Goal: Transaction & Acquisition: Purchase product/service

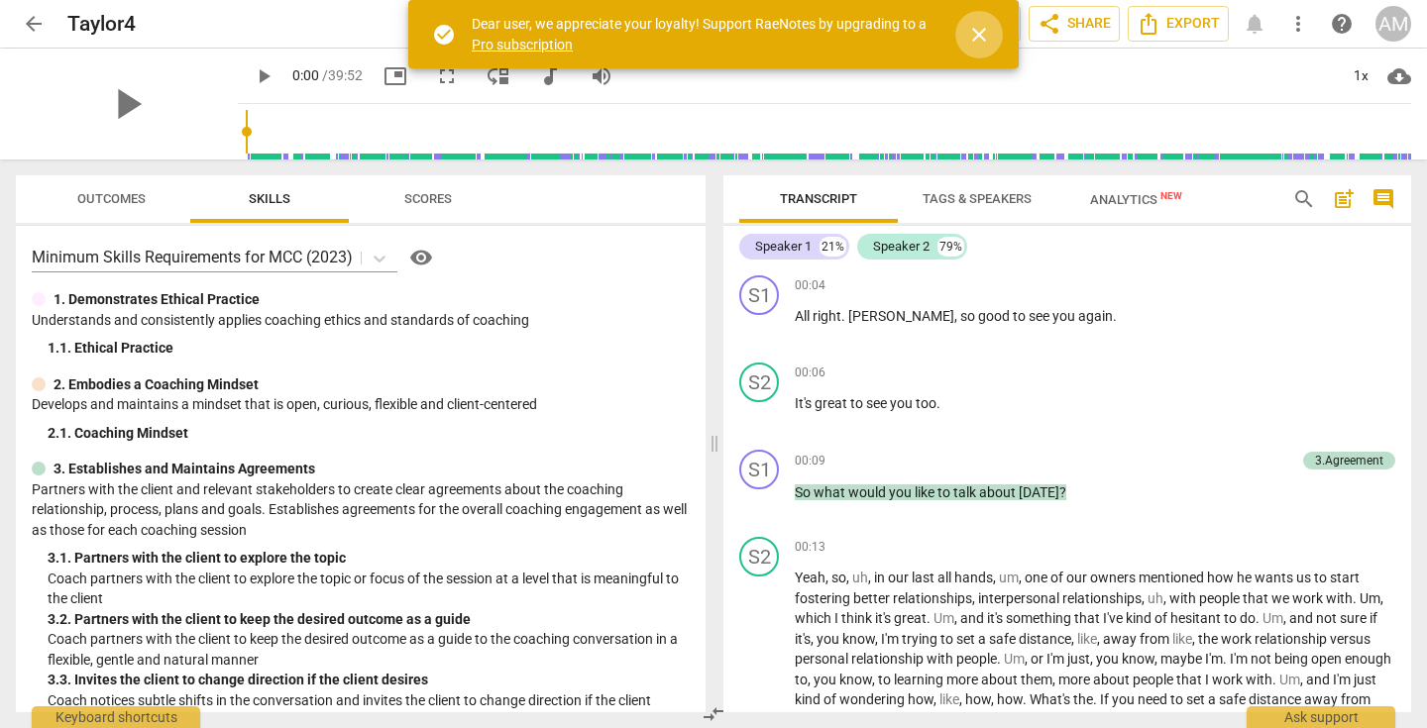
click at [980, 31] on span "close" at bounding box center [979, 35] width 24 height 24
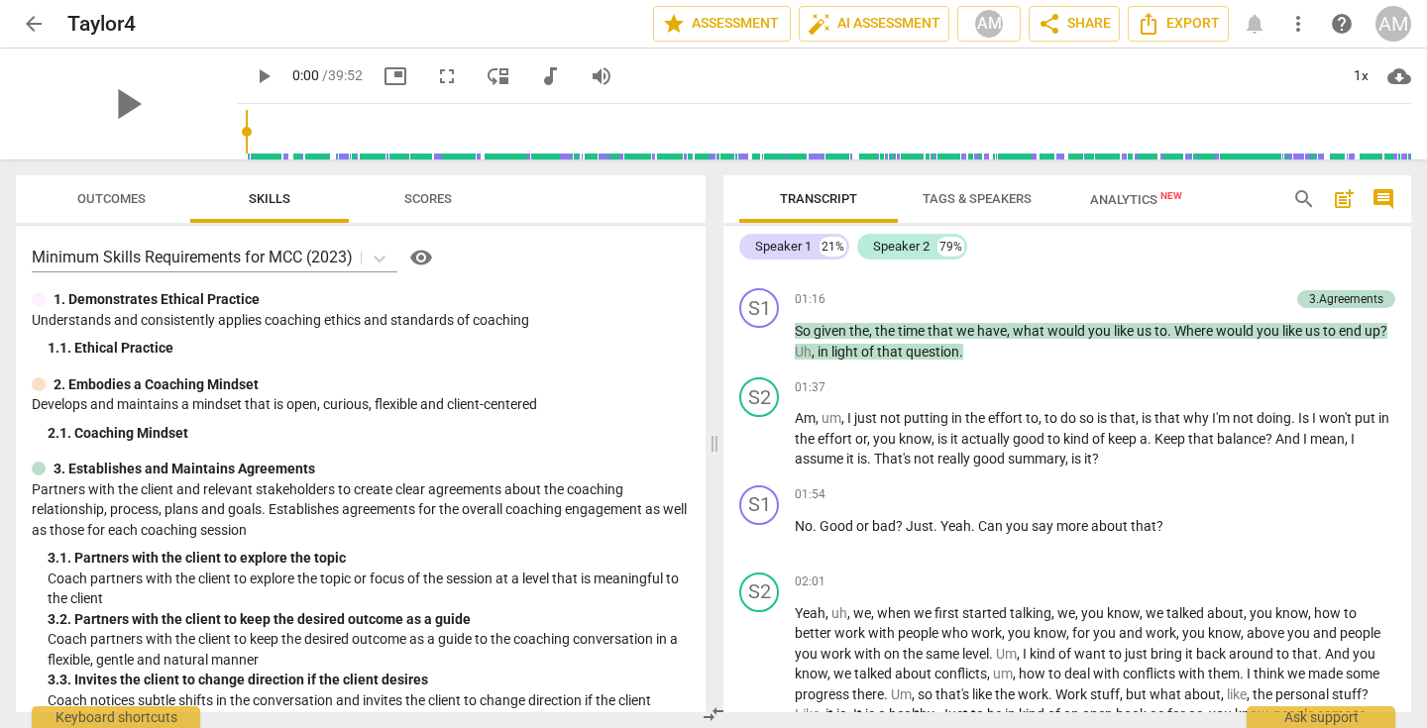
scroll to position [500, 0]
click at [1361, 487] on p "Add competency" at bounding box center [1348, 493] width 94 height 18
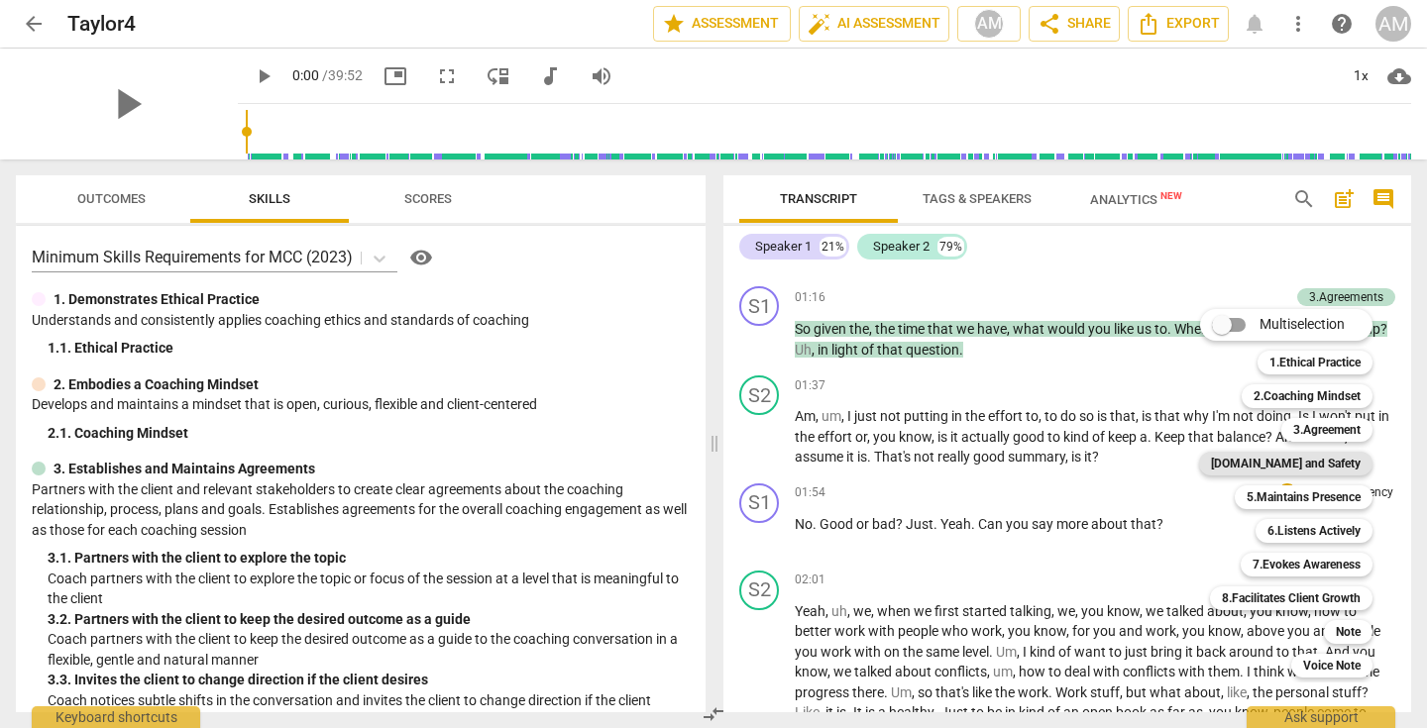
click at [1281, 460] on b "4.Trust and Safety" at bounding box center [1286, 464] width 150 height 24
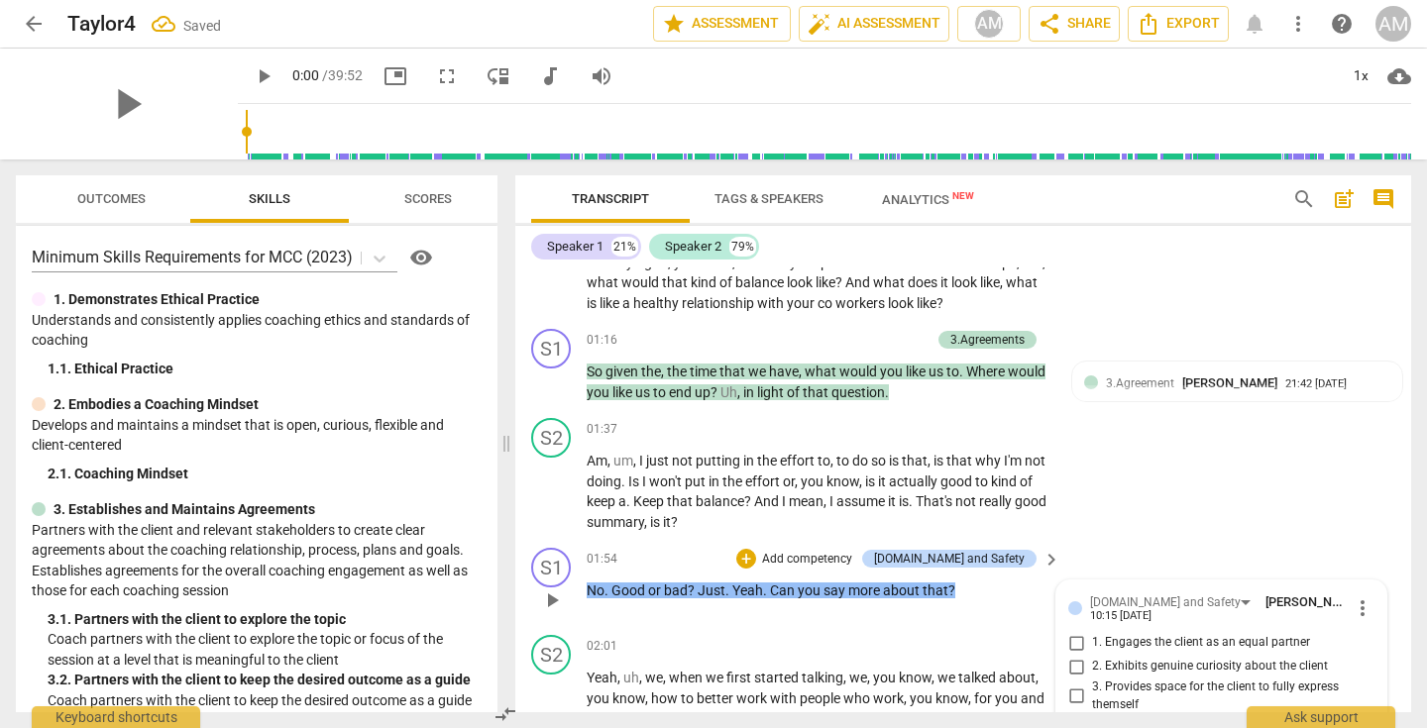
scroll to position [812, 0]
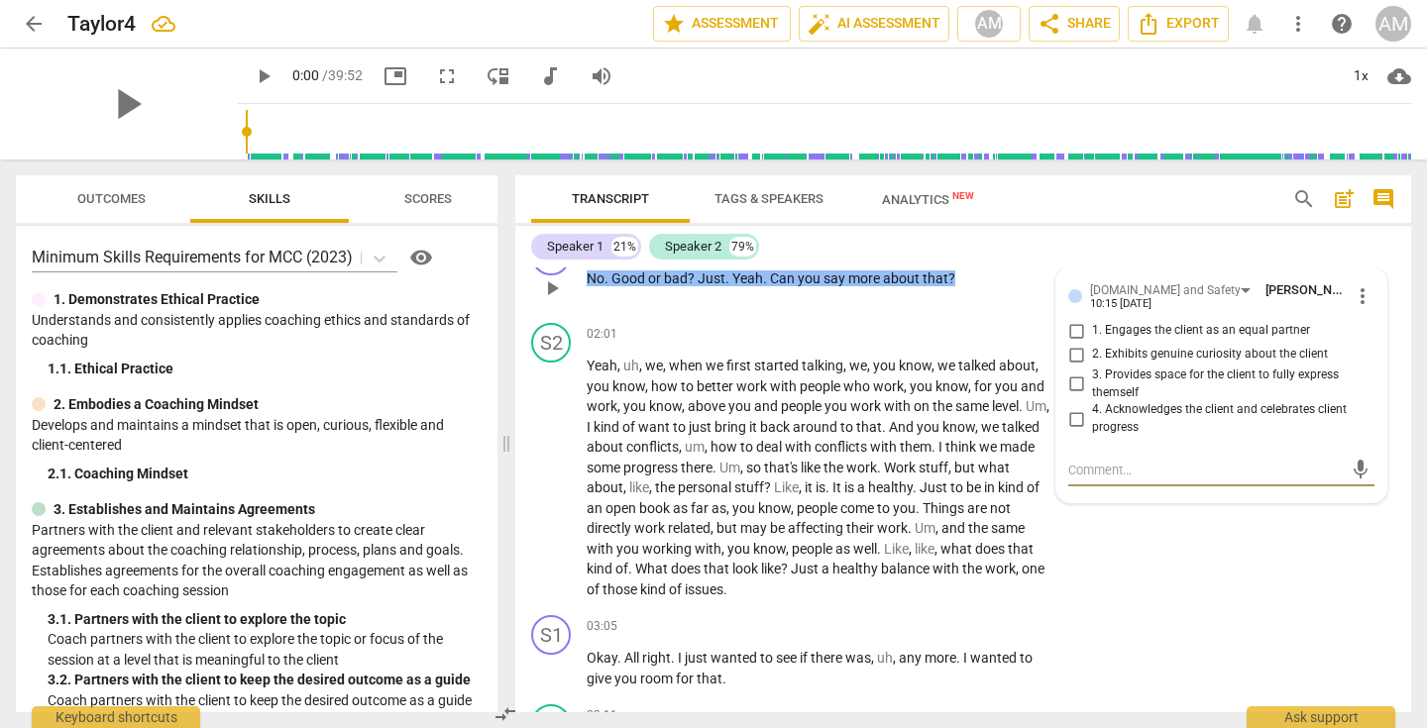
click at [1068, 343] on input "1. Engages the client as an equal partner" at bounding box center [1076, 331] width 32 height 24
checkbox input "true"
click at [1100, 480] on textarea at bounding box center [1205, 470] width 274 height 19
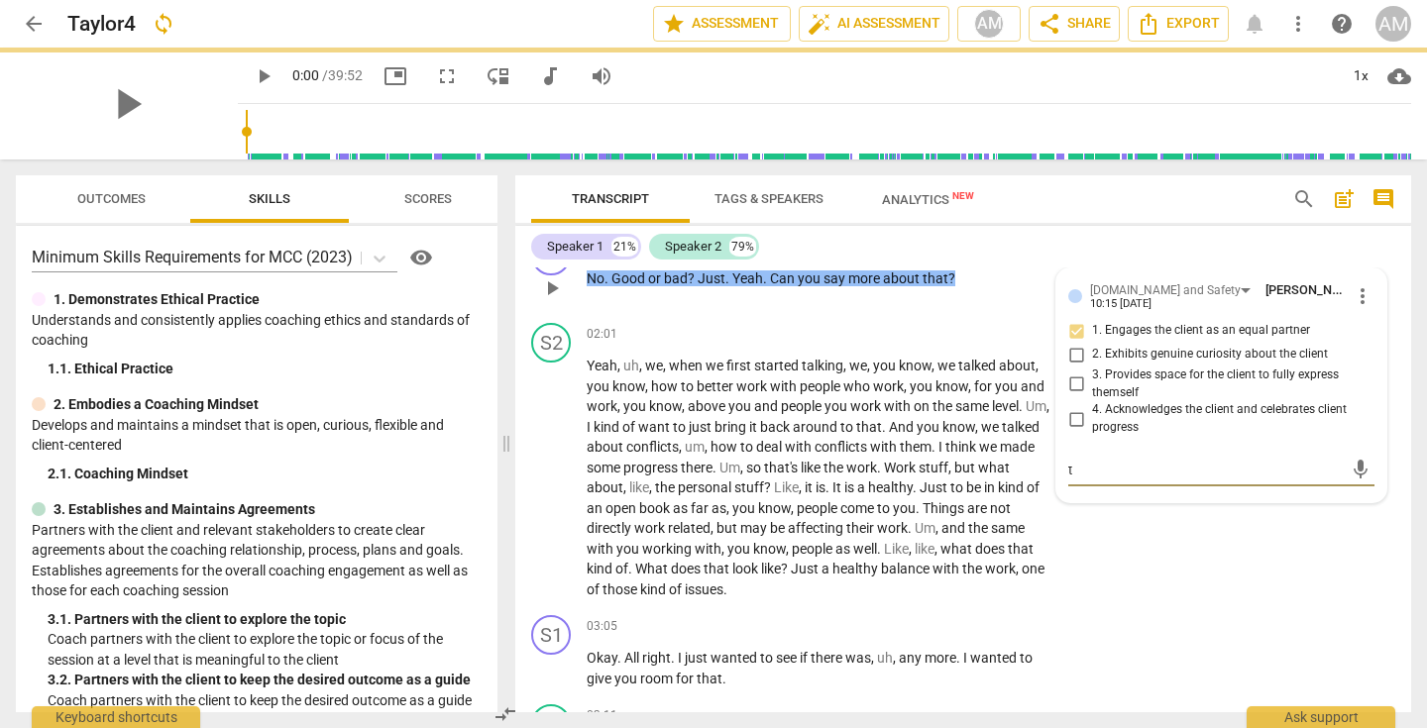
type textarea "tr"
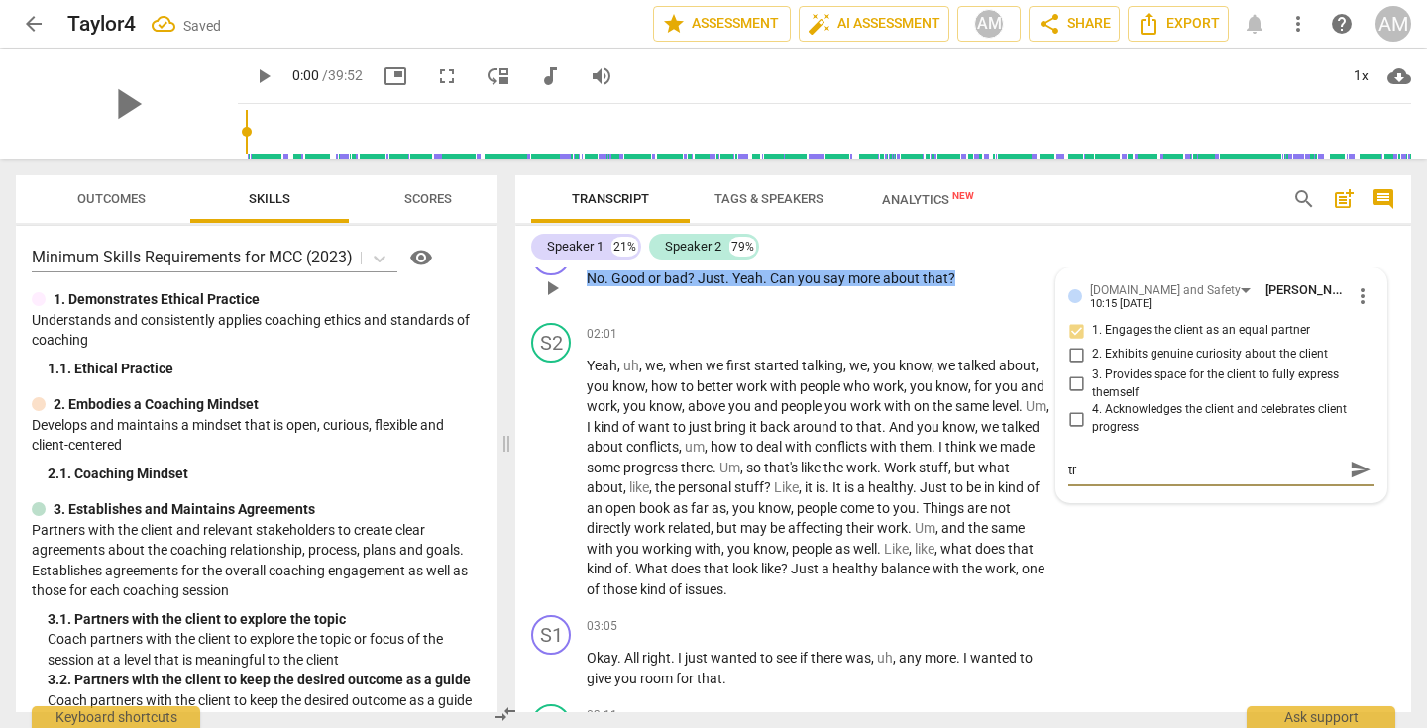
type textarea "tra"
type textarea "tray"
type textarea "trayi"
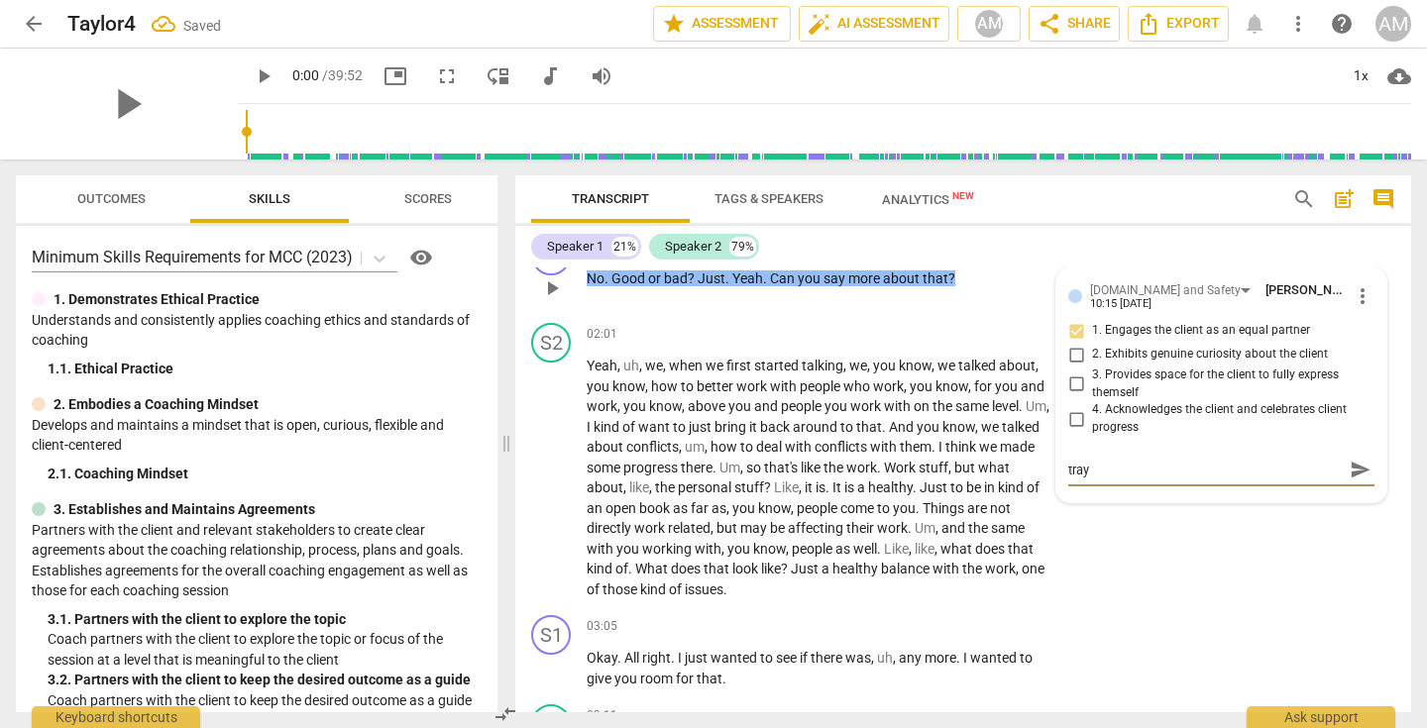
type textarea "trayi"
type textarea "trayin"
type textarea "traying"
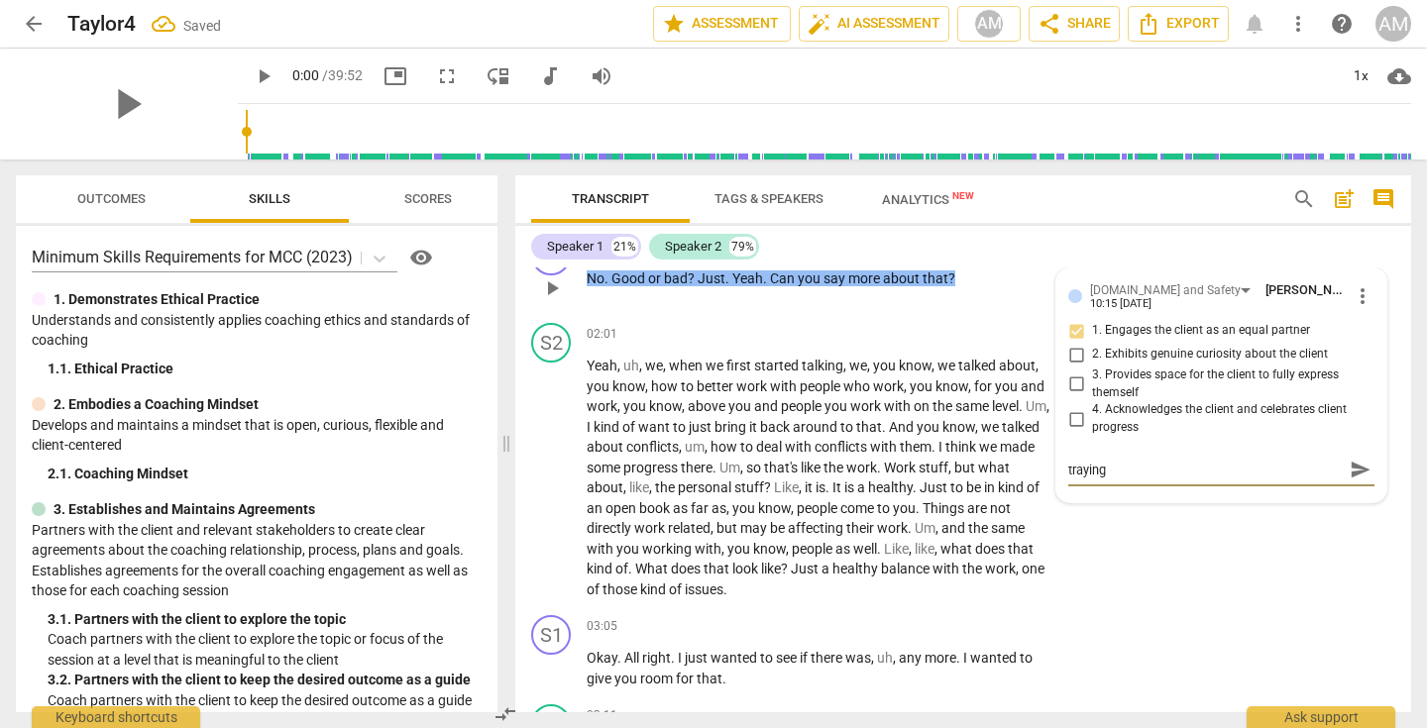
type textarea "traying"
type textarea "traying ="
type textarea "traying"
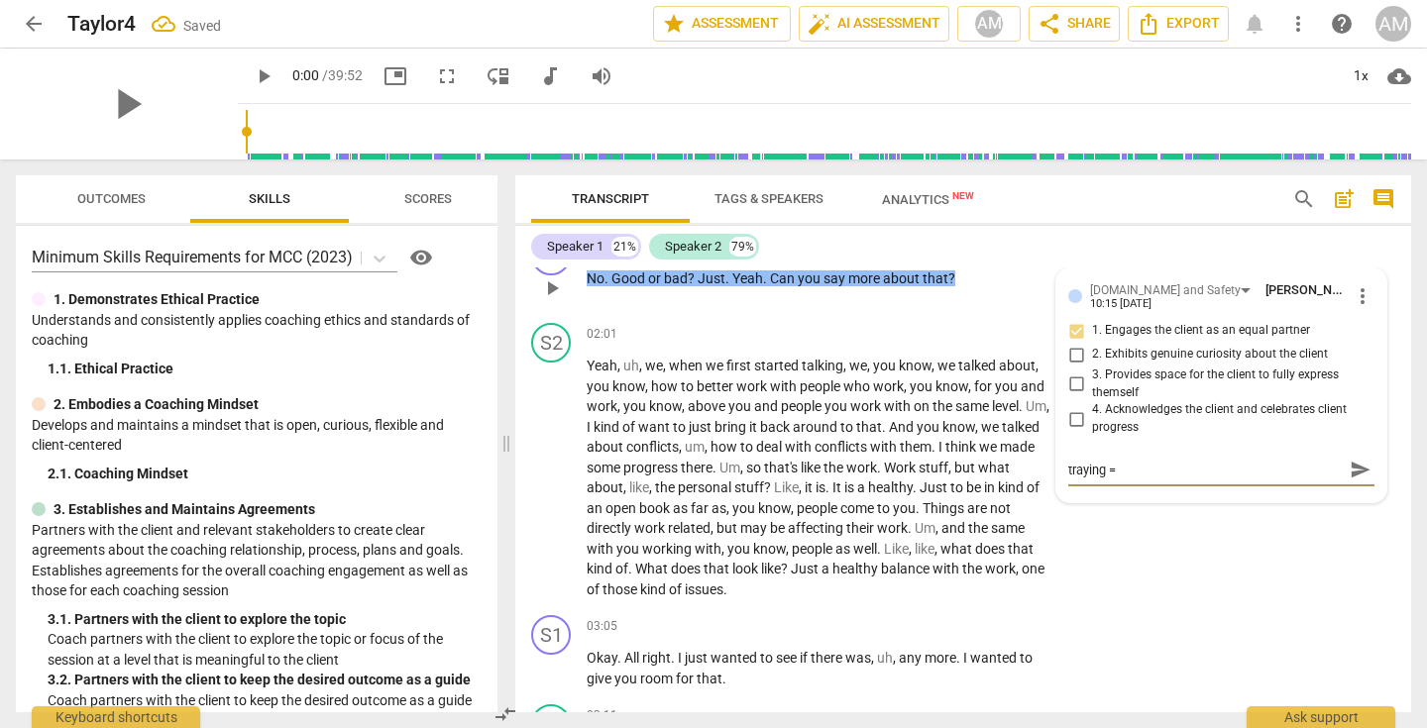
type textarea "traying"
type textarea "trayin"
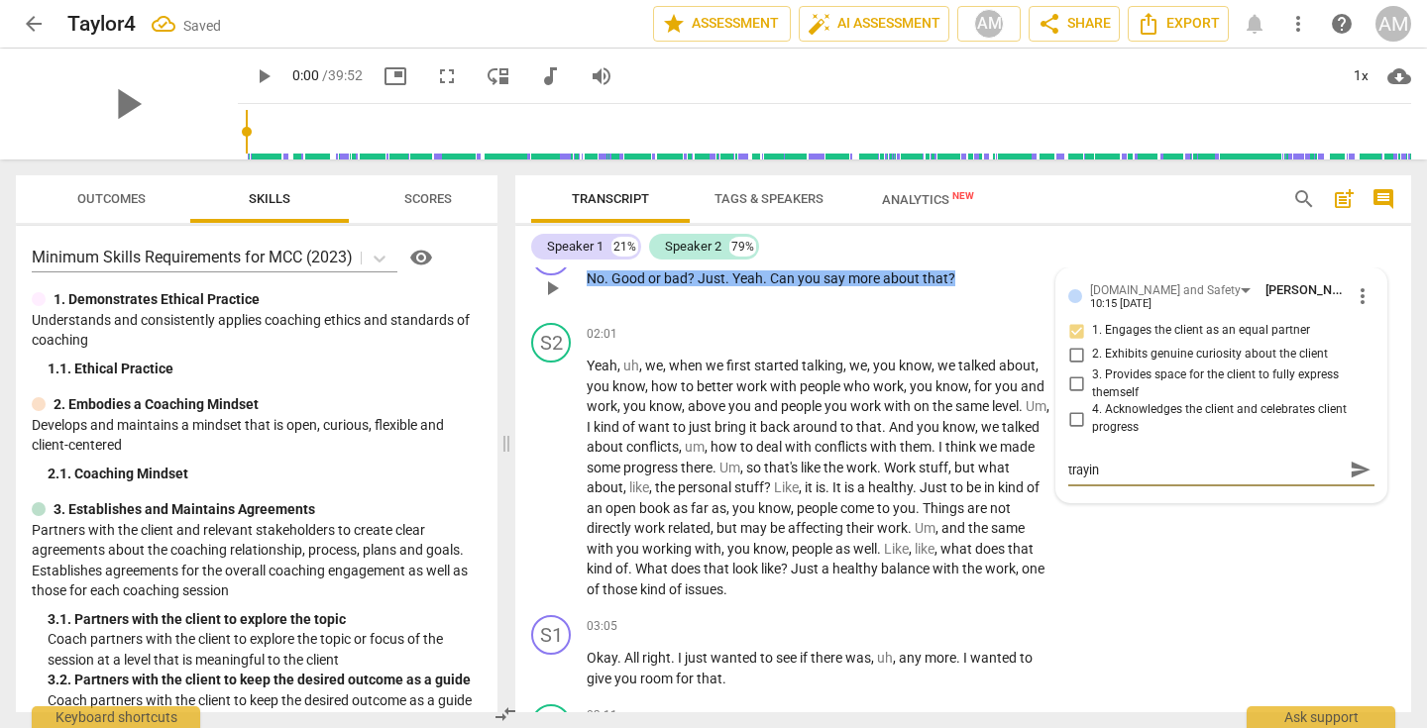
type textarea "trayi"
type textarea "tray"
type textarea "tra"
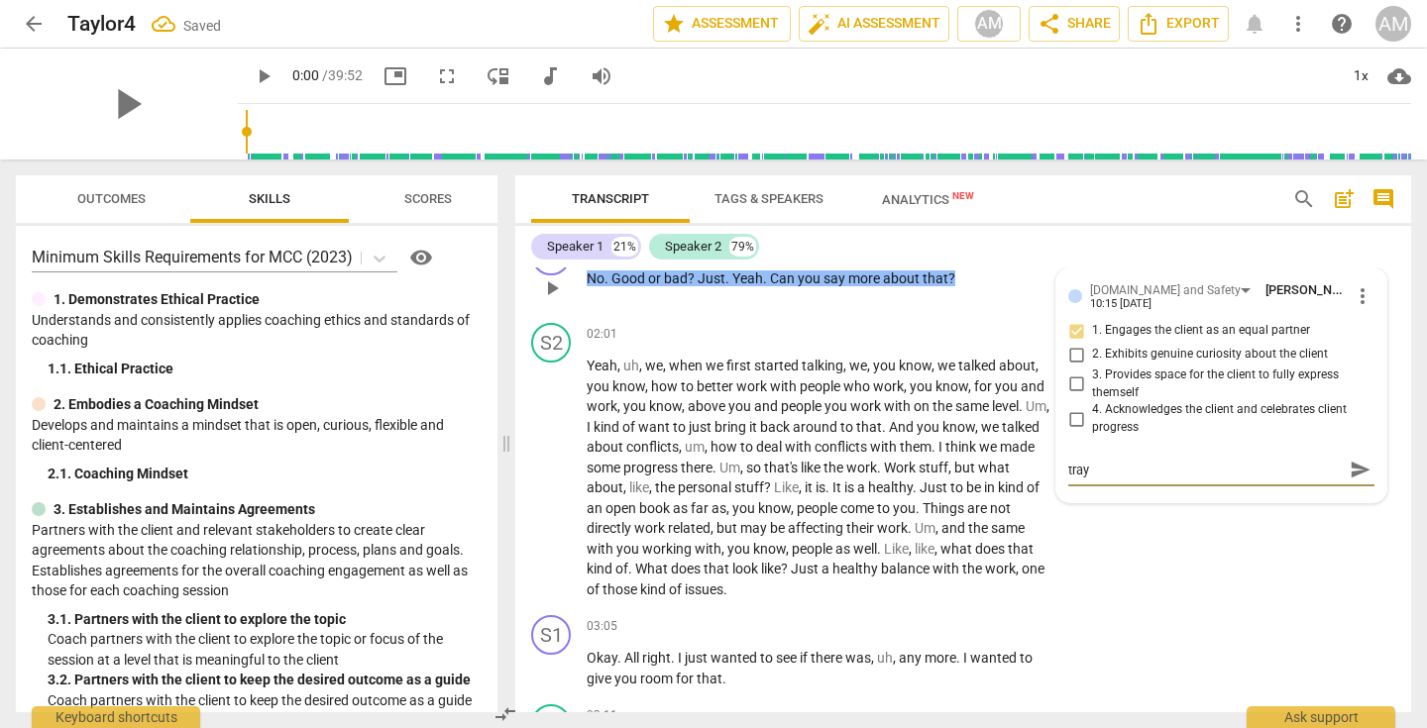
type textarea "tra"
type textarea "tray"
type textarea "tra"
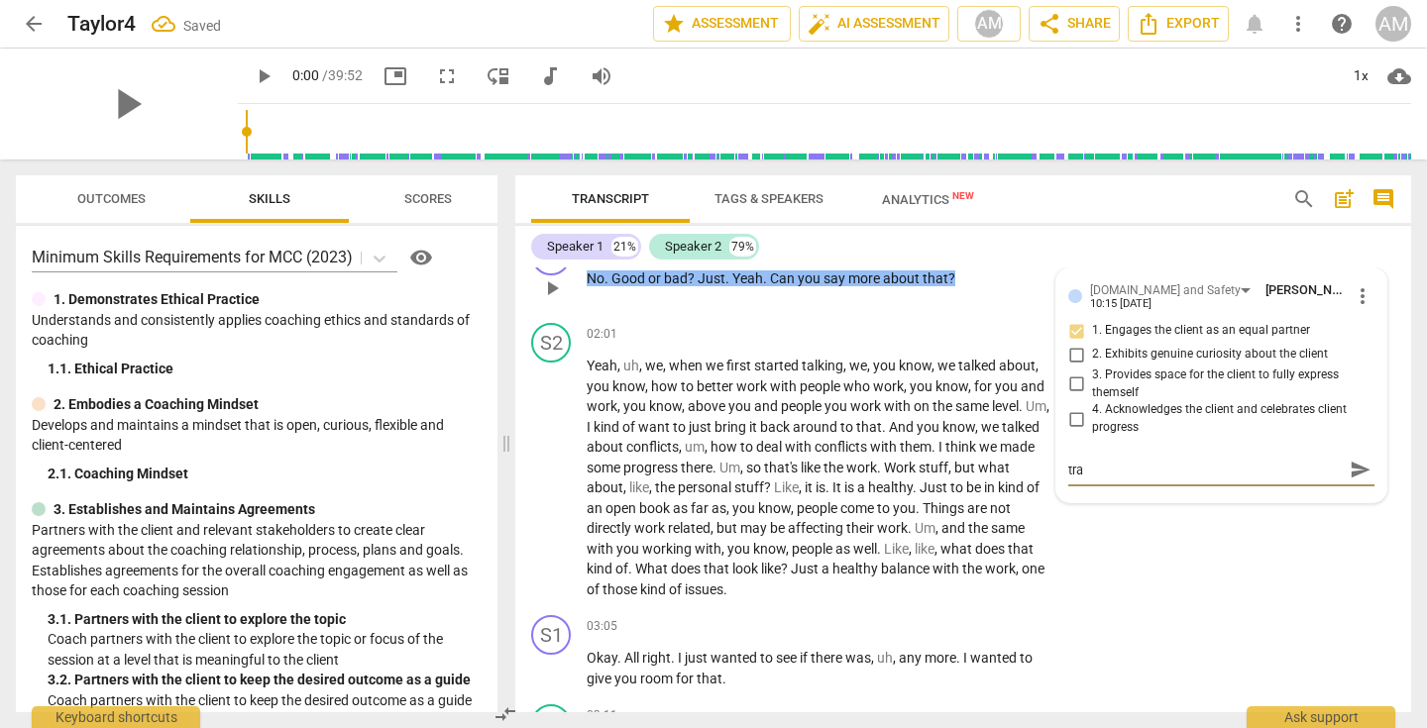
type textarea "tr"
type textarea "try"
type textarea "tryi"
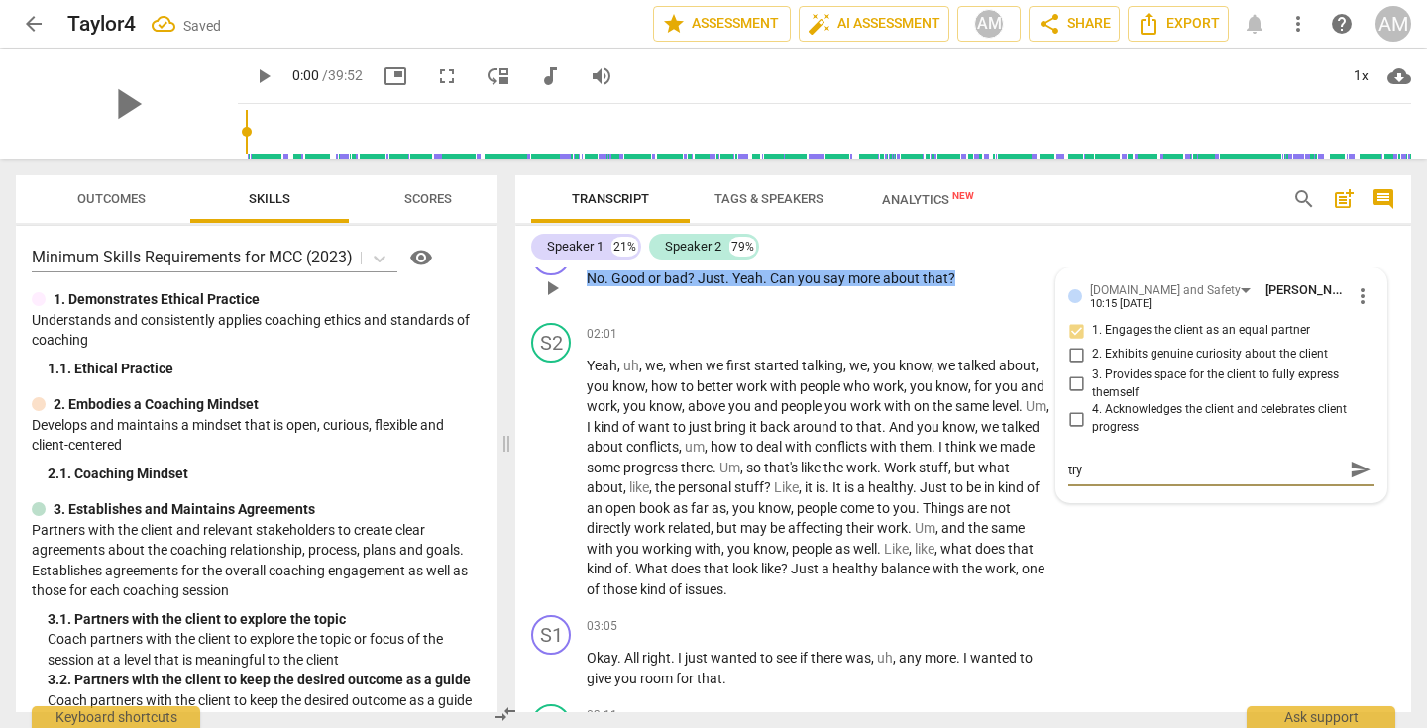
type textarea "tryi"
type textarea "tryin"
type textarea "trying"
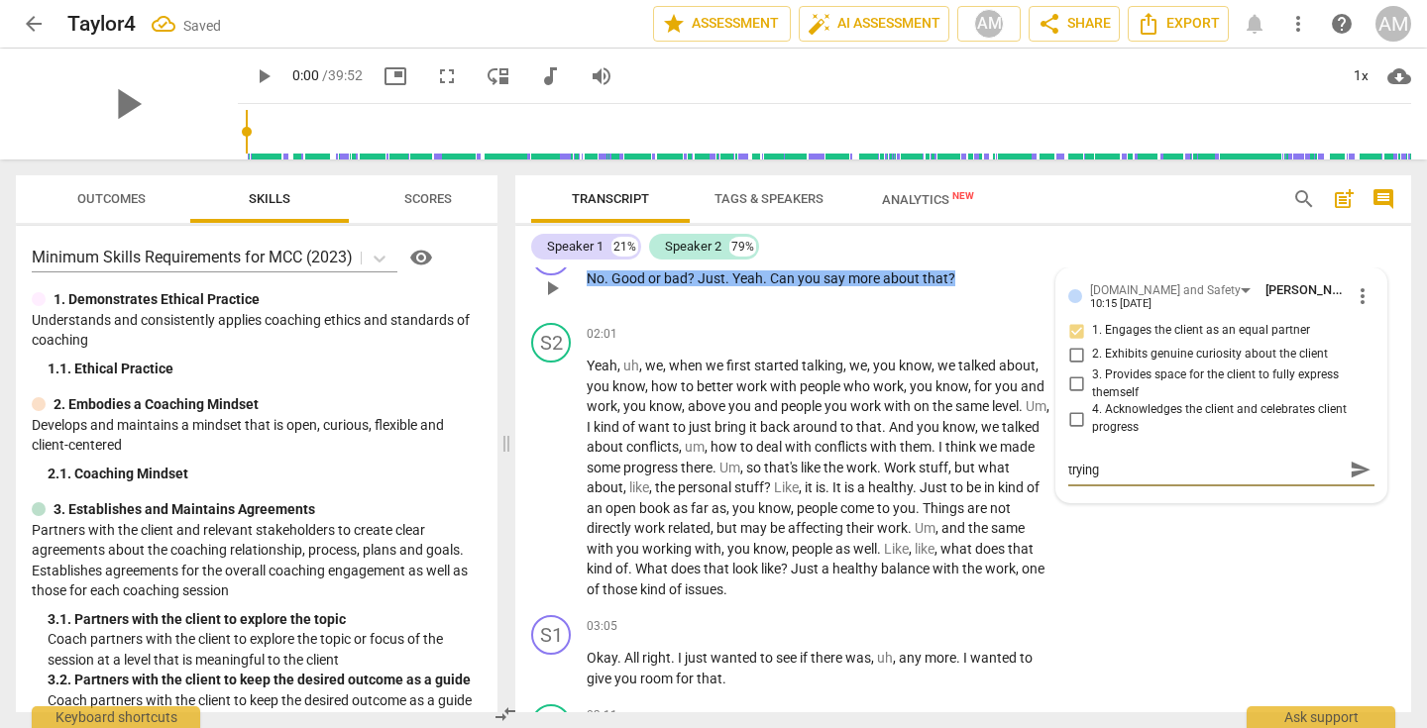
type textarea "trying"
type textarea "trying t"
type textarea "trying to"
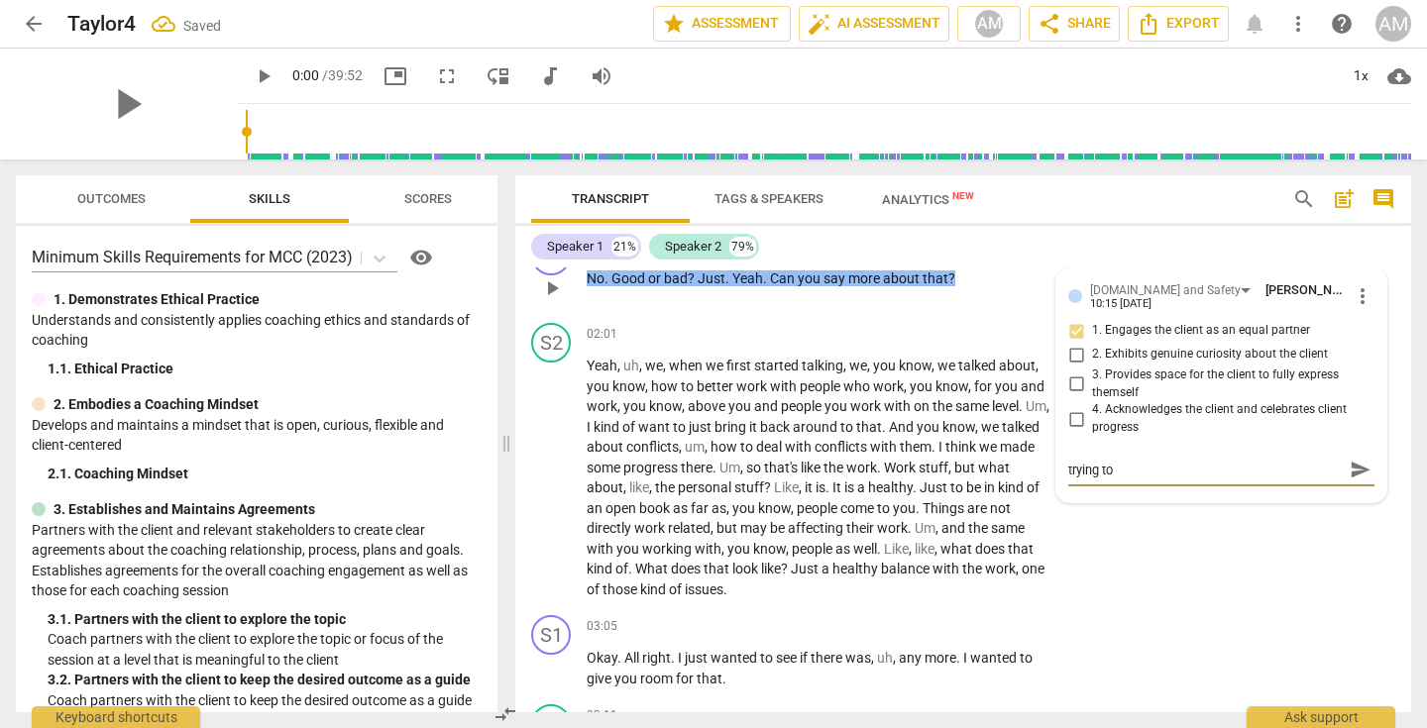
type textarea "trying to"
type textarea "trying to e"
type textarea "trying to es"
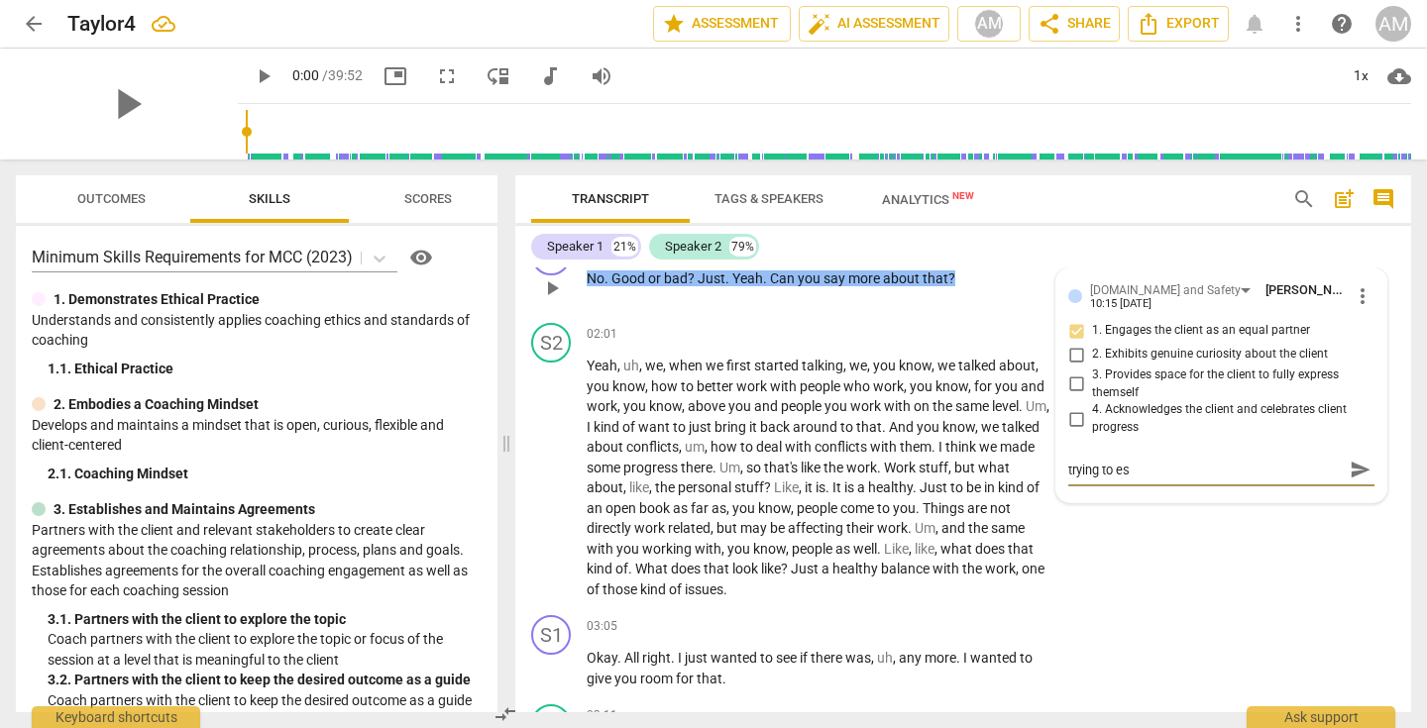
type textarea "trying to est"
type textarea "trying to esta"
type textarea "trying to estab"
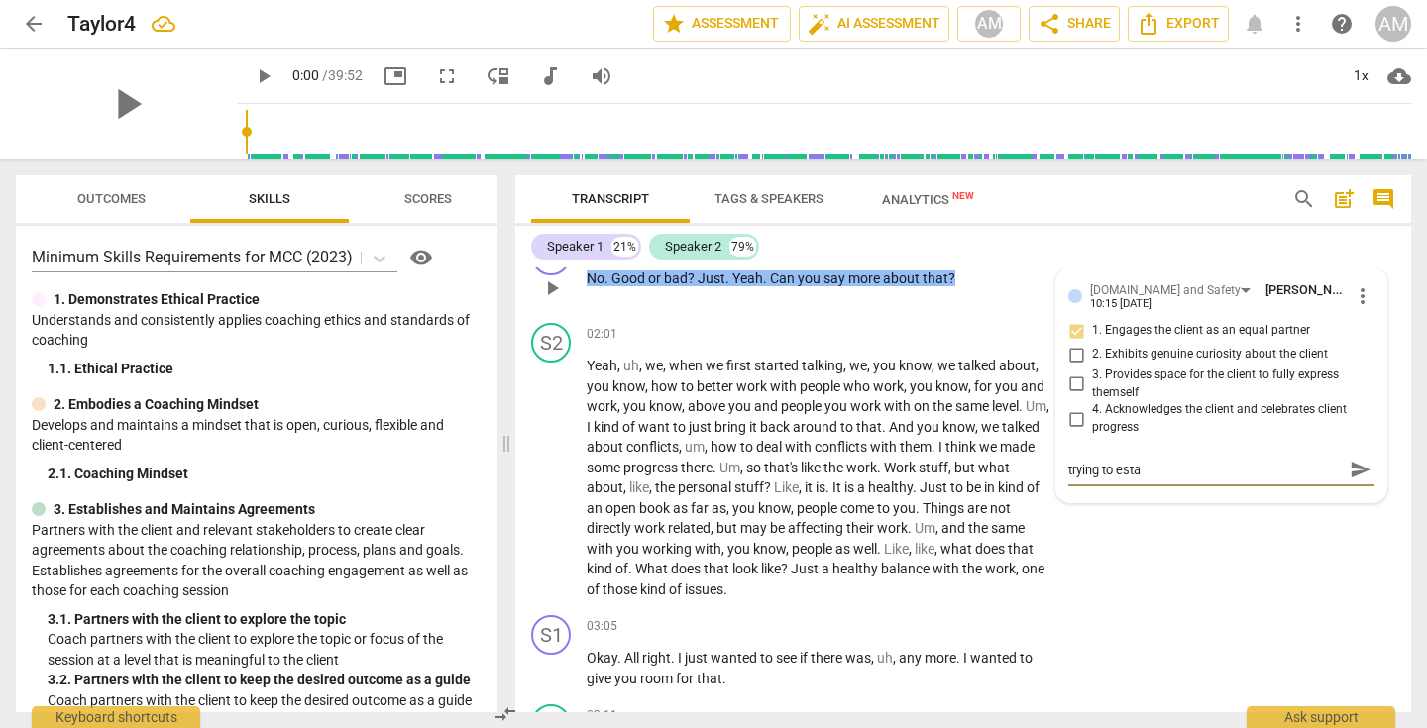
type textarea "trying to estab"
type textarea "trying to establ"
type textarea "trying to establi"
type textarea "trying to establis"
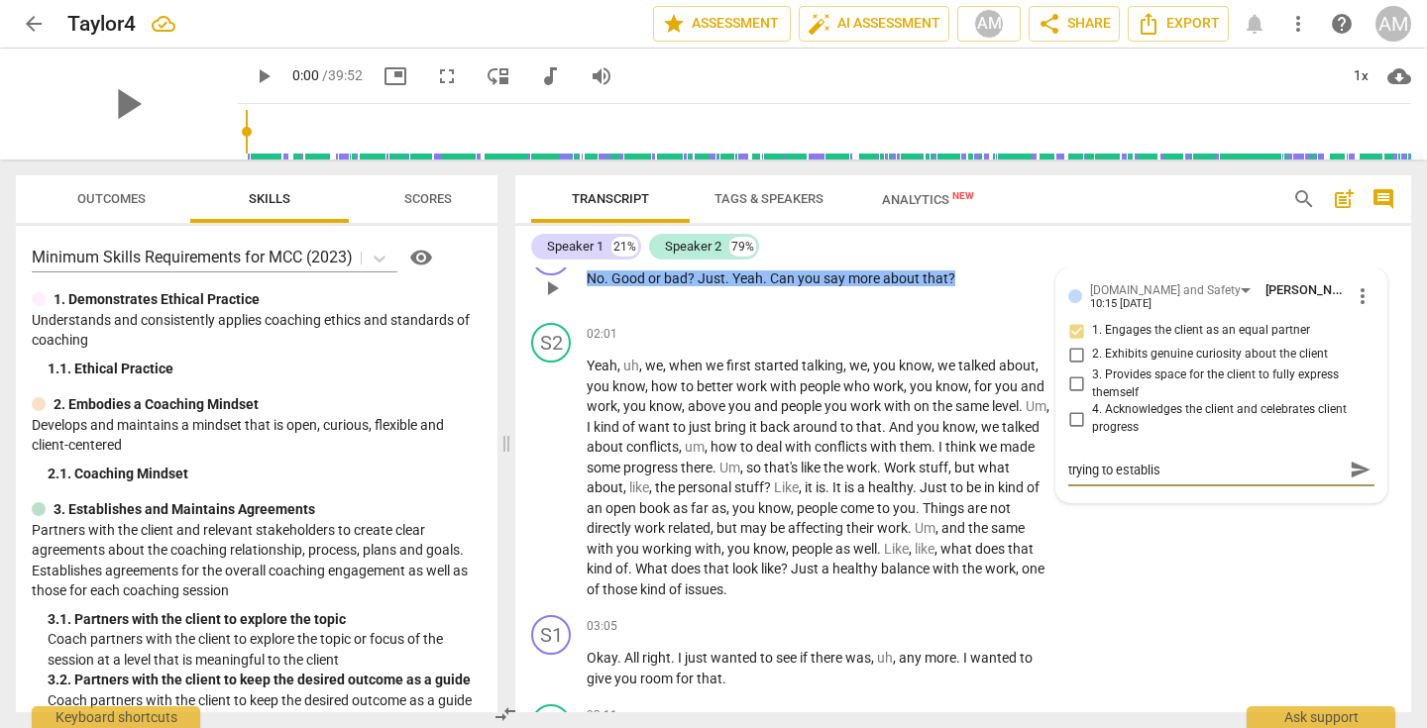
type textarea "trying to establish"
type textarea "trying to establish j"
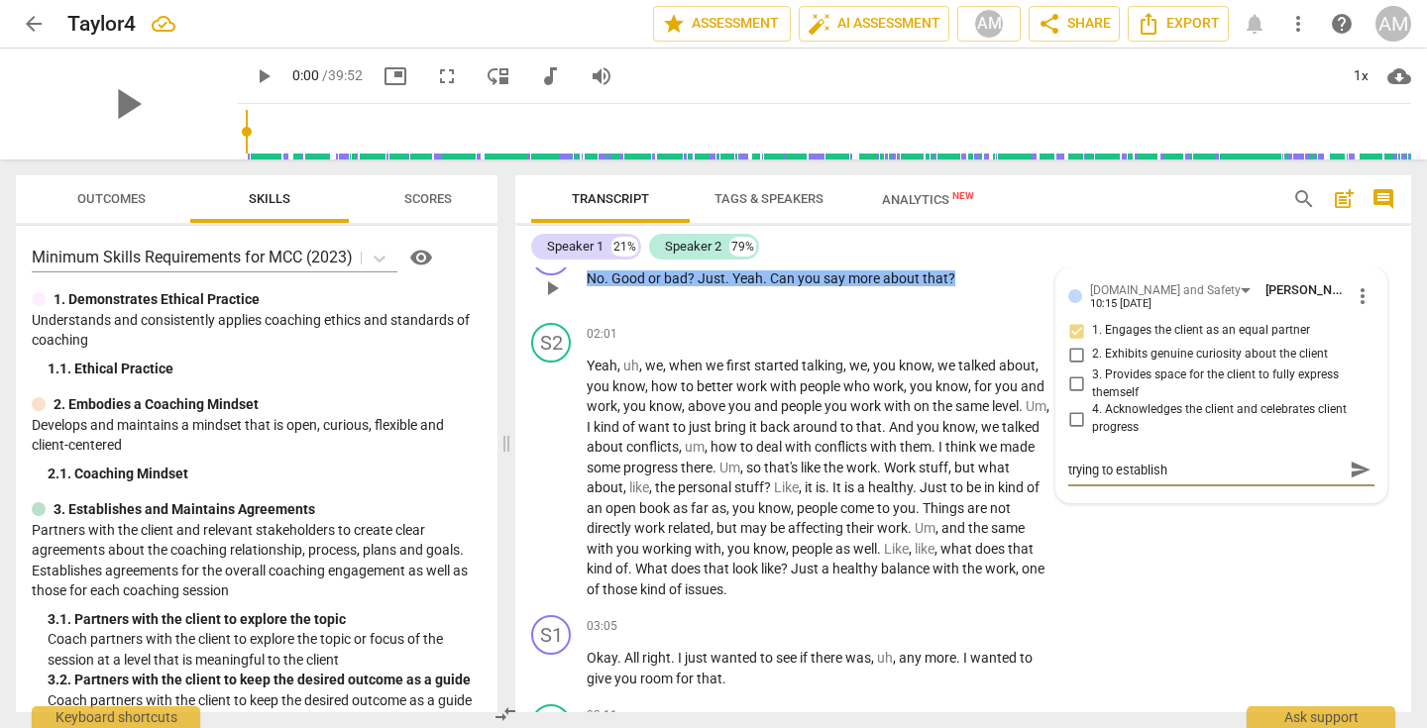
type textarea "trying to establish j"
type textarea "trying to establish ju"
type textarea "trying to establish jud"
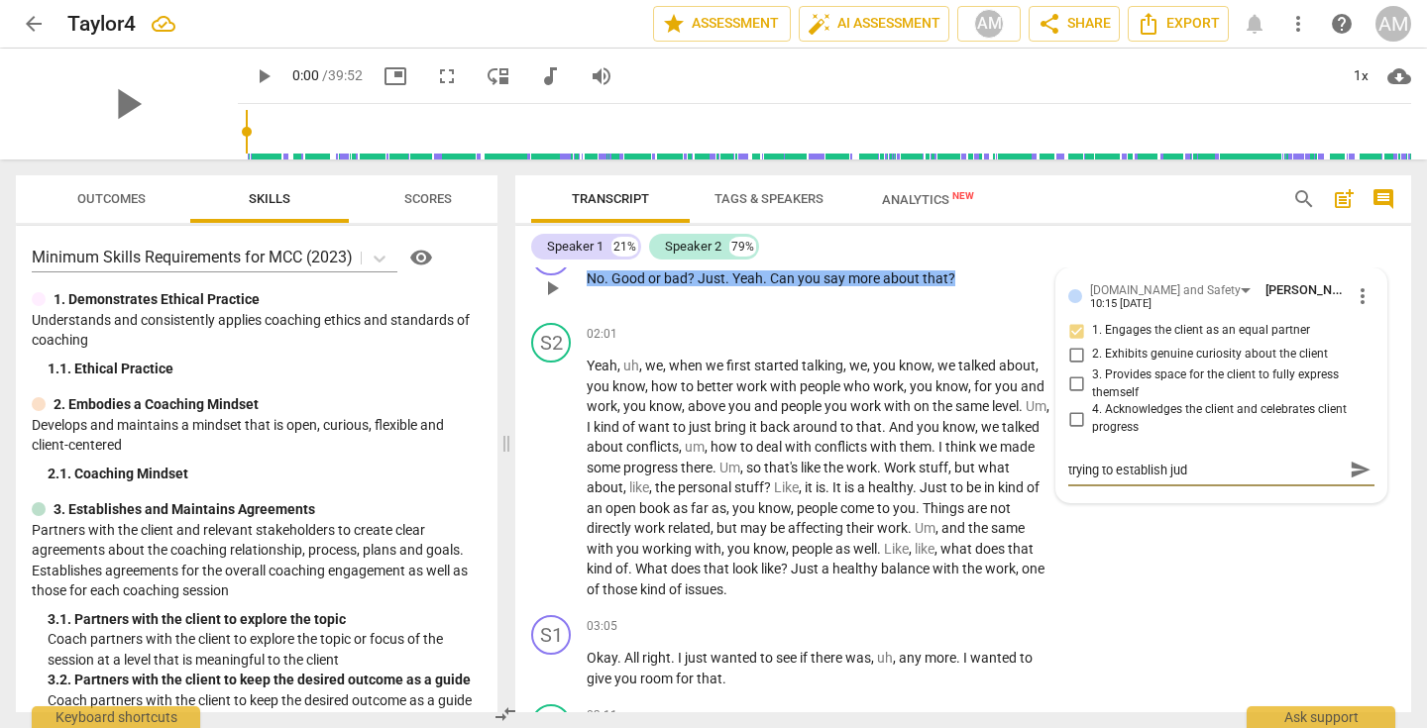
type textarea "trying to establish judg"
type textarea "trying to establish judgm"
type textarea "trying to establish judgme"
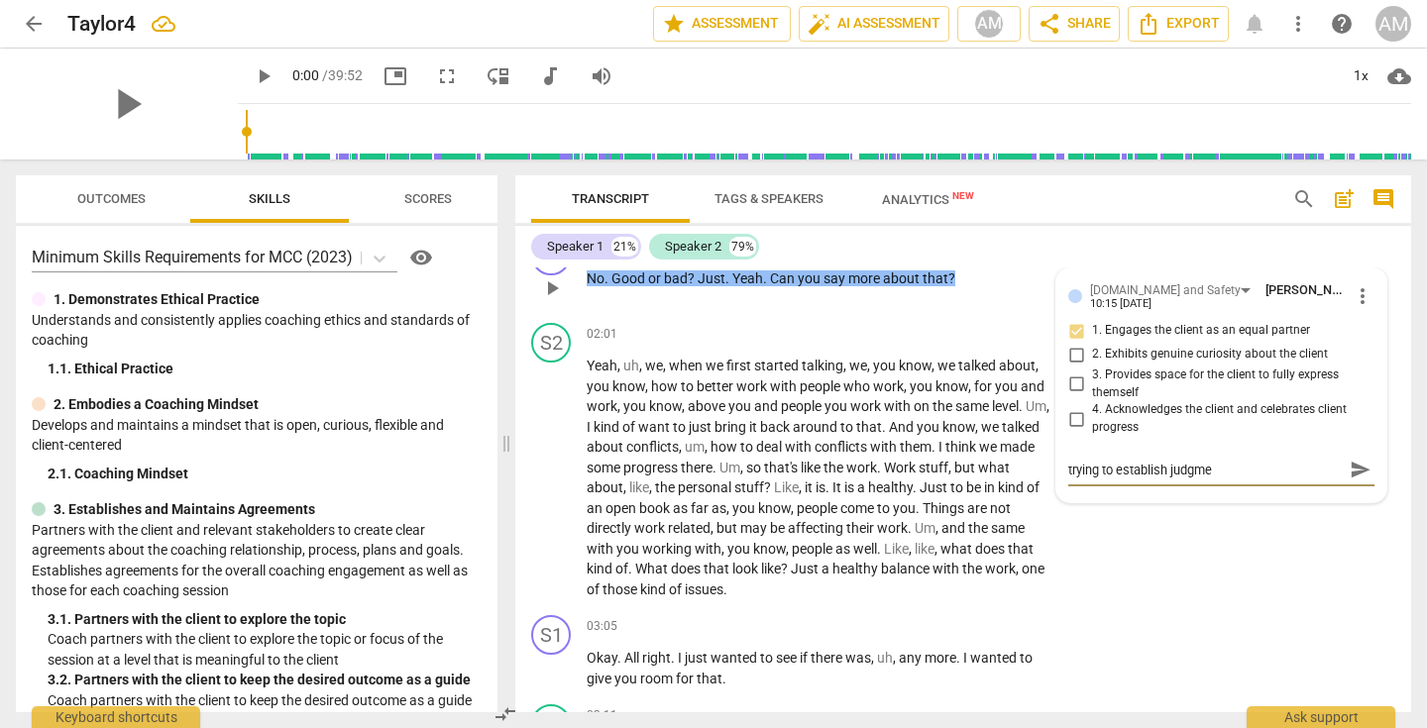
type textarea "trying to establish judgmen"
type textarea "trying to establish judgment"
type textarea "trying to establish judgment-"
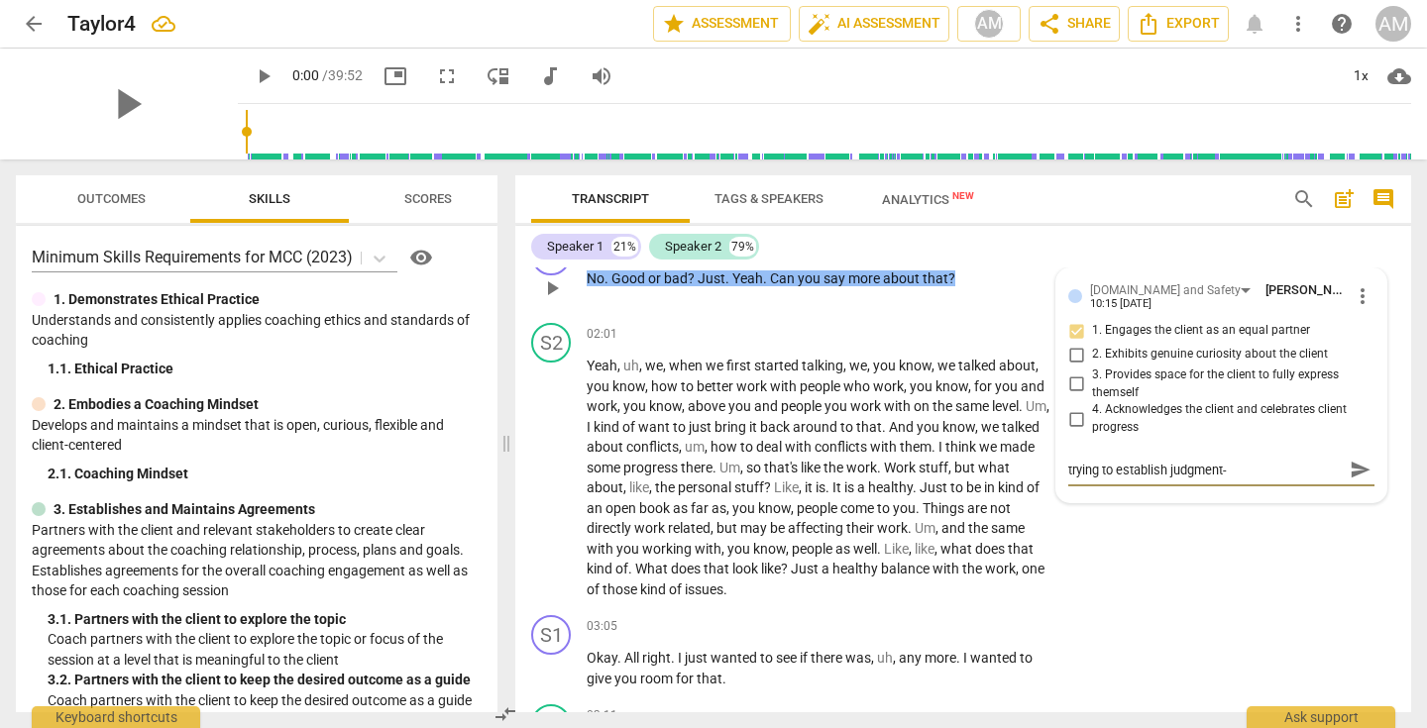
type textarea "trying to establish judgment-f"
type textarea "trying to establish judgment-fr"
type textarea "trying to establish judgment-fre"
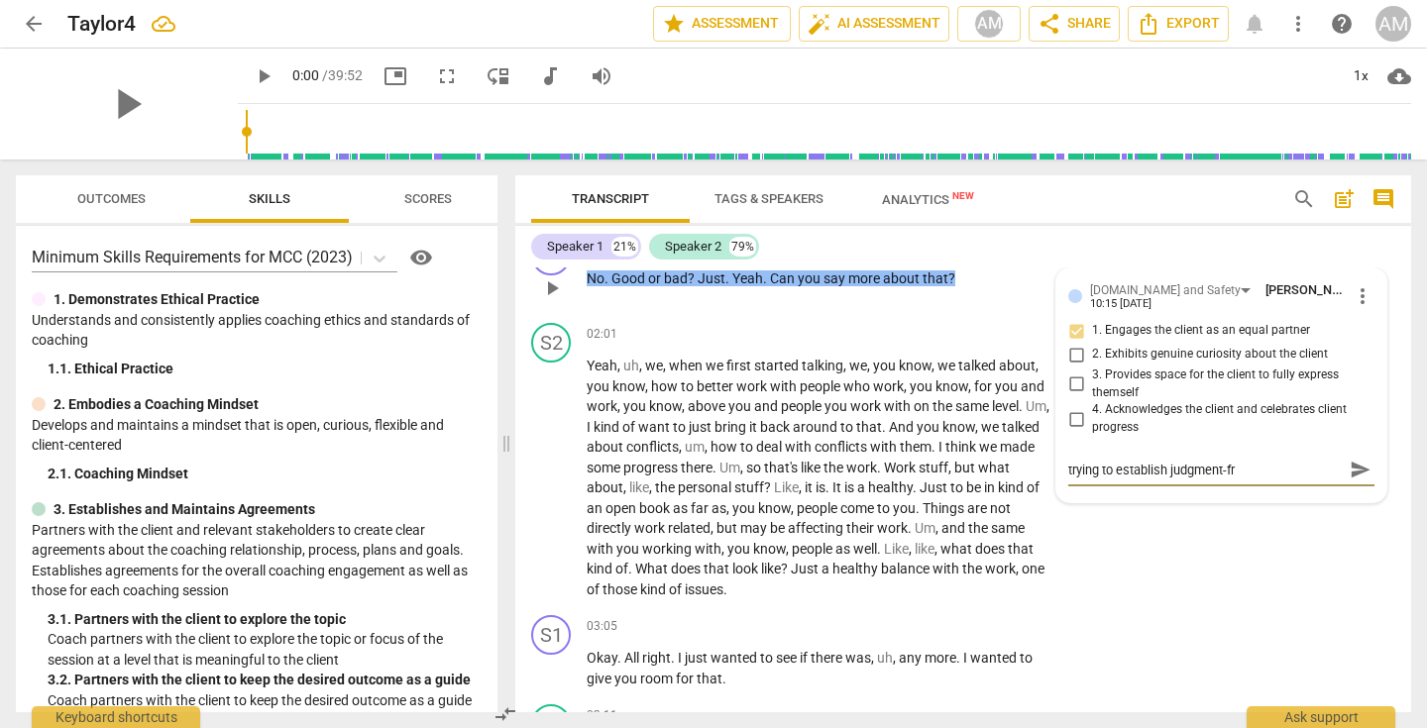
type textarea "trying to establish judgment-fre"
type textarea "trying to establish judgment-free"
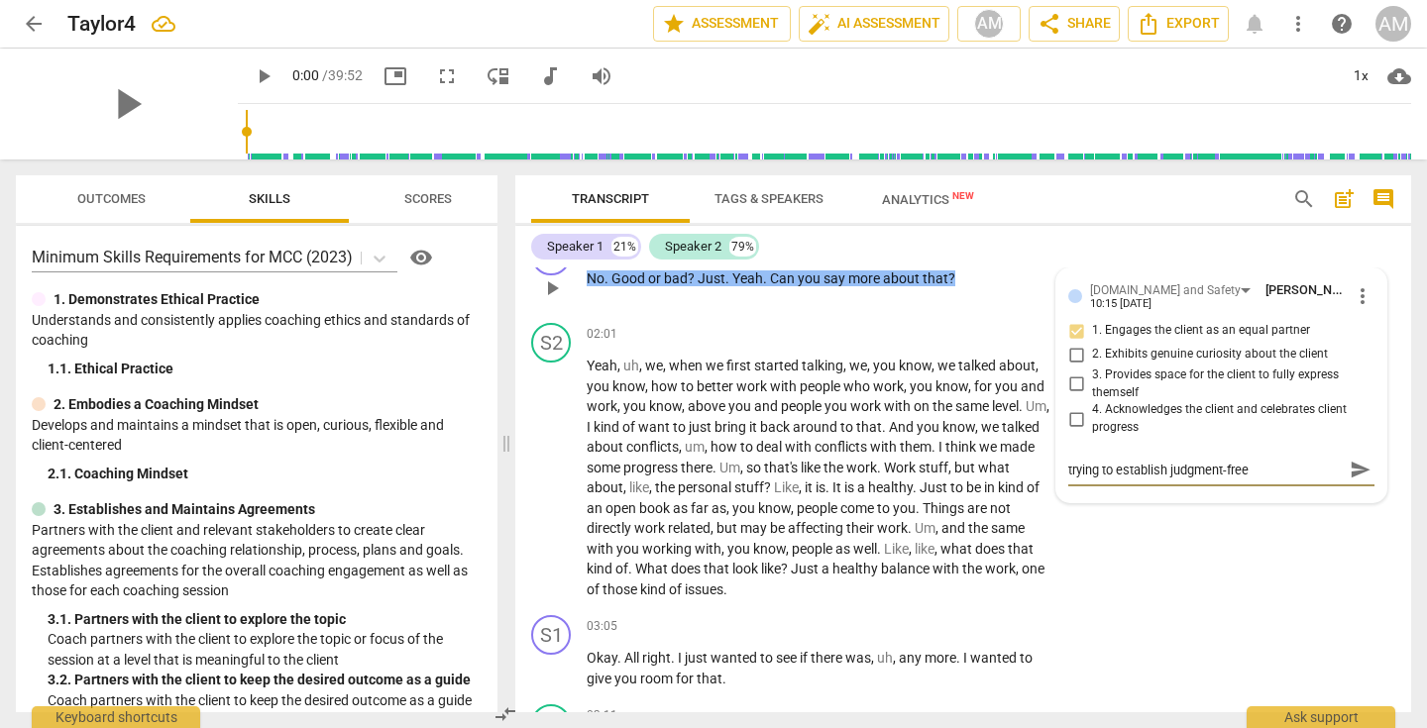
type textarea "trying to establish judgment-free s"
type textarea "trying to establish judgment-free se"
type textarea "trying to establish judgment-free set"
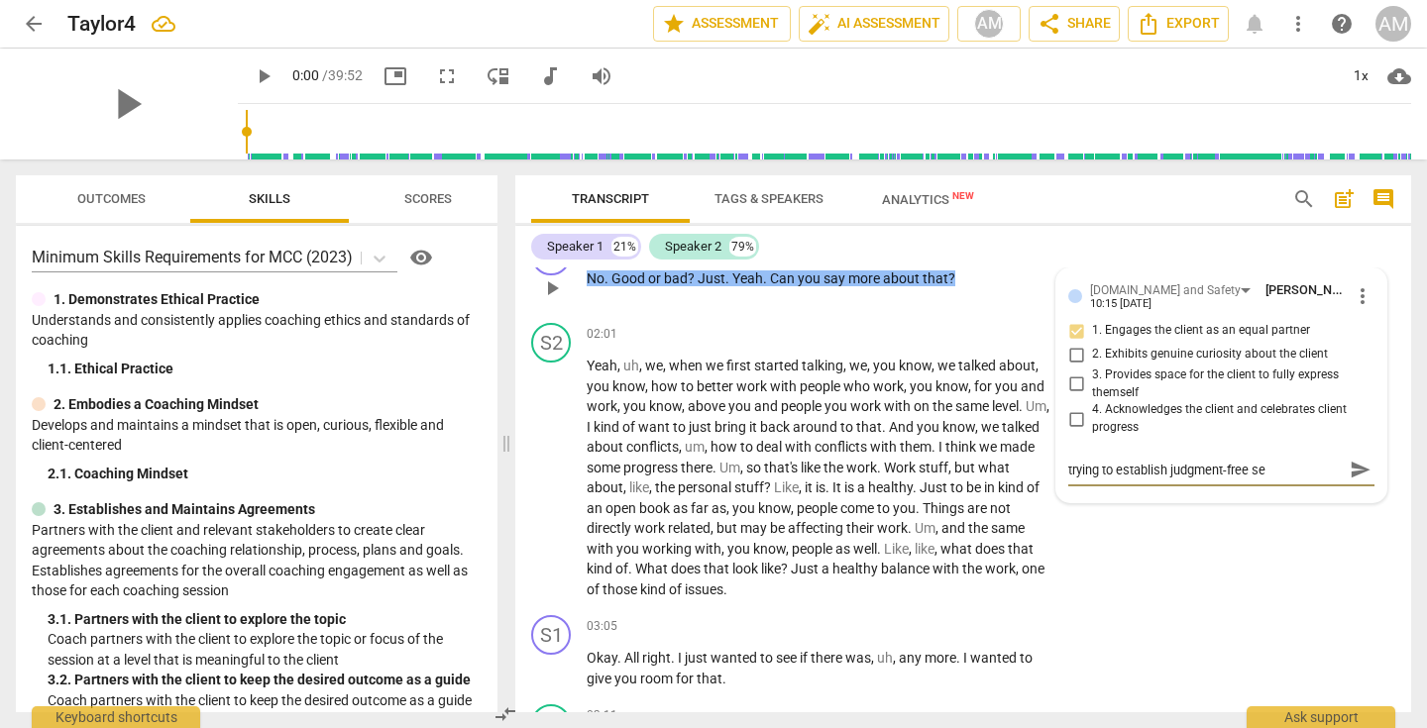
type textarea "trying to establish judgment-free set"
type textarea "trying to establish judgment-free sett"
type textarea "trying to establish judgment-free setti"
type textarea "trying to establish judgment-free settin"
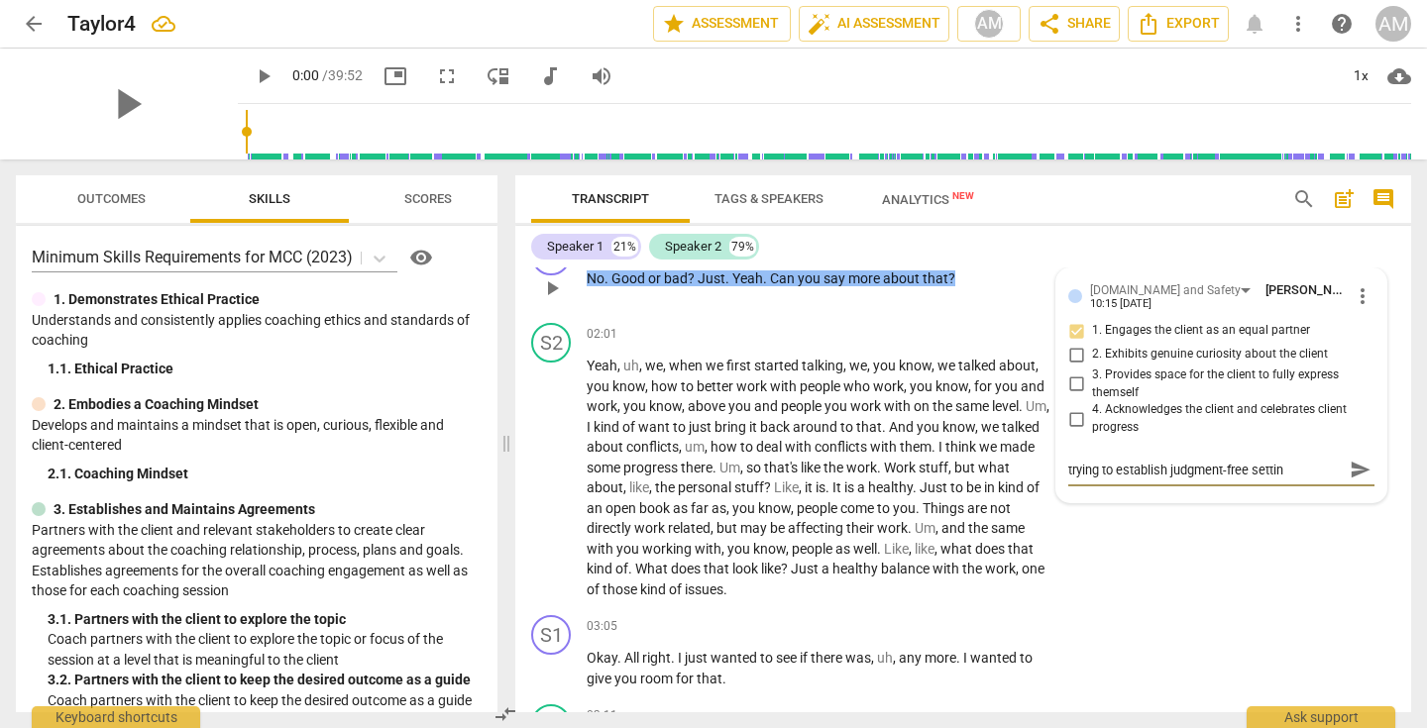
type textarea "trying to establish judgment-free setting"
click at [1352, 481] on span "send" at bounding box center [1360, 470] width 22 height 22
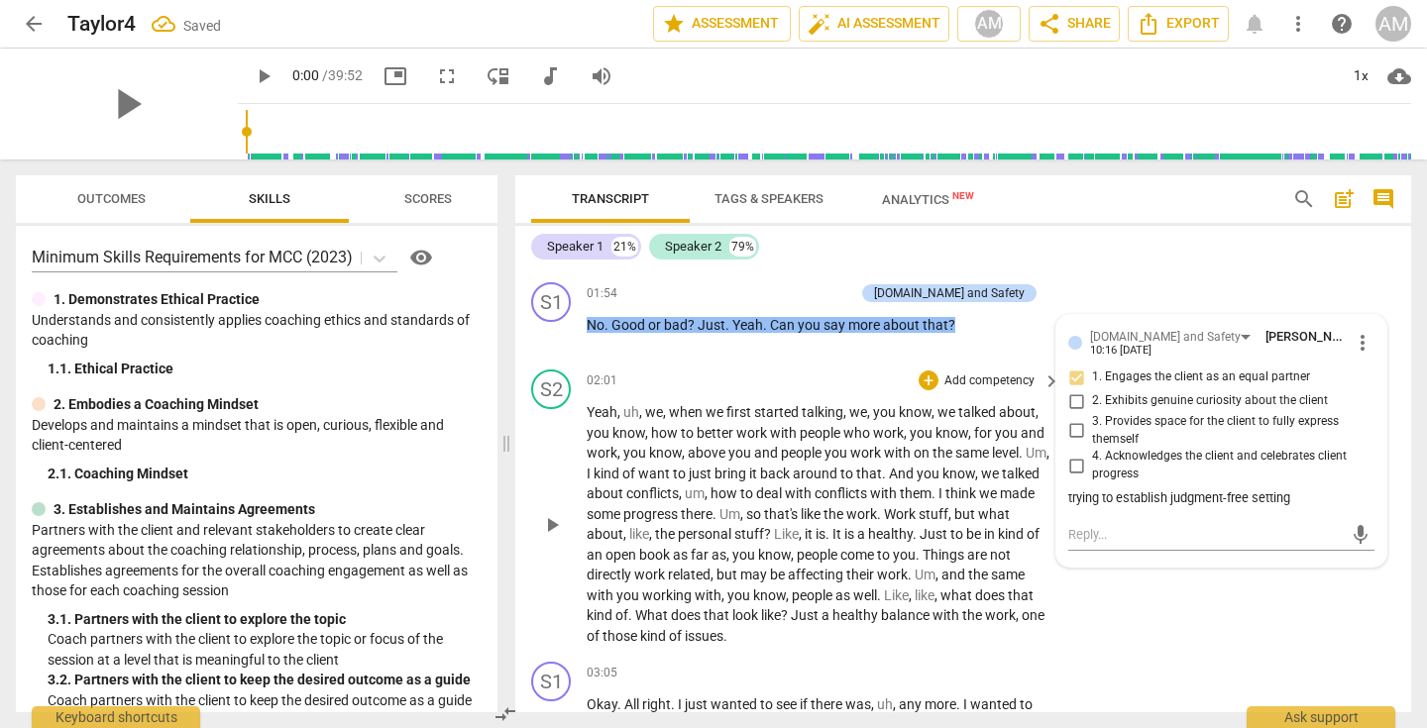
scroll to position [754, 0]
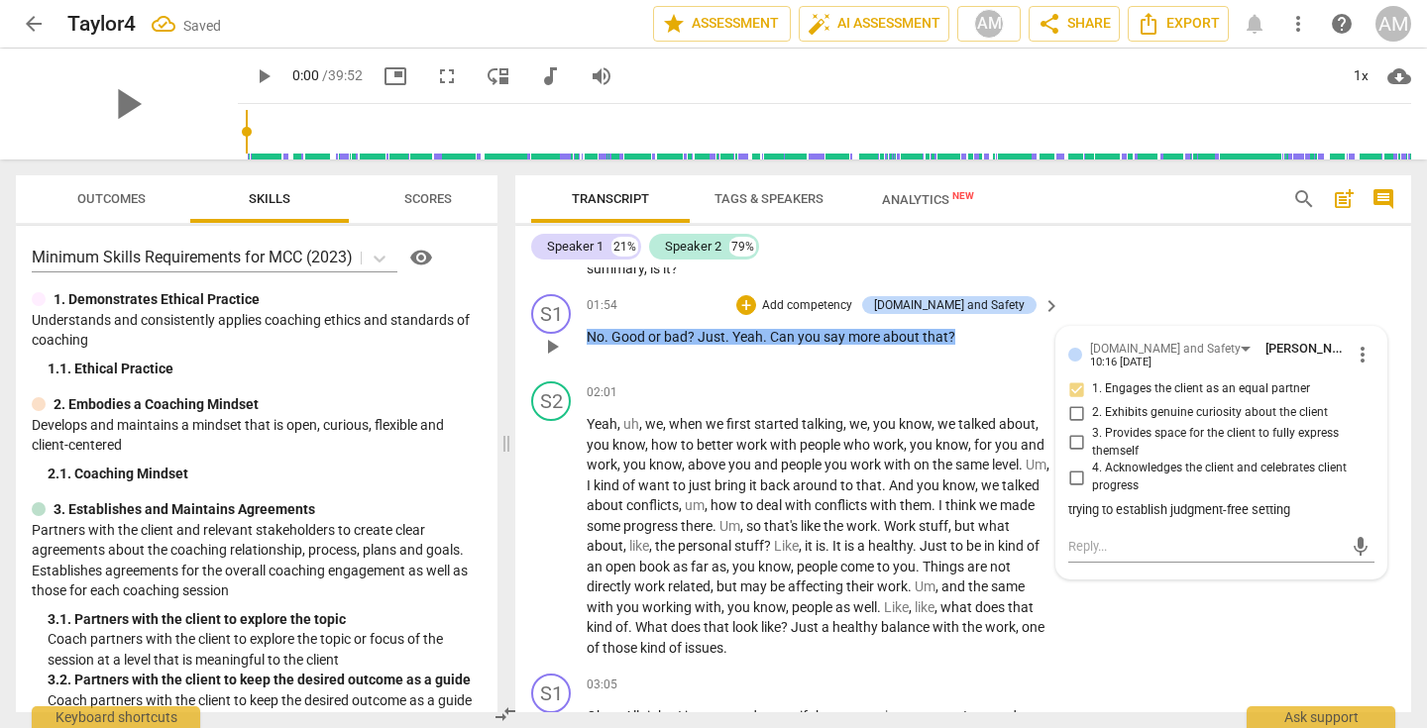
click at [854, 315] on p "Add competency" at bounding box center [807, 306] width 94 height 18
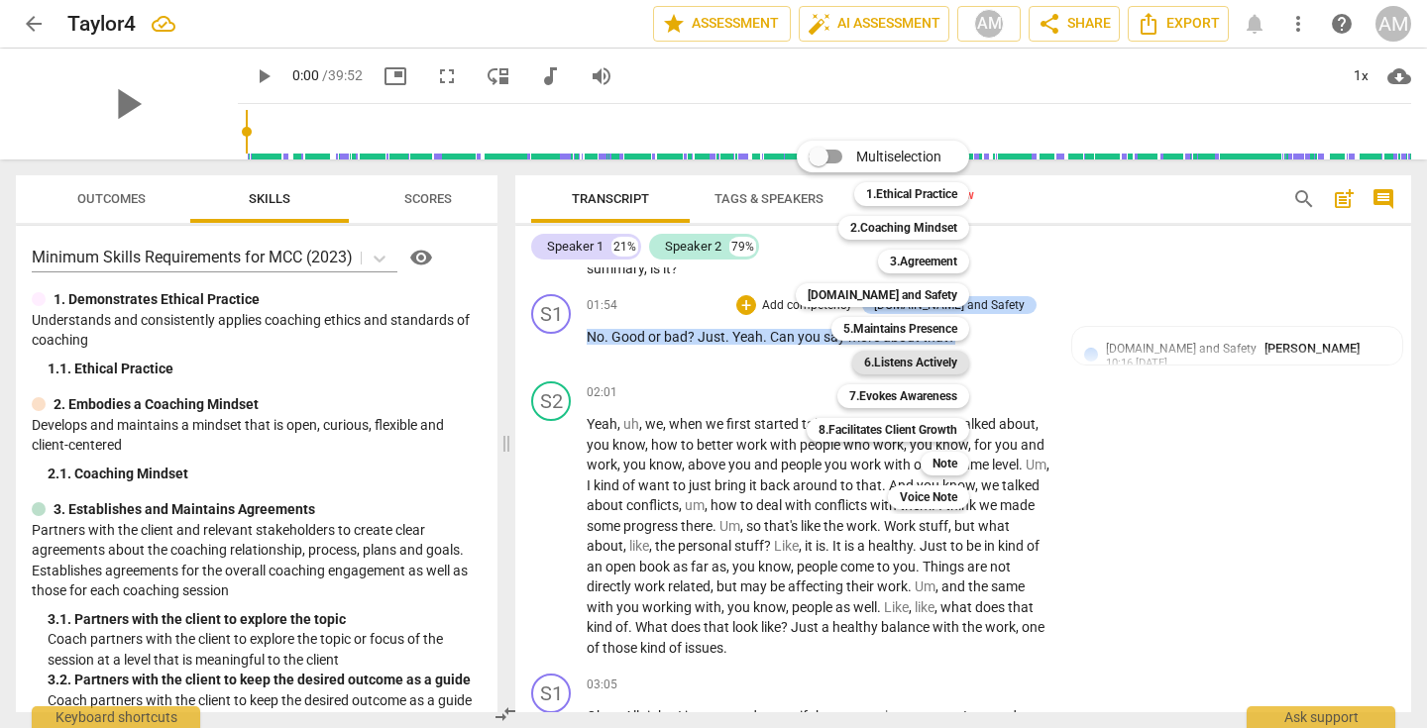
click at [873, 356] on b "6.Listens Actively" at bounding box center [910, 363] width 93 height 24
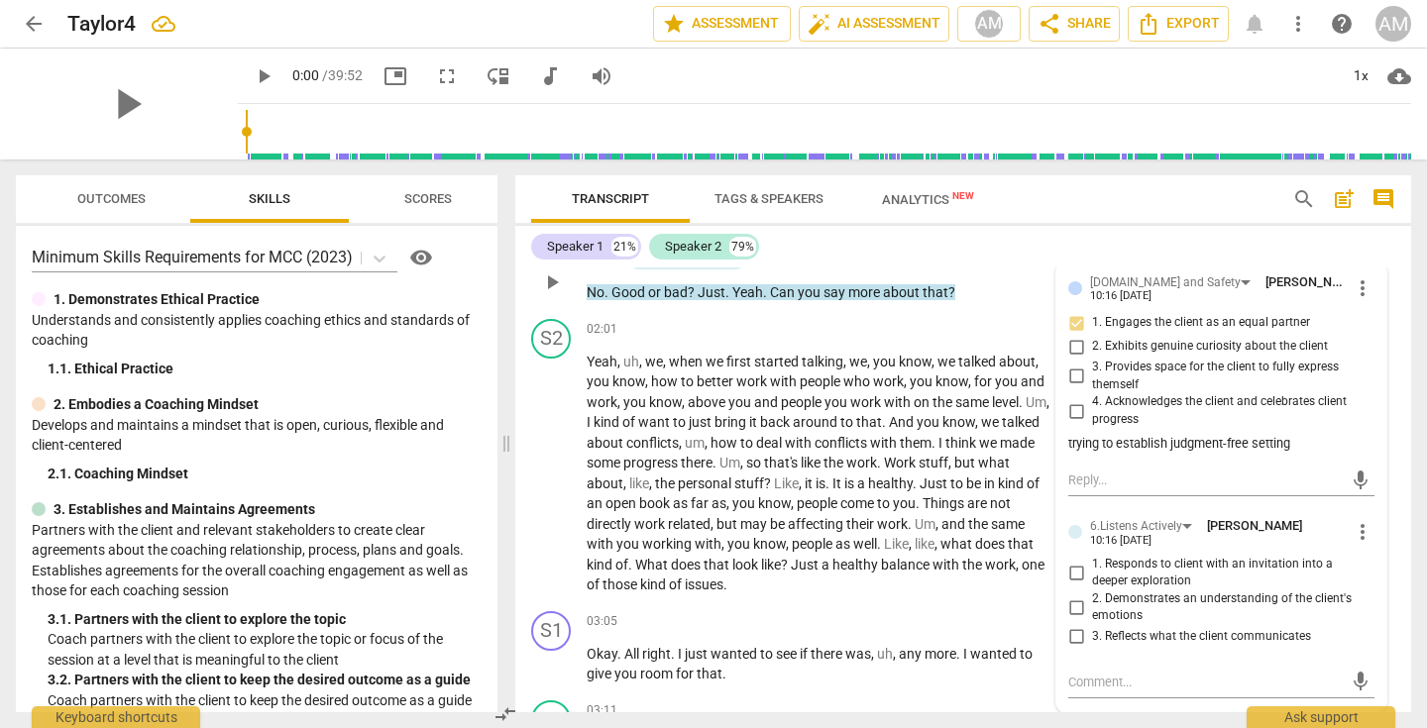
scroll to position [821, 0]
click at [1070, 584] on input "1. Responds to client with an invitation into a deeper exploration" at bounding box center [1076, 572] width 32 height 24
checkbox input "true"
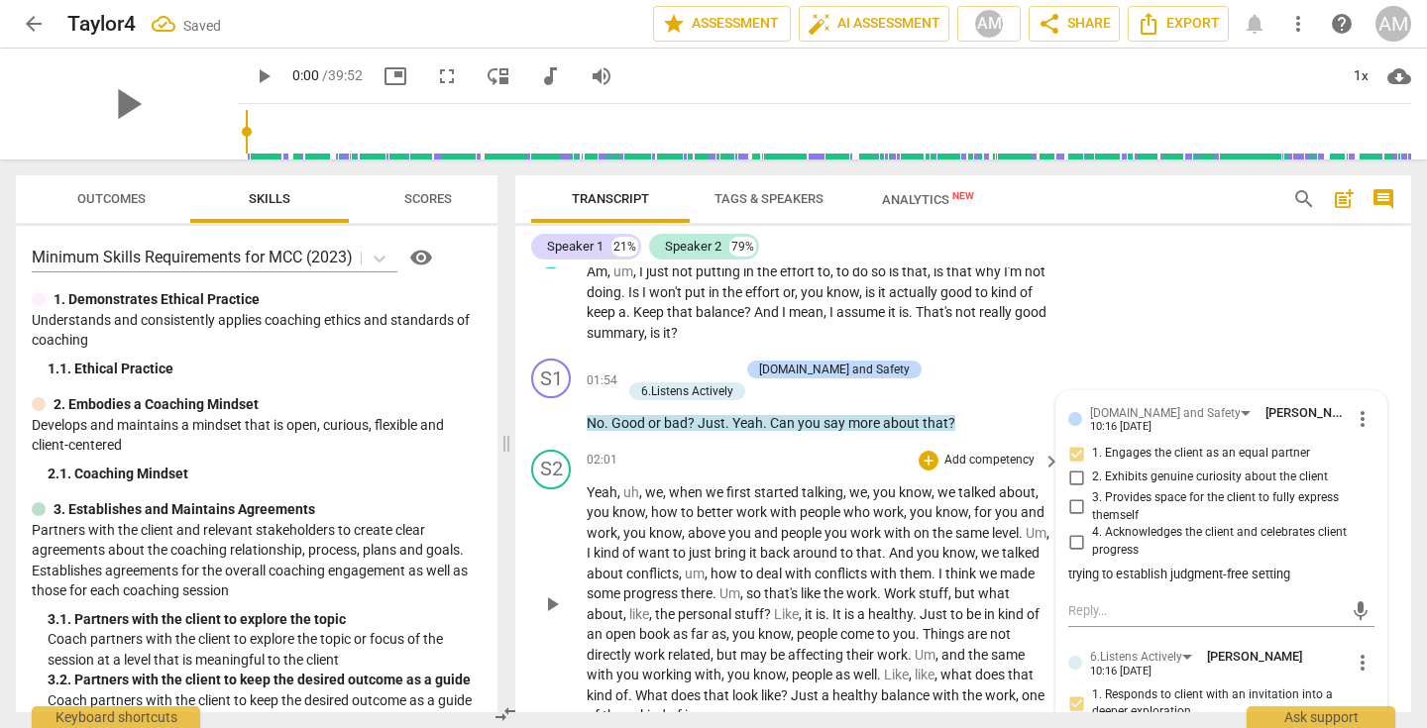
scroll to position [606, 0]
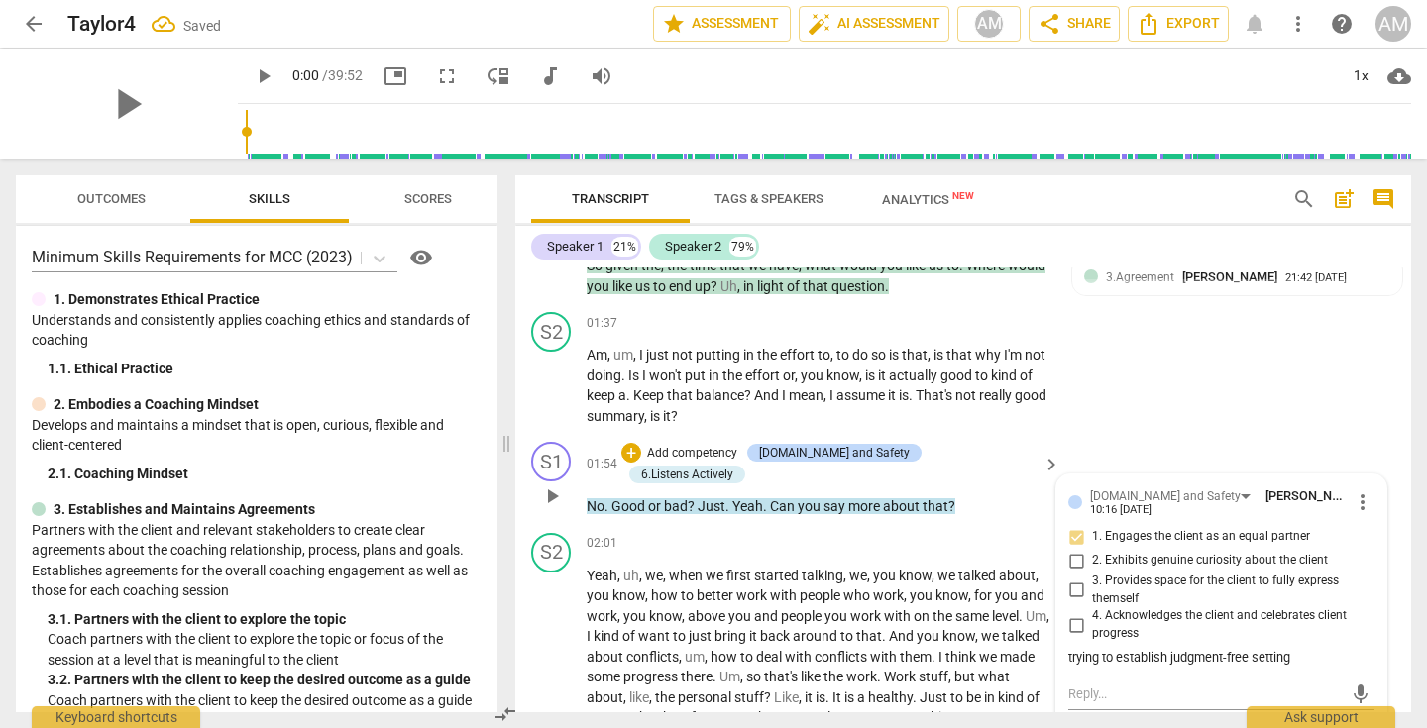
click at [783, 525] on div "S1 play_arrow pause 01:54 + Add competency 4.Trust and Safety 6.Listens Activel…" at bounding box center [963, 479] width 896 height 91
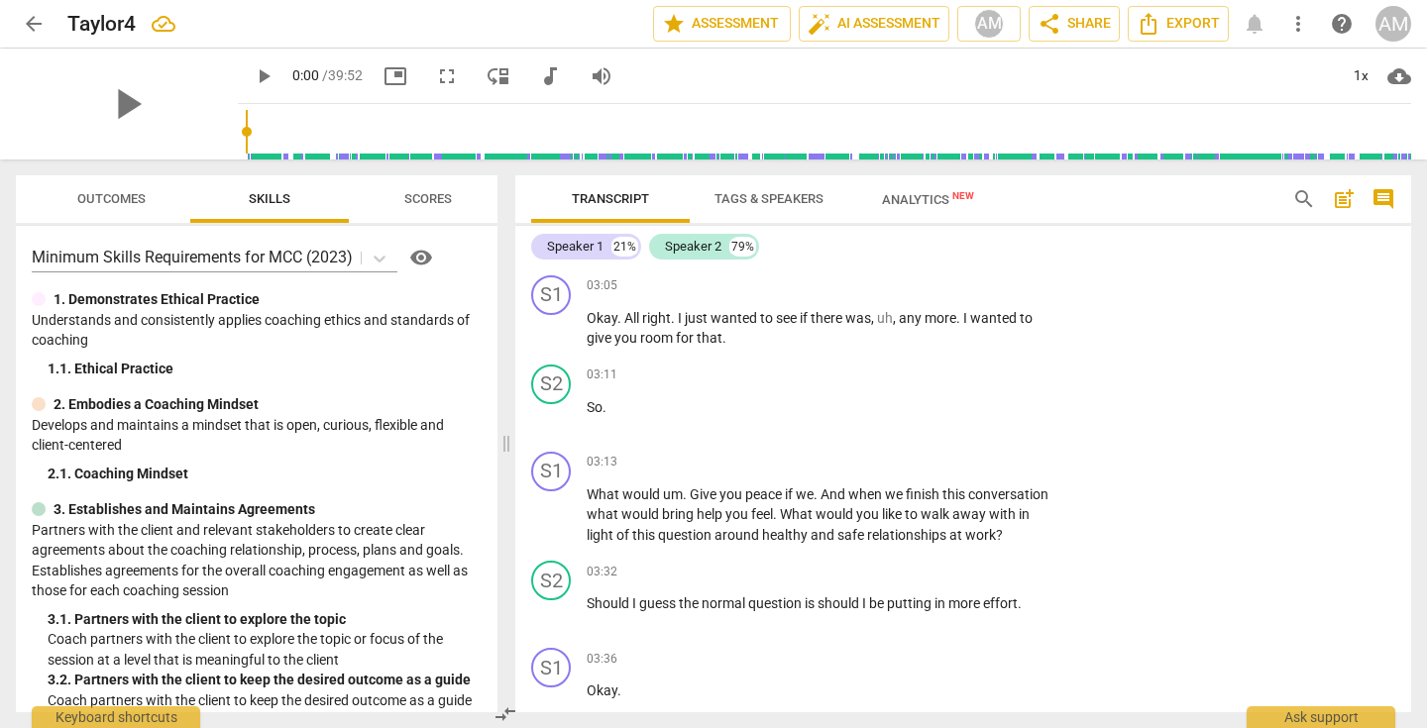
scroll to position [1158, 0]
click at [549, 525] on span "play_arrow" at bounding box center [552, 513] width 24 height 24
click at [975, 470] on p "Add competency" at bounding box center [989, 461] width 94 height 18
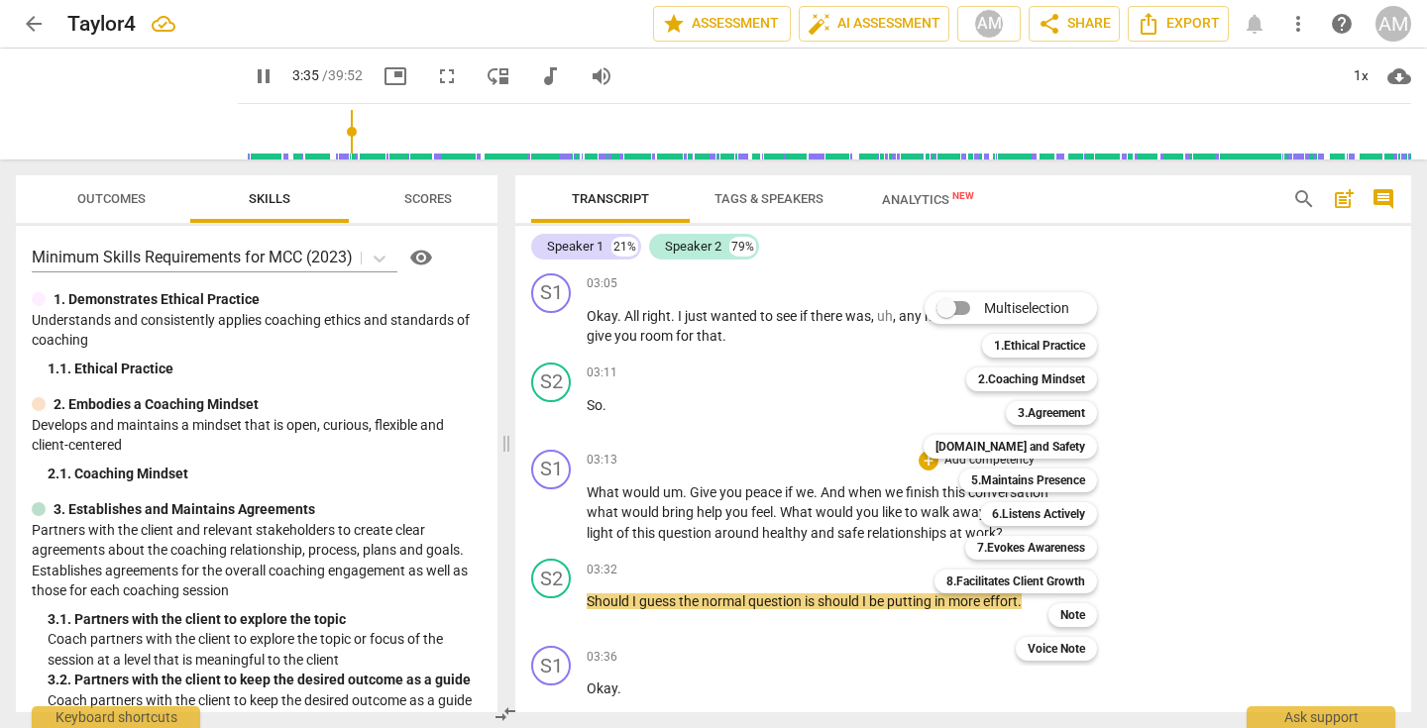
click at [1236, 417] on div at bounding box center [713, 364] width 1427 height 728
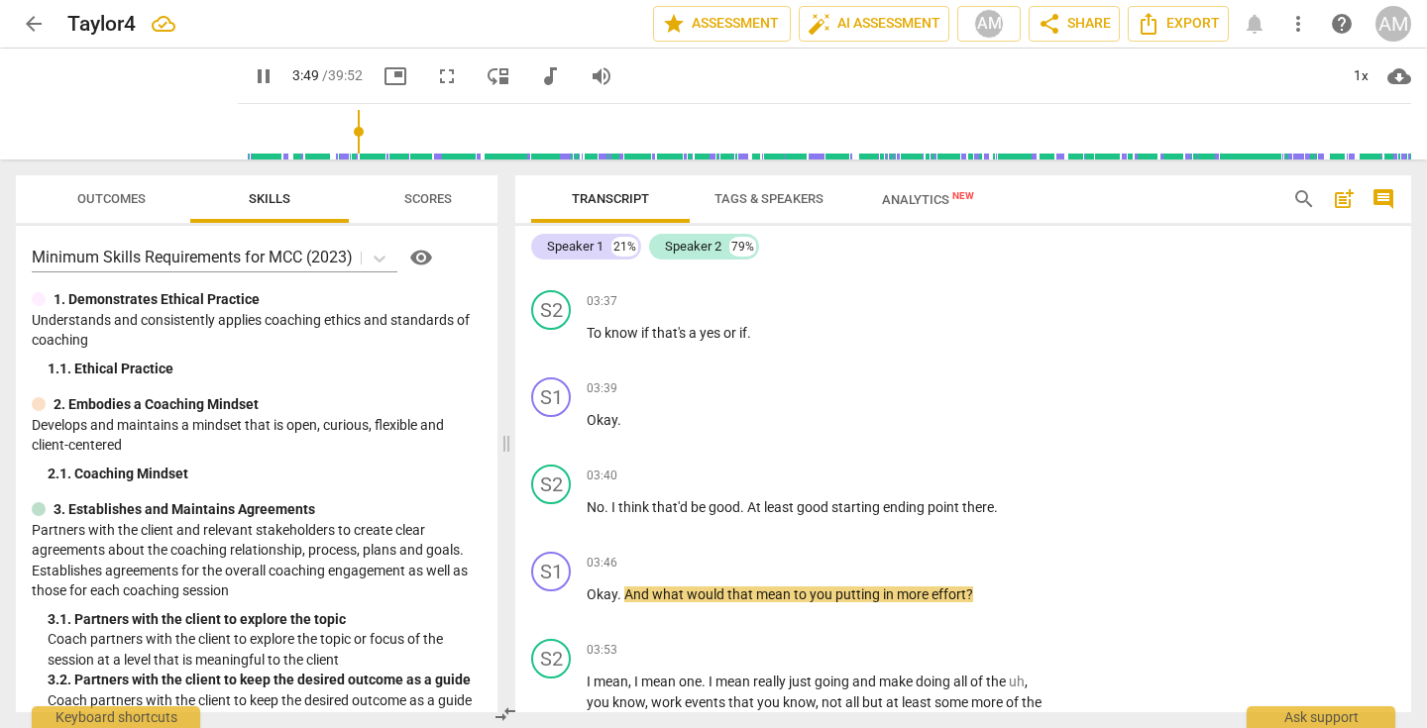
scroll to position [1599, 0]
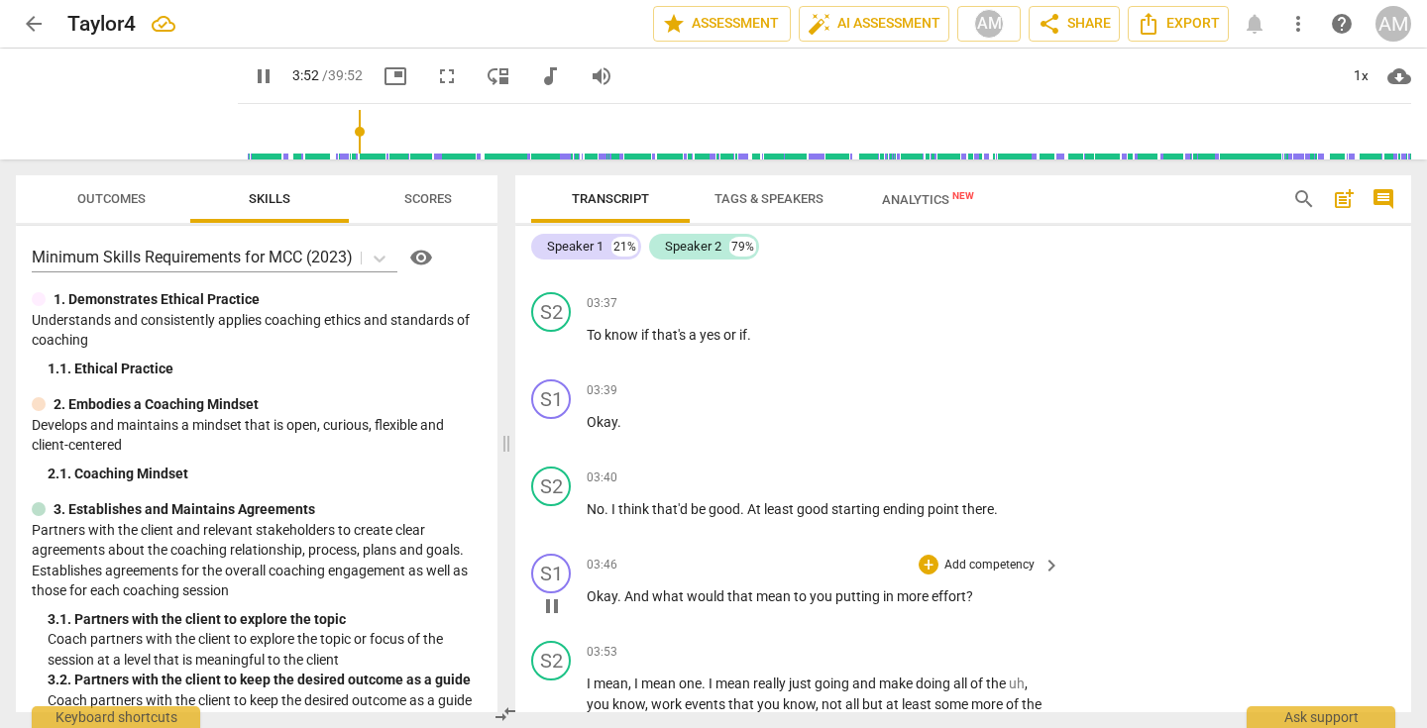
click at [983, 575] on p "Add competency" at bounding box center [989, 566] width 94 height 18
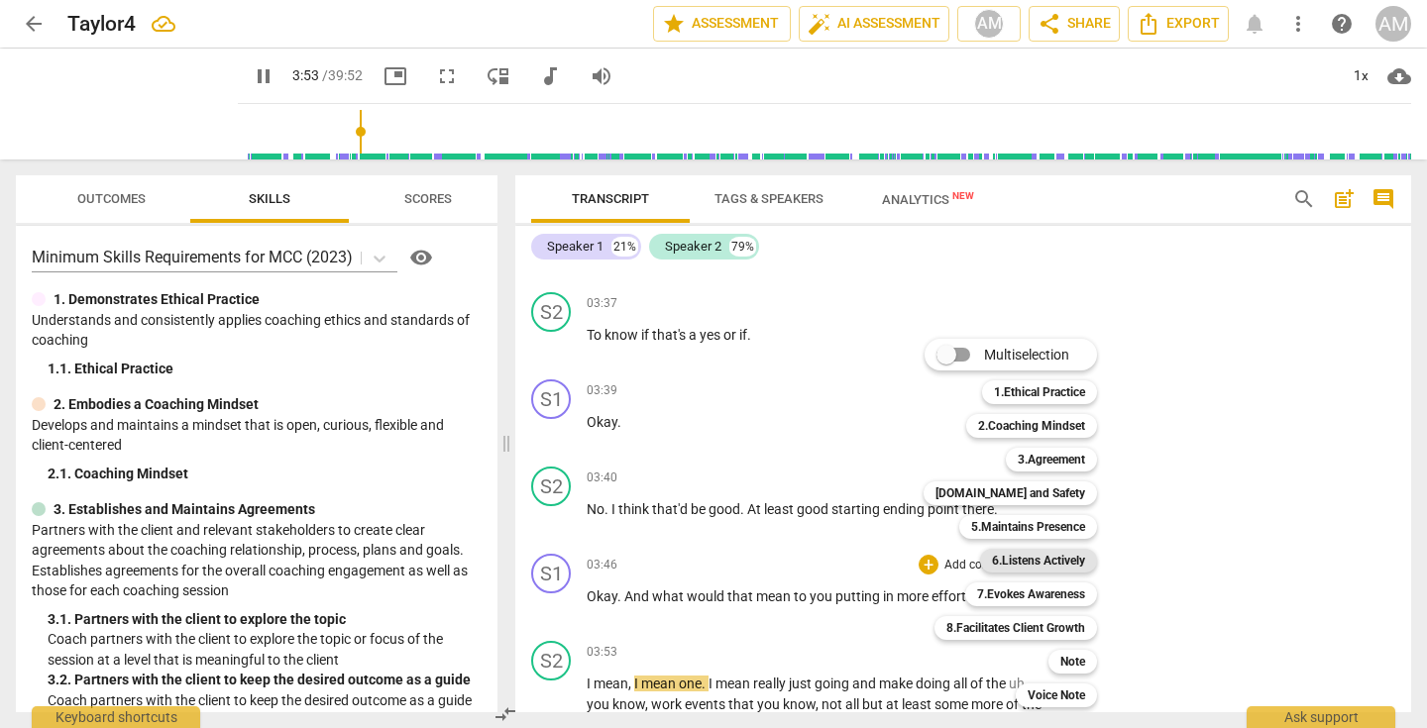
click at [1044, 557] on b "6.Listens Actively" at bounding box center [1038, 561] width 93 height 24
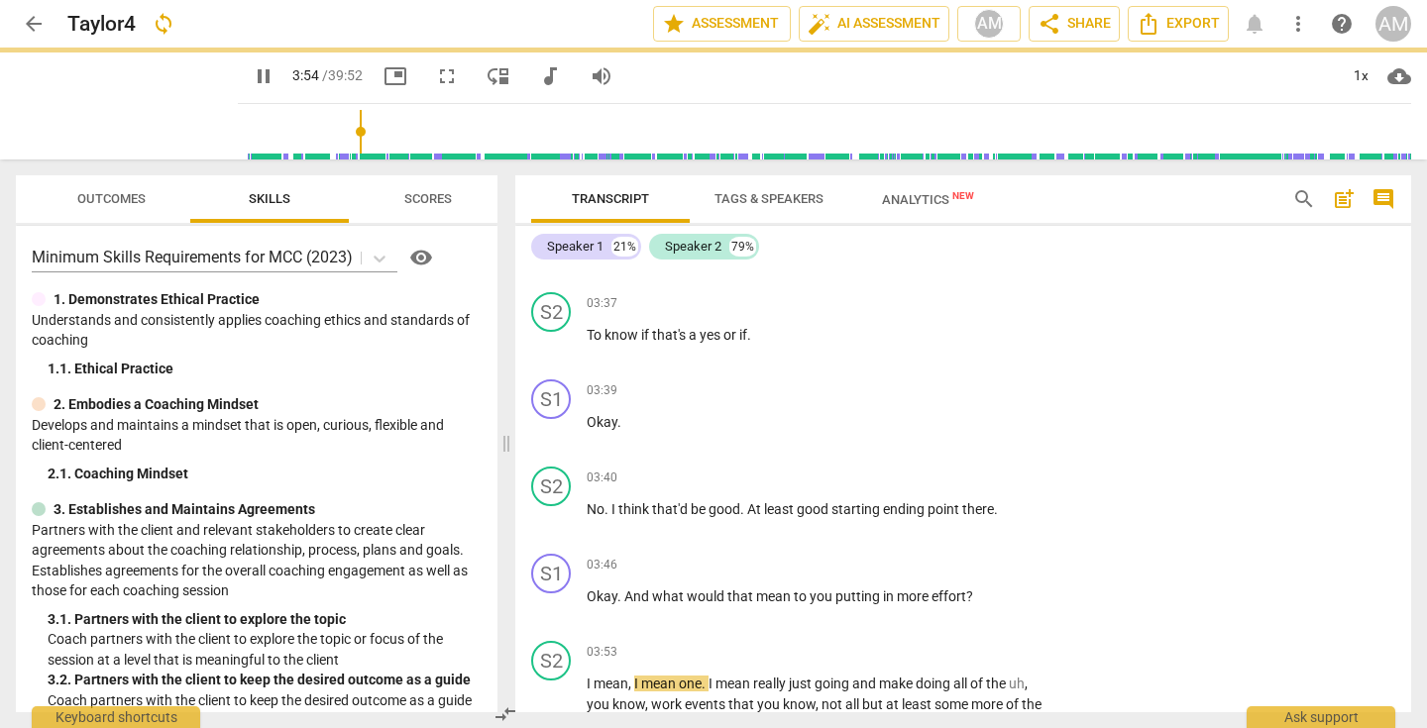
type input "234"
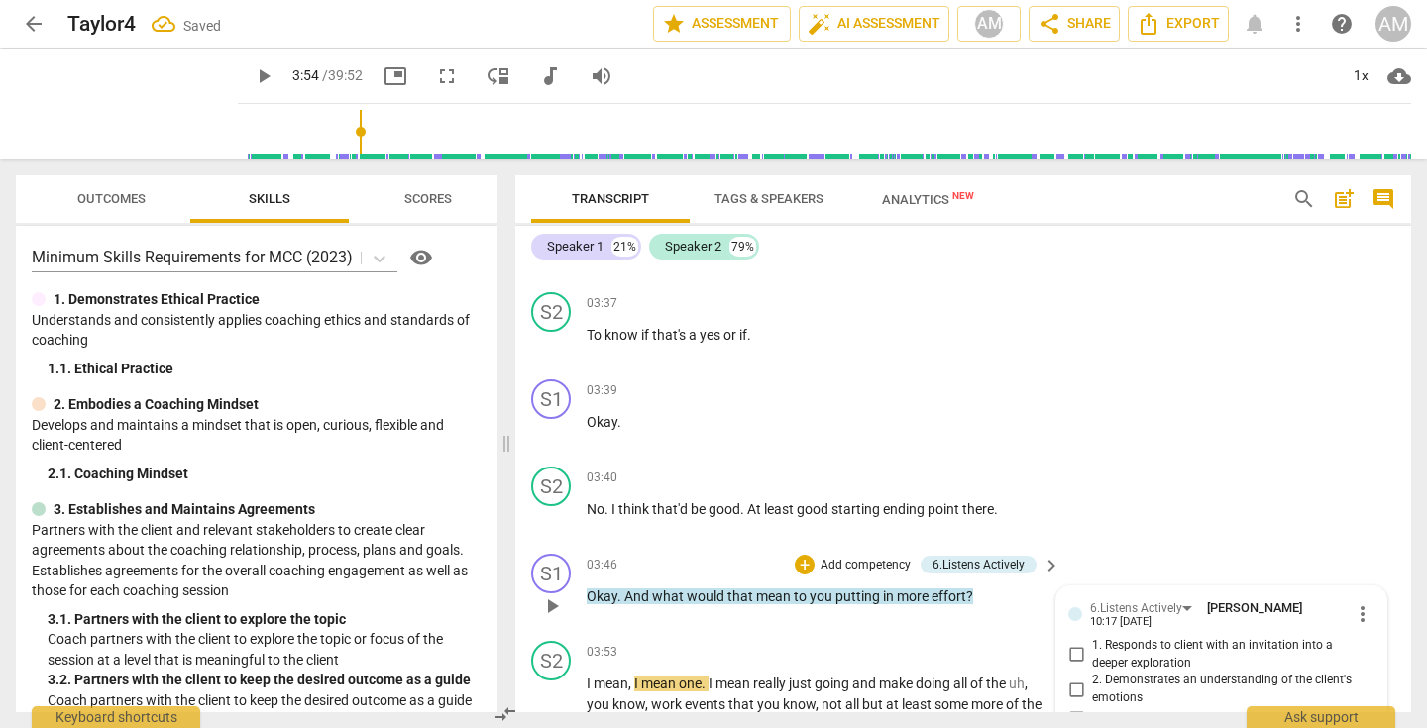
scroll to position [1910, 0]
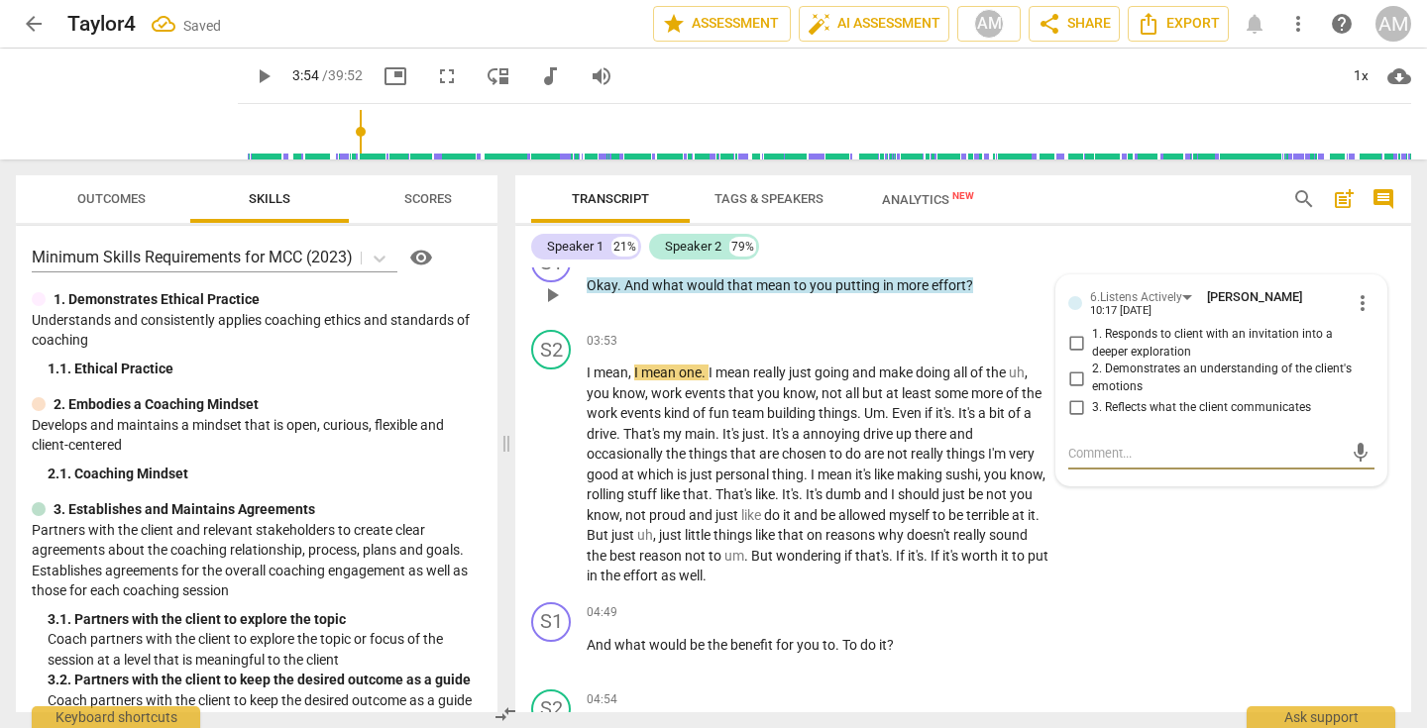
click at [1077, 356] on input "1. Responds to client with an invitation into a deeper exploration" at bounding box center [1076, 344] width 32 height 24
checkbox input "true"
click at [1104, 463] on textarea at bounding box center [1205, 453] width 274 height 19
type textarea "A"
type textarea "An"
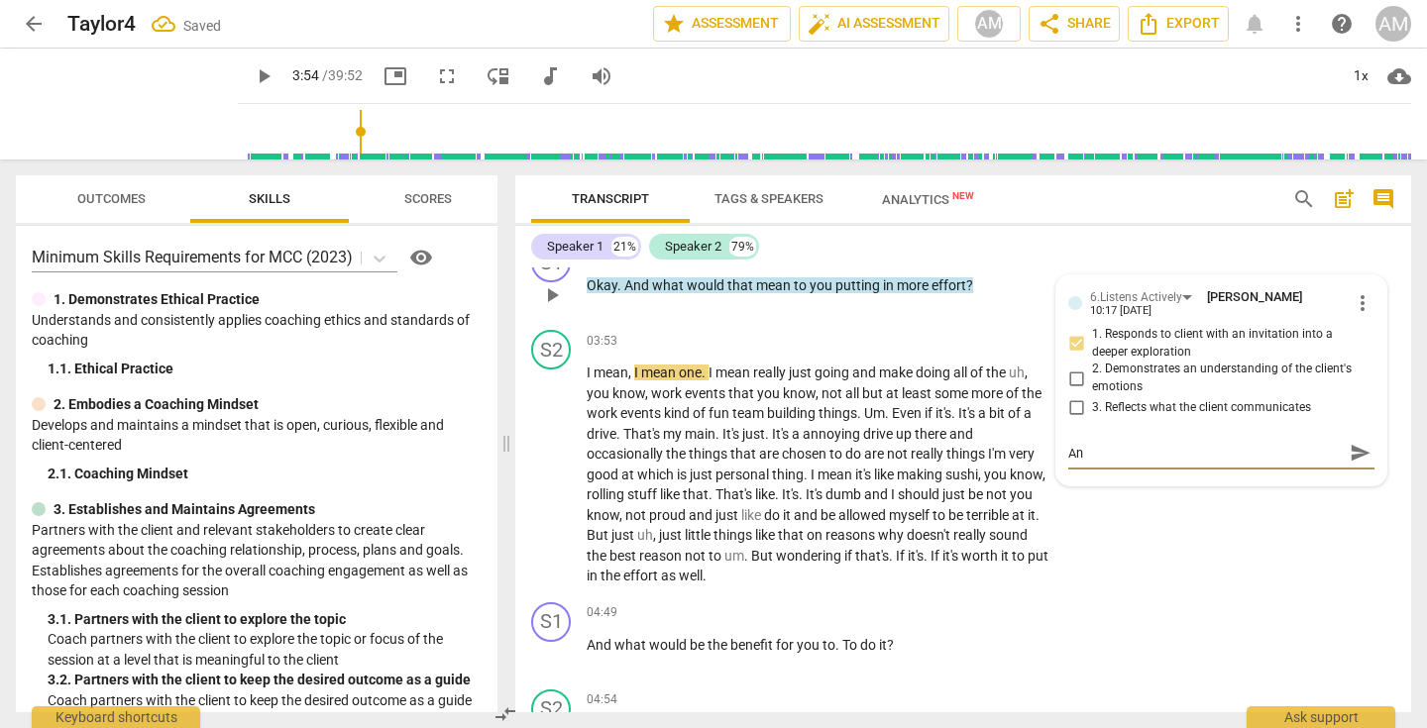
type textarea "And"
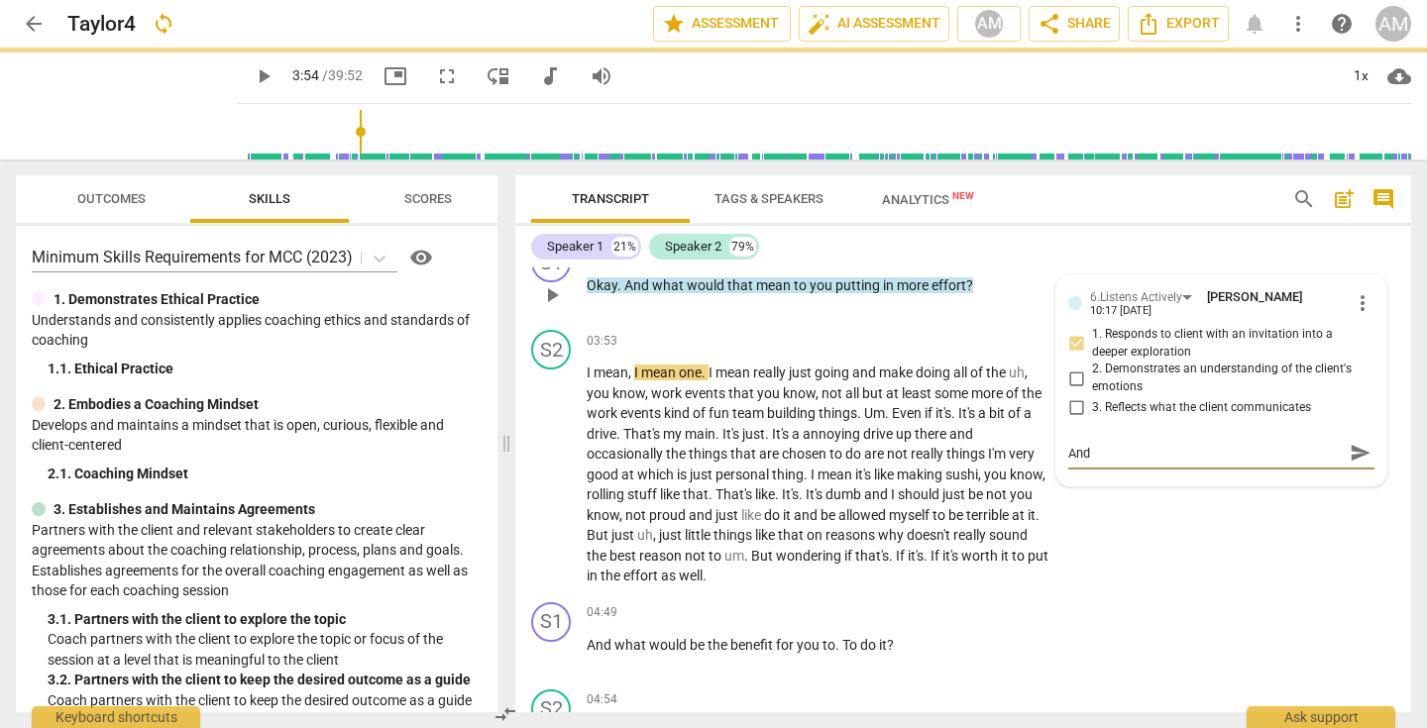
type textarea "And ""
type textarea "And "a"
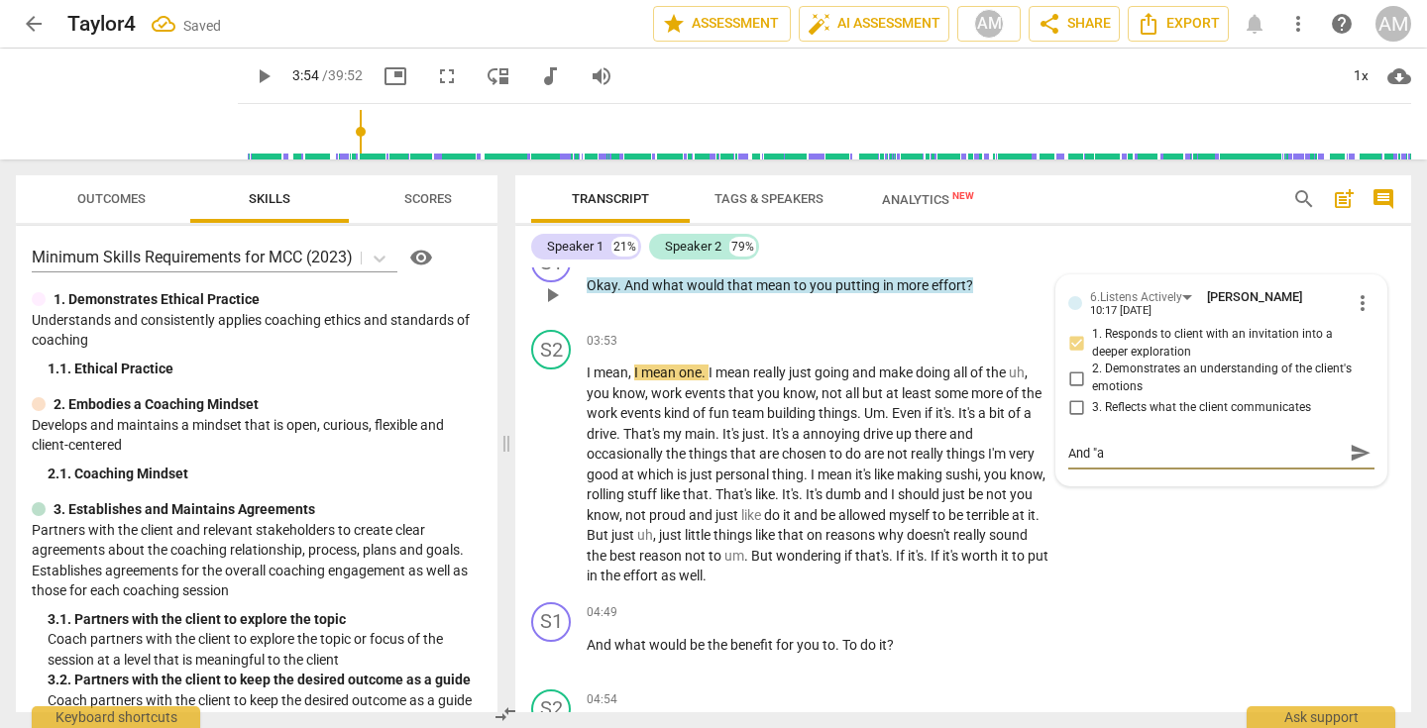
type textarea "And "ac"
type textarea "And "ack"
type textarea "And "ack!"
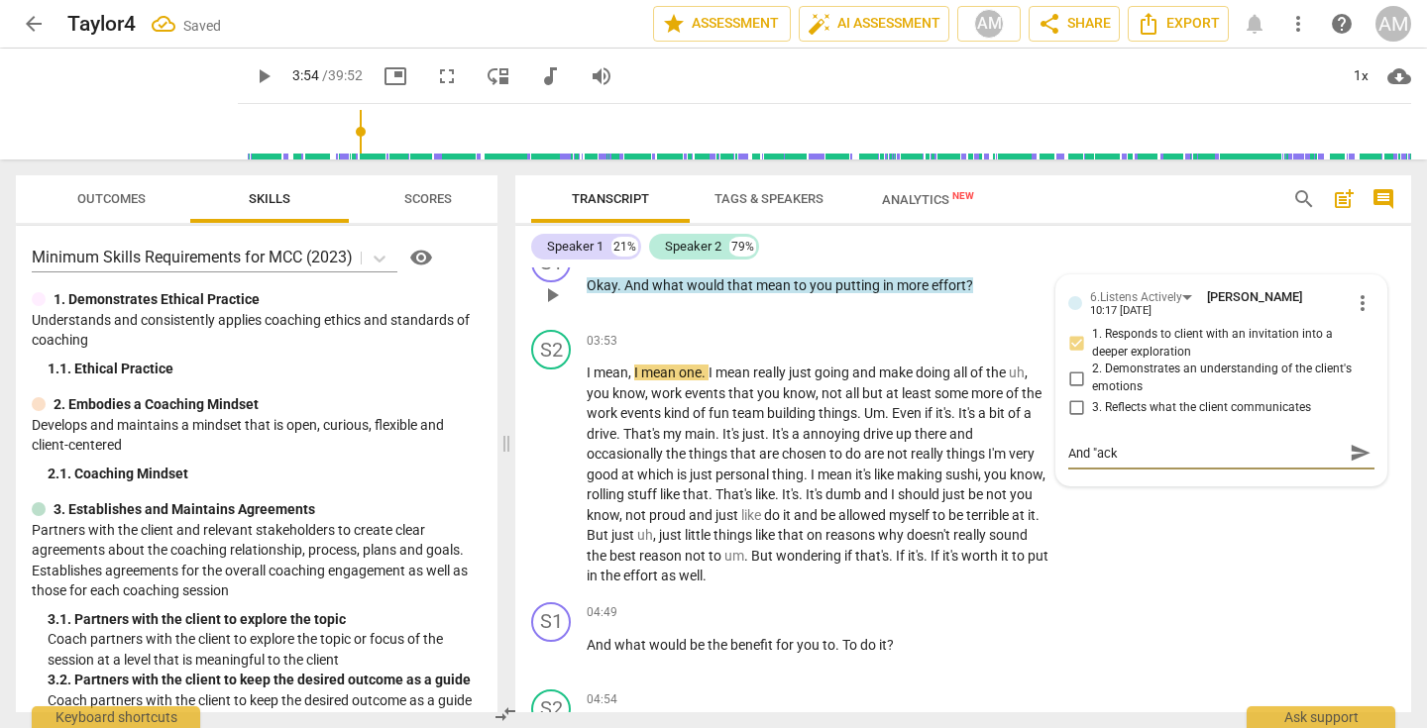
type textarea "And "ack!"
type textarea "And "ack!""
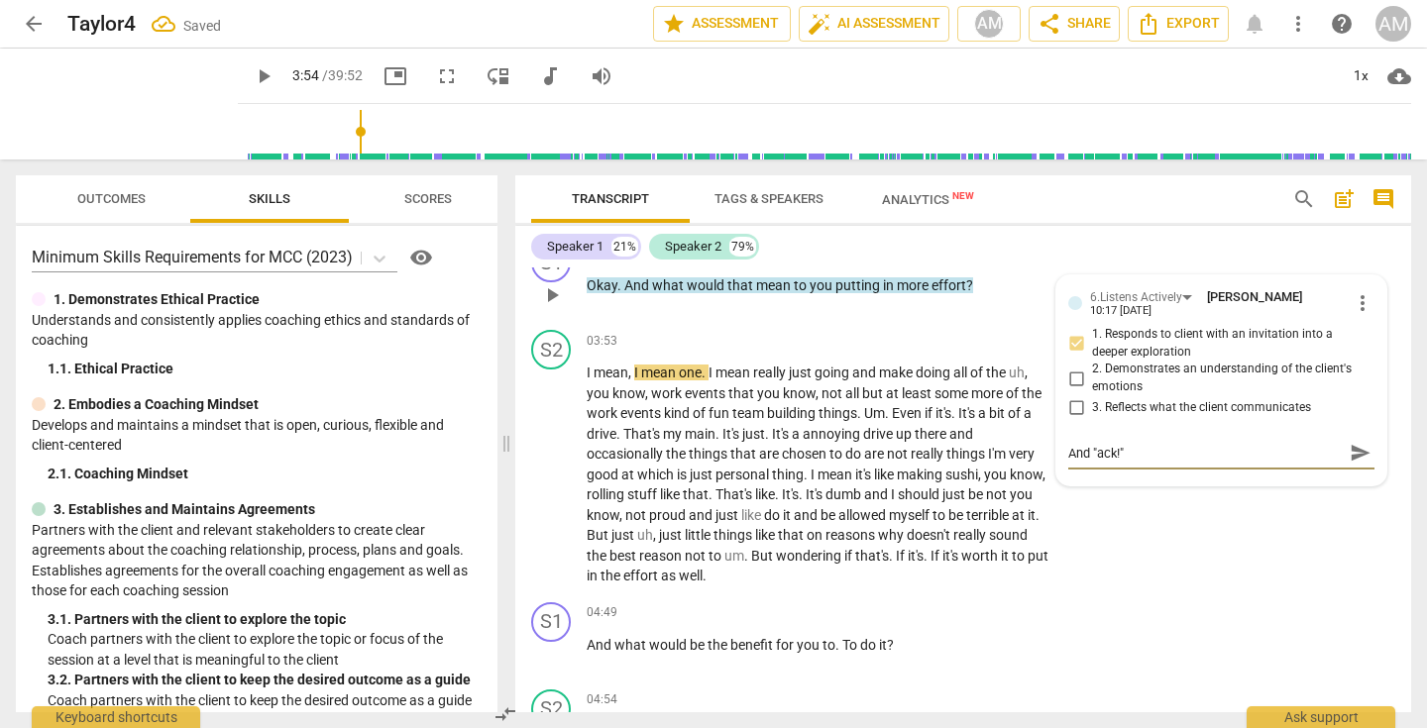
type textarea "And "ack!" t"
type textarea "And "ack!" to"
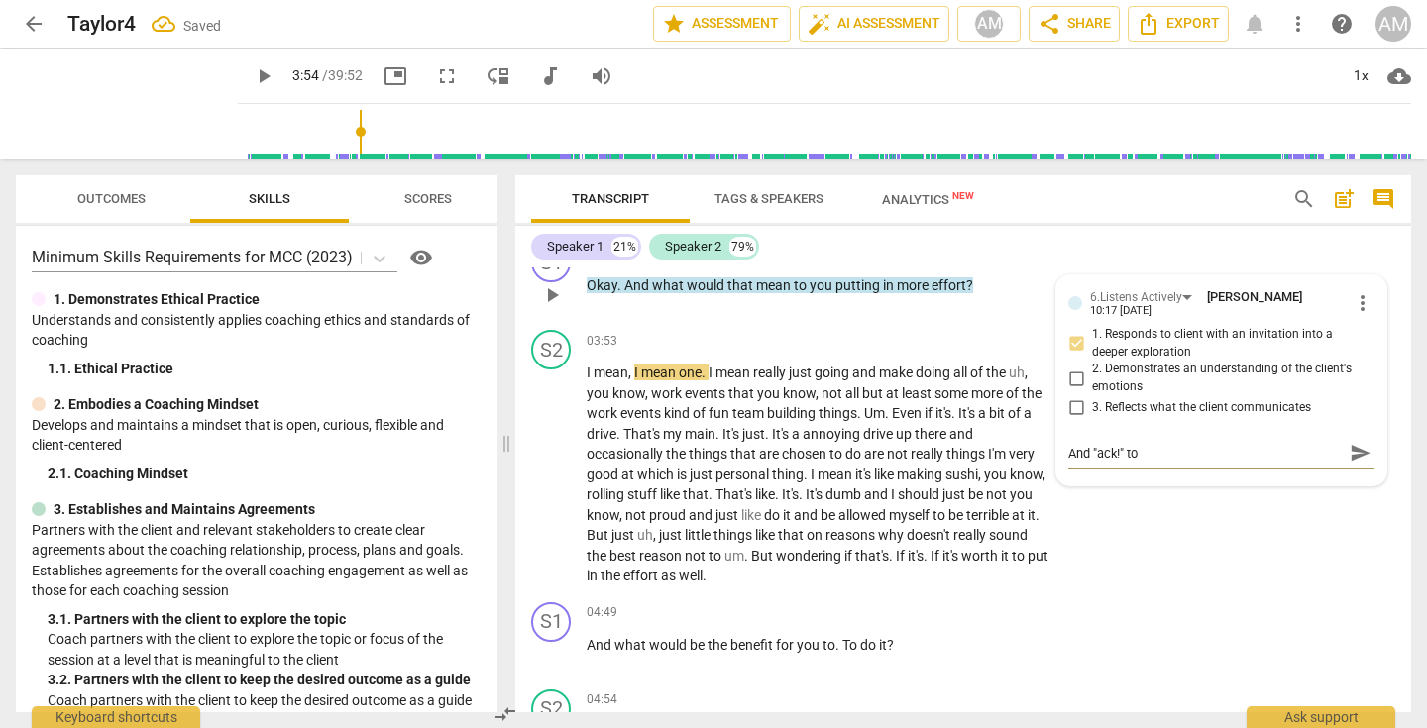
type textarea "And "ack!" to"
type textarea "And "ack!" to q"
type textarea "And "ack!" to qu"
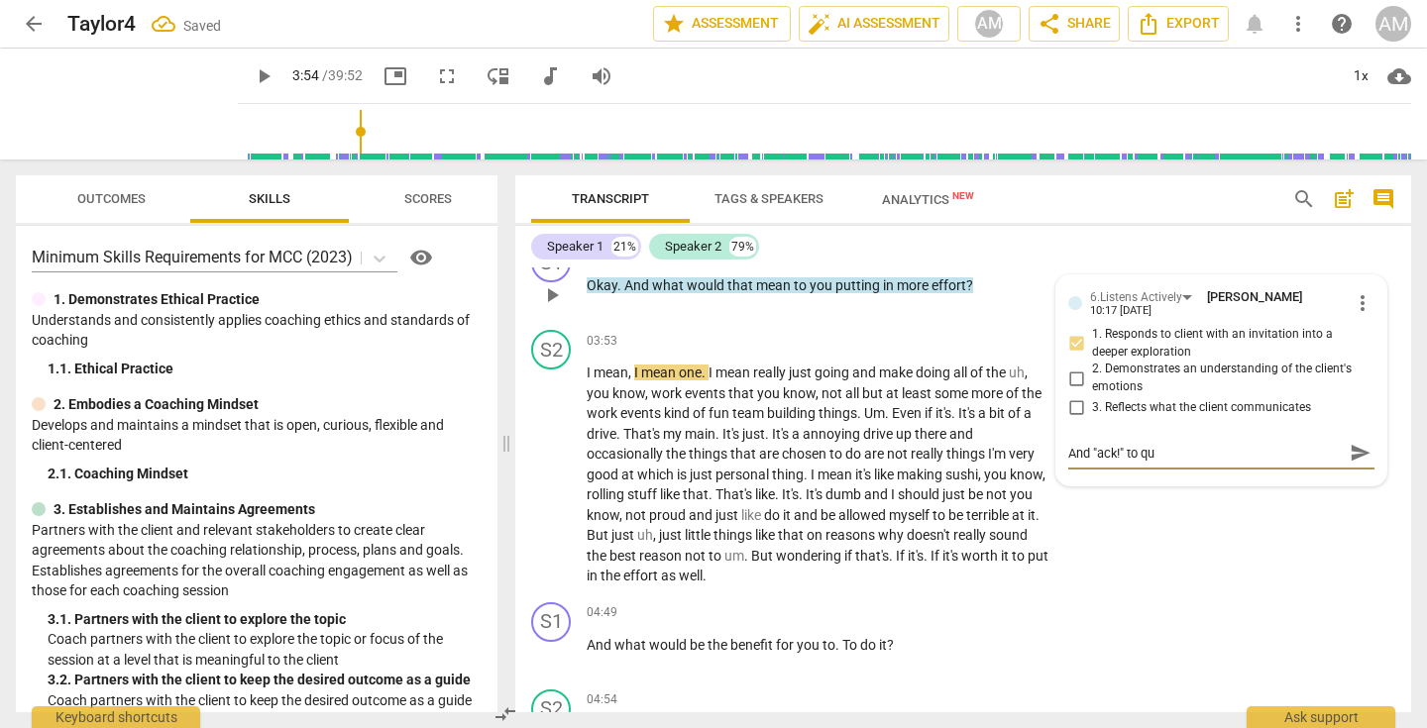
type textarea "And "ack!" to que"
type textarea "And "ack!" to quew"
type textarea "And "ack!" to quews"
type textarea "And "ack!" to quewsw"
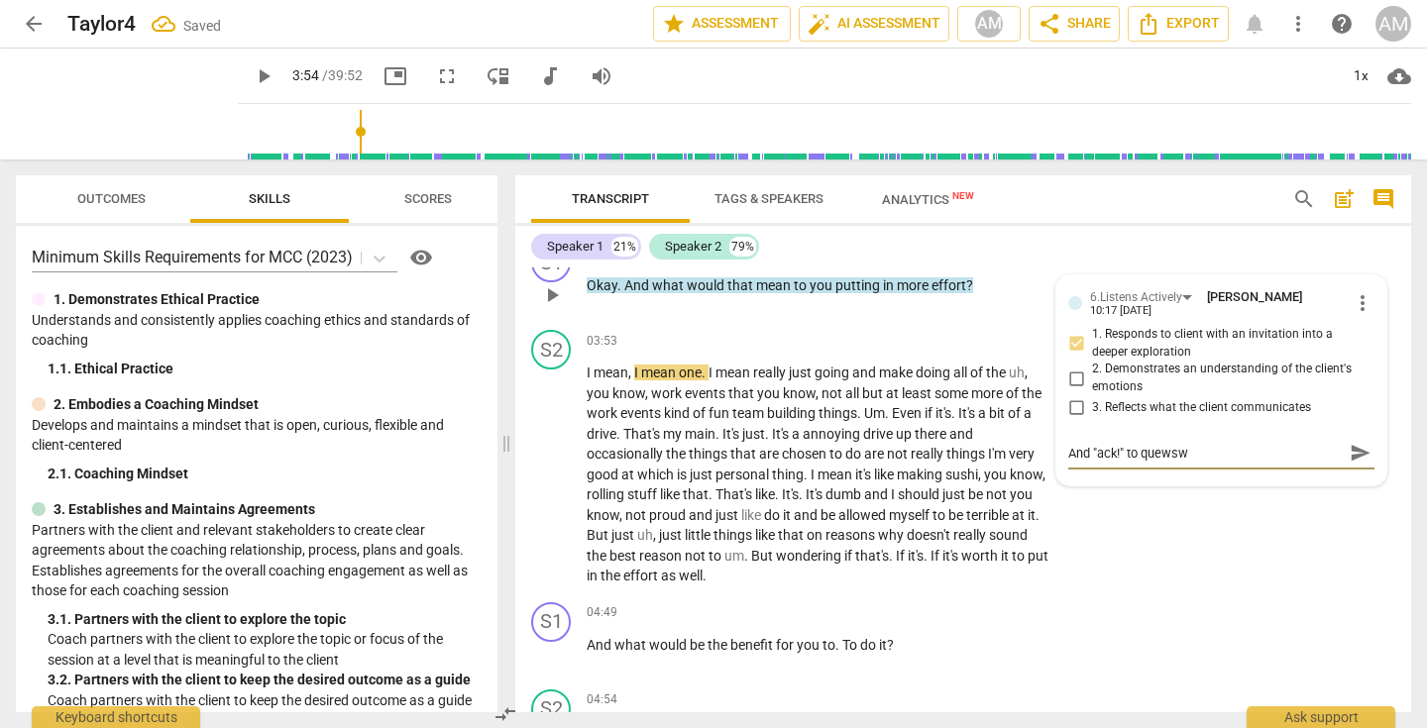
type textarea "And "ack!" to quewswt"
type textarea "And "ack!" to quewswti"
type textarea "And "ack!" to quewswtio"
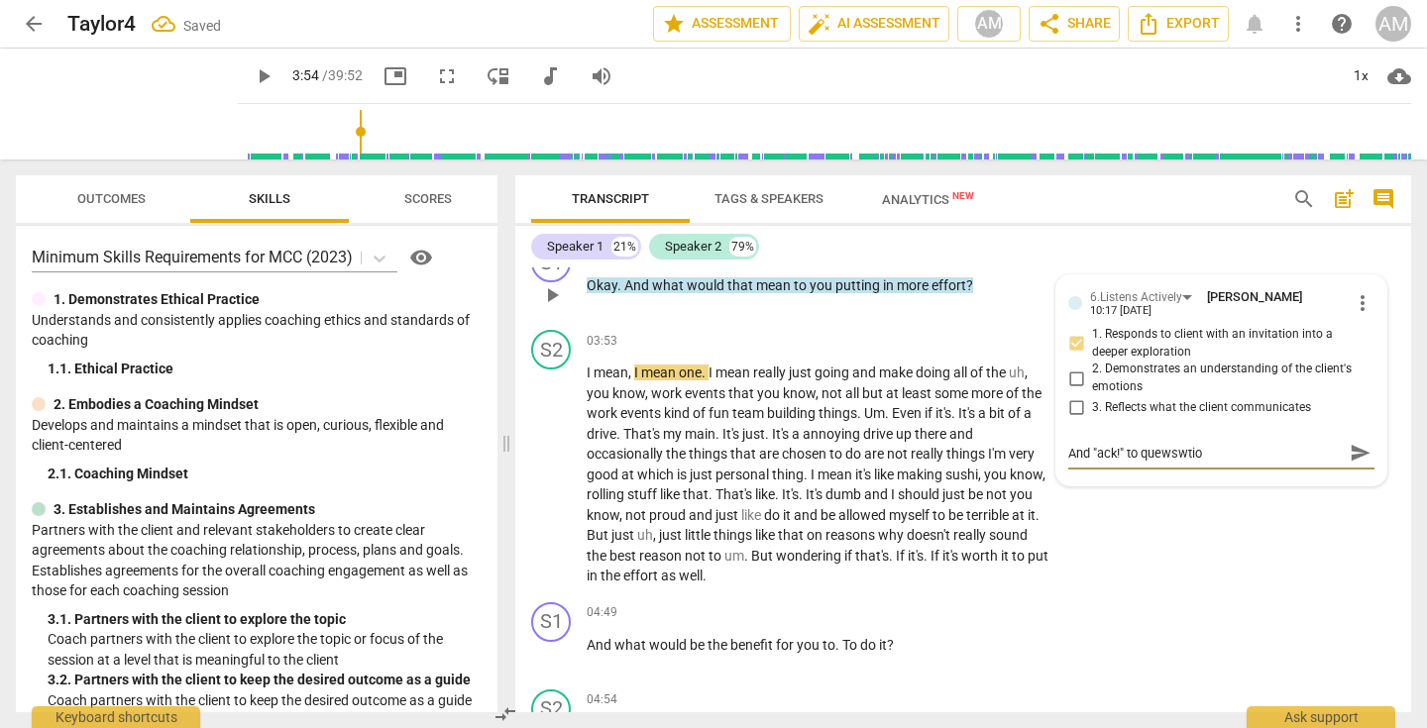
type textarea "And "ack!" to quewswtion"
type textarea "And "ack!" to quewswtio"
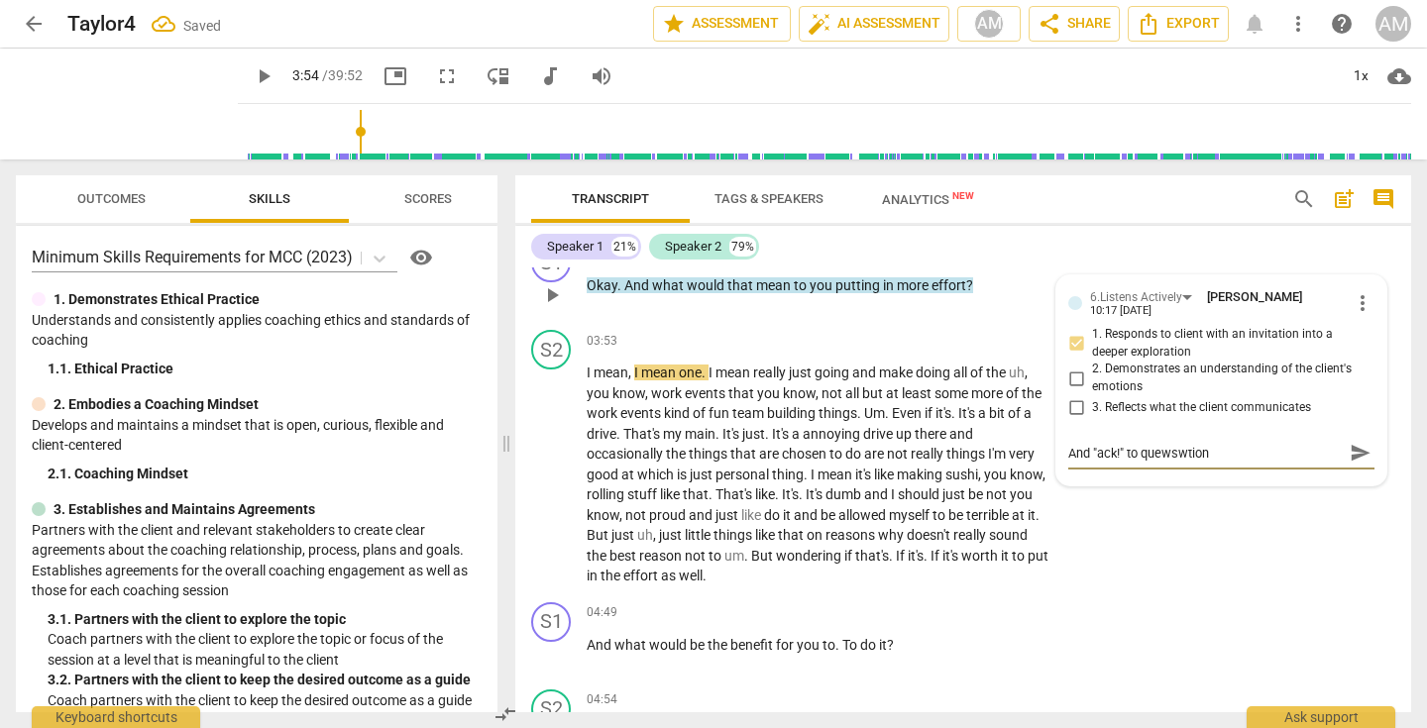
type textarea "And "ack!" to quewswtio"
type textarea "And "ack!" to quewswti"
type textarea "And "ack!" to quewswt"
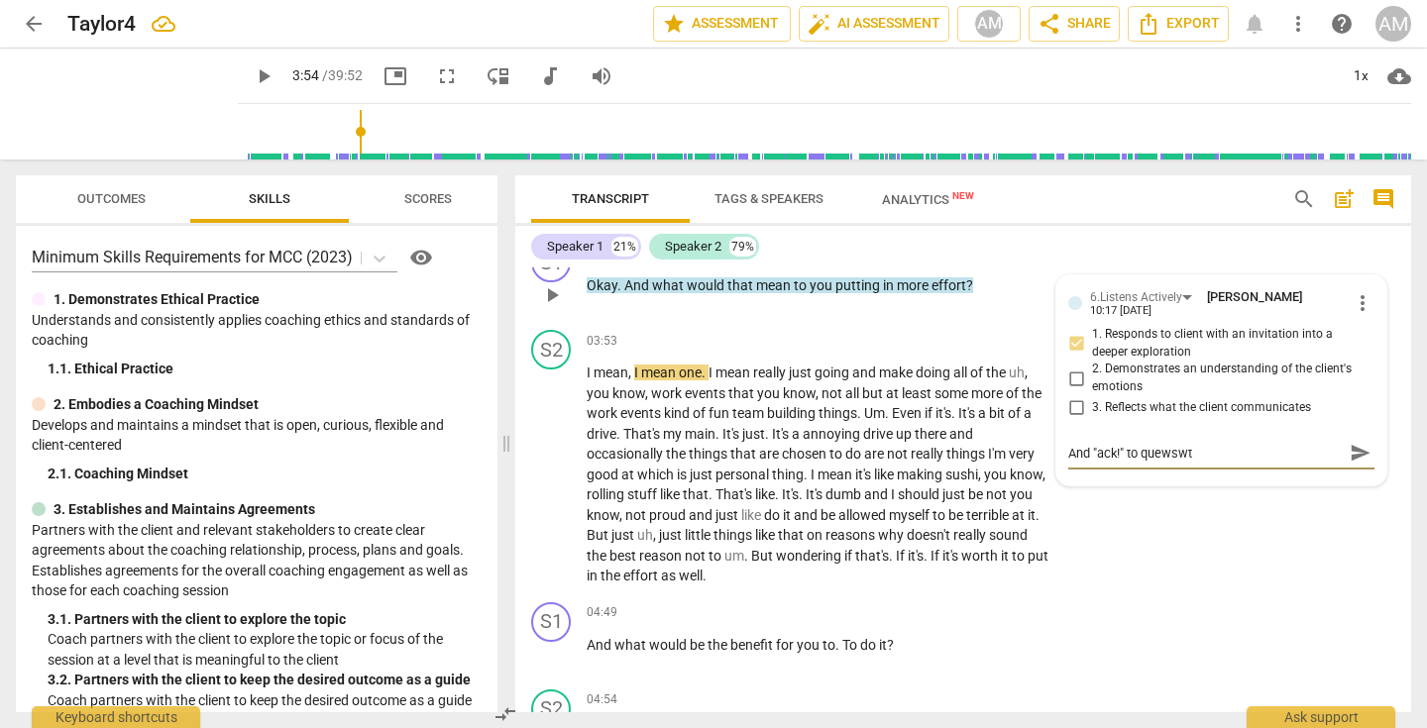
type textarea "And "ack!" to quewsw"
type textarea "And "ack!" to quews"
type textarea "And "ack!" to quew"
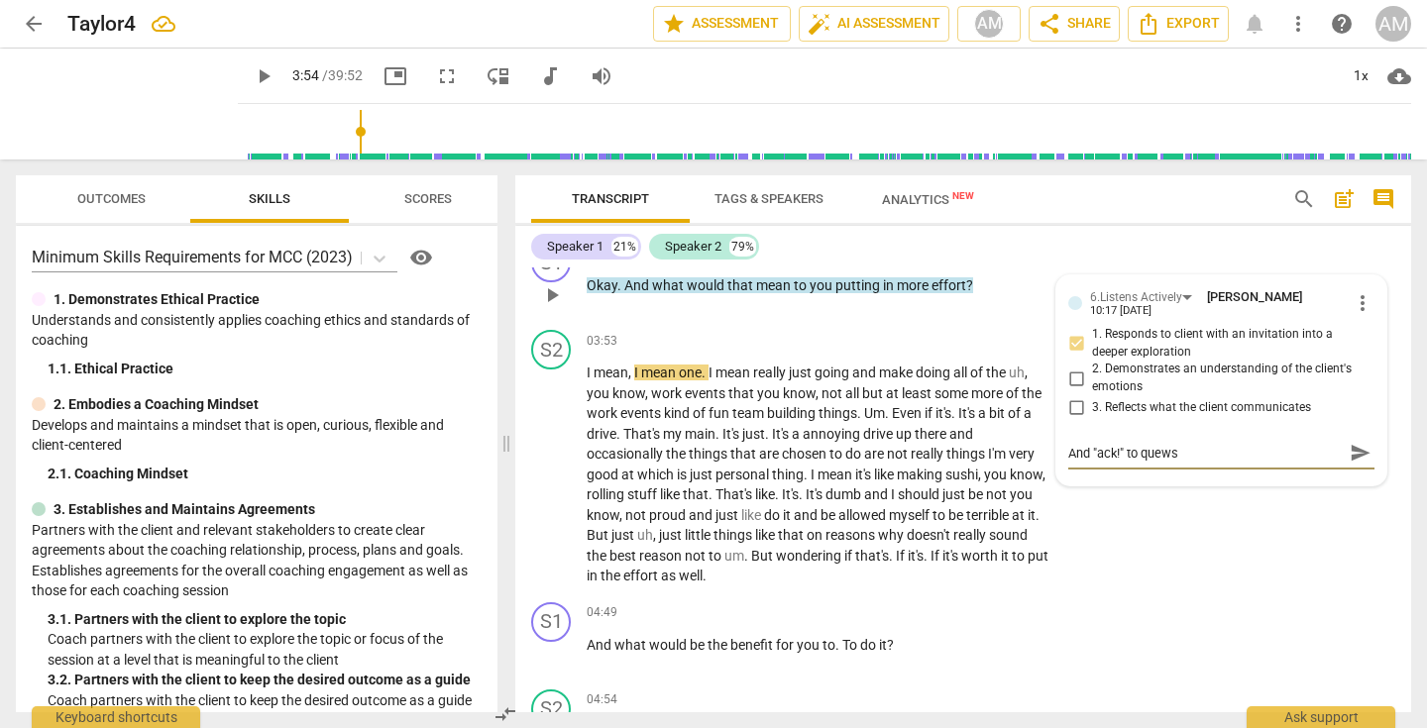
type textarea "And "ack!" to quew"
type textarea "And "ack!" to que"
type textarea "And "ack!" to qu"
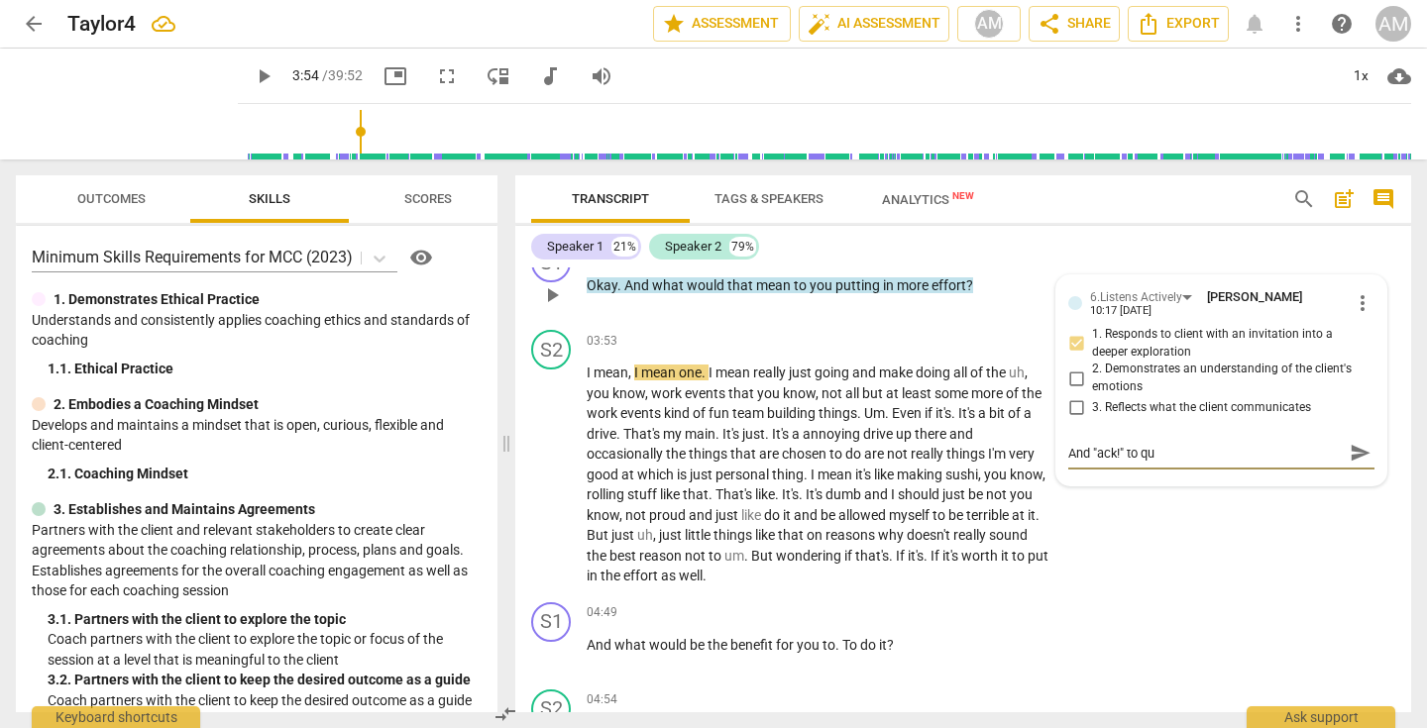
type textarea "And "ack!" to que"
type textarea "And "ack!" to ques"
type textarea "And "ack!" to quest"
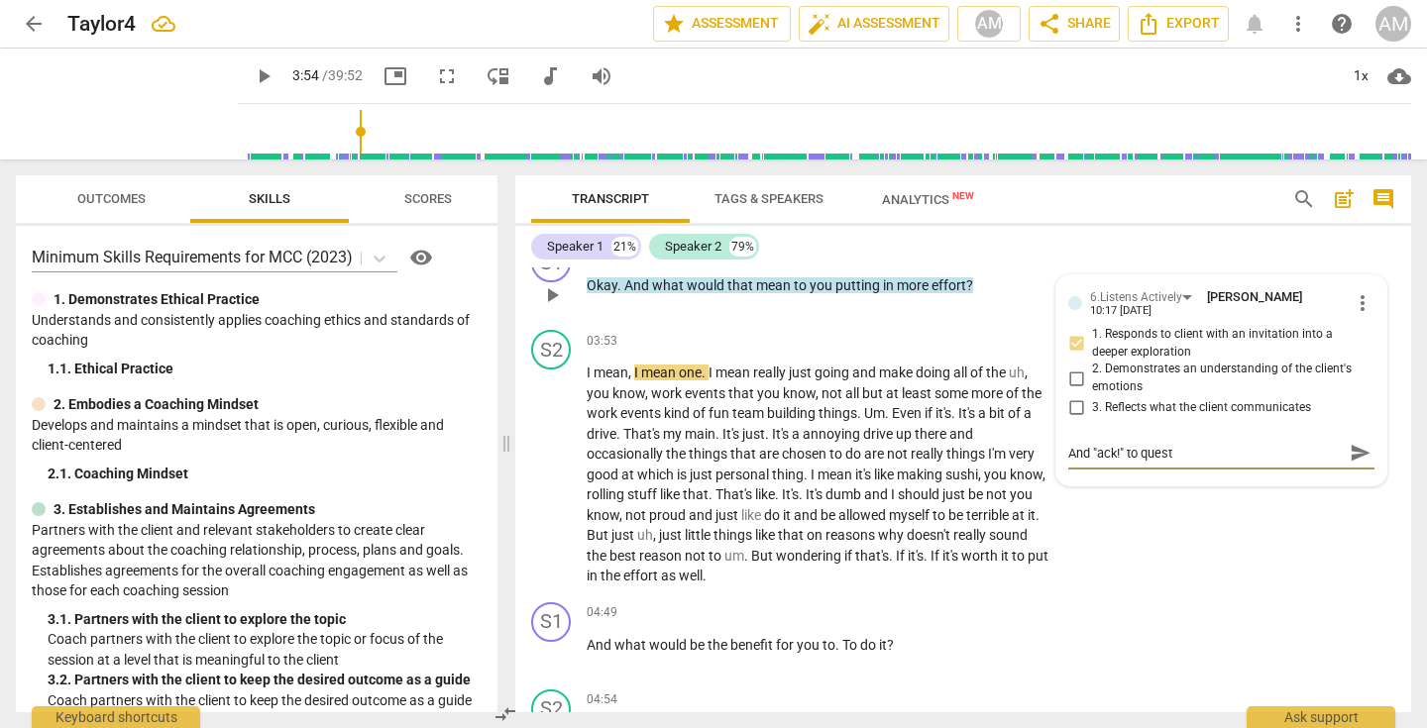
type textarea "And "ack!" to questi"
type textarea "And "ack!" to questio"
type textarea "And "ack!" to question"
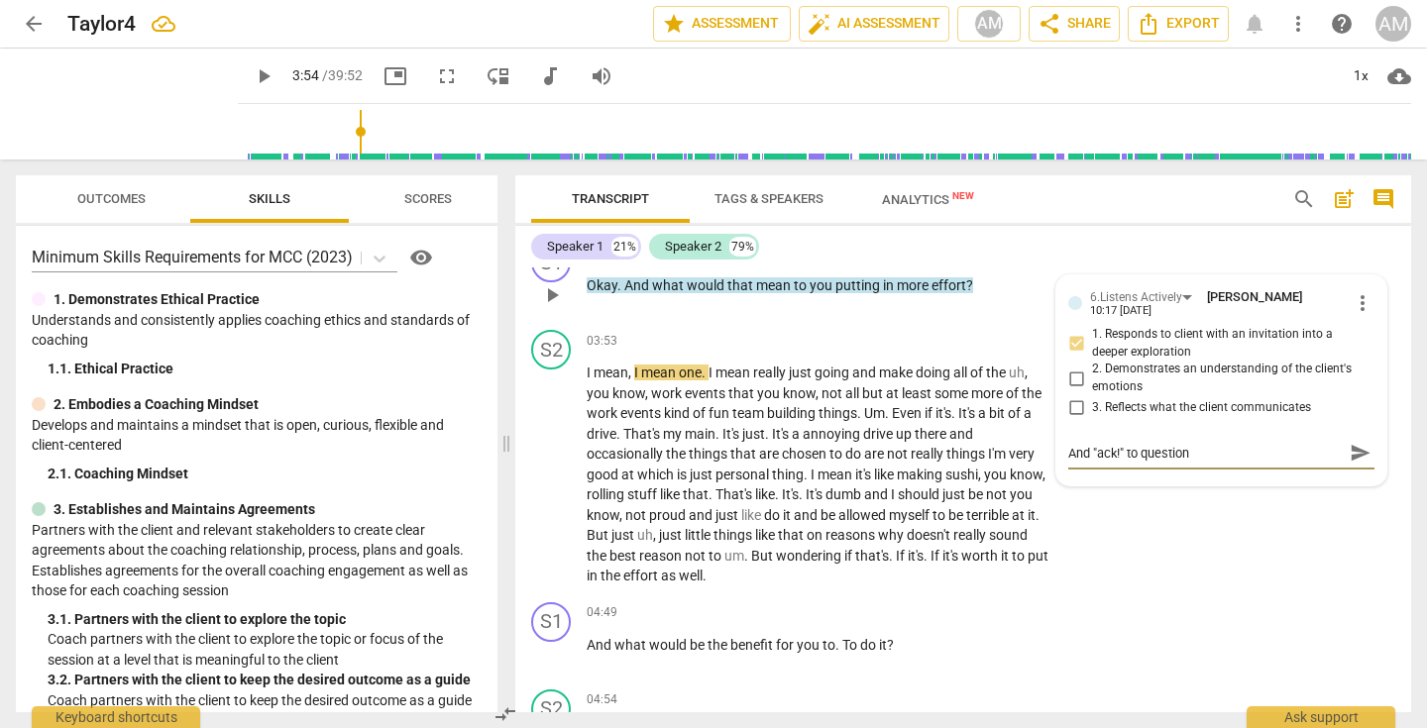
type textarea "And "ack!" to question"
type textarea "And "ack!" to question a"
type textarea "And "ack!" to question ao"
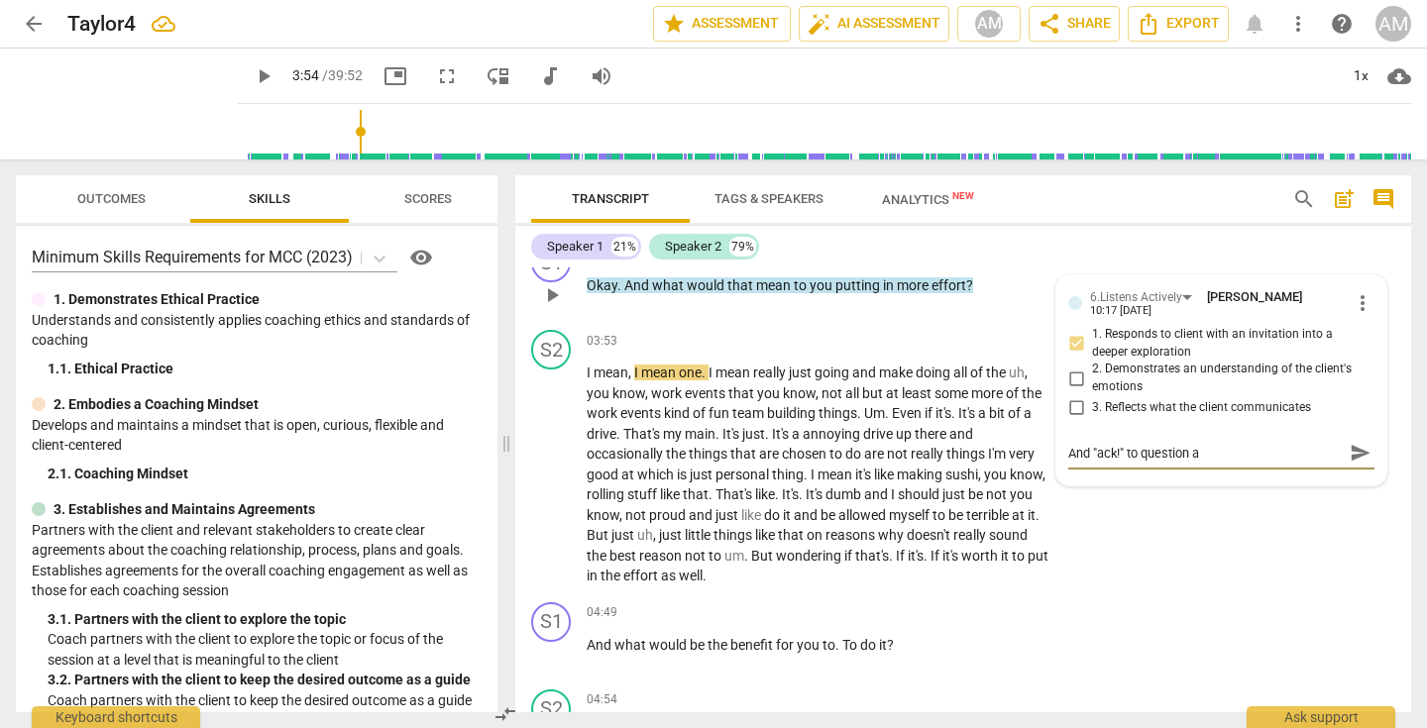
type textarea "And "ack!" to question ao"
type textarea "And "ack!" to question aov"
type textarea "And "ack!" to question ao"
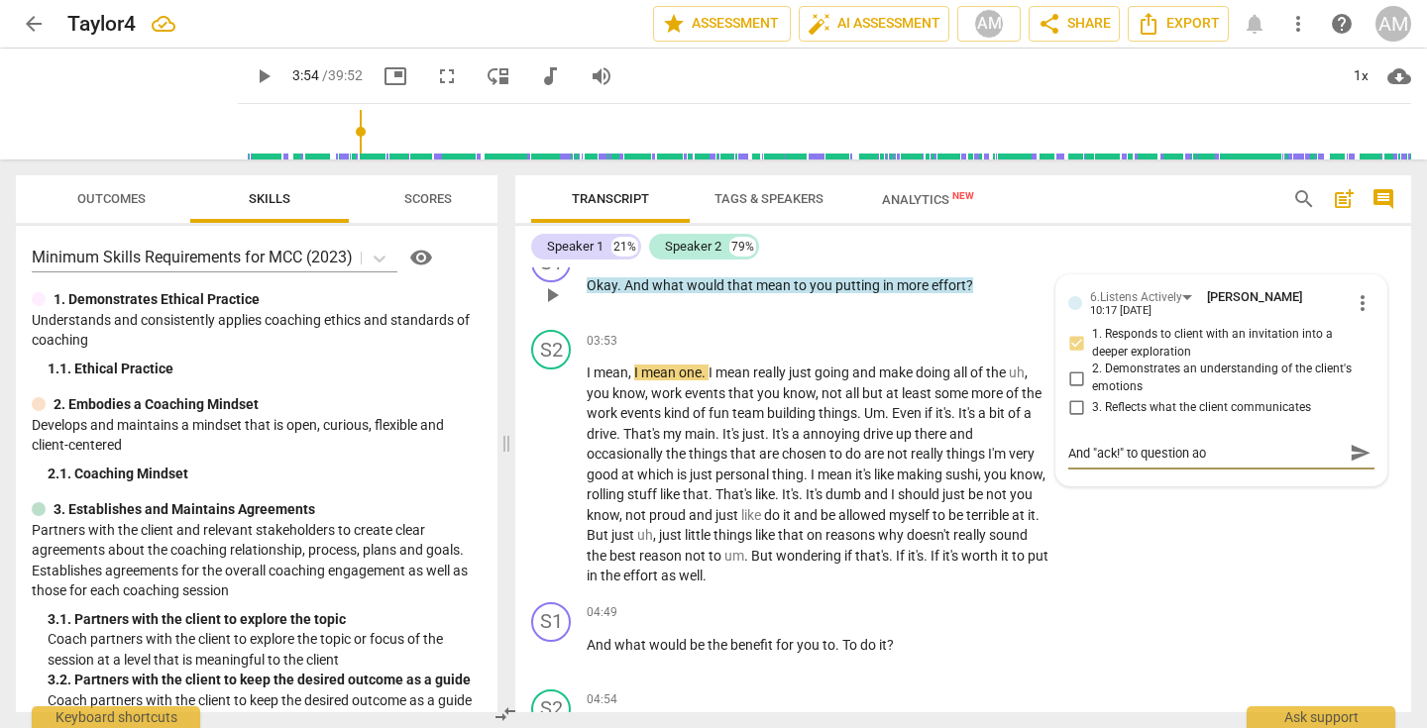
type textarea "And "ack!" to question a"
type textarea "And "ack!" to question ao"
type textarea "And "ack!" to question aov"
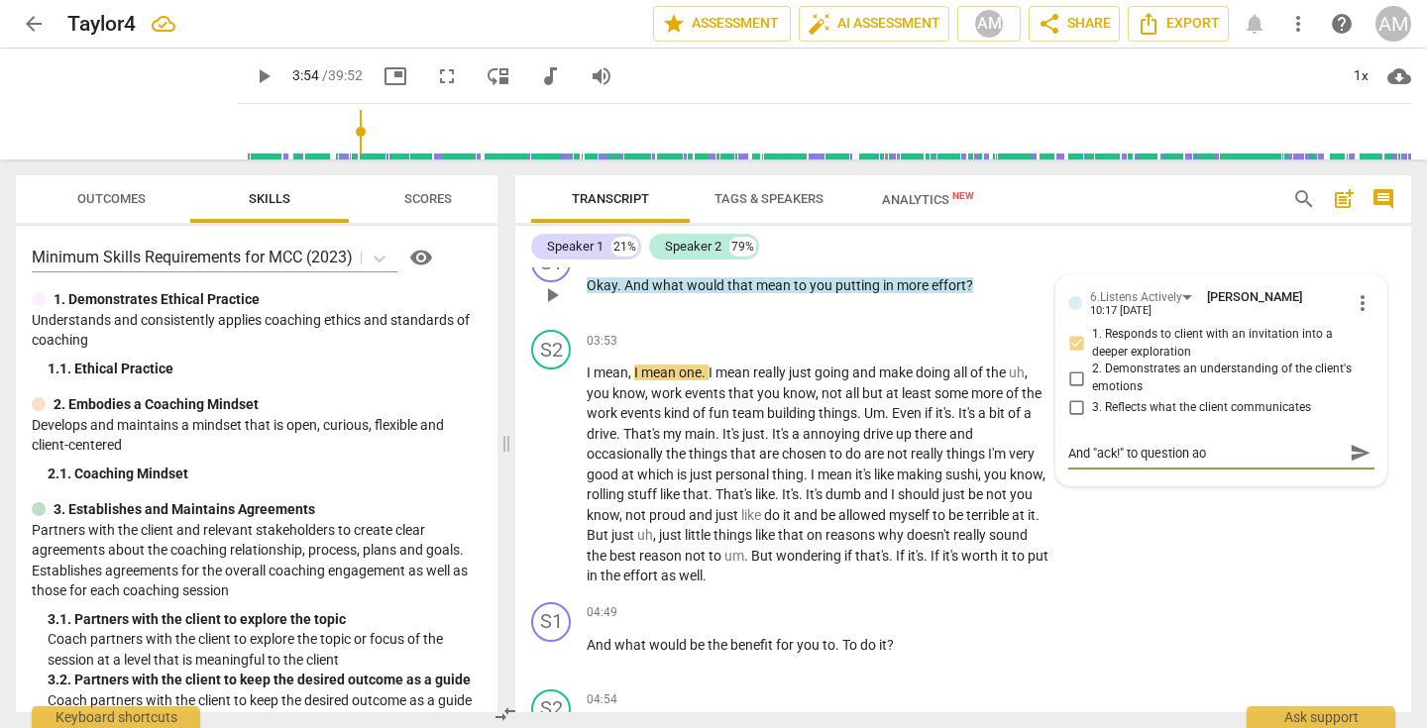
type textarea "And "ack!" to question aov"
type textarea "And "ack!" to question ao"
type textarea "And "ack!" to question a"
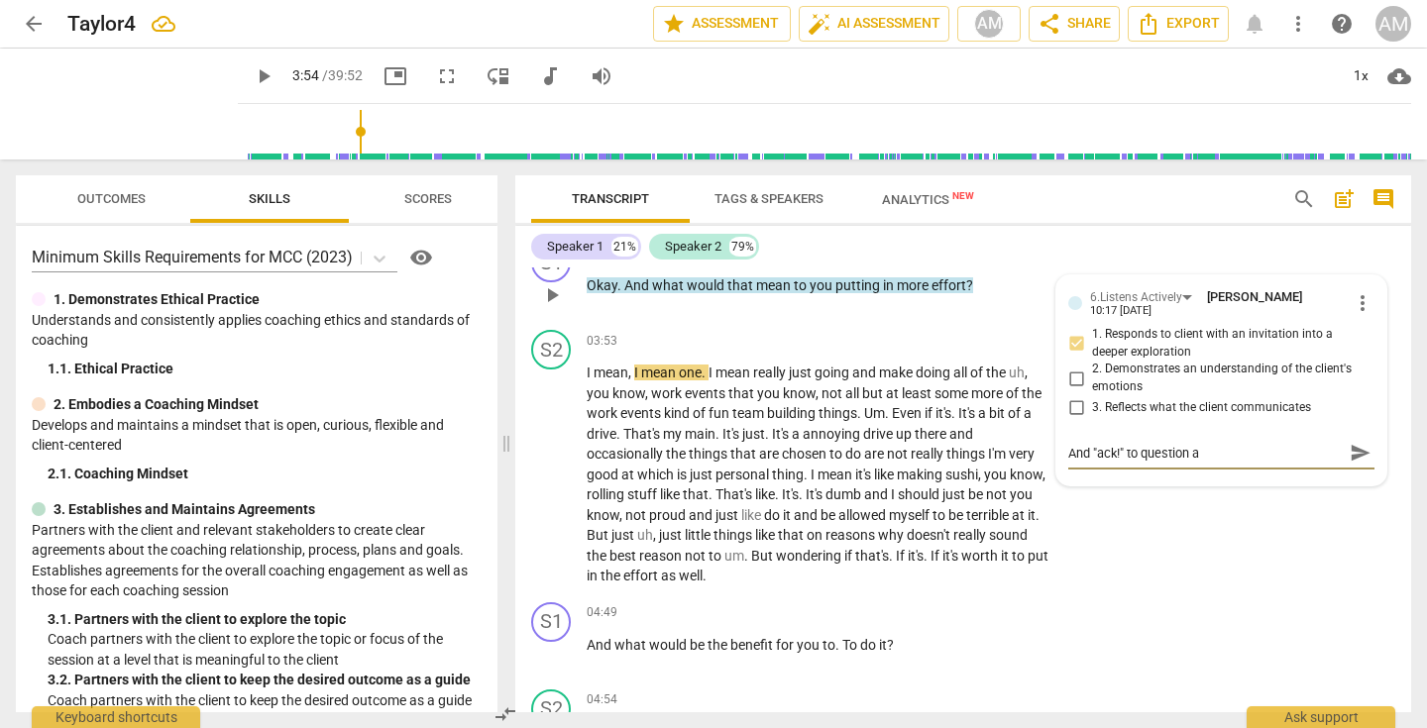
type textarea "And "ack!" to question ab"
type textarea "And "ack!" to question abe"
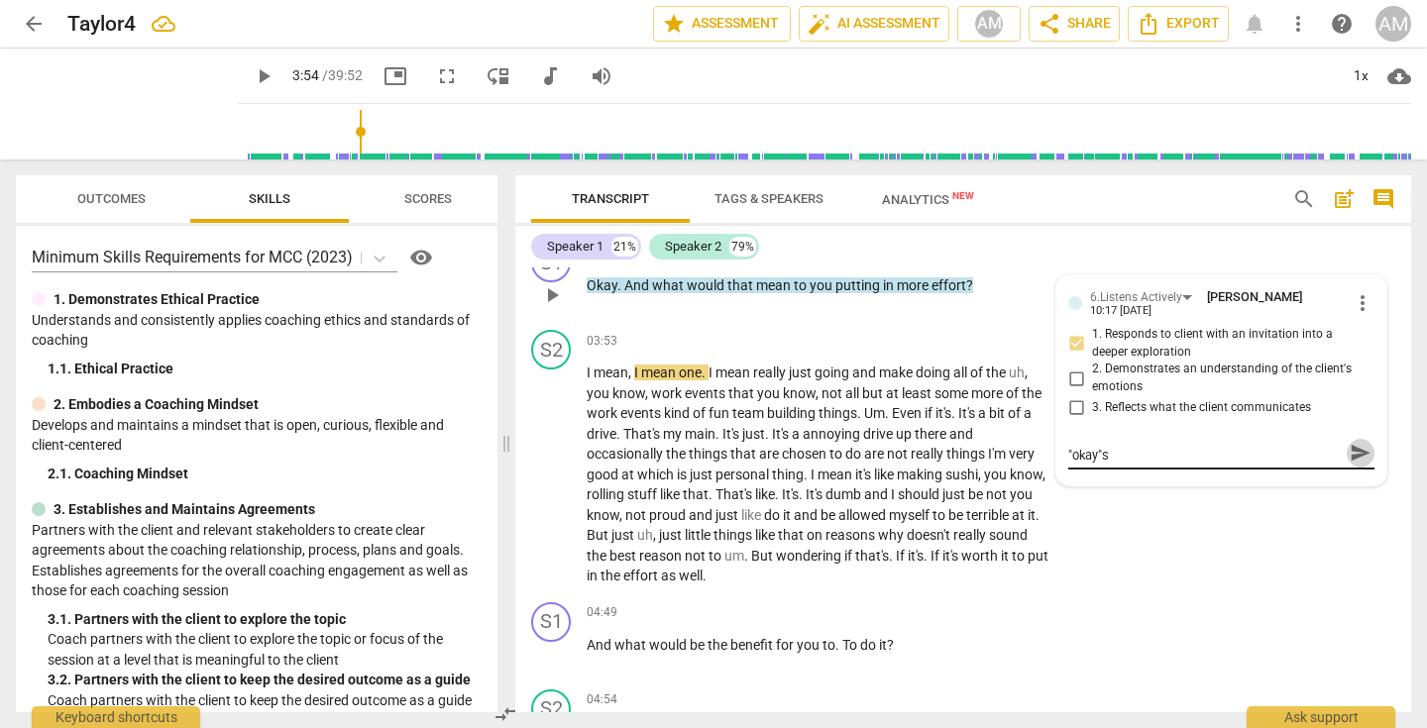
click at [1350, 464] on span "send" at bounding box center [1360, 453] width 22 height 22
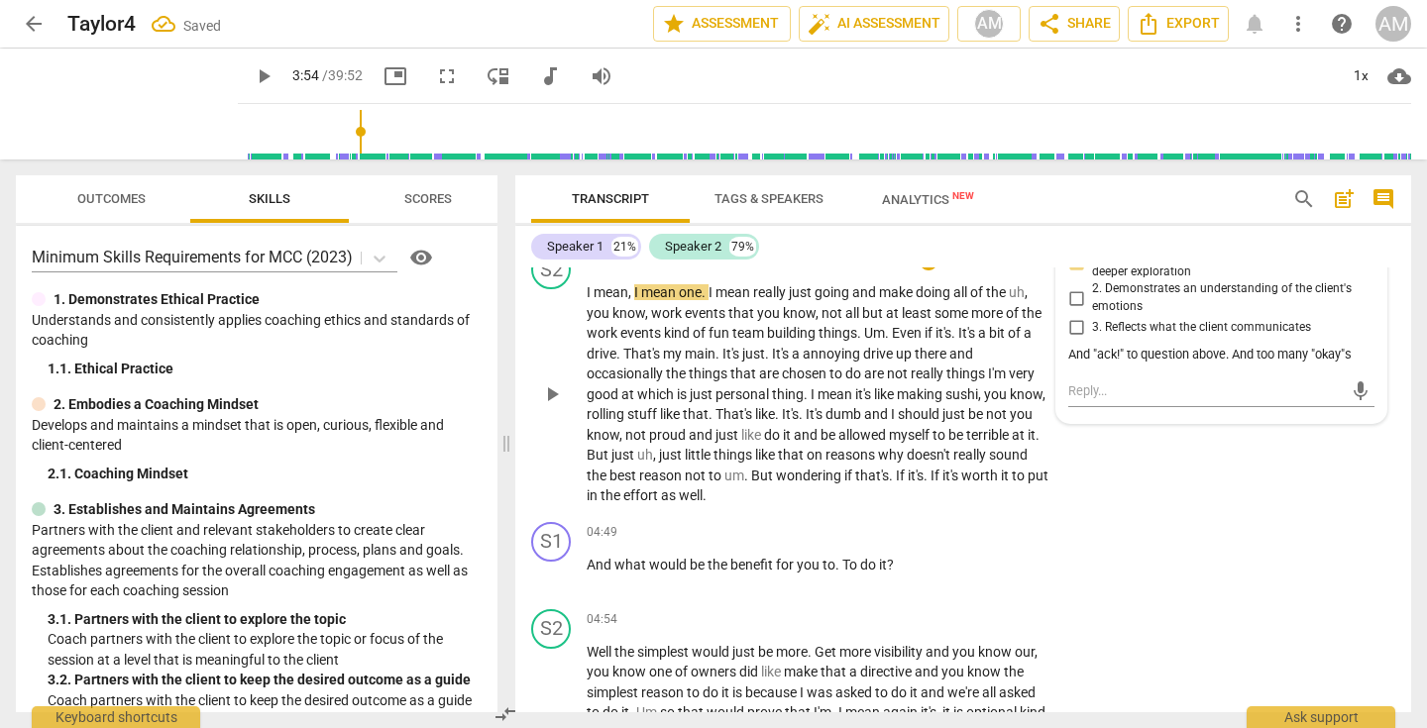
scroll to position [1997, 0]
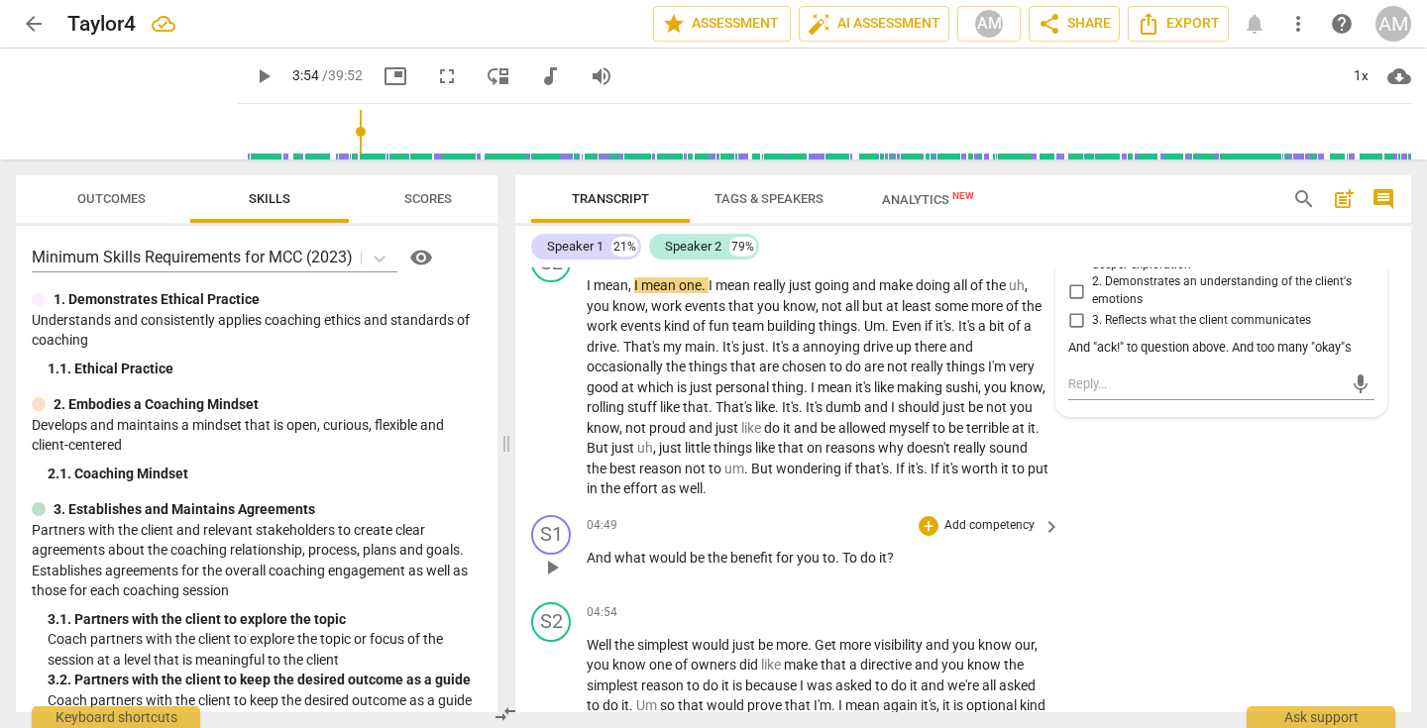
click at [549, 580] on span "play_arrow" at bounding box center [552, 568] width 24 height 24
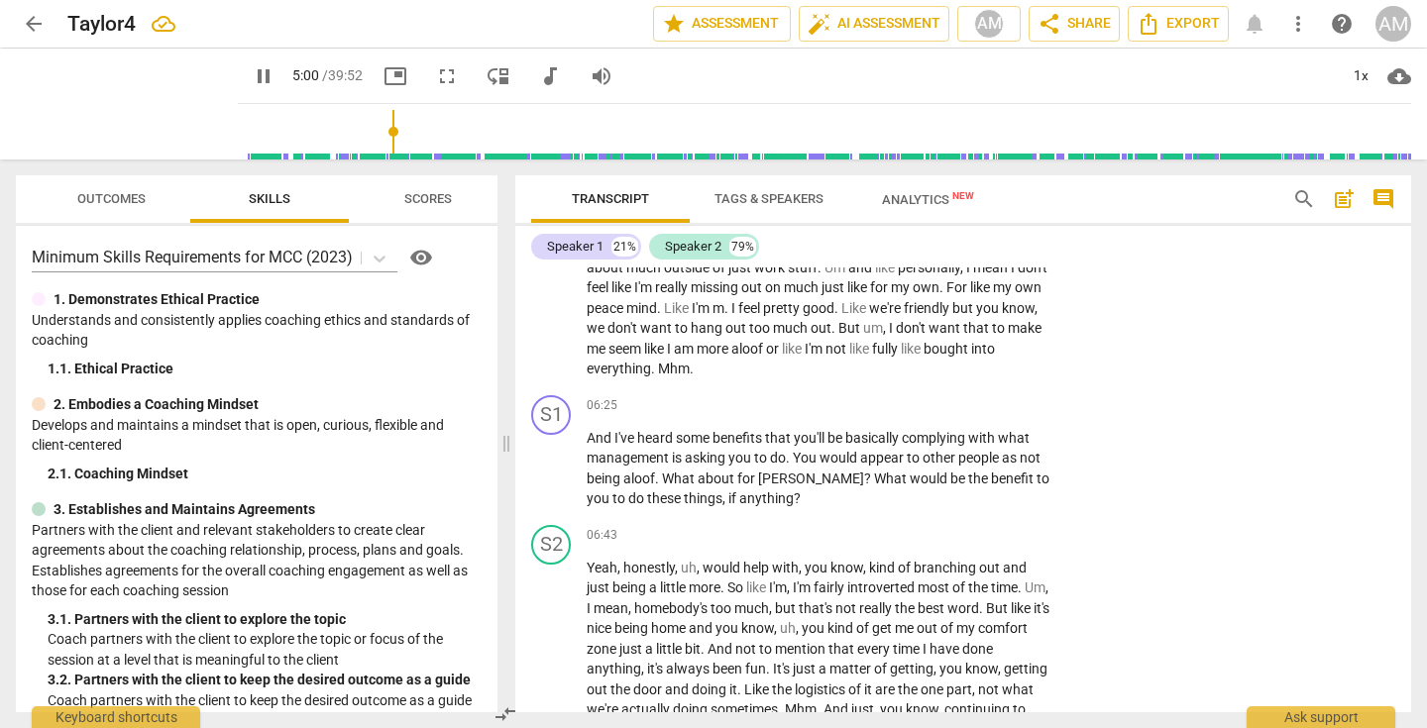
scroll to position [2716, 0]
click at [982, 413] on p "Add competency" at bounding box center [989, 404] width 94 height 18
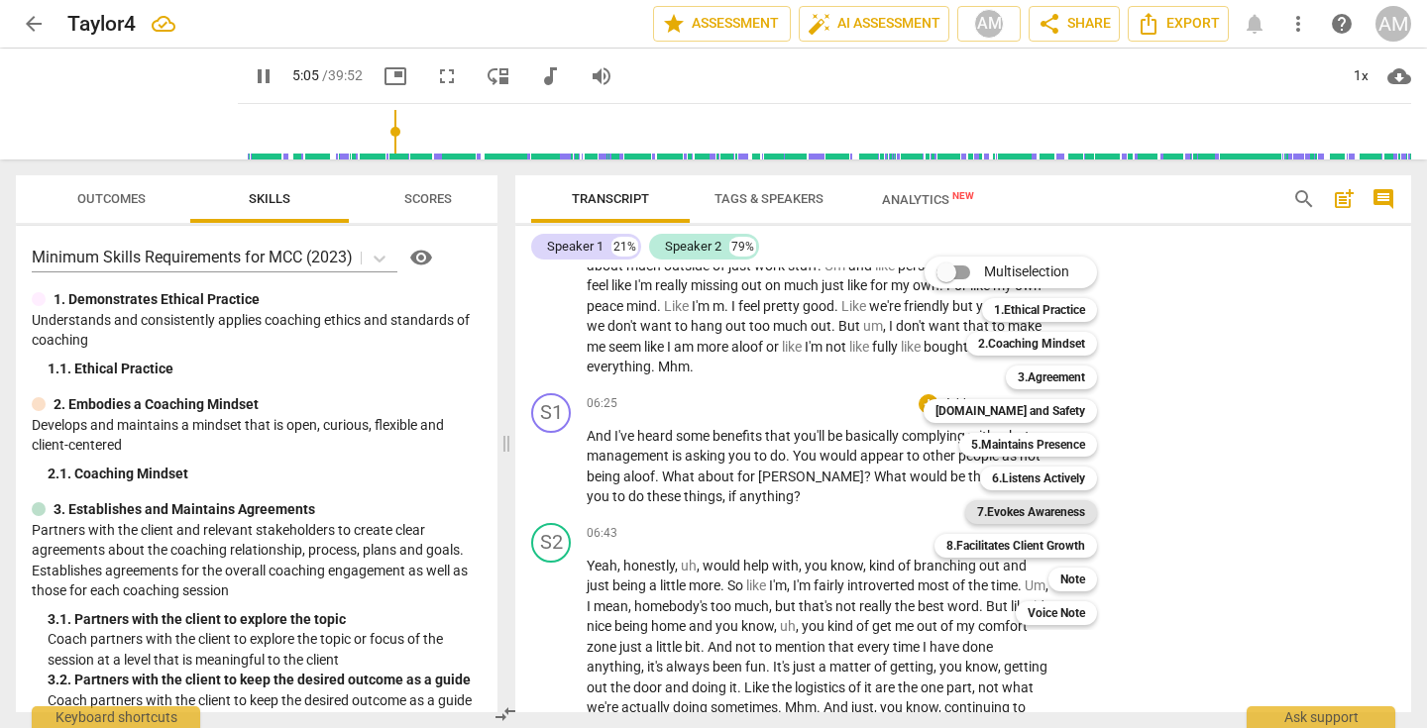
click at [1016, 513] on b "7.Evokes Awareness" at bounding box center [1031, 512] width 108 height 24
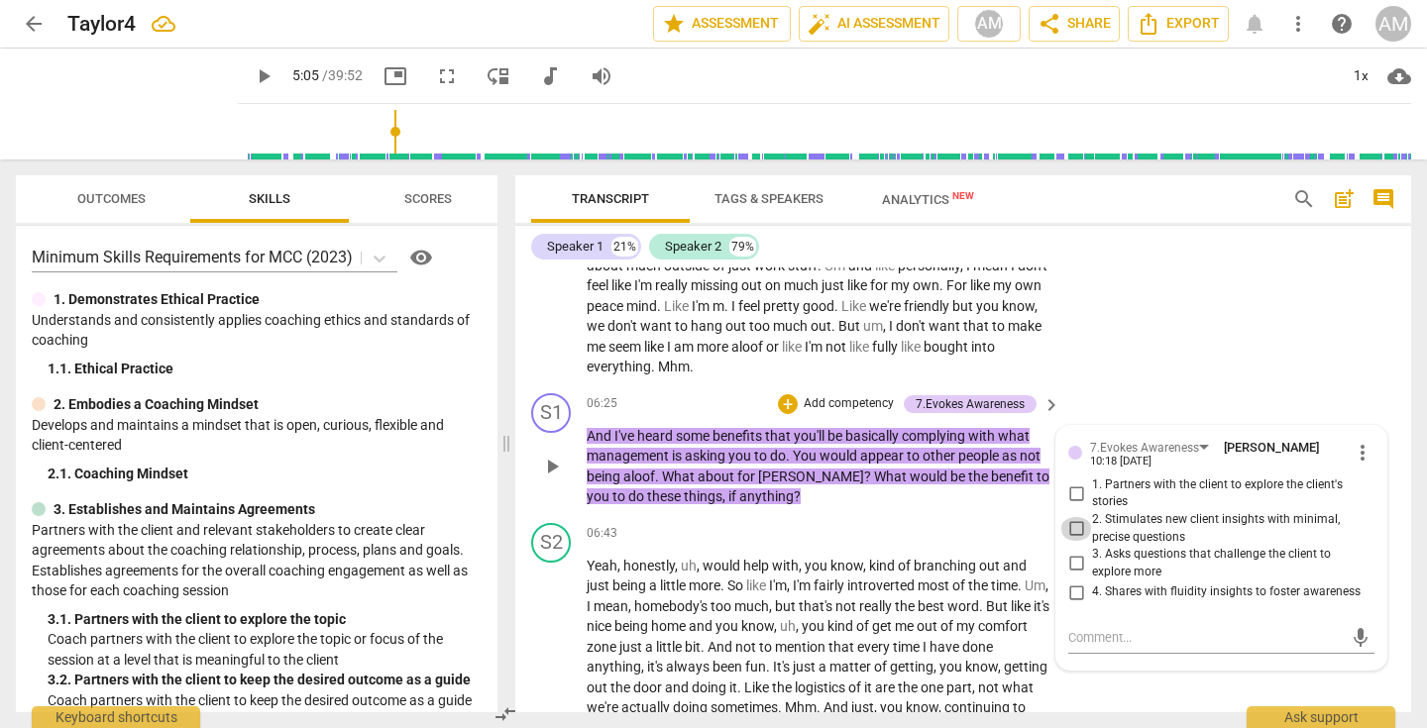
click at [1071, 541] on input "2. Stimulates new client insights with minimal, precise questions" at bounding box center [1076, 529] width 32 height 24
click at [1120, 647] on textarea at bounding box center [1205, 637] width 274 height 19
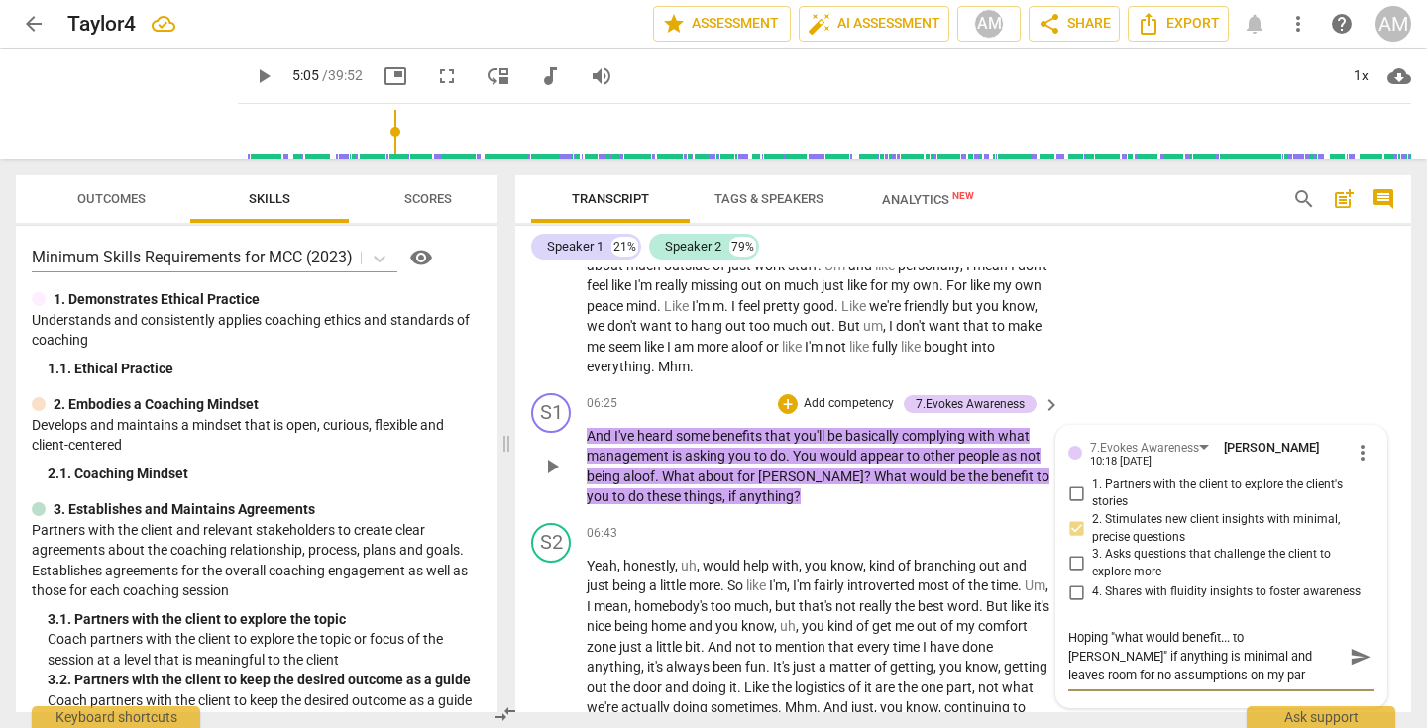
scroll to position [0, 0]
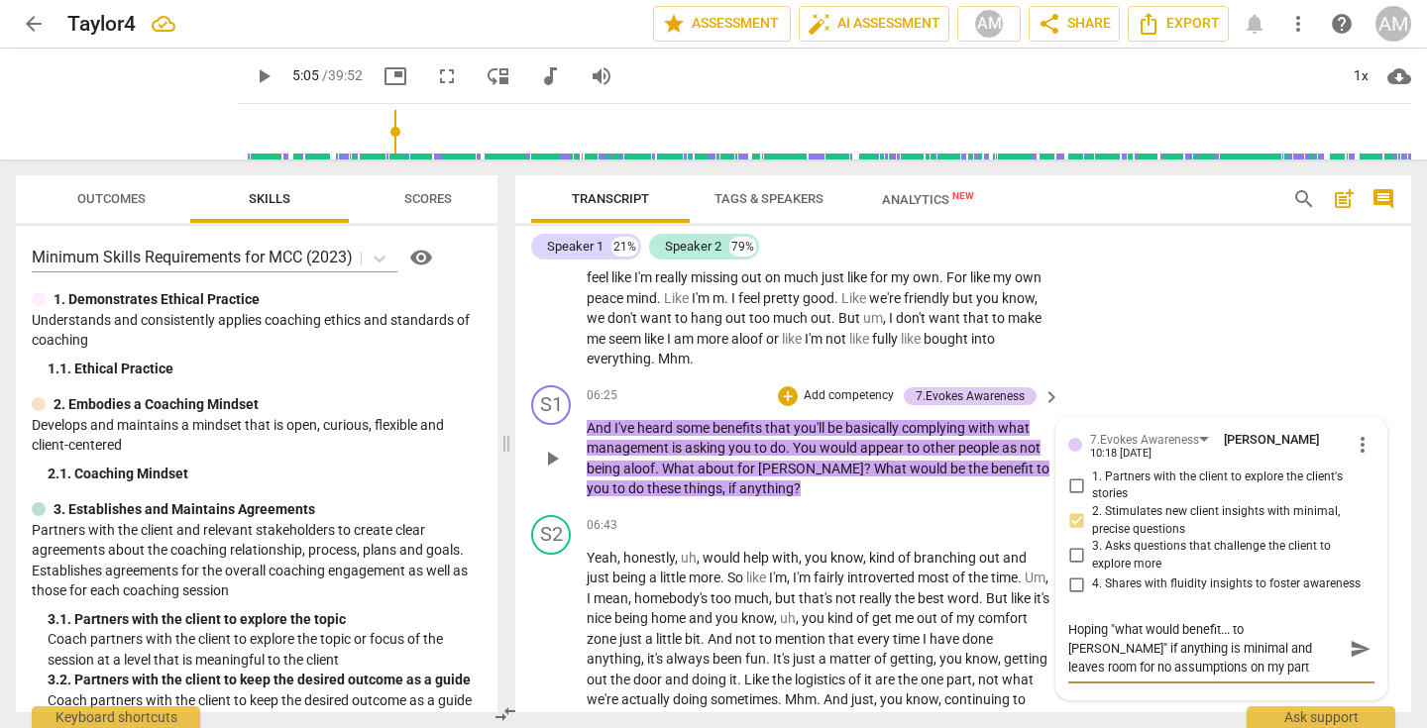
click at [1349, 660] on span "send" at bounding box center [1360, 649] width 22 height 22
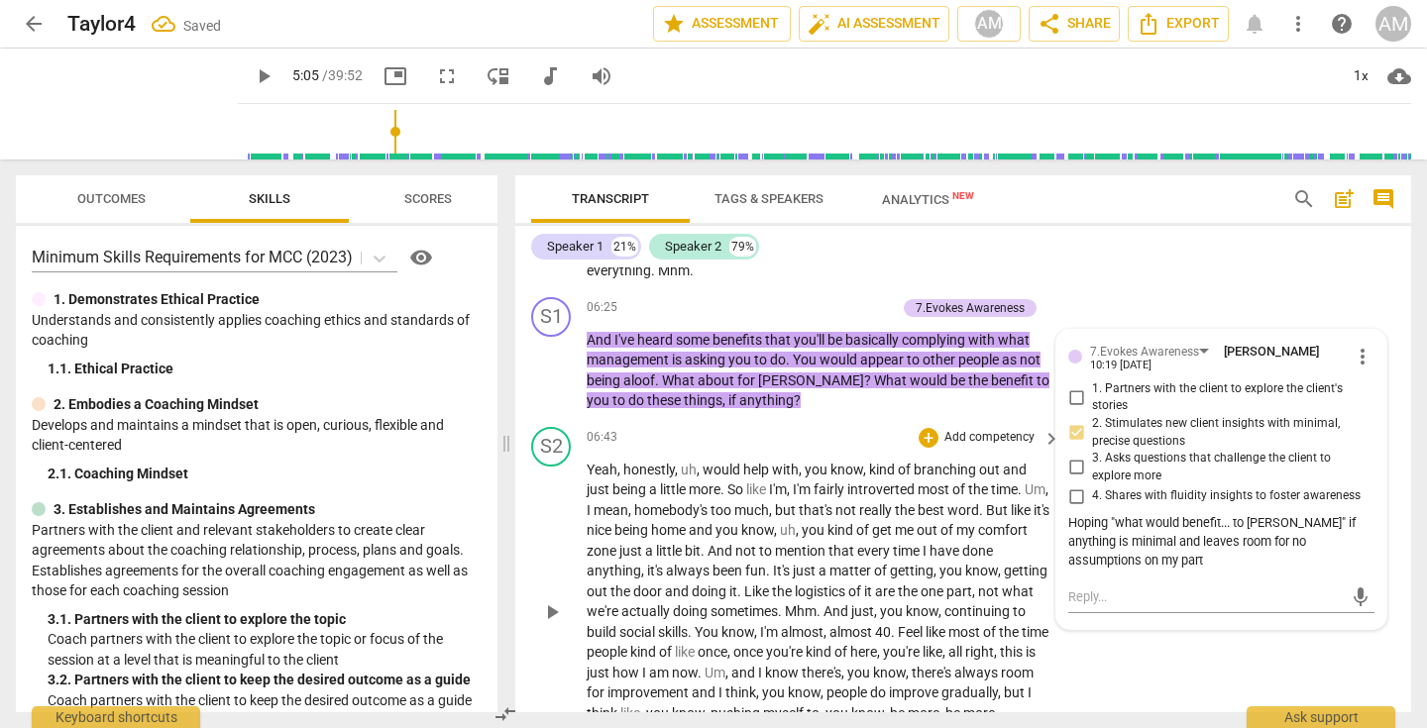
scroll to position [2817, 0]
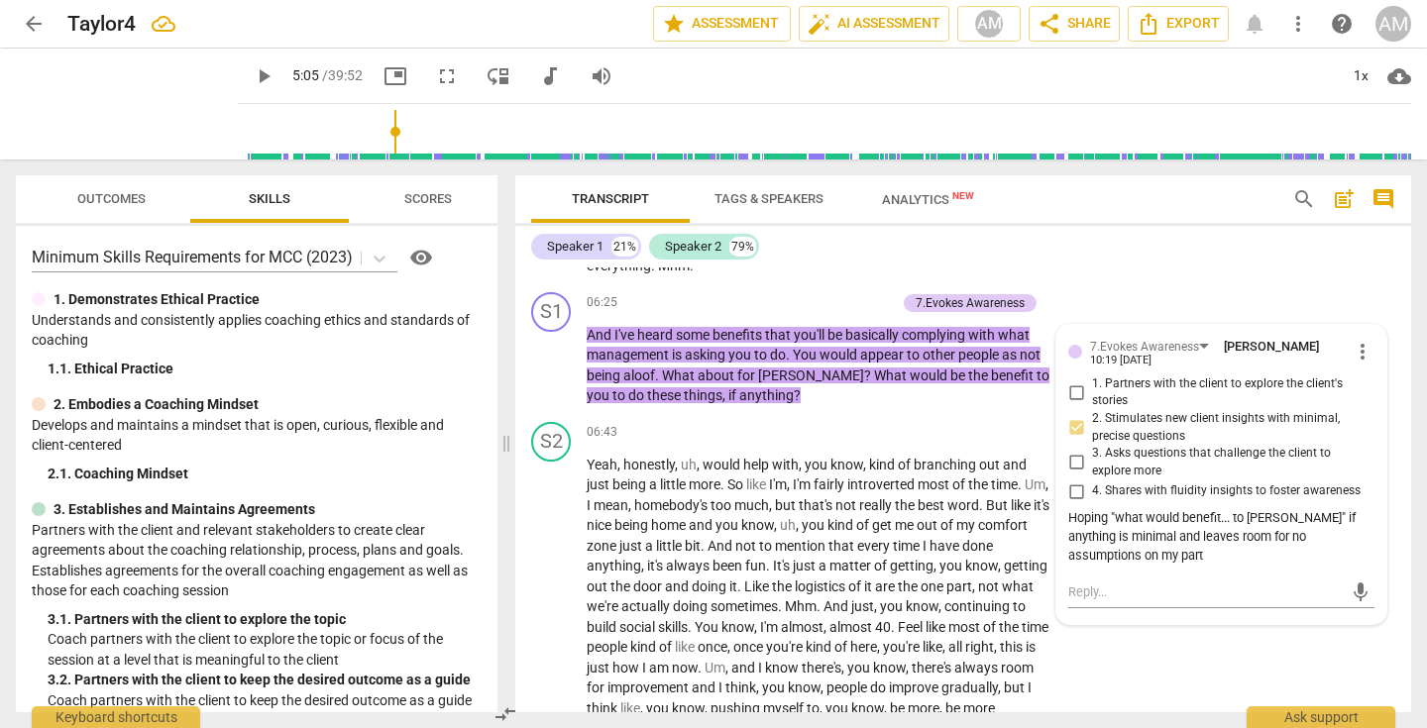
click at [1103, 272] on div "S2 play_arrow pause 05:38 + Add competency keyboard_arrow_right Yeah . And you …" at bounding box center [963, 169] width 896 height 232
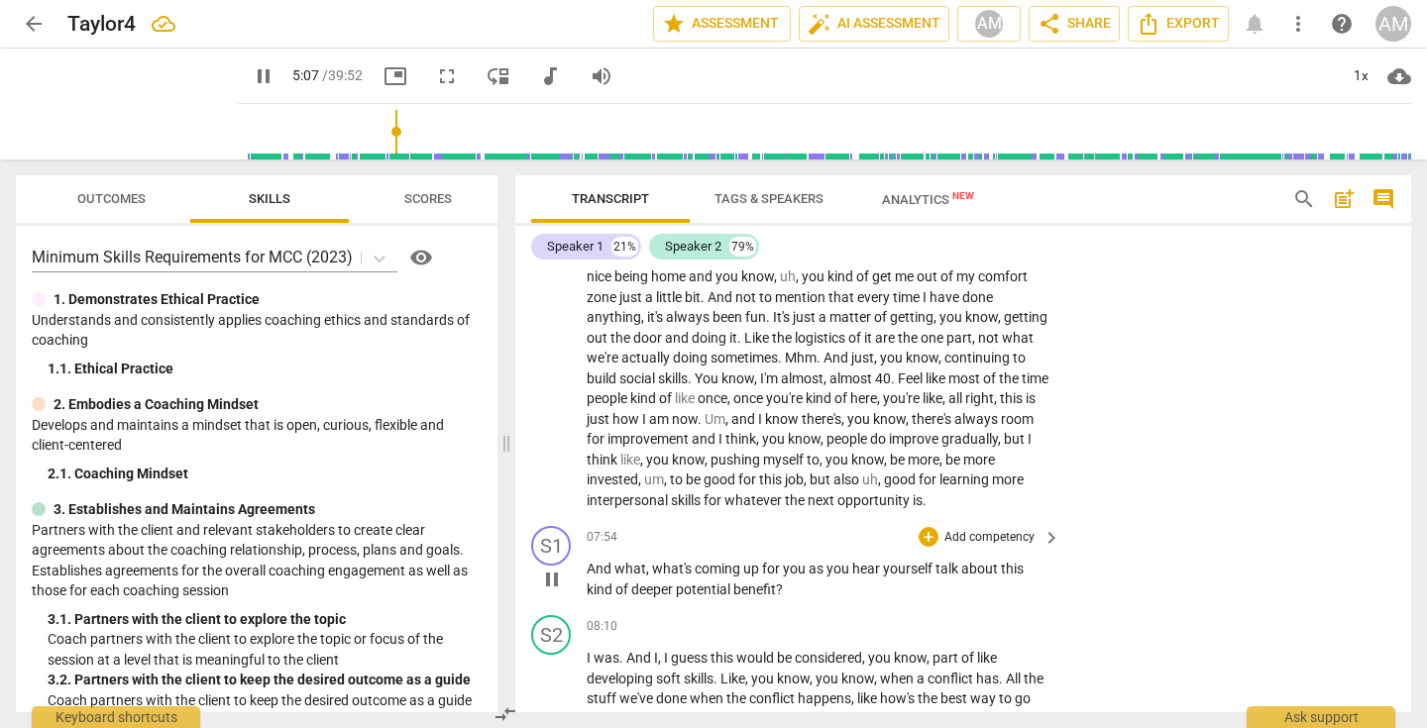
scroll to position [3066, 0]
click at [976, 546] on p "Add competency" at bounding box center [989, 537] width 94 height 18
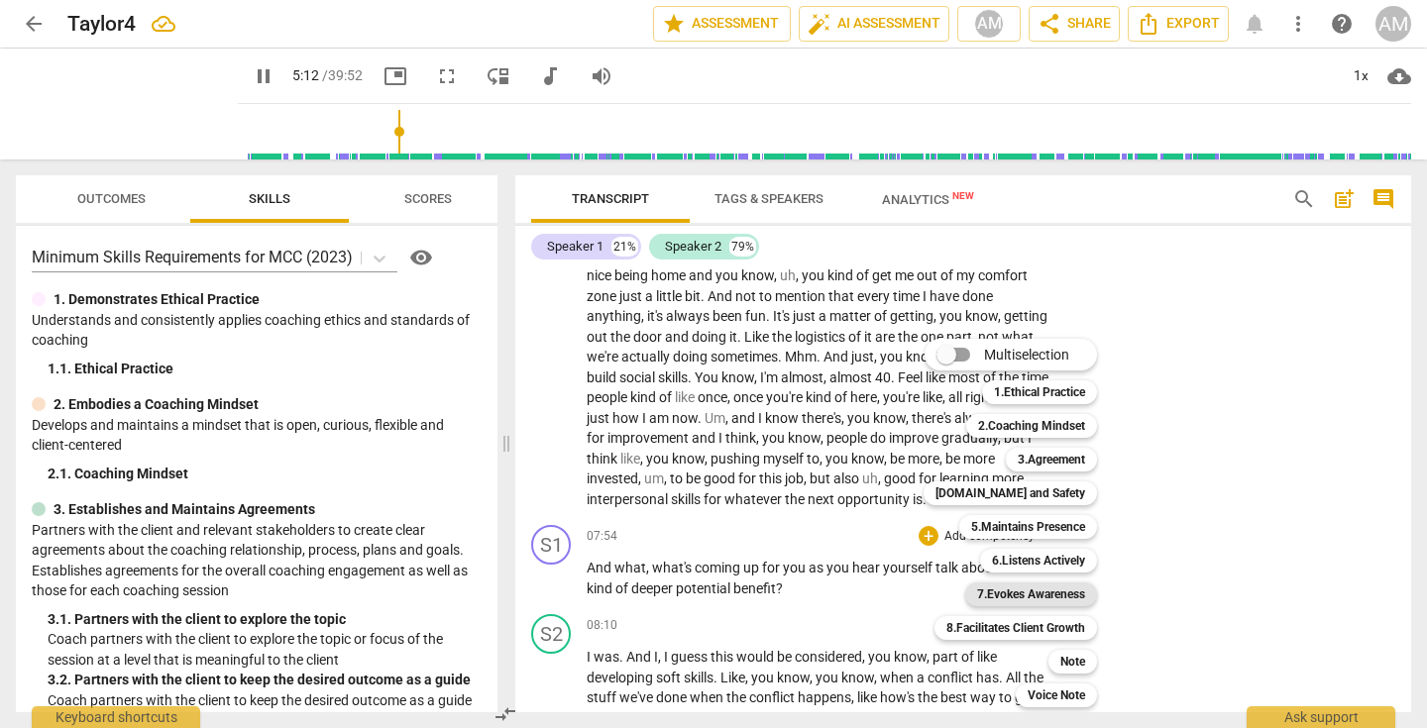
click at [1040, 590] on b "7.Evokes Awareness" at bounding box center [1031, 595] width 108 height 24
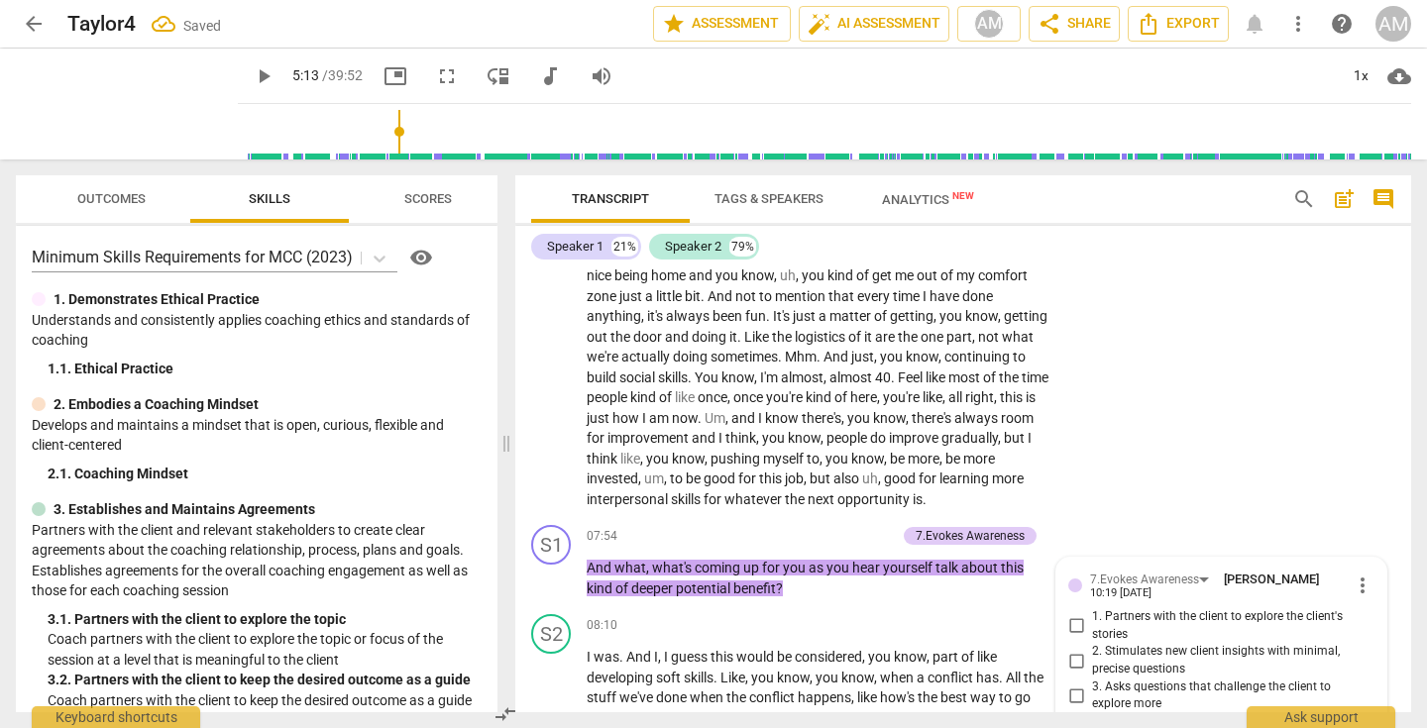
scroll to position [3383, 0]
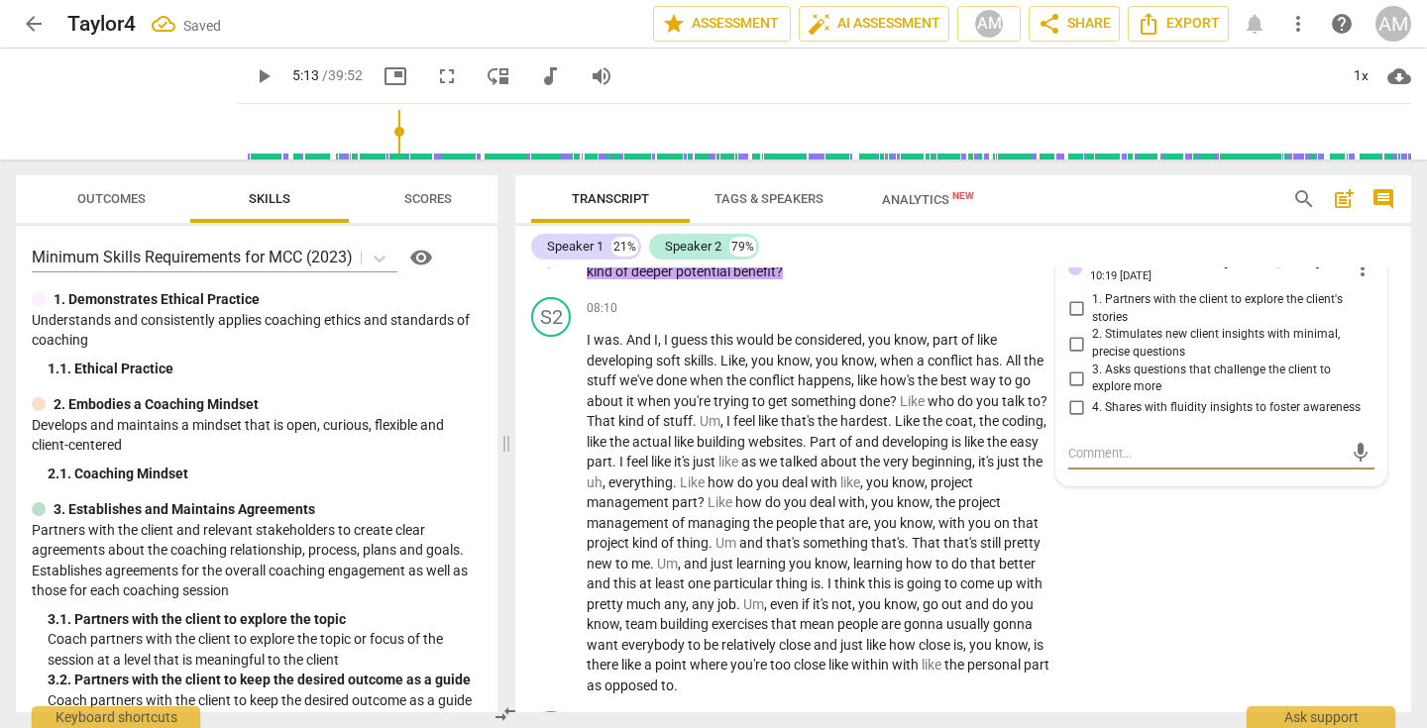
click at [1068, 356] on input "2. Stimulates new client insights with minimal, precise questions" at bounding box center [1076, 344] width 32 height 24
click at [1127, 645] on div "S2 play_arrow pause 08:10 + Add competency keyboard_arrow_right I was . And I ,…" at bounding box center [963, 496] width 896 height 414
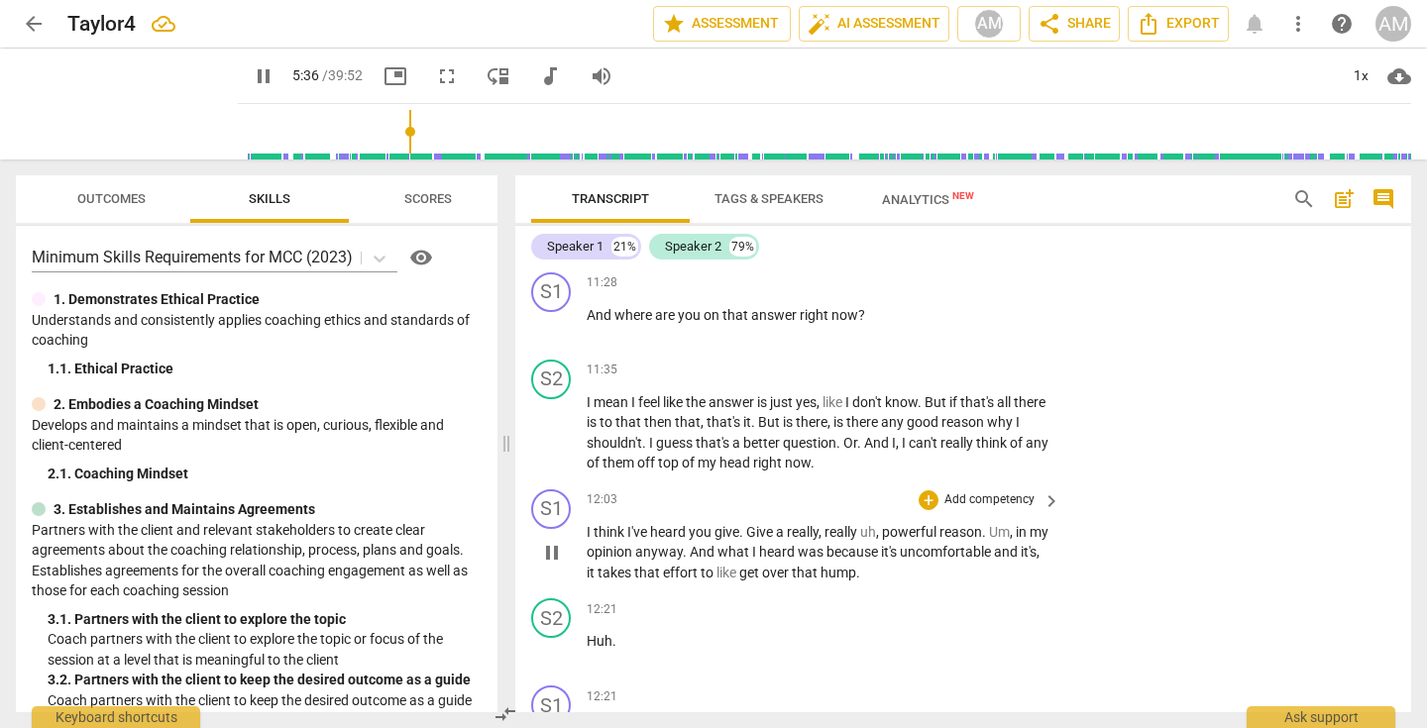
scroll to position [4718, 0]
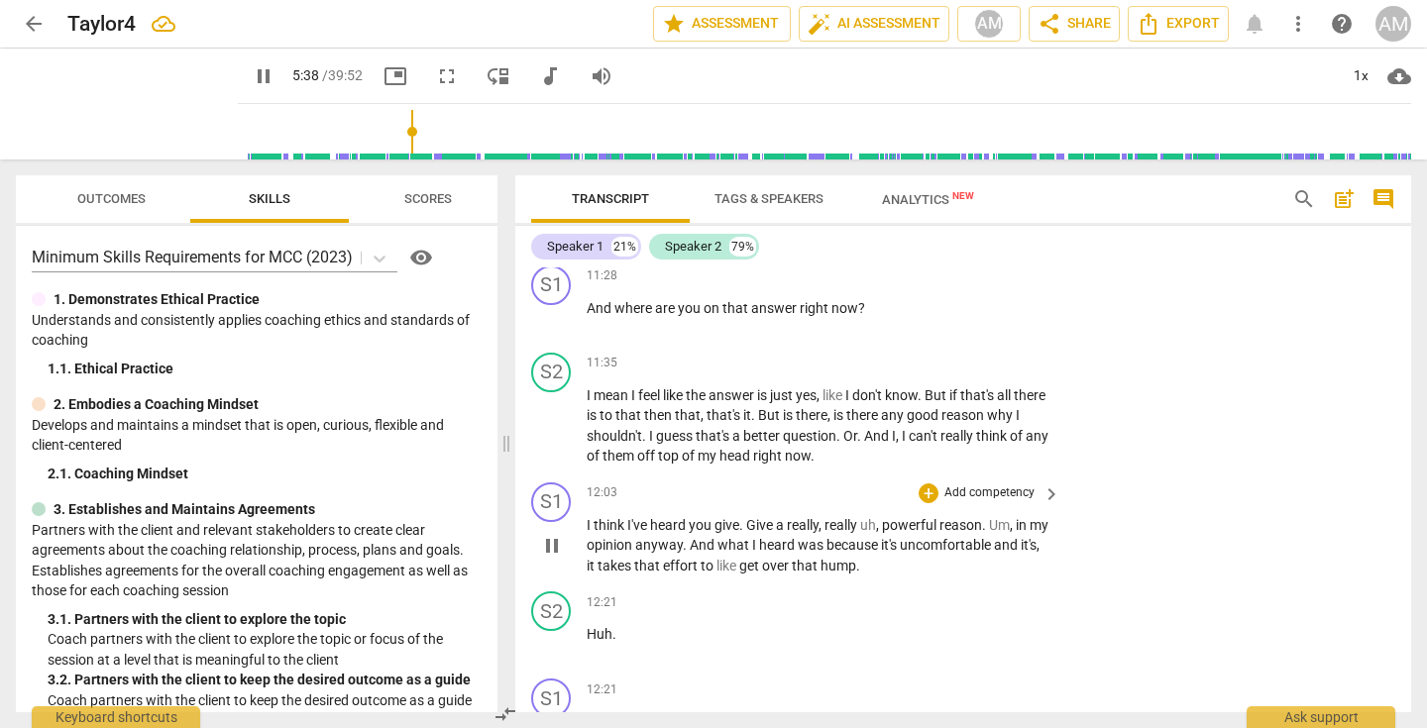
click at [986, 502] on p "Add competency" at bounding box center [989, 493] width 94 height 18
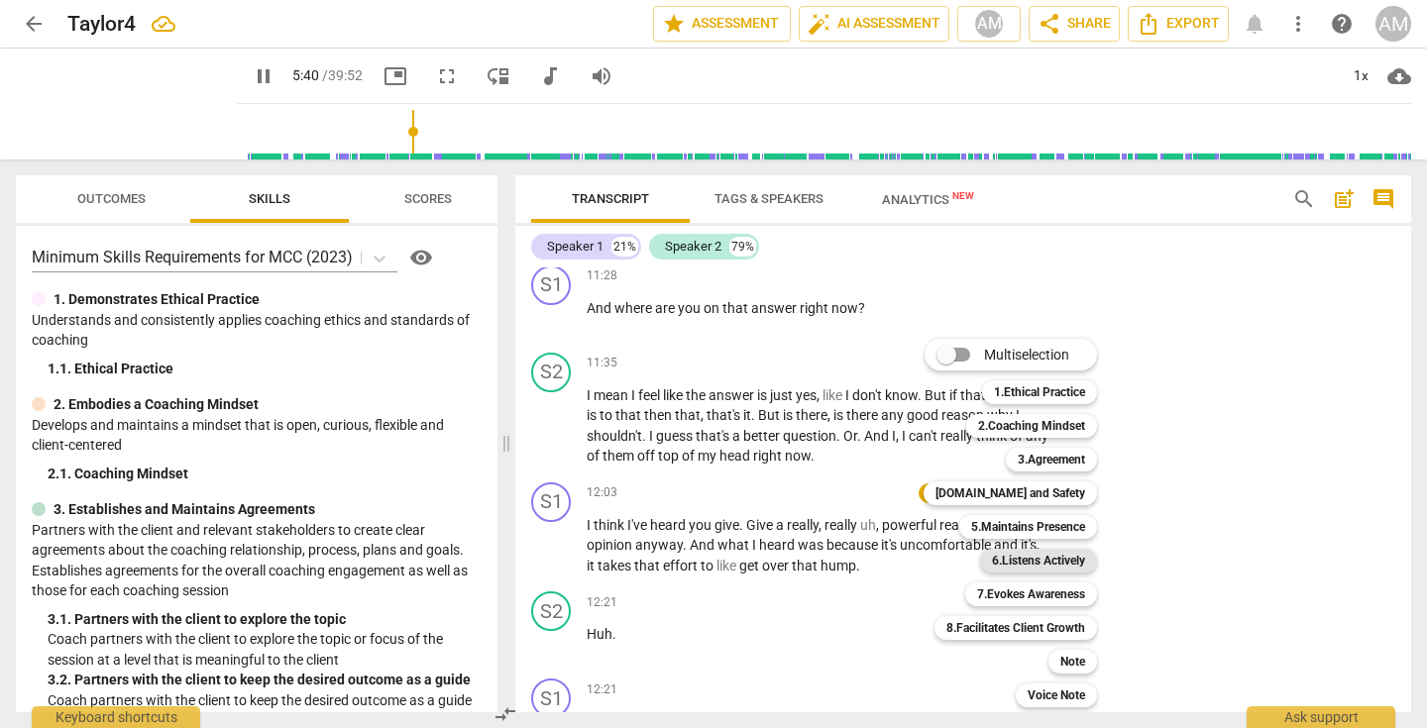
click at [1041, 560] on b "6.Listens Actively" at bounding box center [1038, 561] width 93 height 24
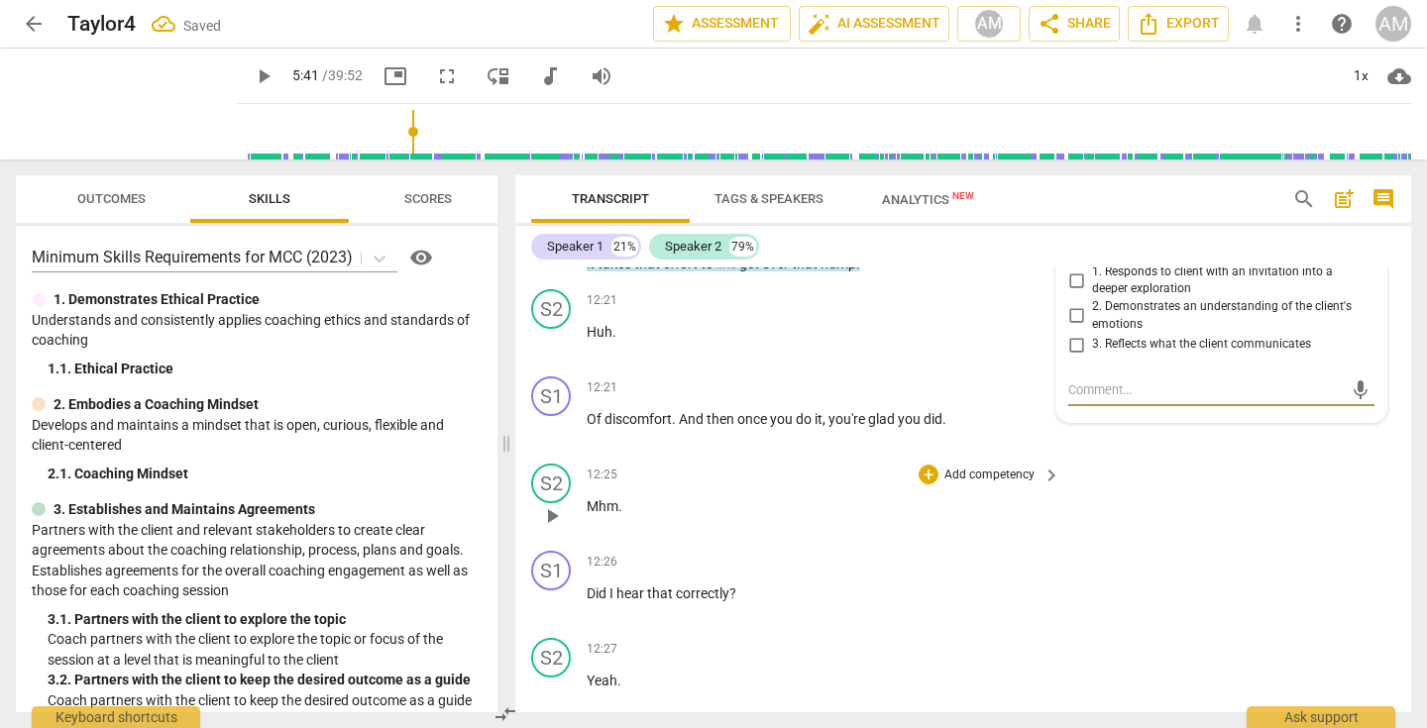
scroll to position [5023, 0]
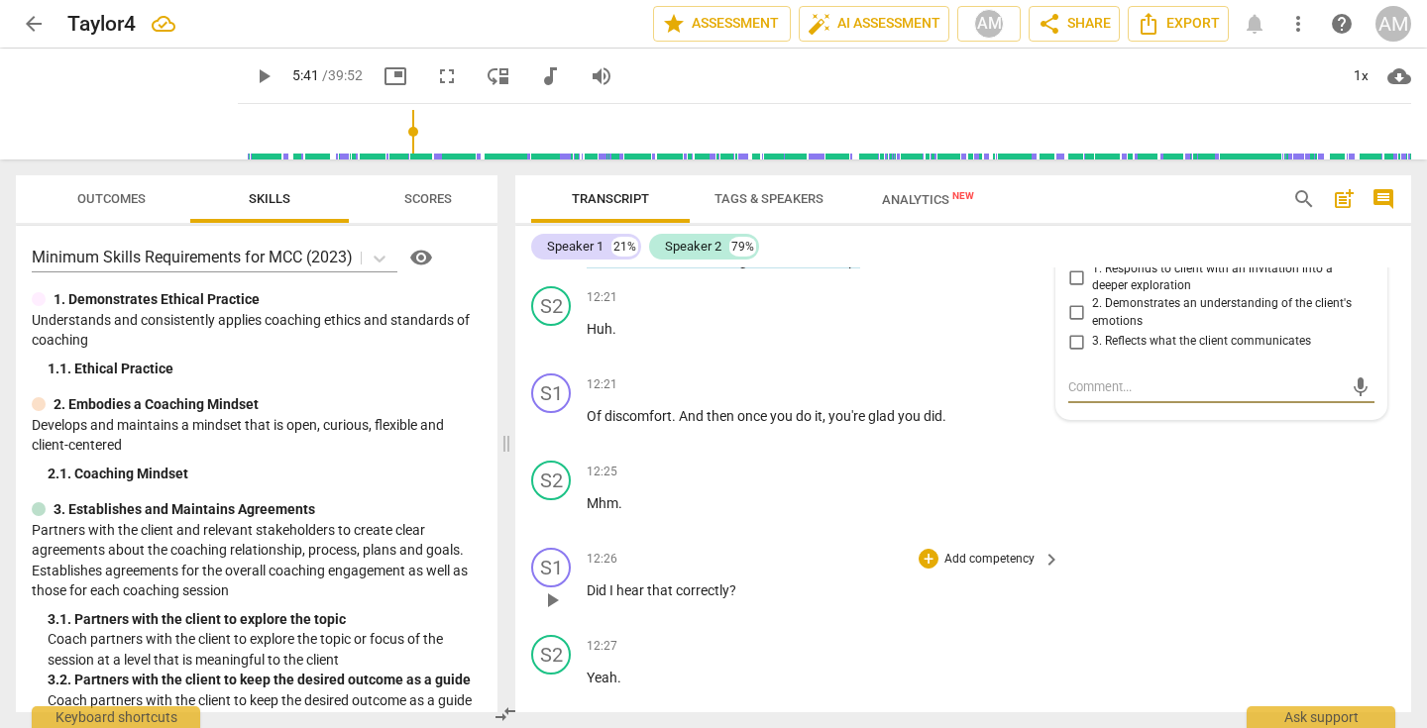
click at [1006, 569] on p "Add competency" at bounding box center [989, 560] width 94 height 18
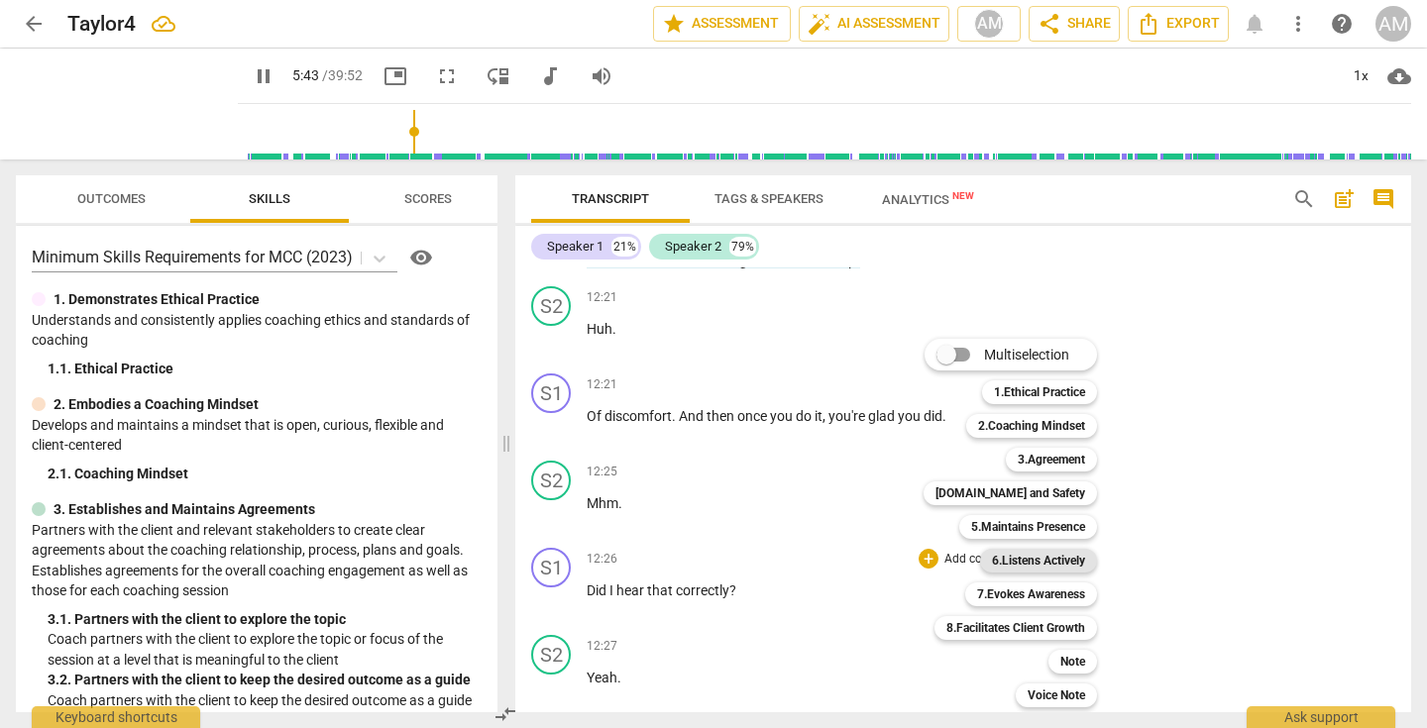
click at [1021, 555] on b "6.Listens Actively" at bounding box center [1038, 561] width 93 height 24
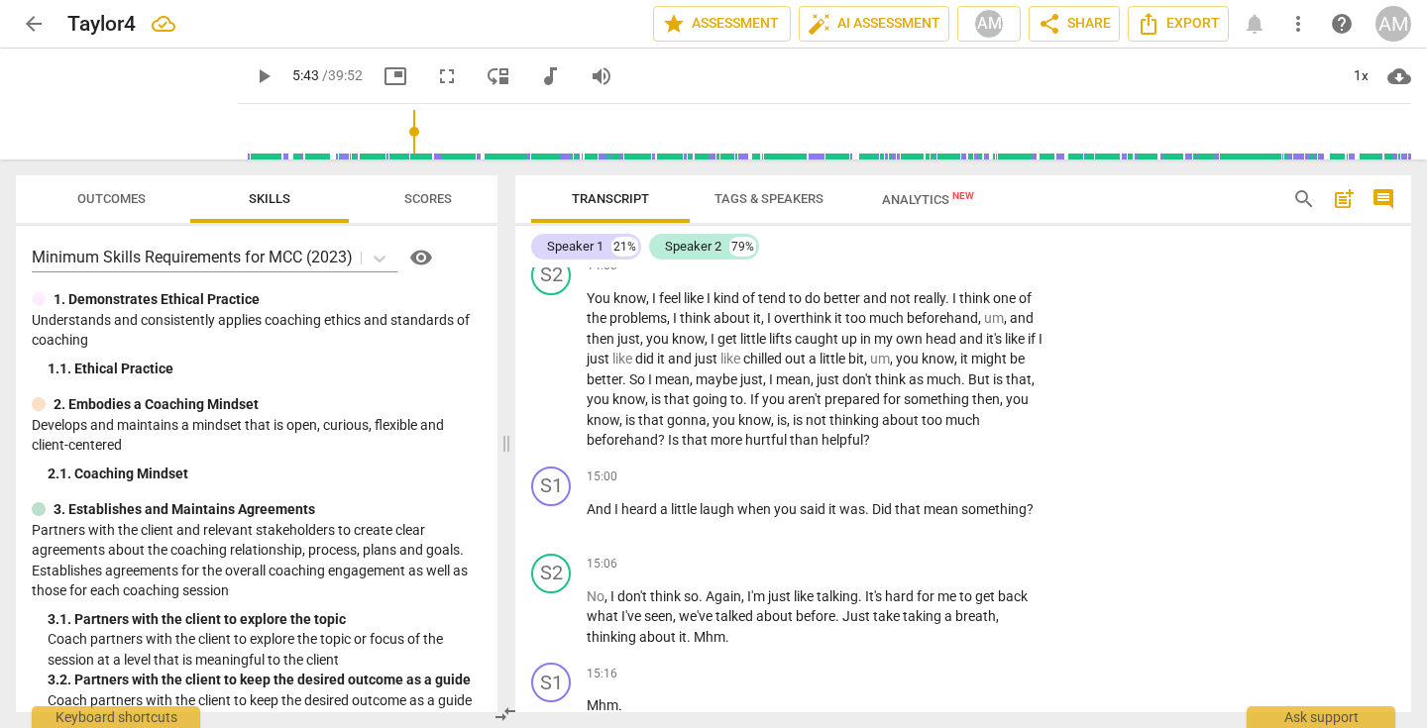
scroll to position [6217, 0]
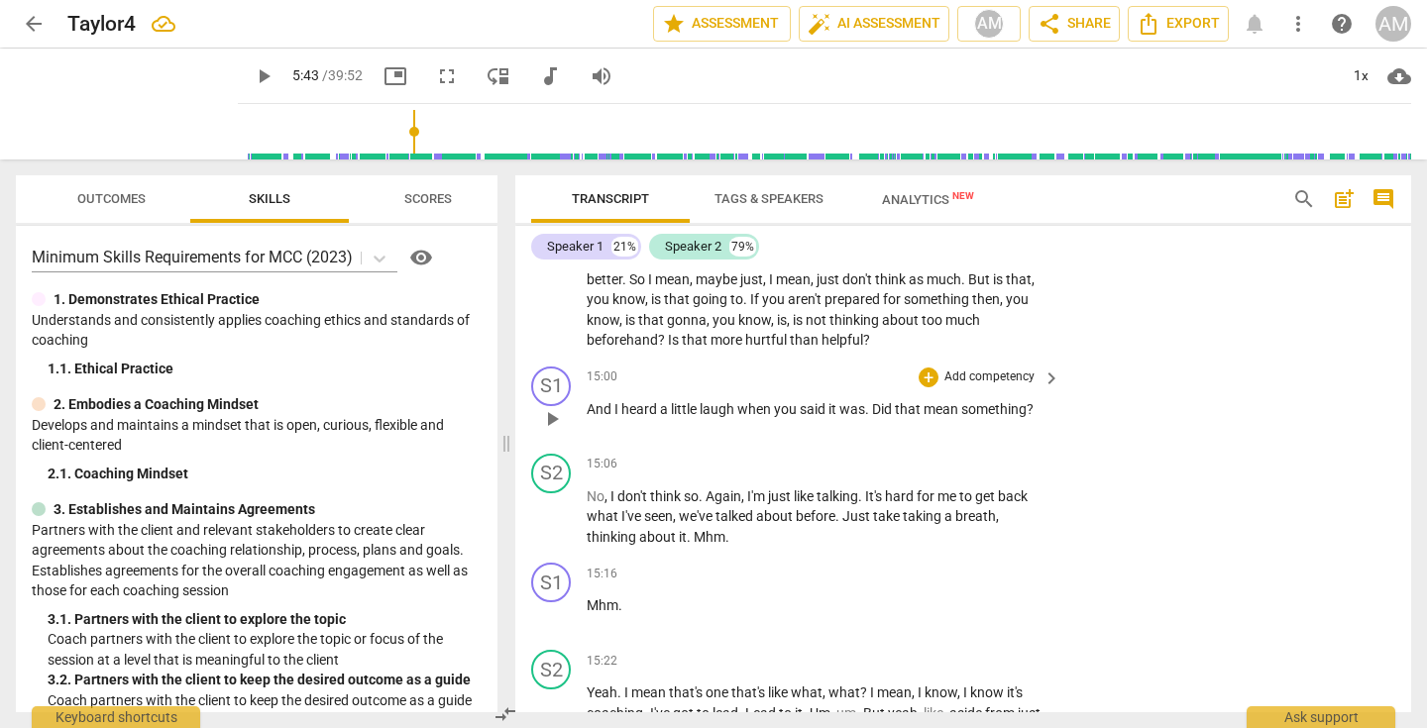
click at [990, 386] on p "Add competency" at bounding box center [989, 378] width 94 height 18
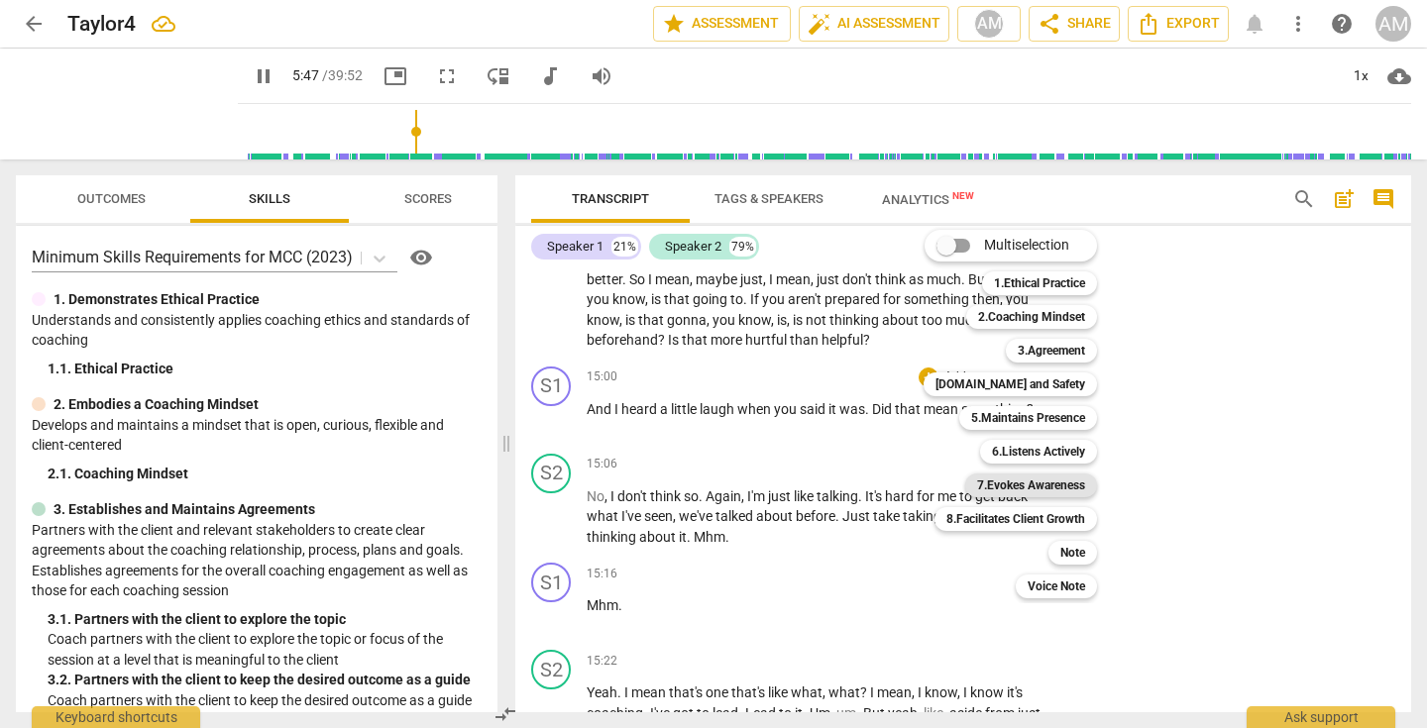
click at [1054, 481] on b "7.Evokes Awareness" at bounding box center [1031, 486] width 108 height 24
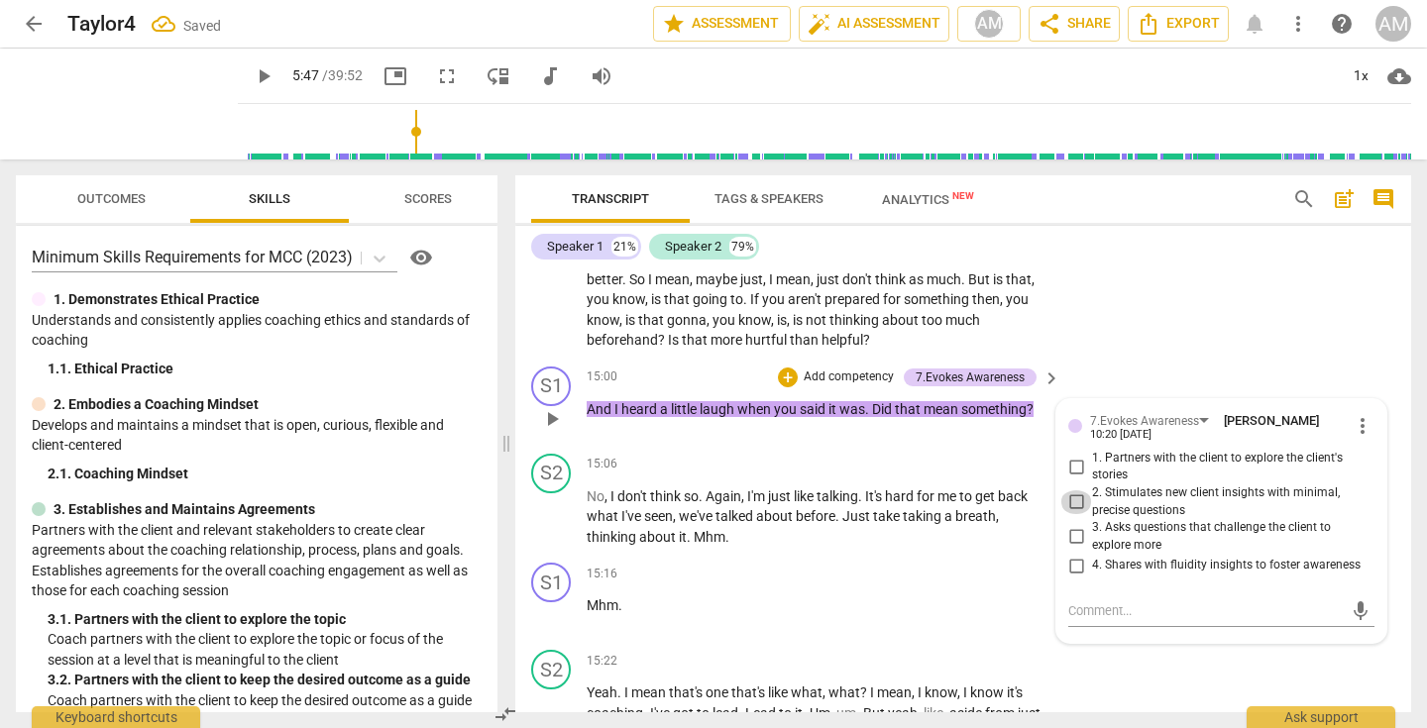
click at [1074, 514] on input "2. Stimulates new client insights with minimal, precise questions" at bounding box center [1076, 502] width 32 height 24
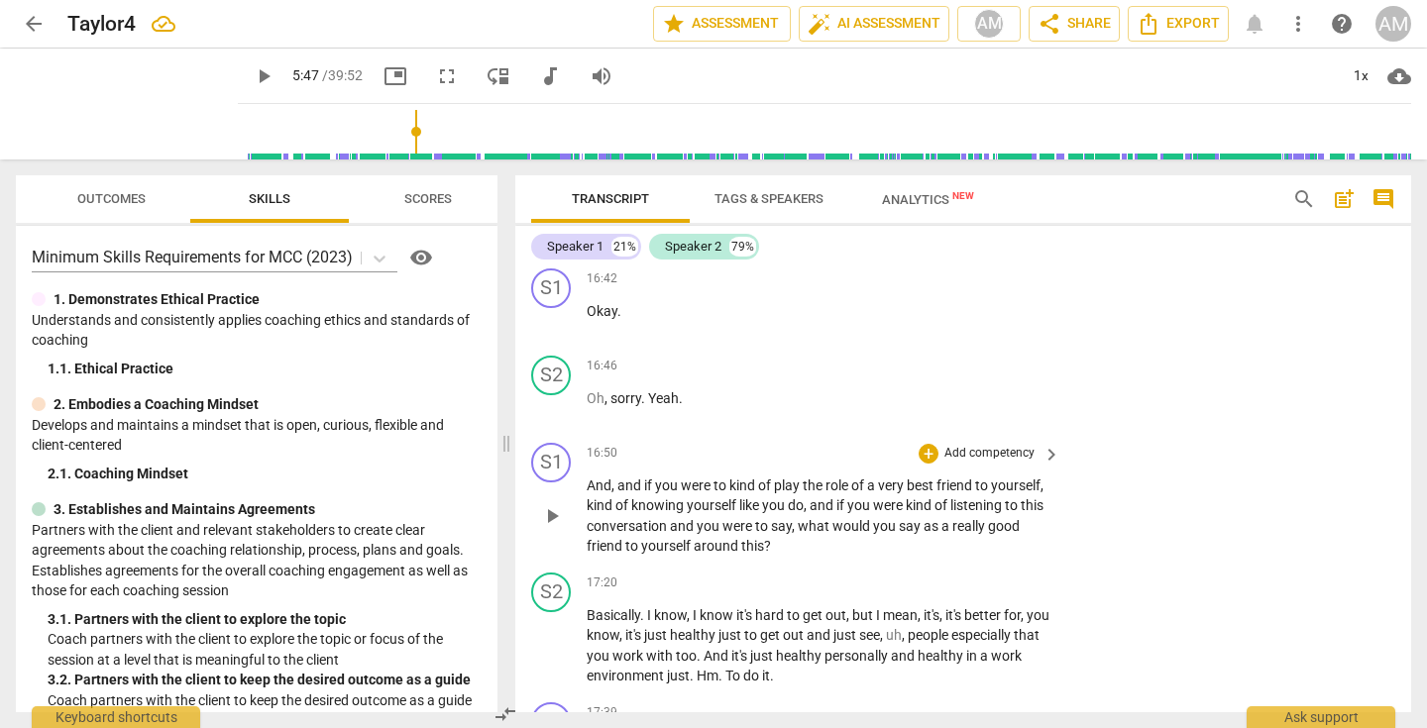
scroll to position [7185, 0]
click at [993, 463] on div "+ Add competency keyboard_arrow_right" at bounding box center [988, 452] width 148 height 22
click at [989, 461] on p "Add competency" at bounding box center [989, 452] width 94 height 18
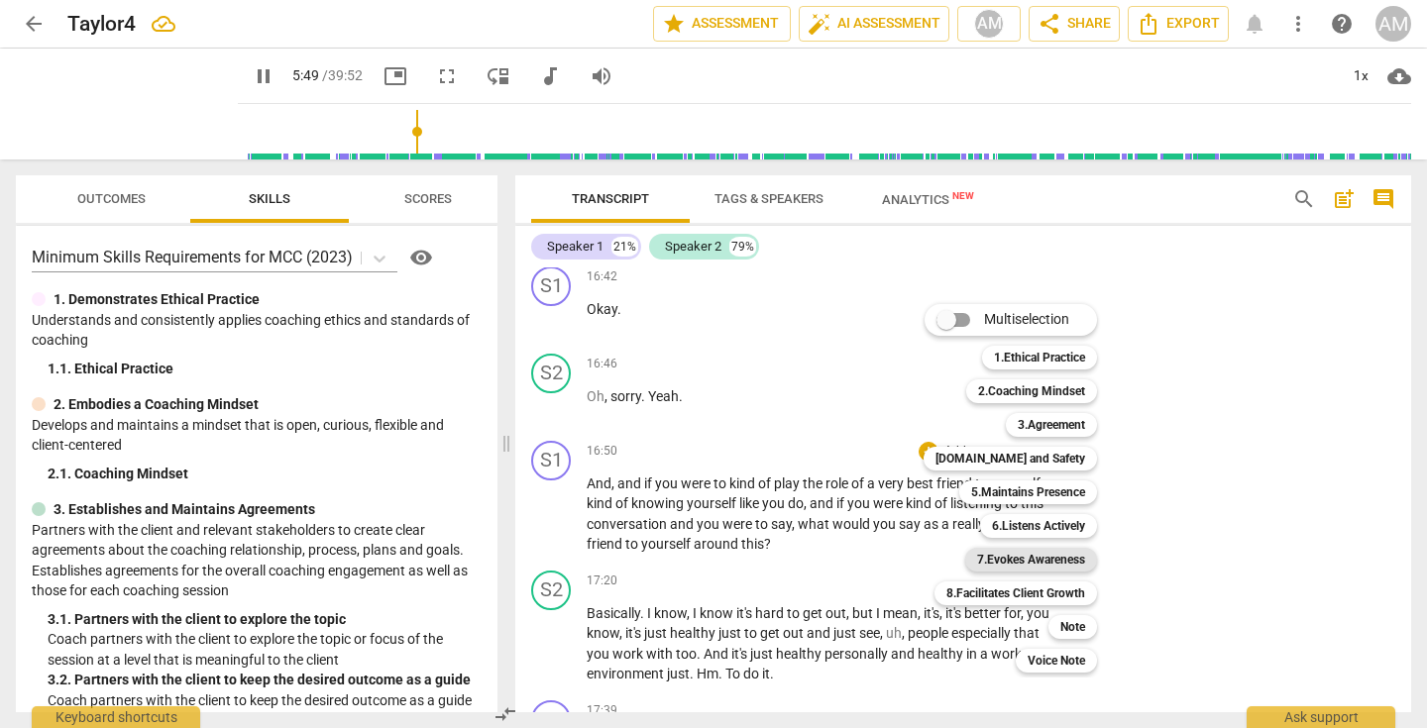
click at [1057, 557] on b "7.Evokes Awareness" at bounding box center [1031, 560] width 108 height 24
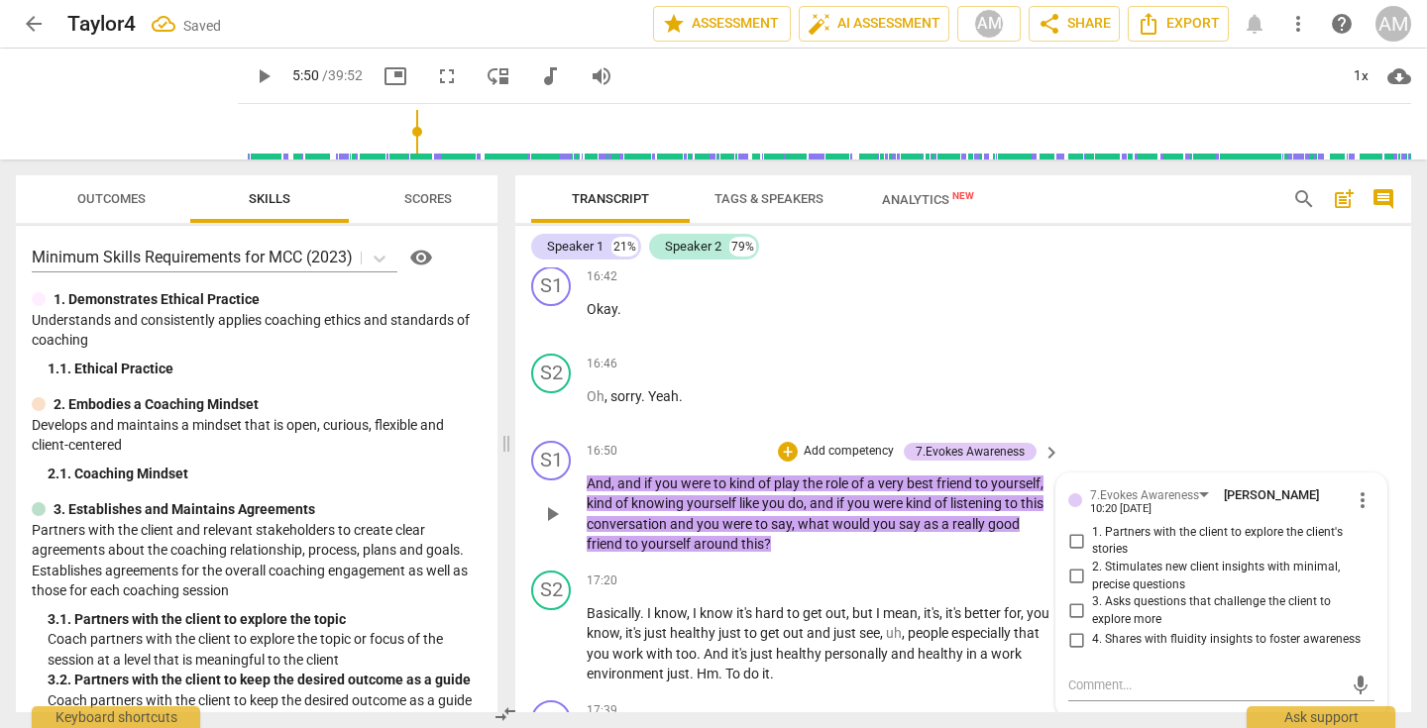
scroll to position [7418, 0]
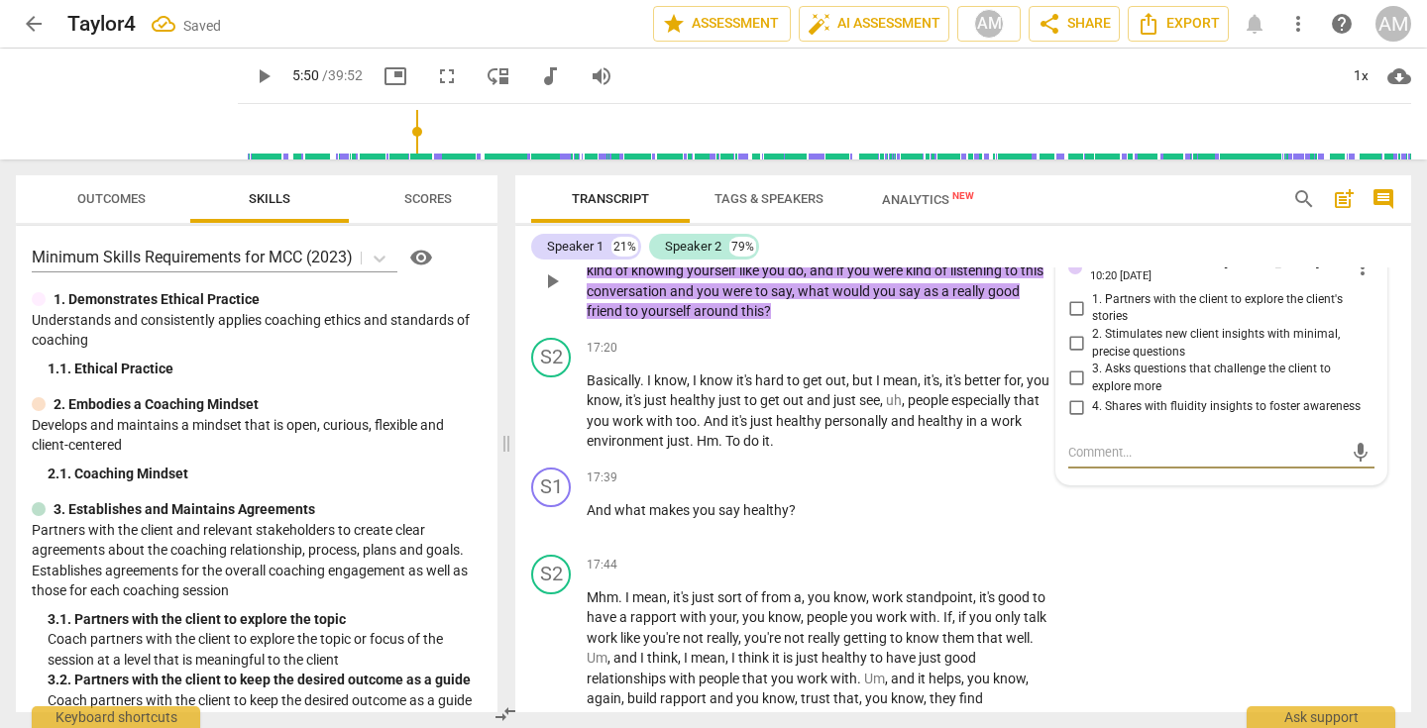
click at [1218, 462] on textarea at bounding box center [1205, 452] width 274 height 19
click at [1068, 356] on input "2. Stimulates new client insights with minimal, precise questions" at bounding box center [1076, 344] width 32 height 24
click at [1073, 390] on input "3. Asks questions that challenge the client to explore more" at bounding box center [1076, 379] width 32 height 24
click at [1115, 462] on textarea at bounding box center [1205, 452] width 274 height 19
click at [1352, 464] on span "send" at bounding box center [1360, 453] width 22 height 22
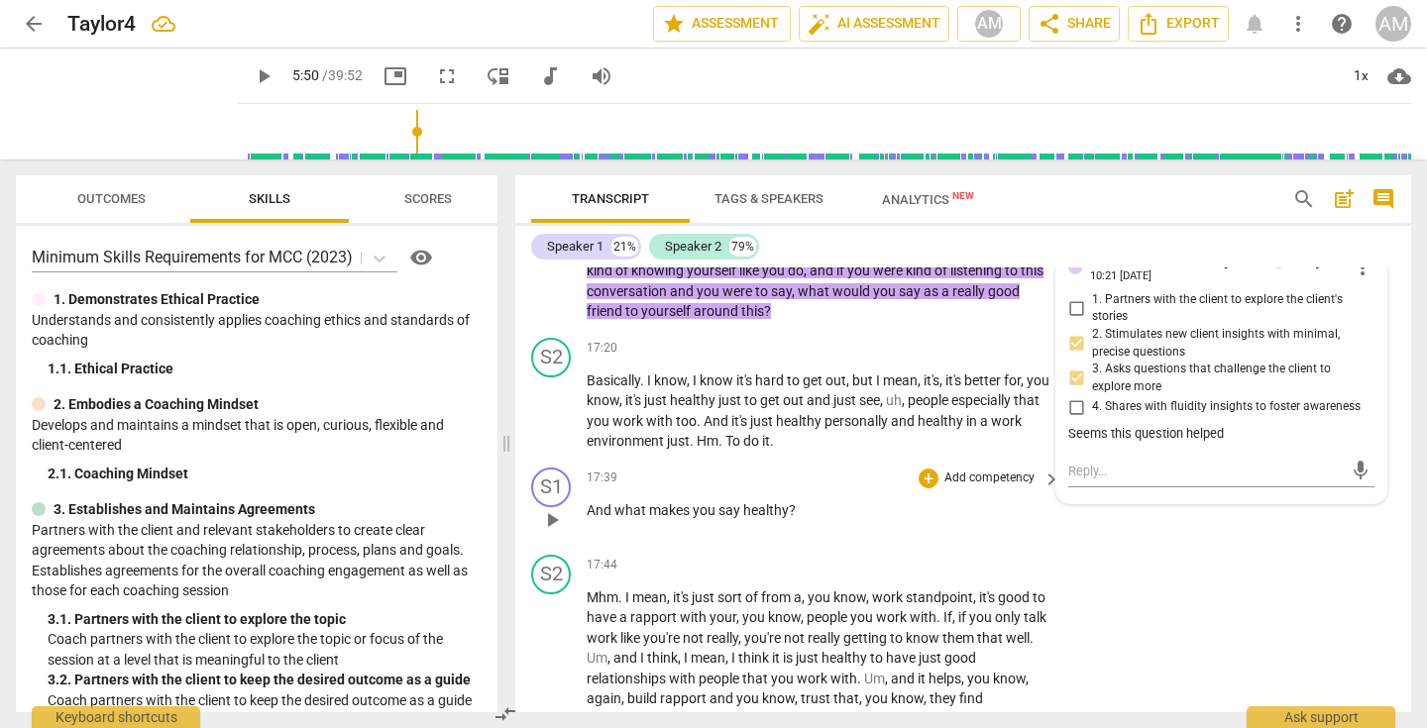
click at [984, 539] on div "17:39 + Add competency keyboard_arrow_right And what makes you say healthy ?" at bounding box center [825, 503] width 476 height 71
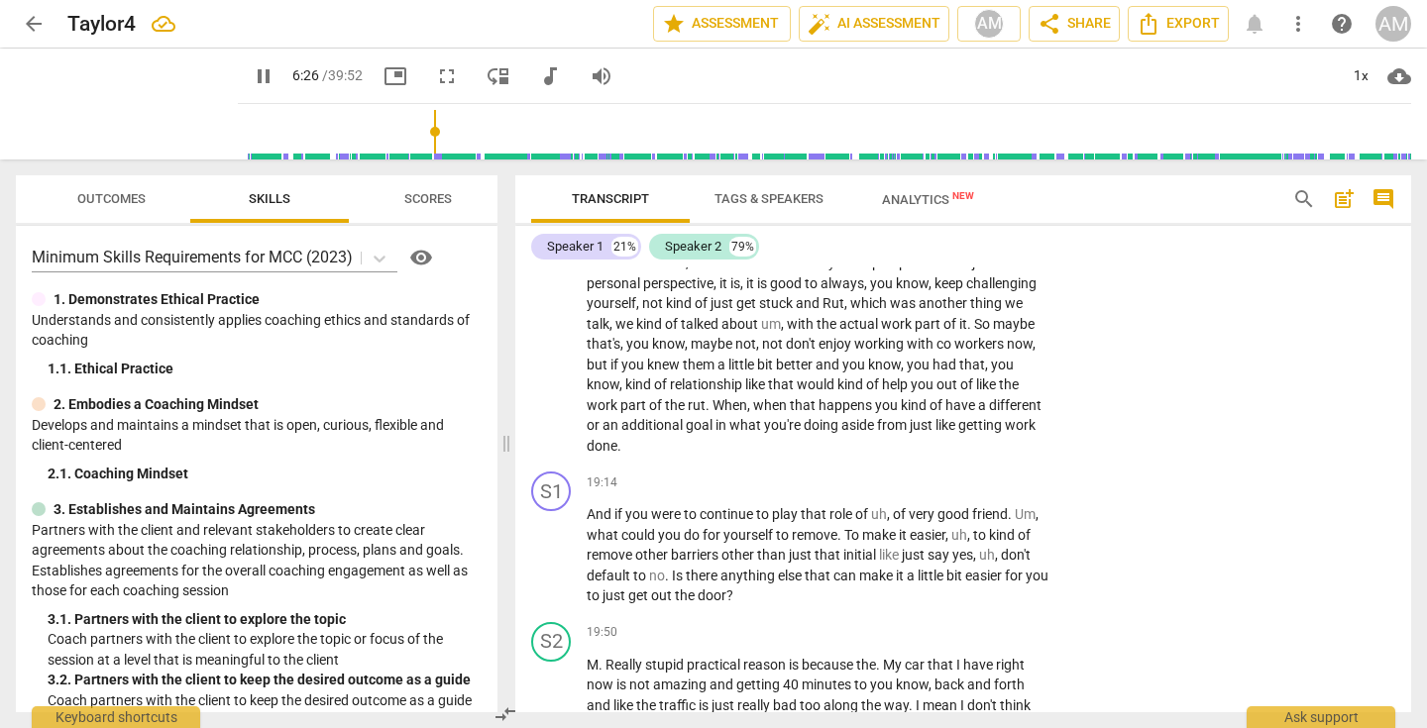
scroll to position [8072, 0]
click at [252, 69] on span "pause" at bounding box center [264, 76] width 24 height 24
click at [554, 566] on span "play_arrow" at bounding box center [552, 554] width 24 height 24
click at [893, 520] on span "," at bounding box center [890, 512] width 6 height 16
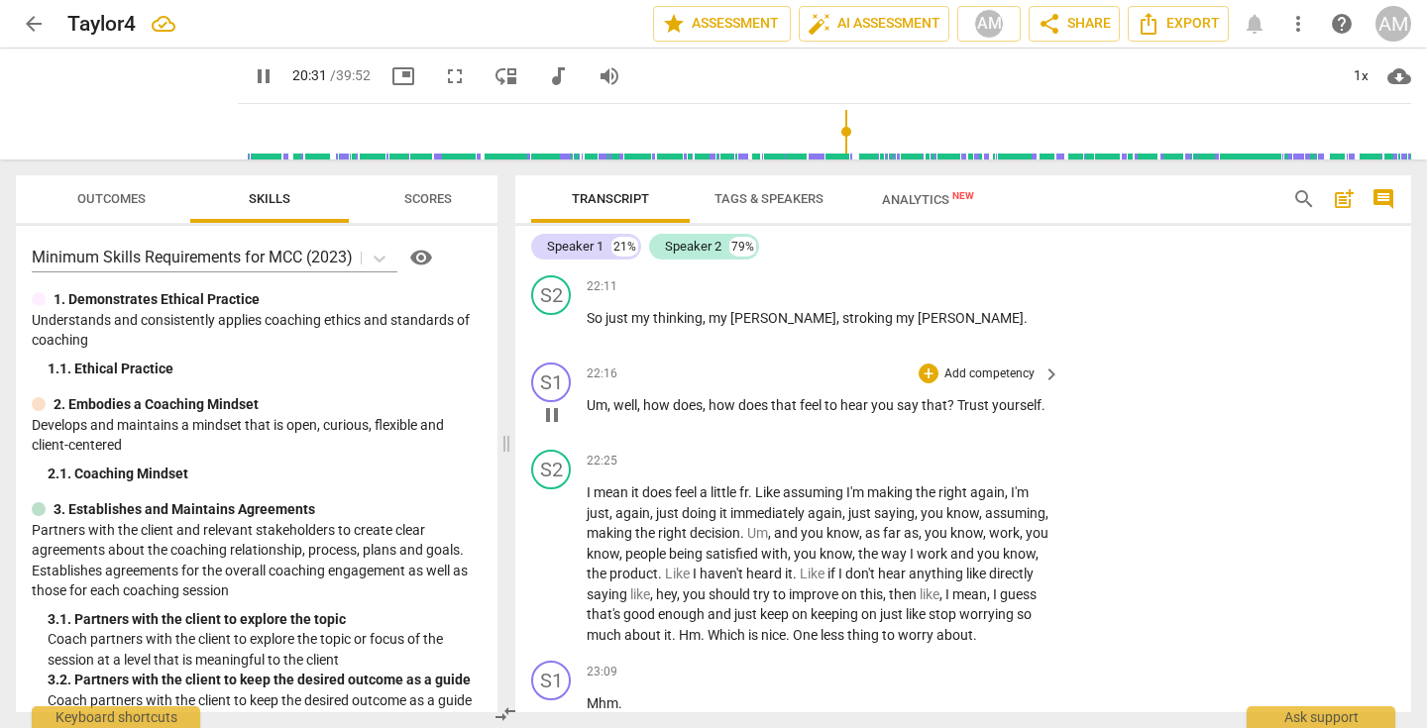
scroll to position [9659, 0]
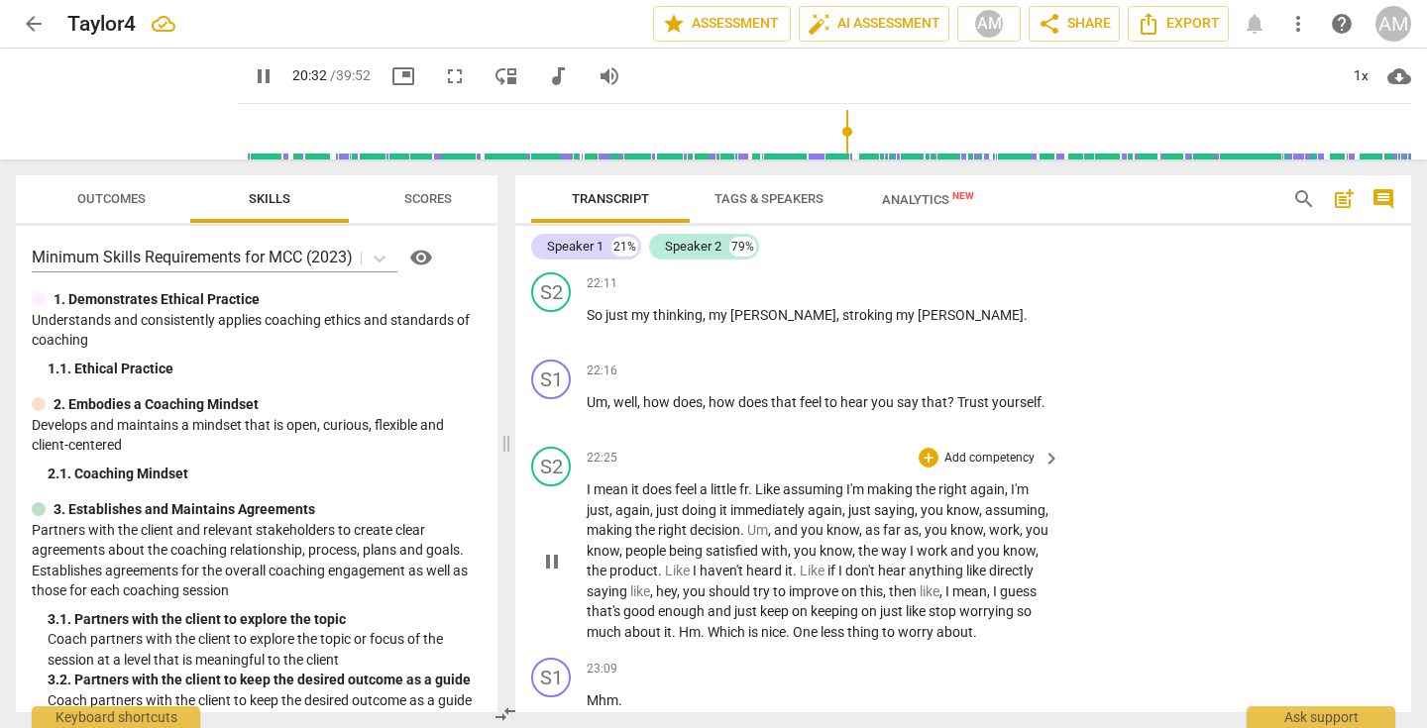
click at [793, 558] on p "I mean it does feel a little fr . Like assuming I'm making the right again , I'…" at bounding box center [819, 561] width 464 height 162
click at [548, 574] on span "pause" at bounding box center [552, 562] width 24 height 24
click at [549, 574] on span "play_arrow" at bounding box center [552, 562] width 24 height 24
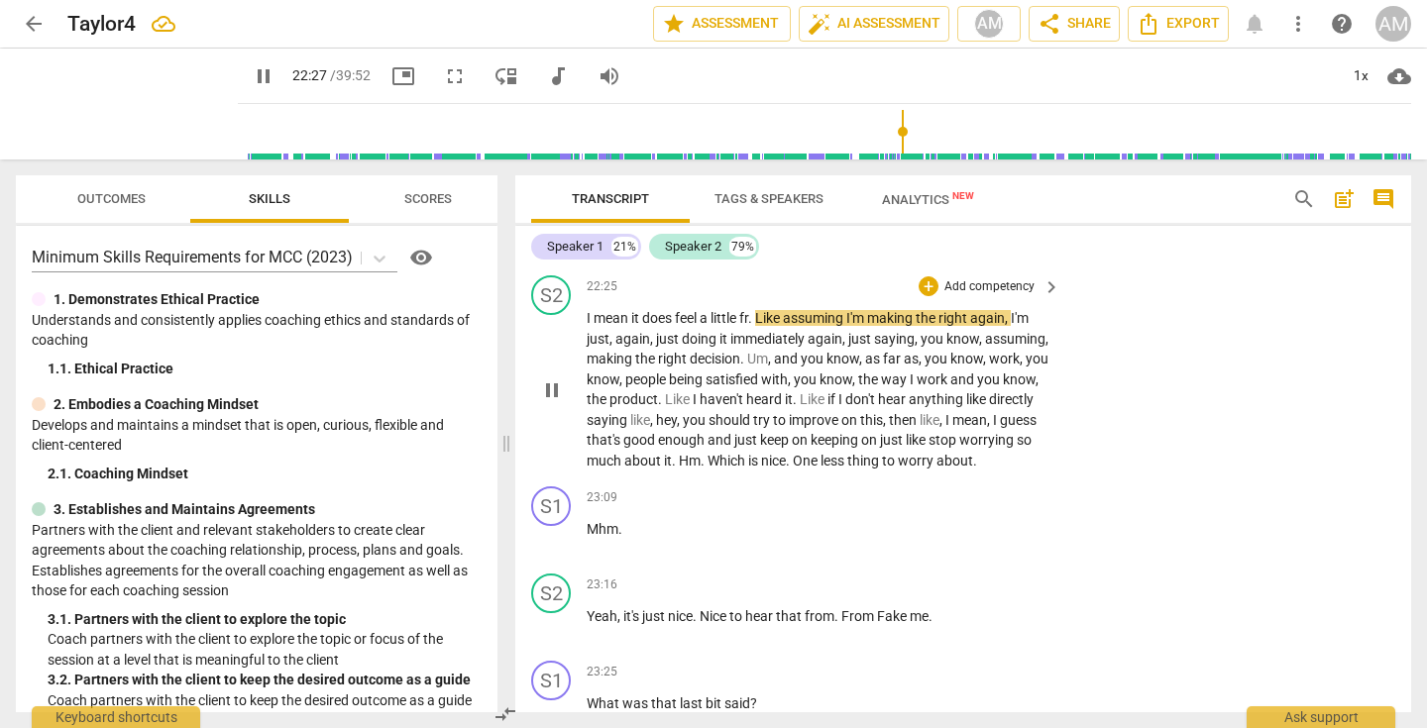
scroll to position [9835, 0]
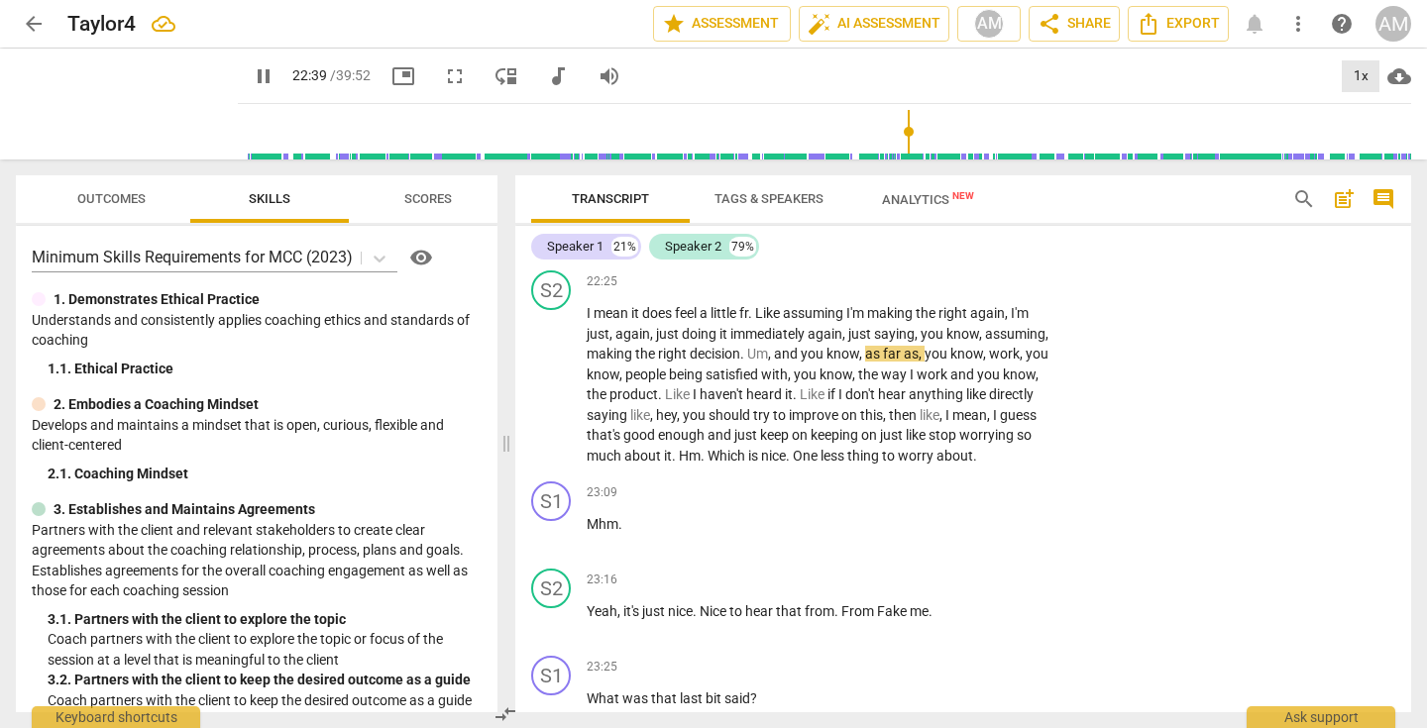
click at [1364, 63] on div "1x" at bounding box center [1360, 76] width 38 height 32
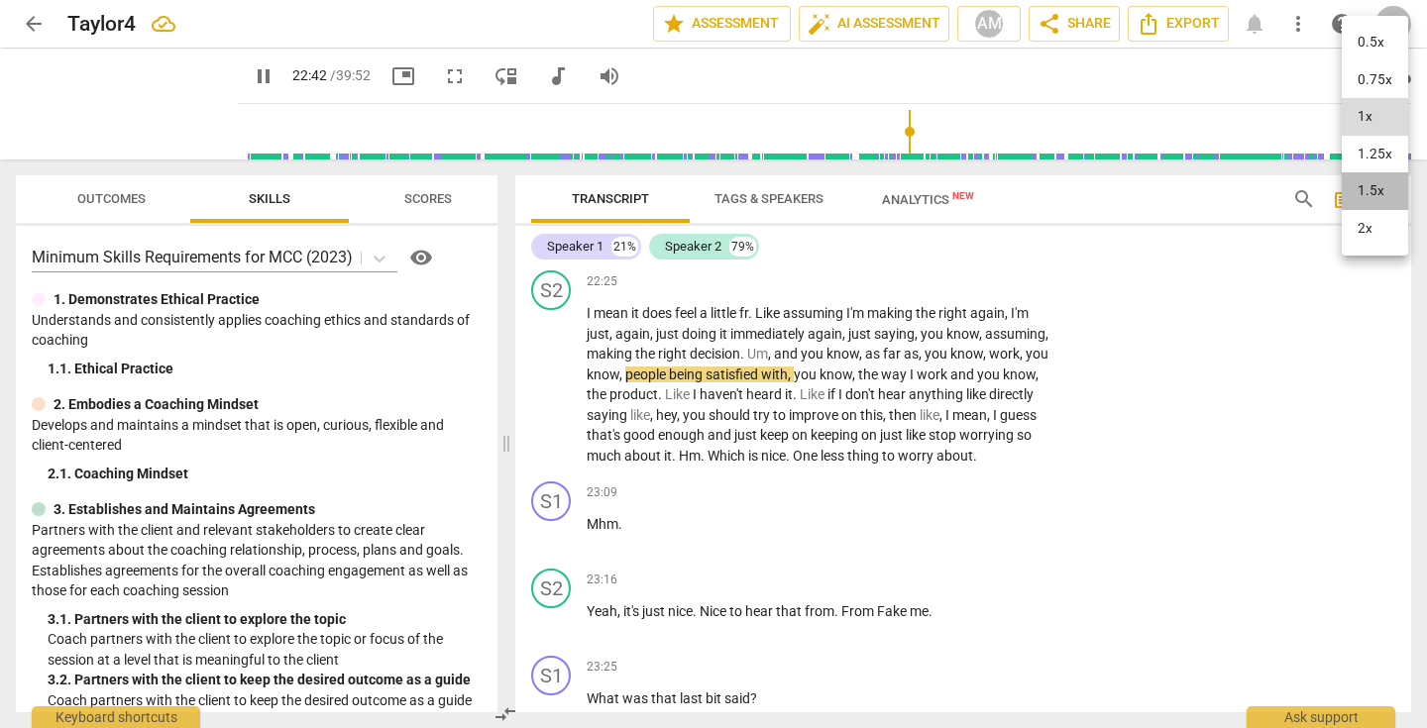
click at [1379, 182] on li "1.5x" at bounding box center [1374, 191] width 66 height 38
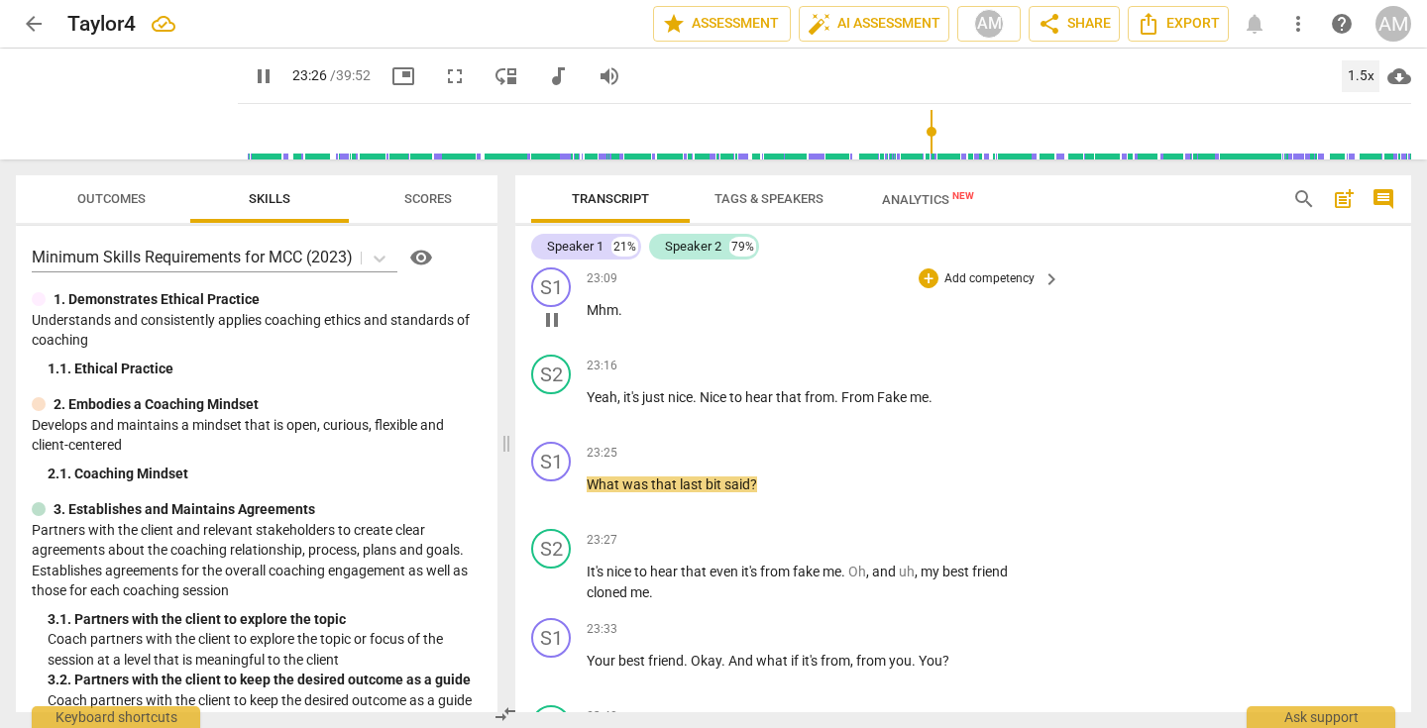
scroll to position [10050, 0]
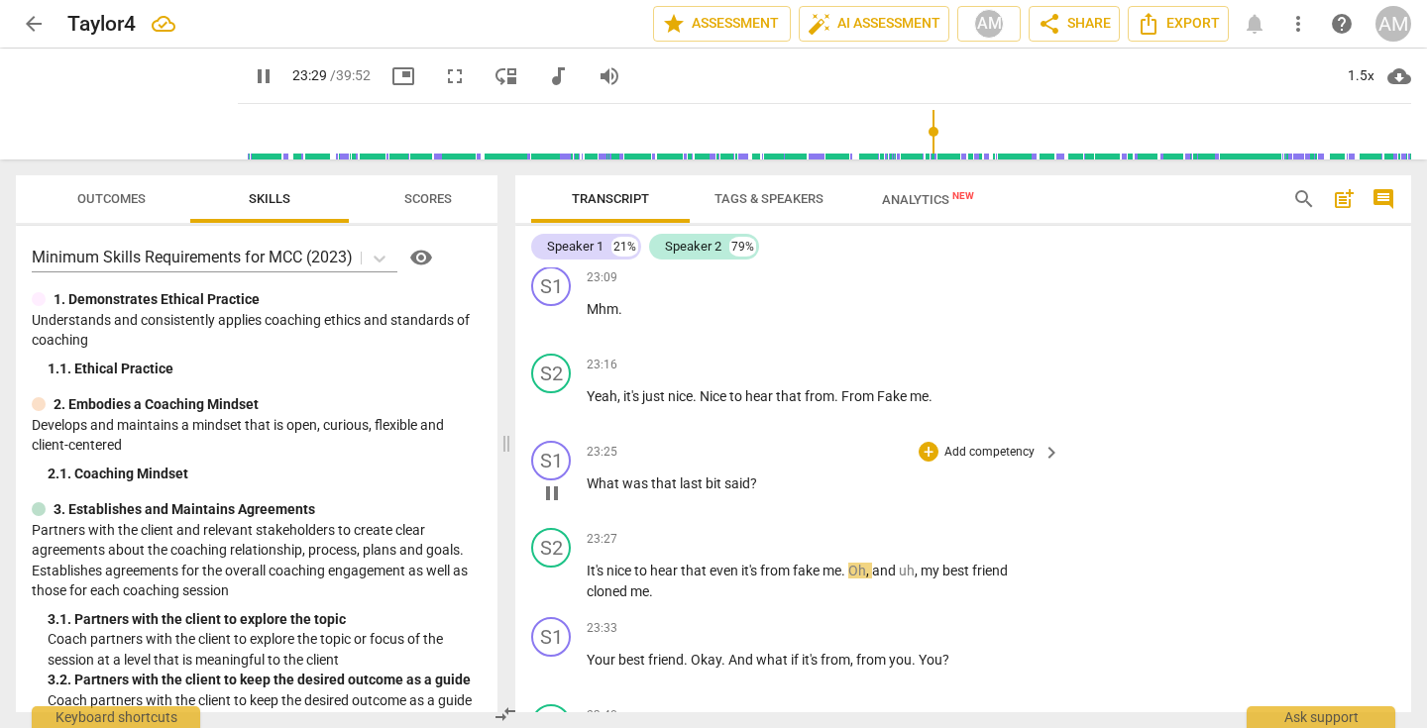
click at [750, 491] on span "?" at bounding box center [753, 484] width 7 height 16
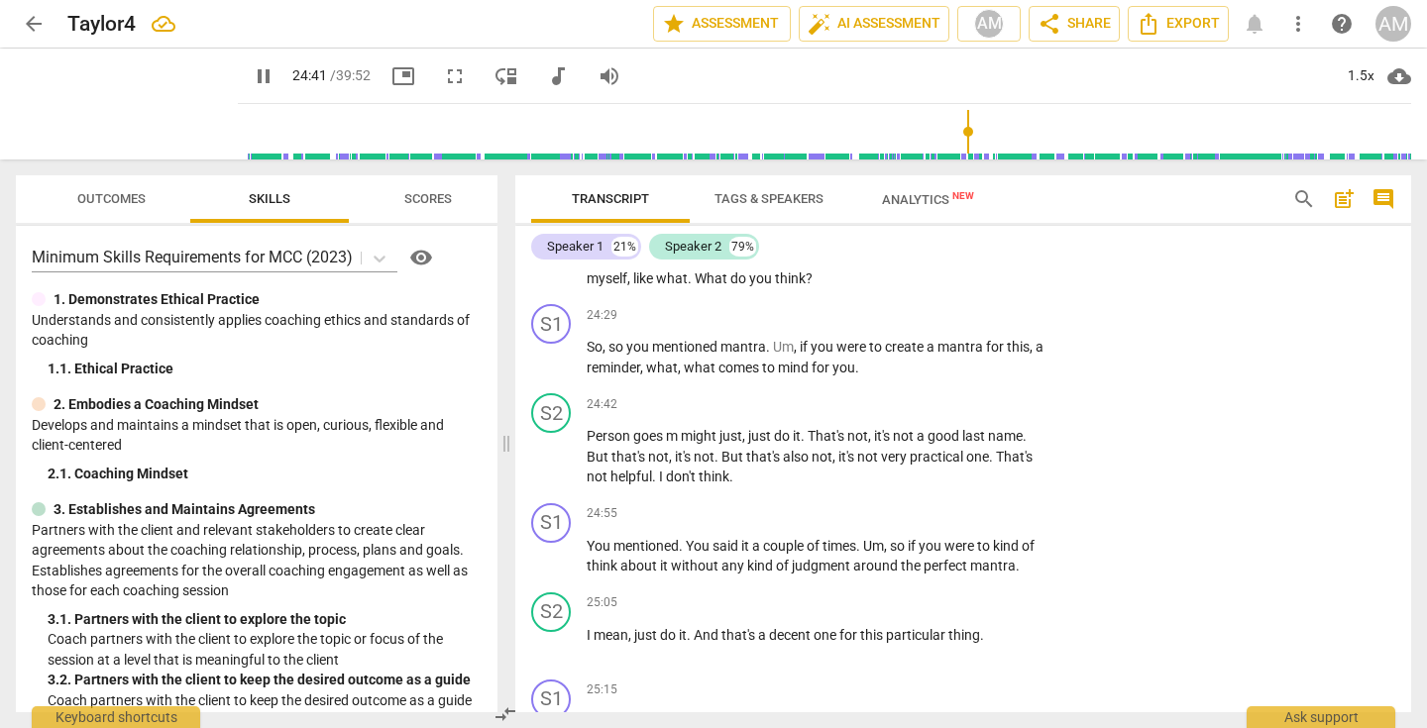
scroll to position [10623, 0]
click at [631, 442] on span "Person" at bounding box center [610, 434] width 47 height 16
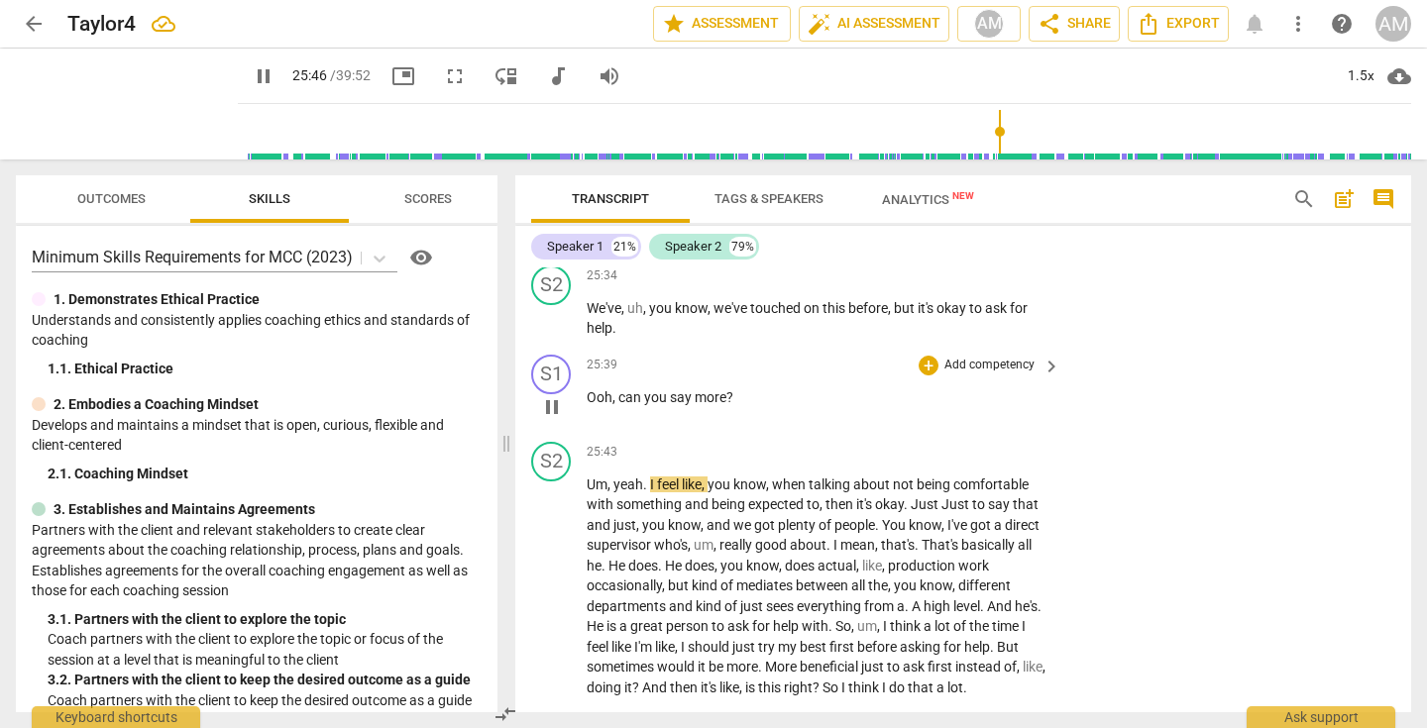
scroll to position [11143, 0]
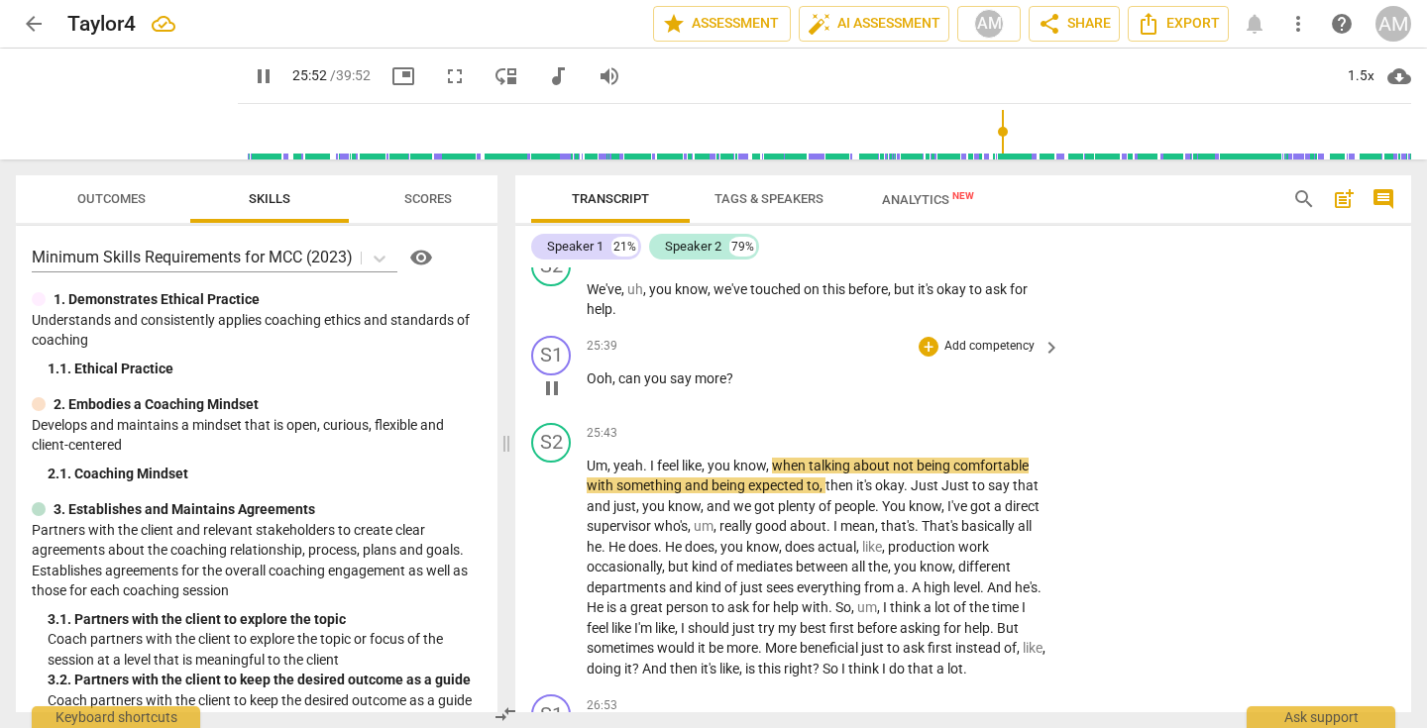
click at [980, 356] on p "Add competency" at bounding box center [989, 347] width 94 height 18
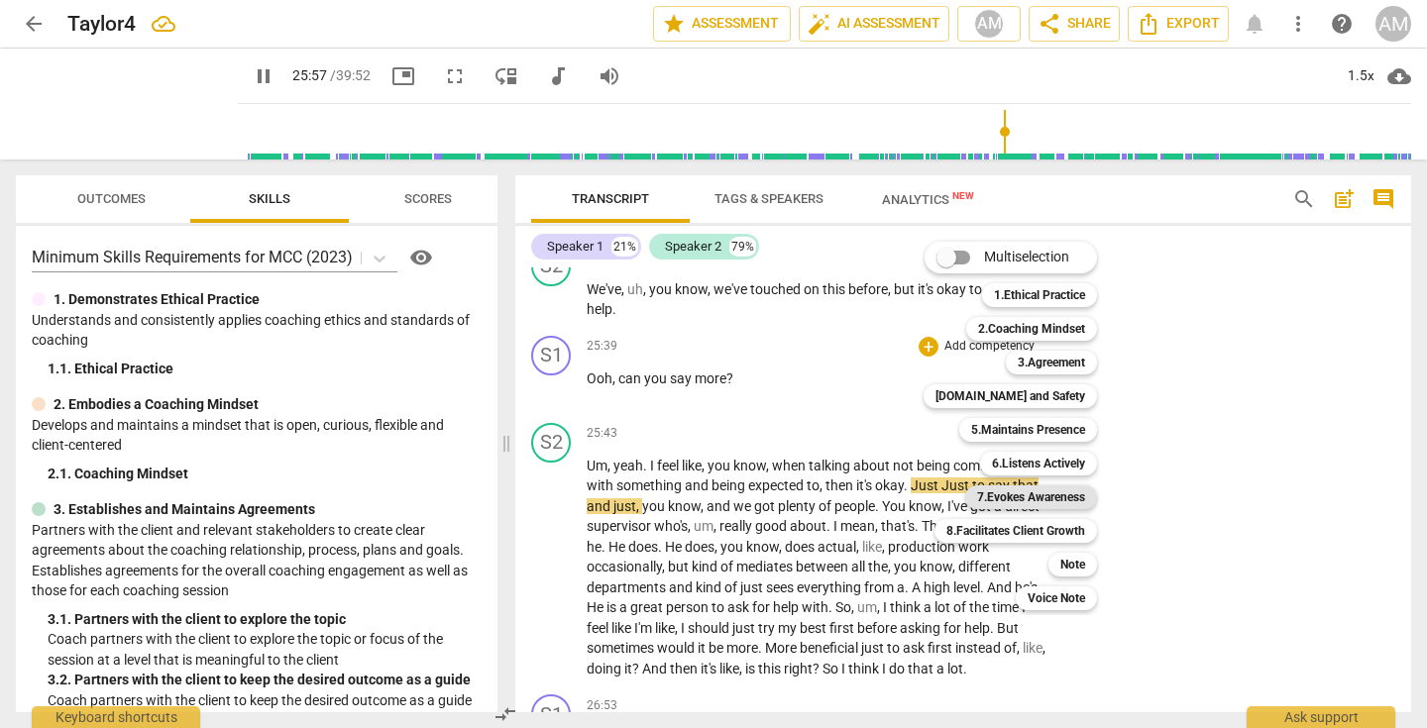
click at [1052, 496] on b "7.Evokes Awareness" at bounding box center [1031, 497] width 108 height 24
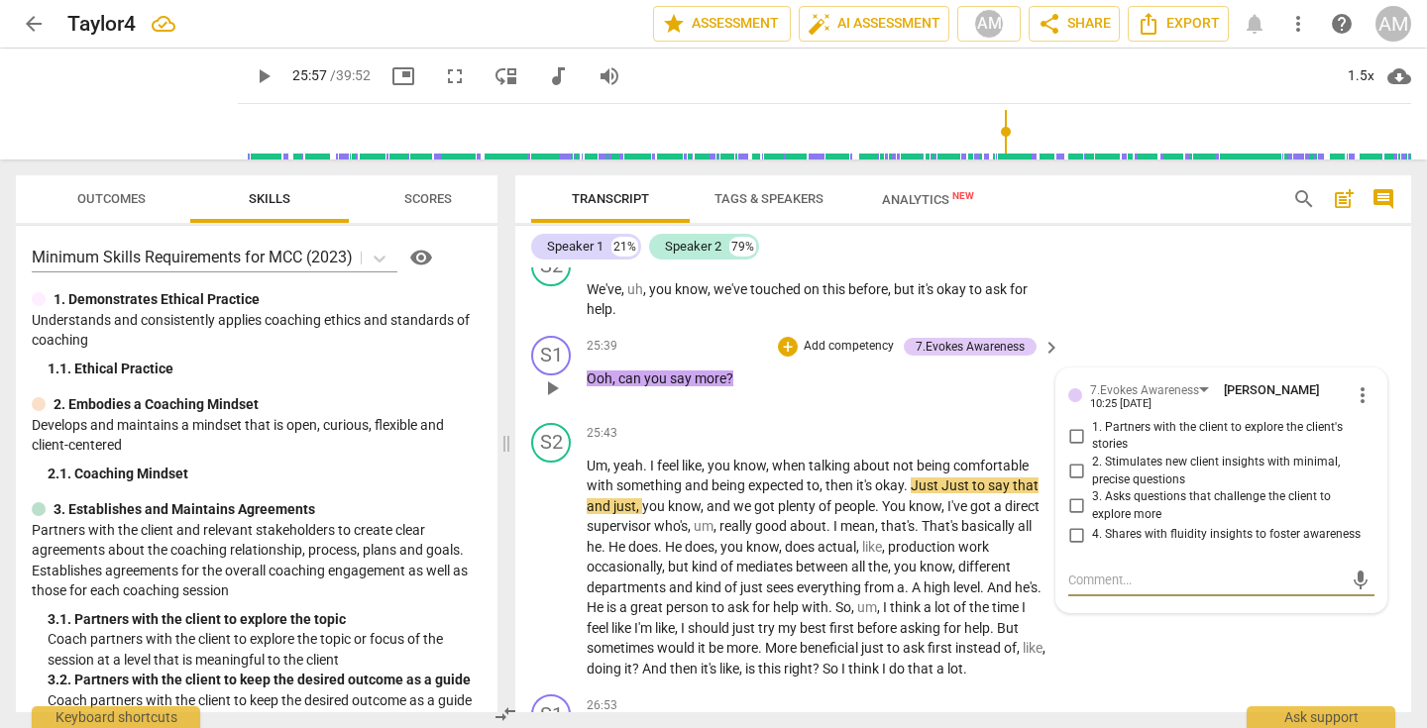
click at [1070, 518] on input "3. Asks questions that challenge the client to explore more" at bounding box center [1076, 506] width 32 height 24
click at [1074, 547] on input "4. Shares with fluidity insights to foster awareness" at bounding box center [1076, 535] width 32 height 24
click at [1164, 328] on div "S2 play_arrow pause 25:34 + Add competency keyboard_arrow_right We've , uh , yo…" at bounding box center [963, 283] width 896 height 89
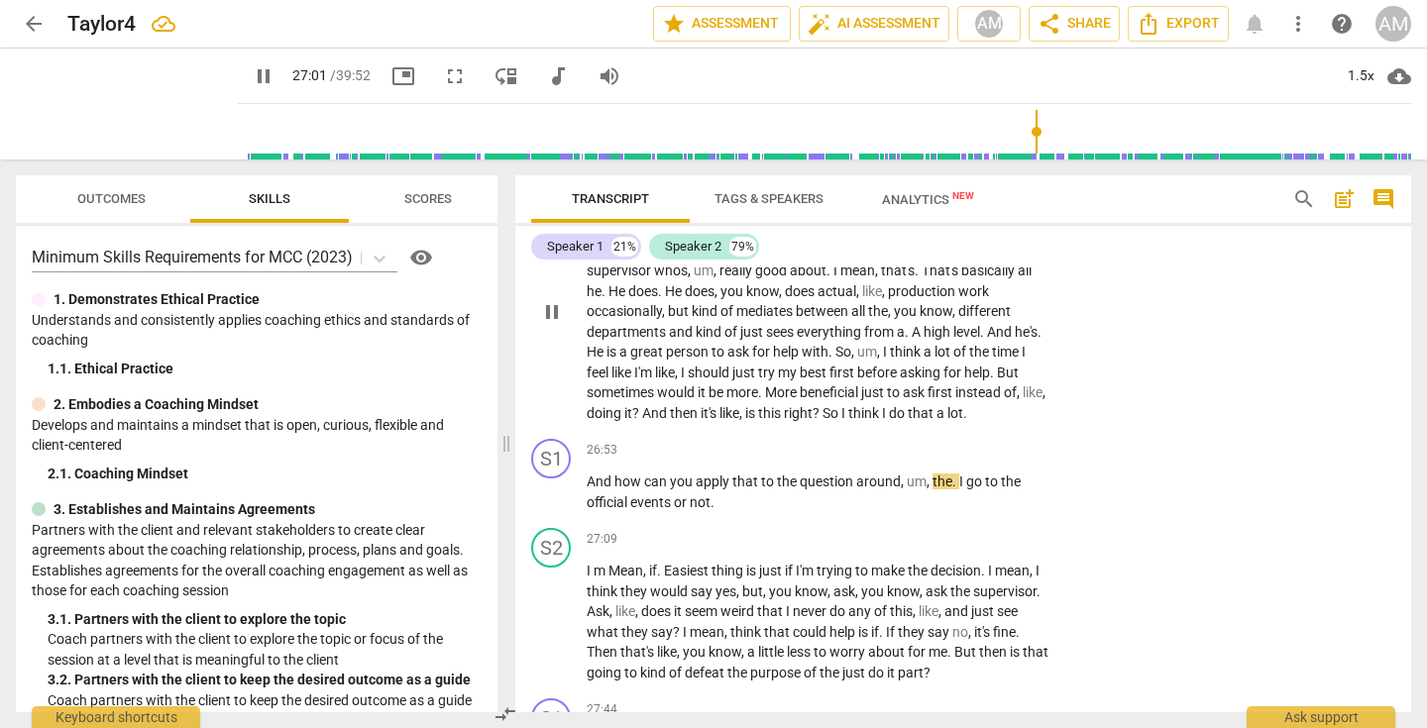
scroll to position [11400, 0]
click at [955, 487] on span "." at bounding box center [955, 480] width 7 height 16
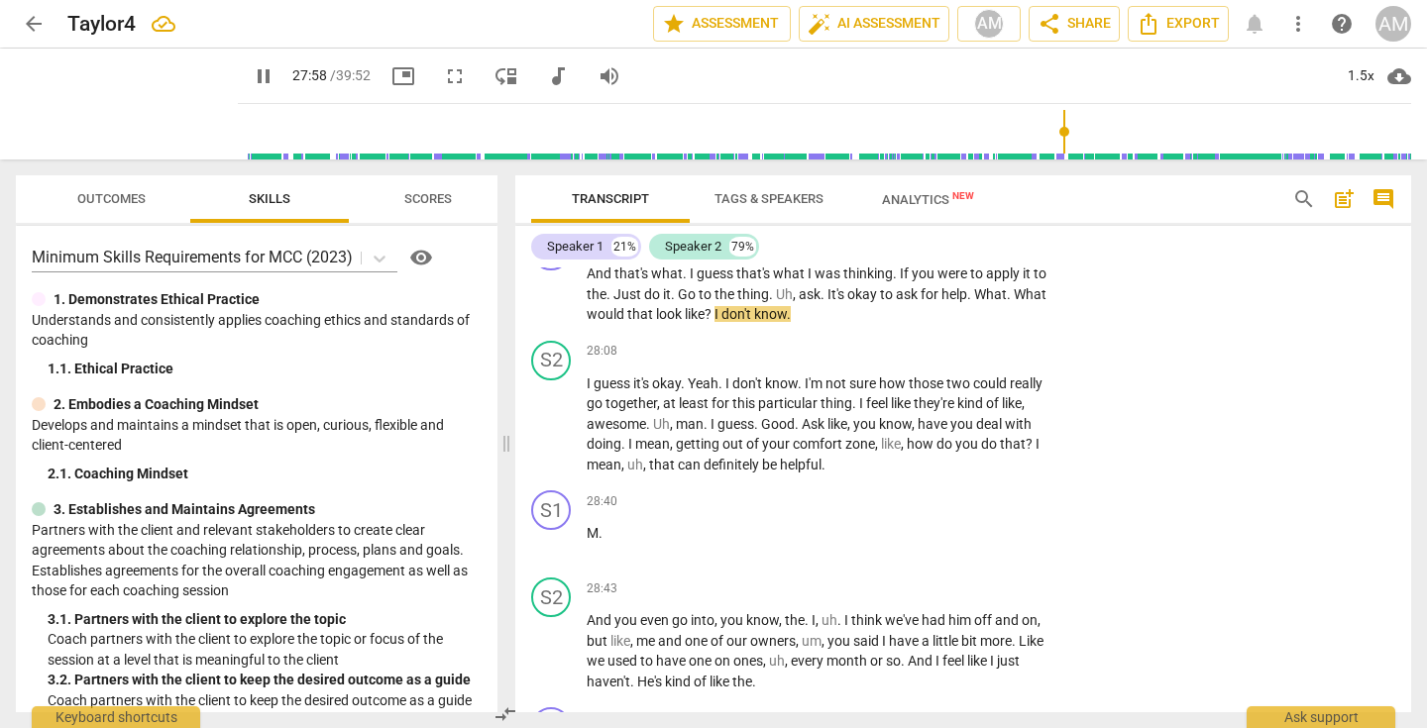
scroll to position [11869, 0]
drag, startPoint x: 750, startPoint y: 395, endPoint x: 825, endPoint y: 394, distance: 75.3
click at [826, 322] on p "And that's what . I guess that's what I was thinking . If you were to apply it …" at bounding box center [819, 291] width 464 height 61
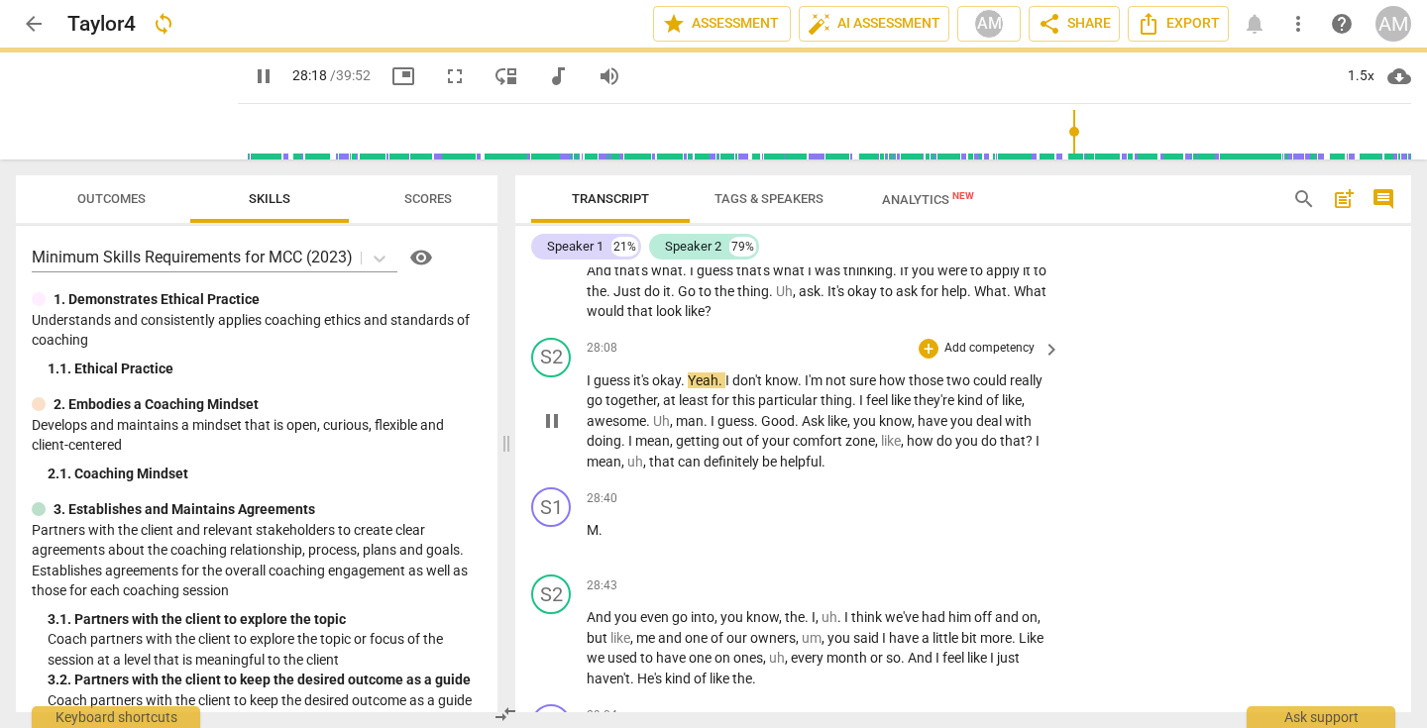
click at [585, 457] on div "play_arrow pause" at bounding box center [561, 421] width 51 height 89
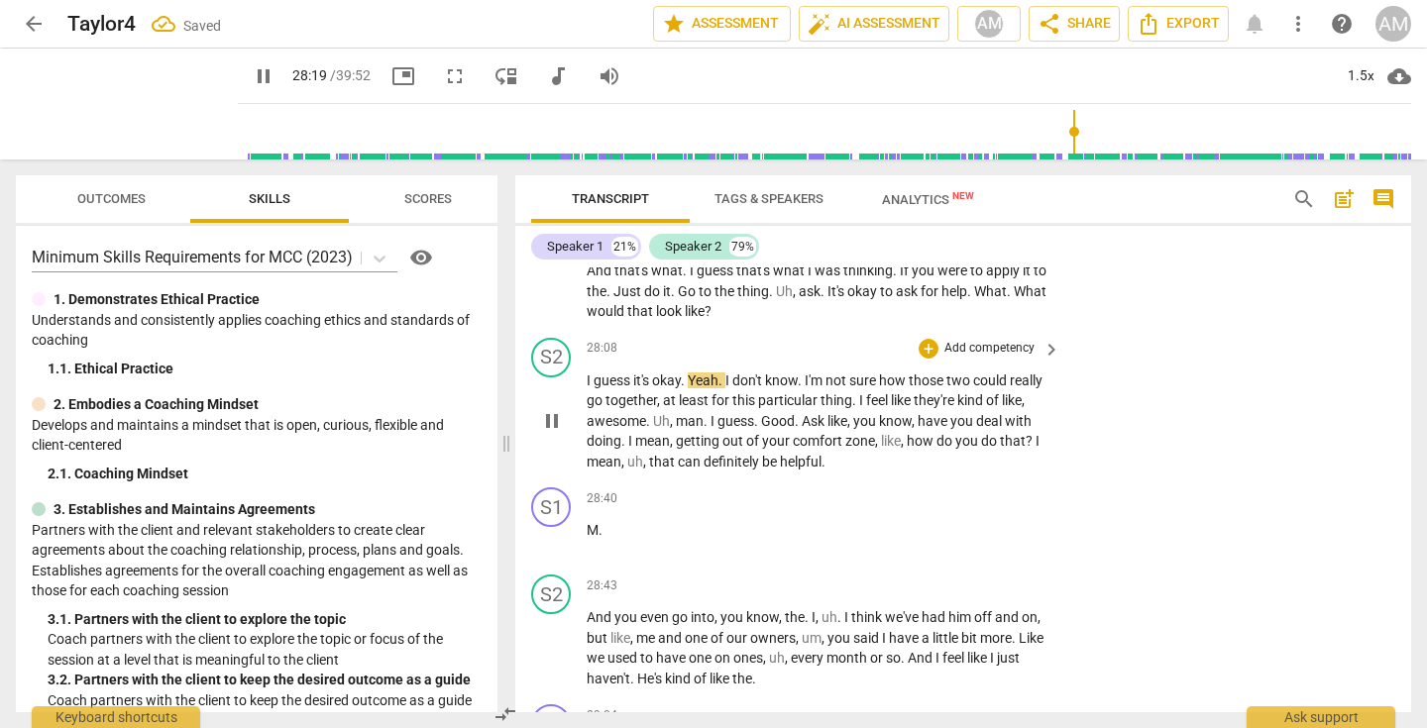
click at [590, 388] on span "I" at bounding box center [590, 381] width 7 height 16
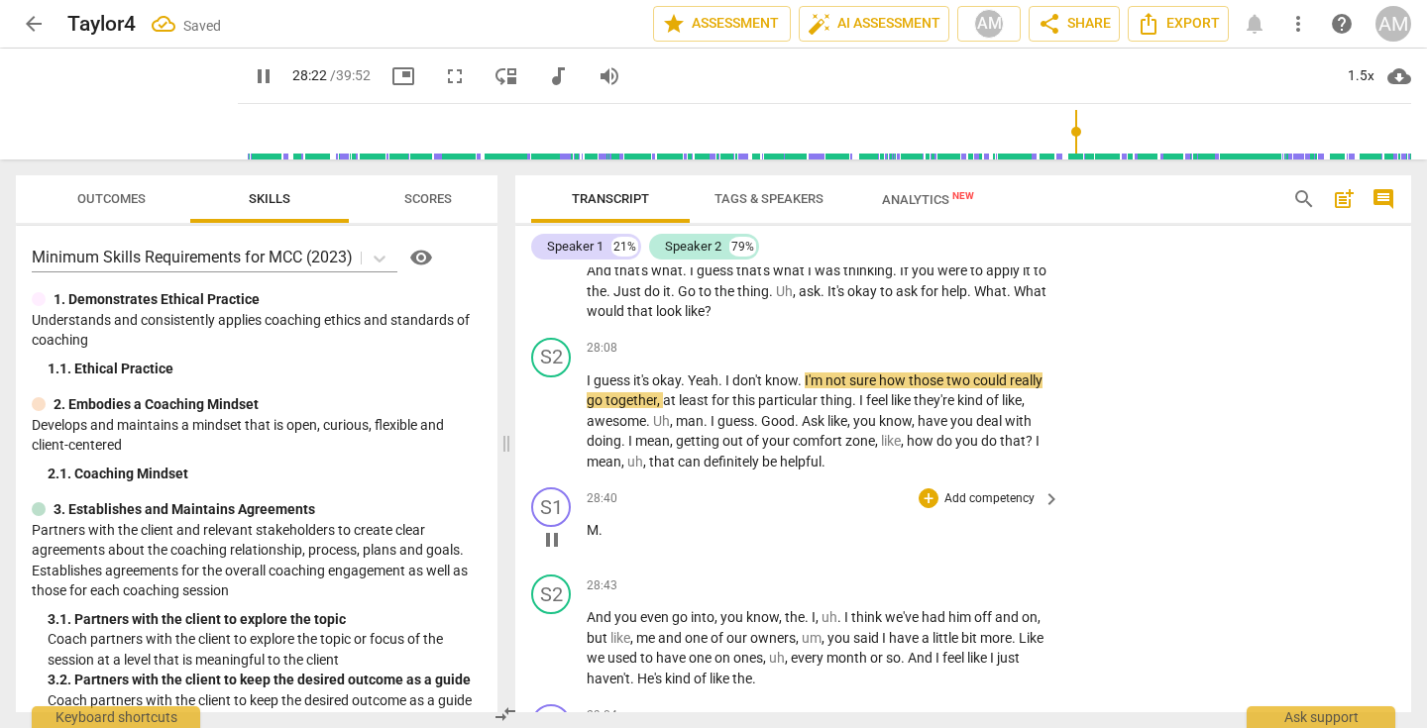
paste p
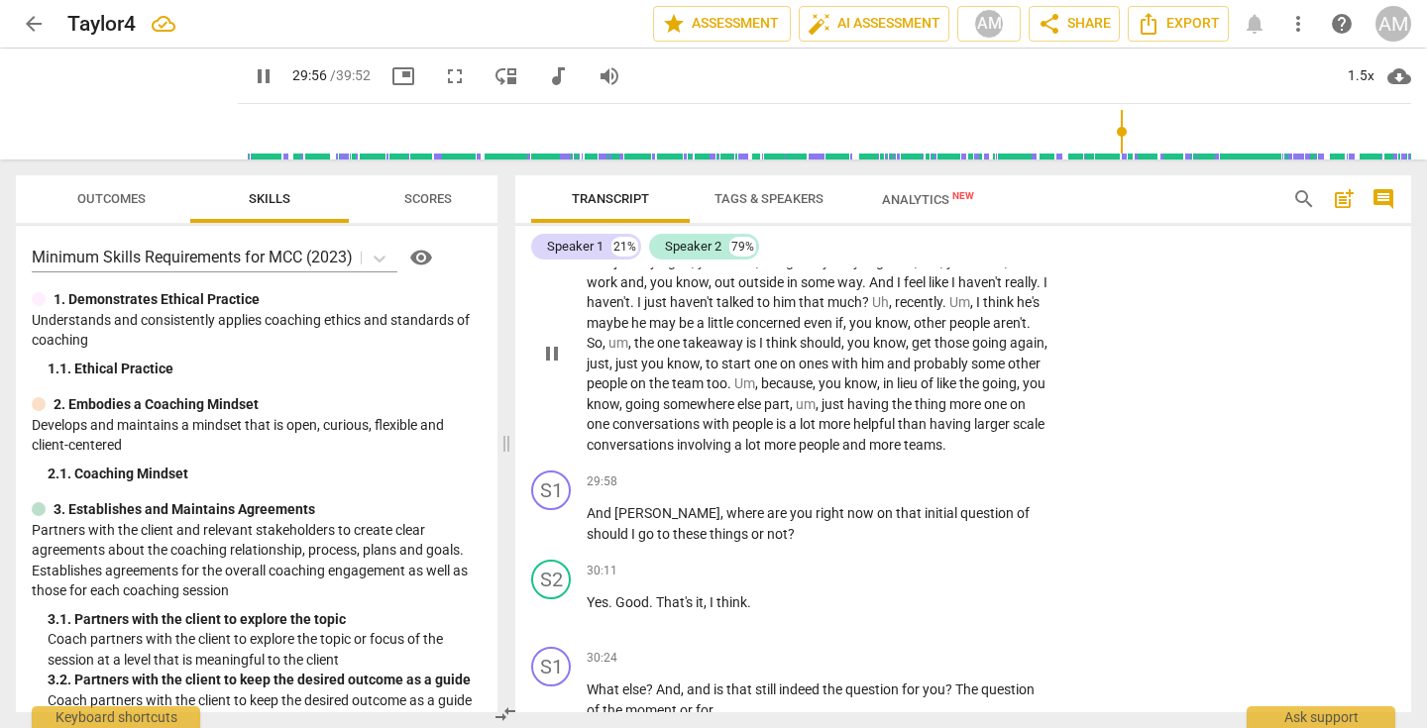
scroll to position [12439, 0]
click at [993, 494] on p "Add competency" at bounding box center [989, 486] width 94 height 18
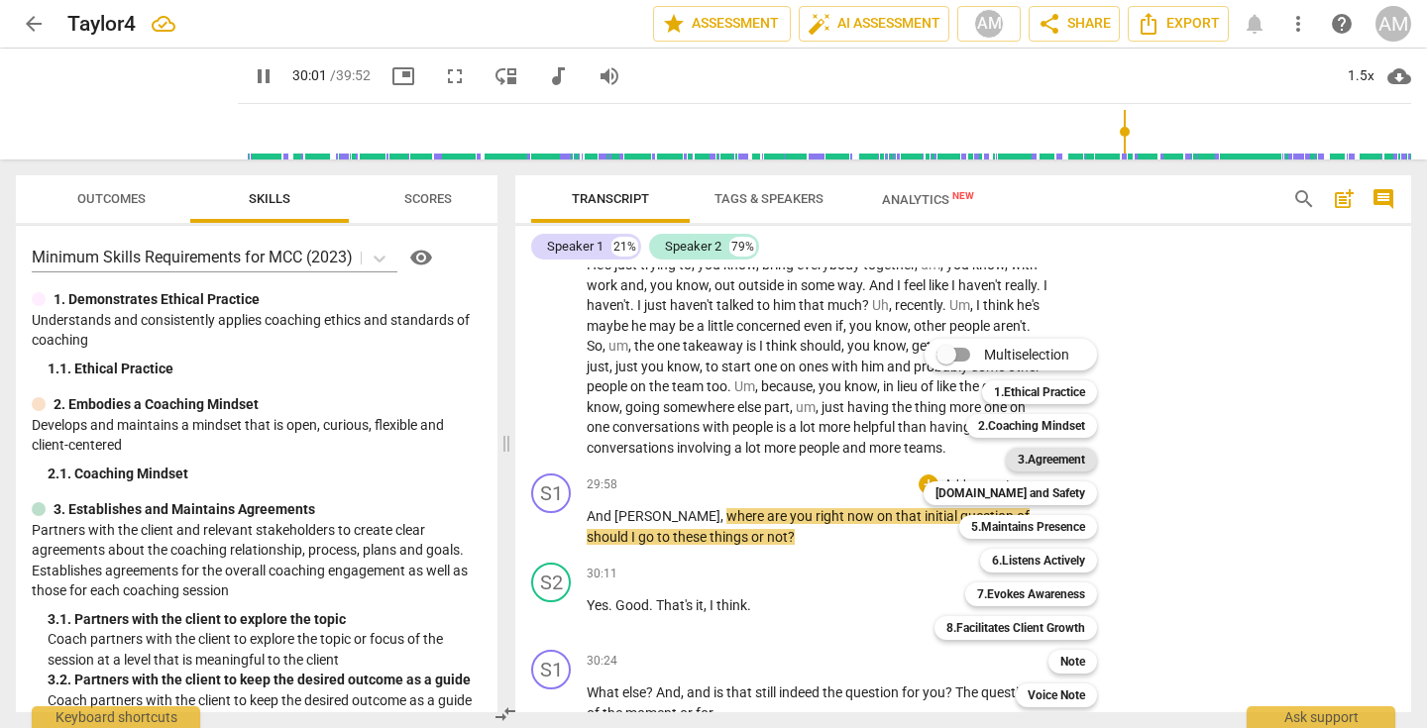
click at [1065, 455] on b "3.Agreement" at bounding box center [1050, 460] width 67 height 24
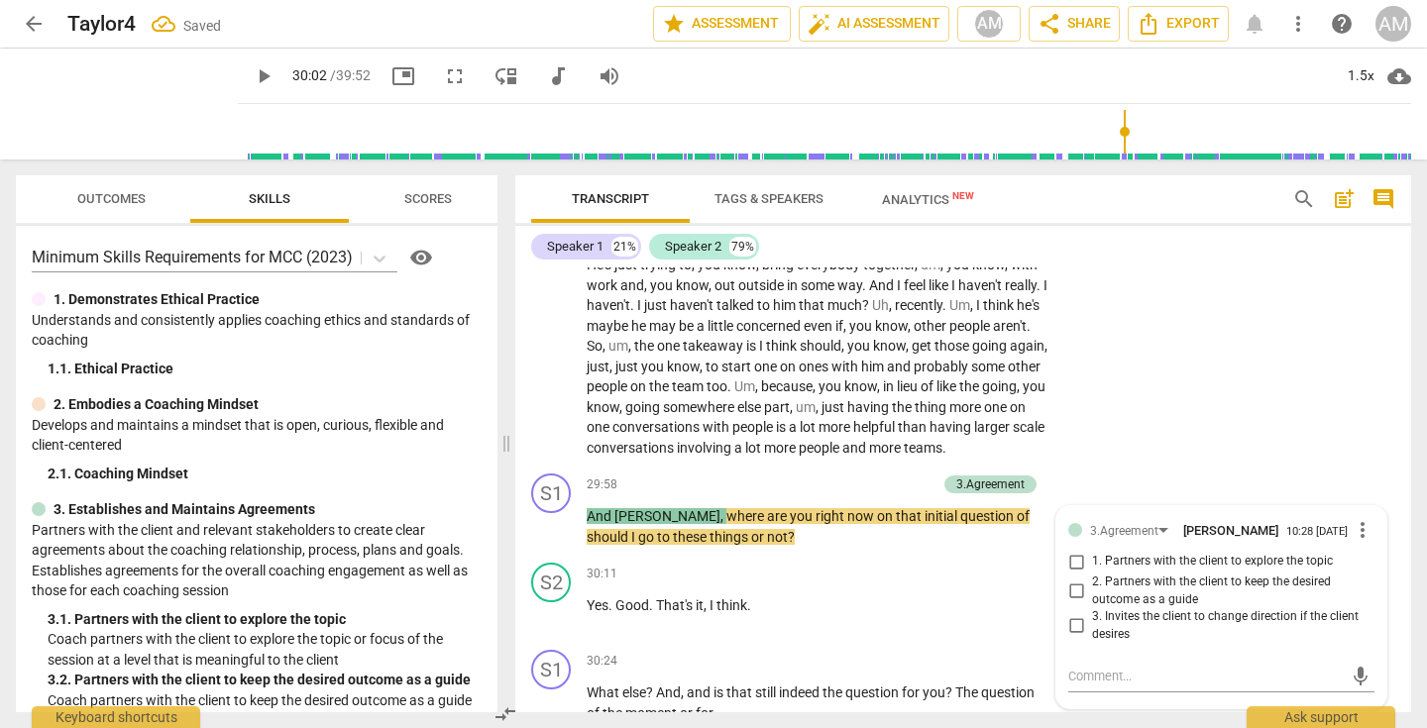
scroll to position [12733, 0]
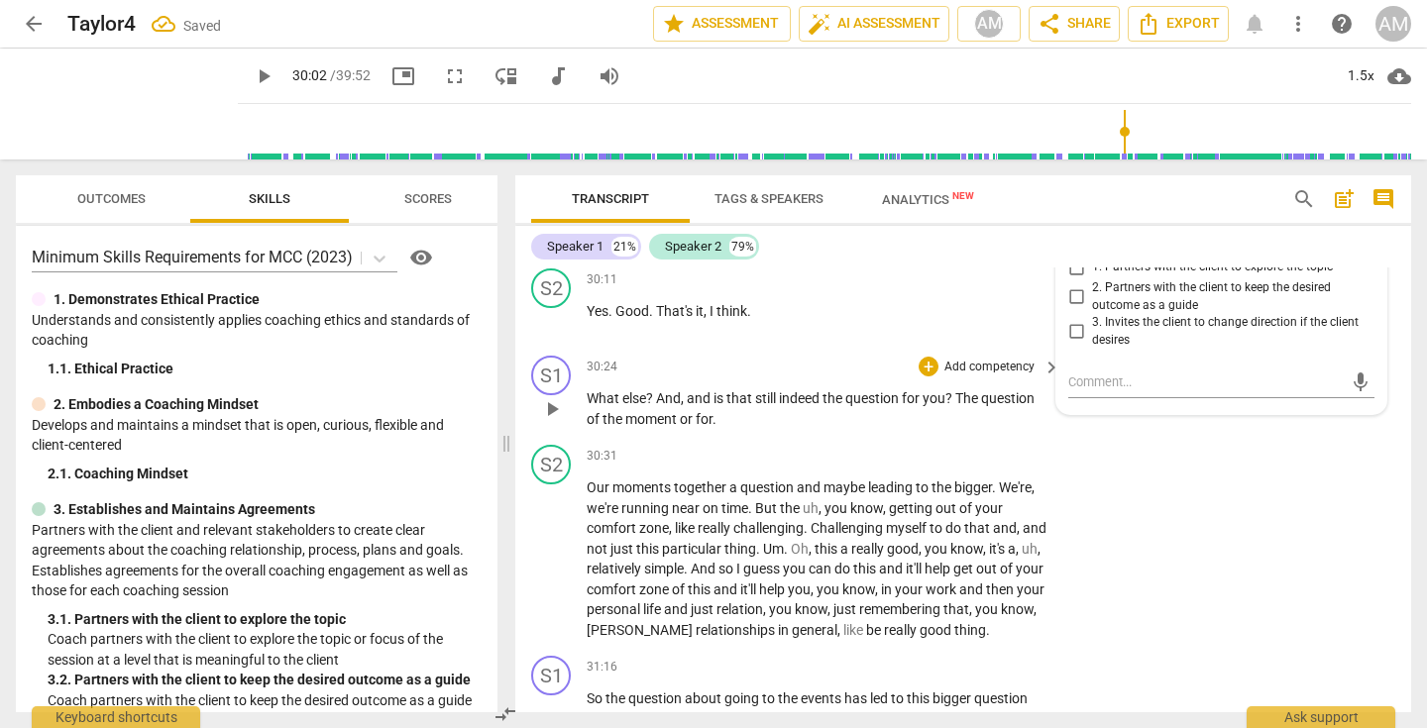
click at [857, 437] on div "S1 play_arrow pause 30:24 + Add competency keyboard_arrow_right What else ? And…" at bounding box center [963, 392] width 896 height 89
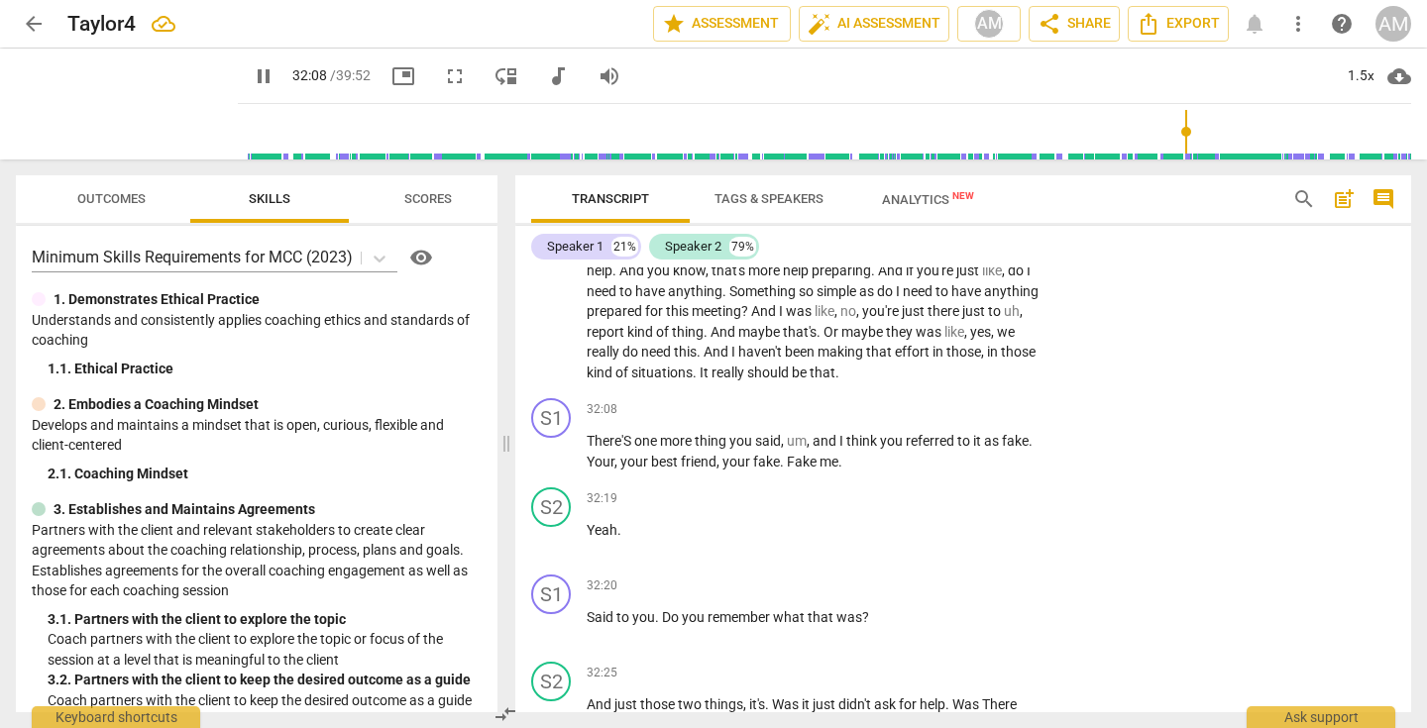
scroll to position [13333, 0]
click at [628, 447] on span "There'S" at bounding box center [611, 439] width 48 height 16
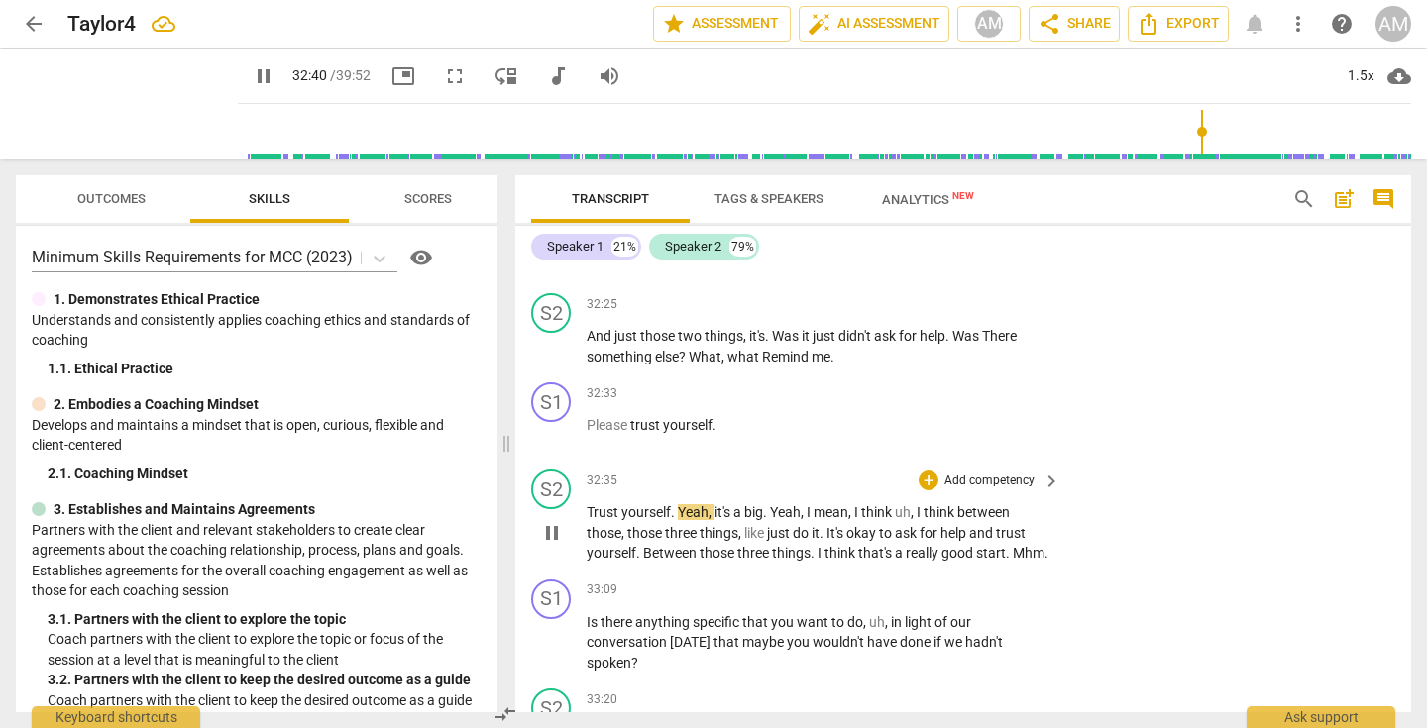
scroll to position [13698, 0]
click at [763, 522] on span "big" at bounding box center [753, 514] width 19 height 16
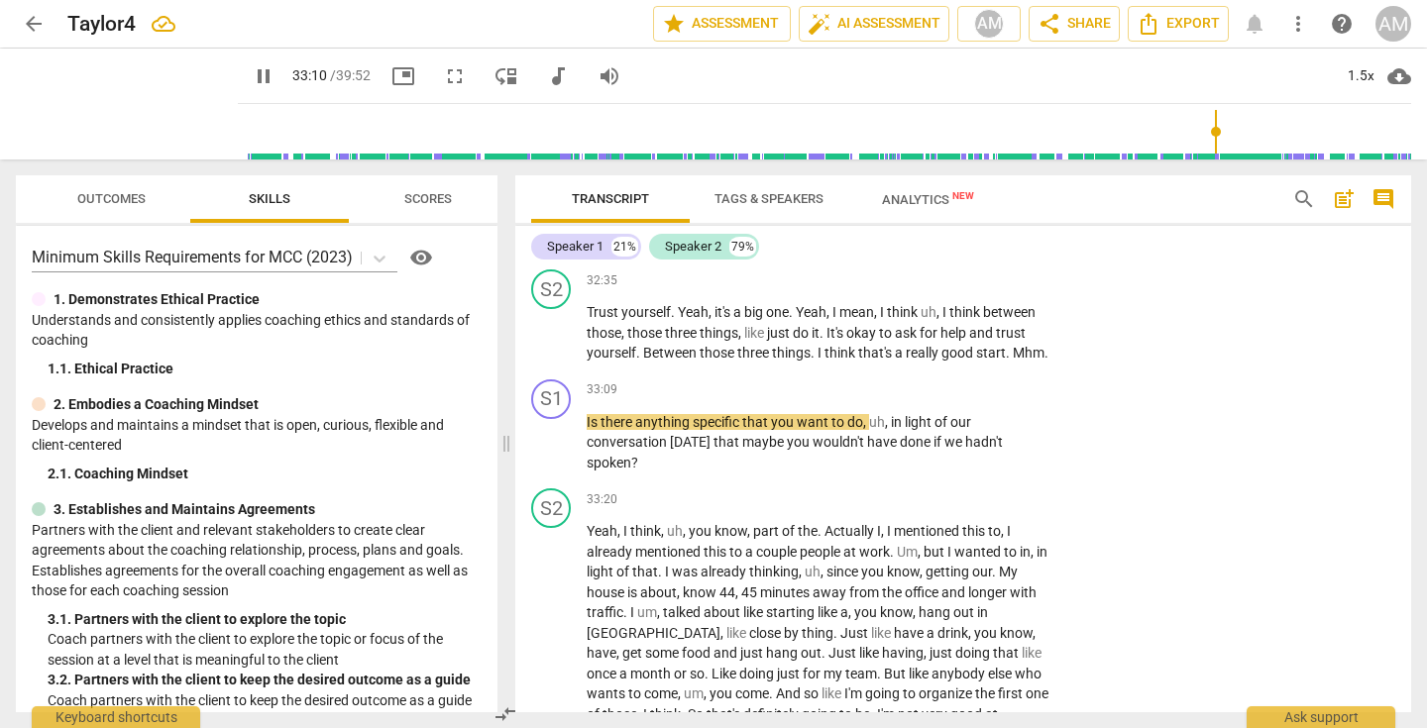
scroll to position [13902, 0]
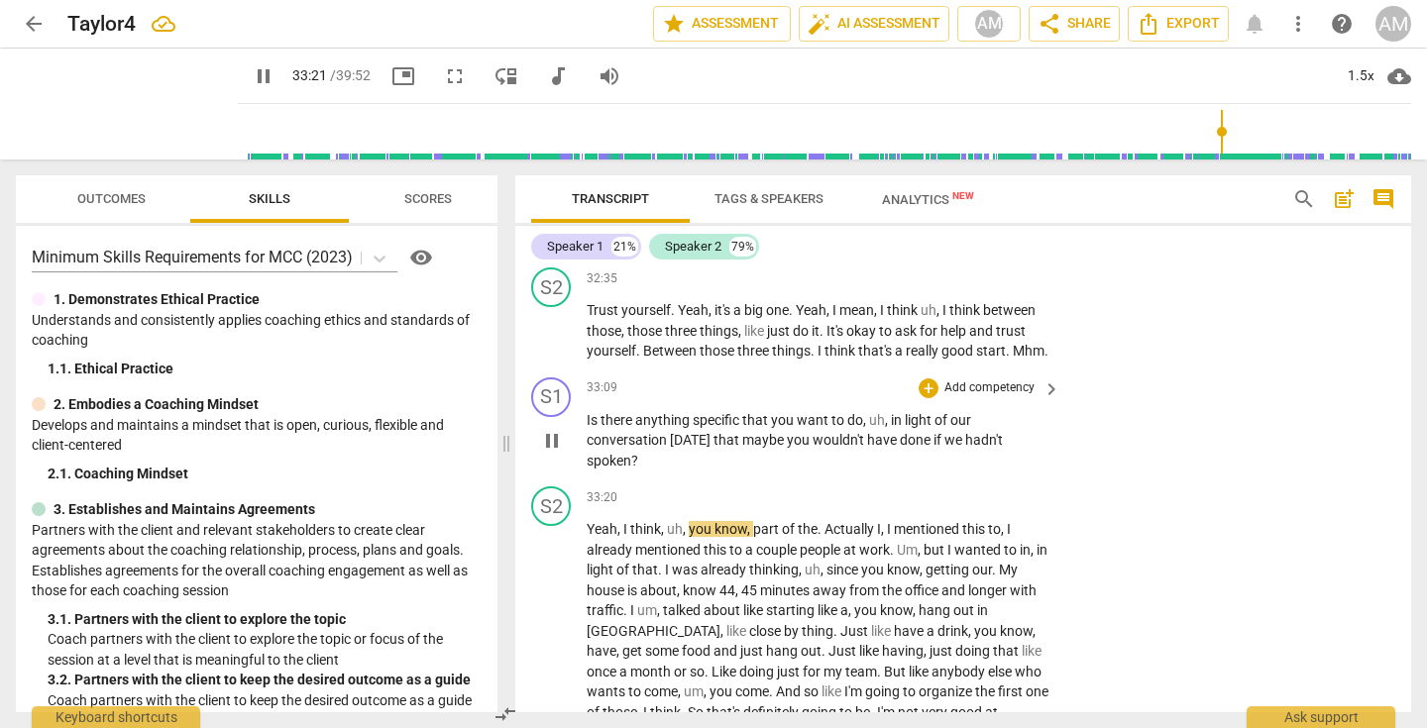
click at [1004, 397] on p "Add competency" at bounding box center [989, 388] width 94 height 18
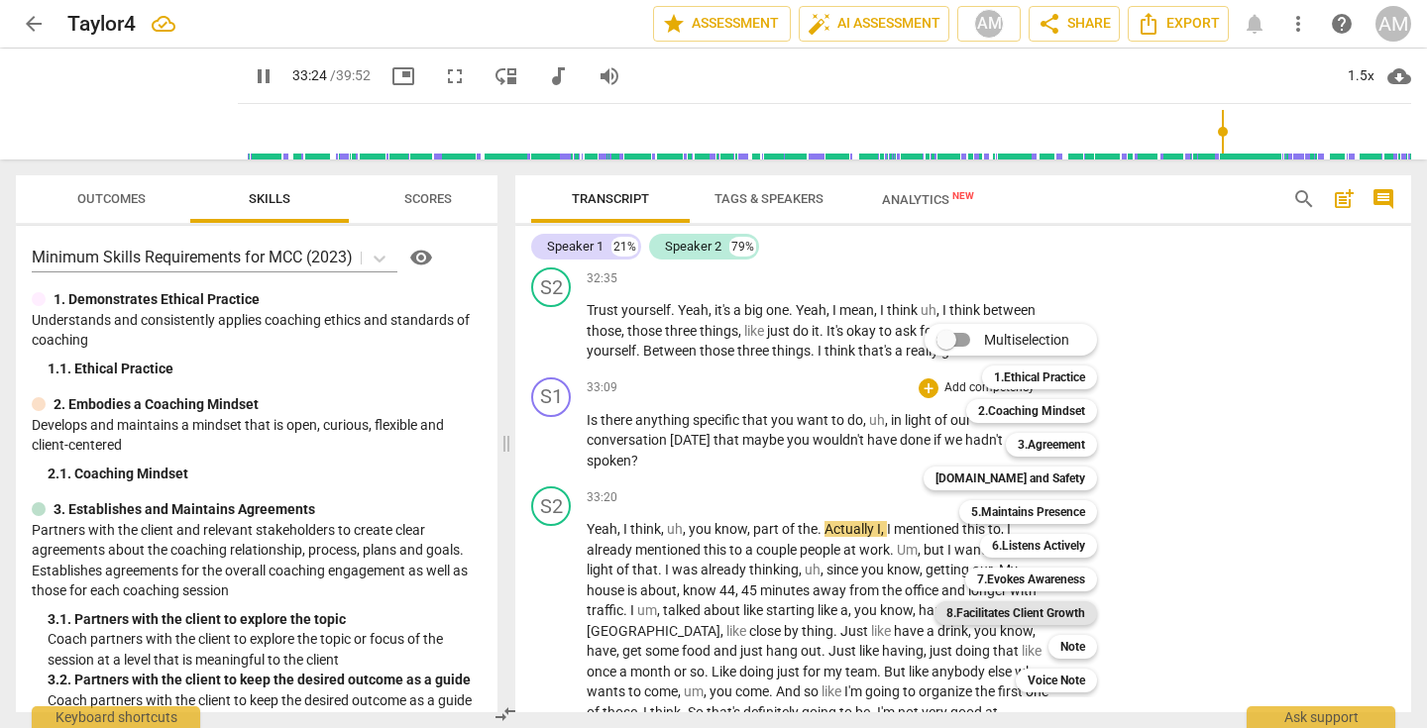
click at [1019, 609] on b "8.Facilitates Client Growth" at bounding box center [1015, 613] width 139 height 24
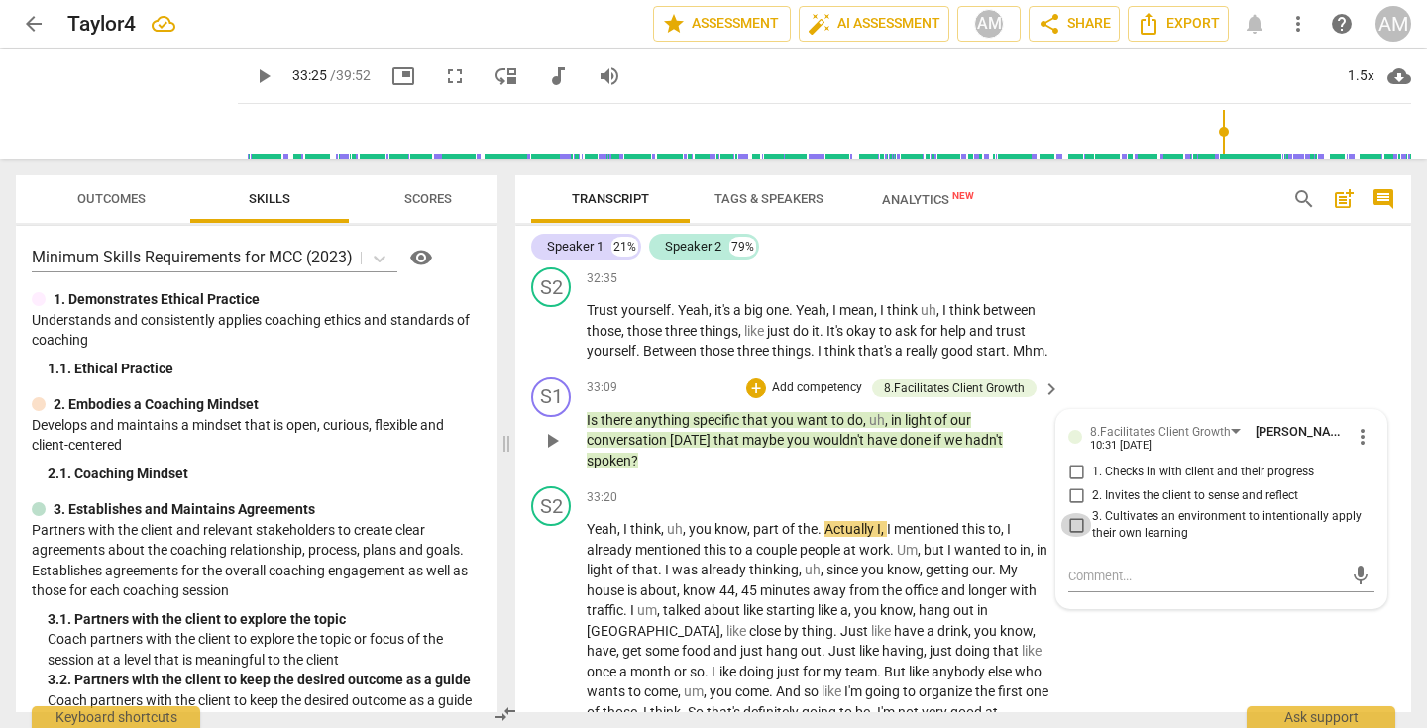
click at [1073, 537] on input "3. Cultivates an environment to intentionally apply their own learning" at bounding box center [1076, 525] width 32 height 24
click at [1265, 370] on div "S2 play_arrow pause 32:35 + Add competency keyboard_arrow_right Trust yourself …" at bounding box center [963, 315] width 896 height 110
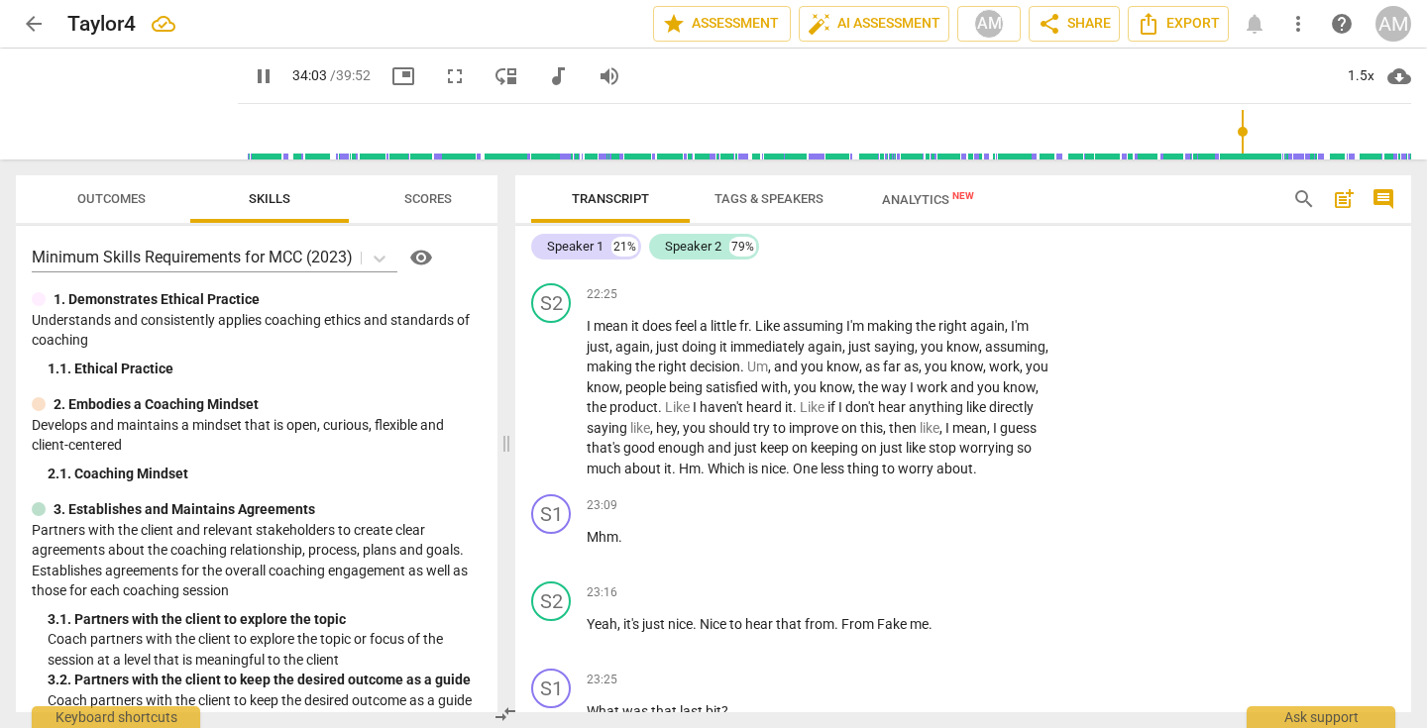
scroll to position [9774, 0]
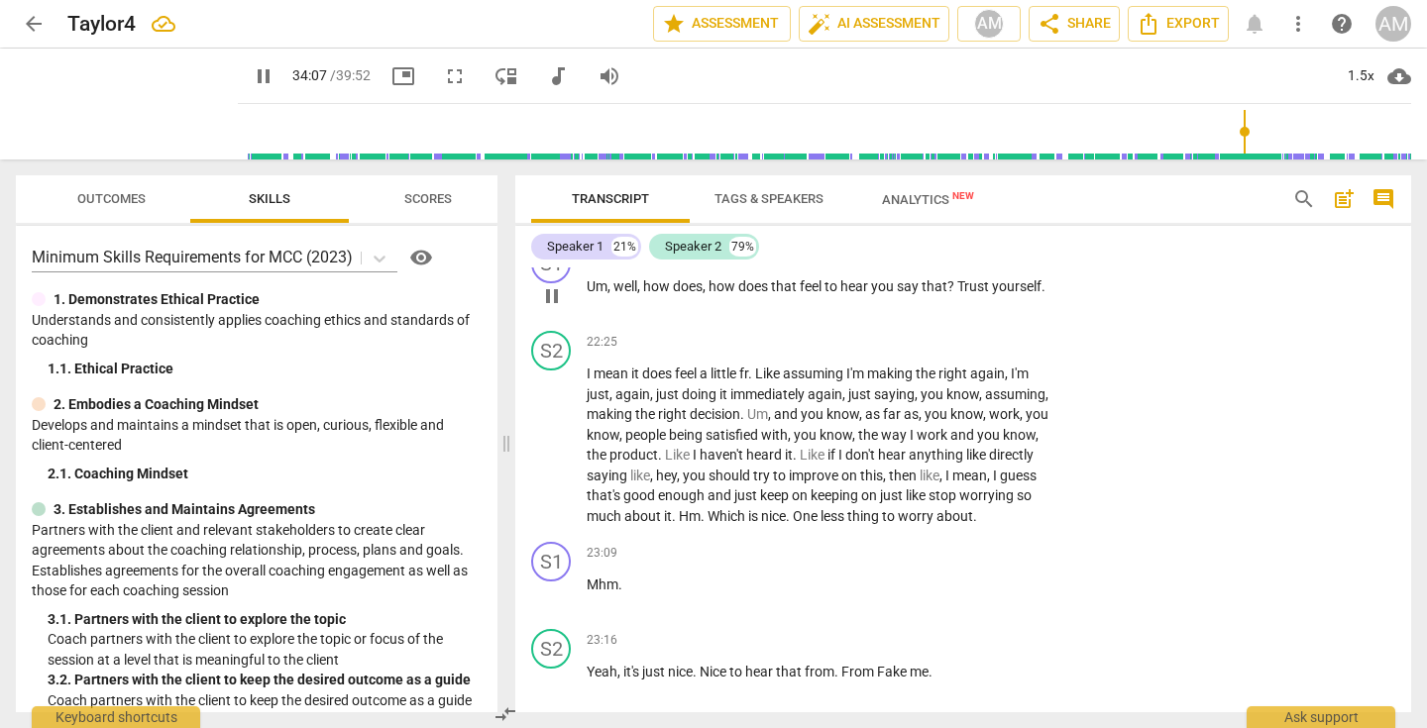
click at [990, 265] on p "Add competency" at bounding box center [989, 256] width 94 height 18
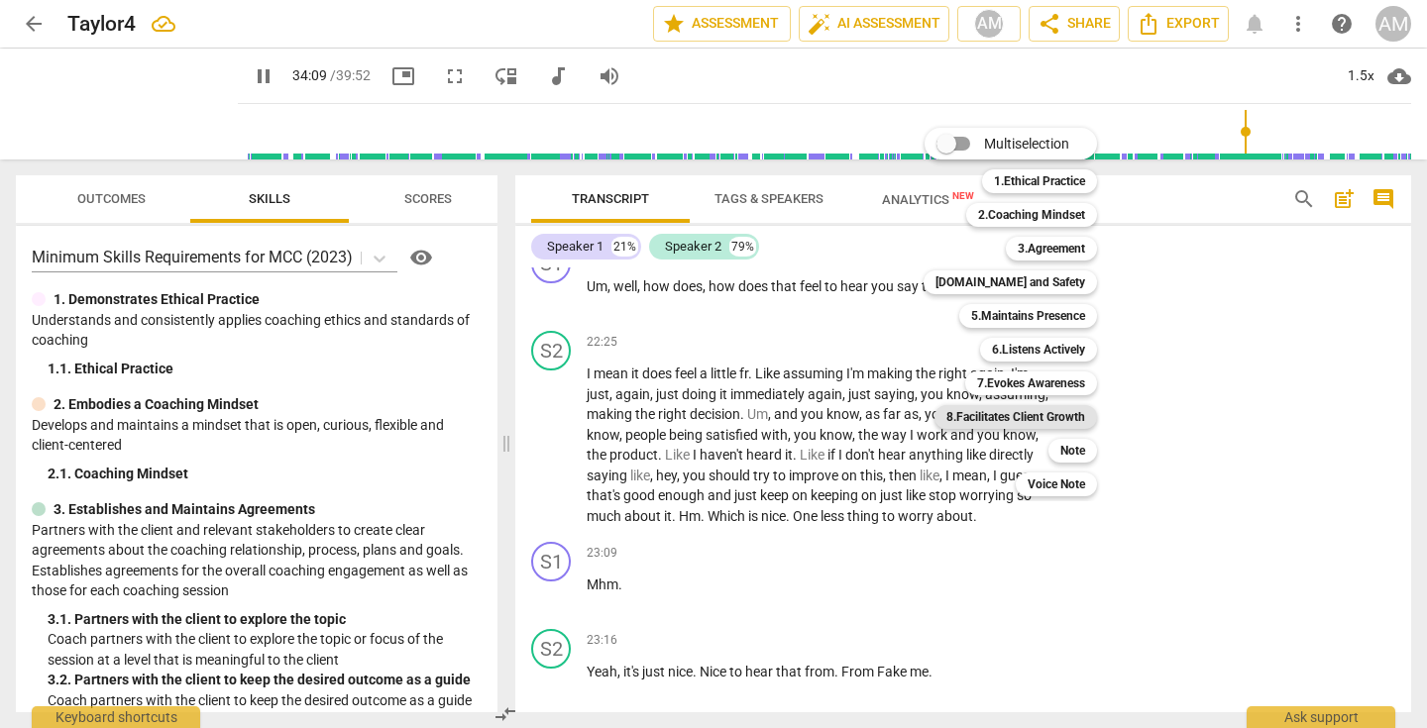
click at [1050, 412] on b "8.Facilitates Client Growth" at bounding box center [1015, 417] width 139 height 24
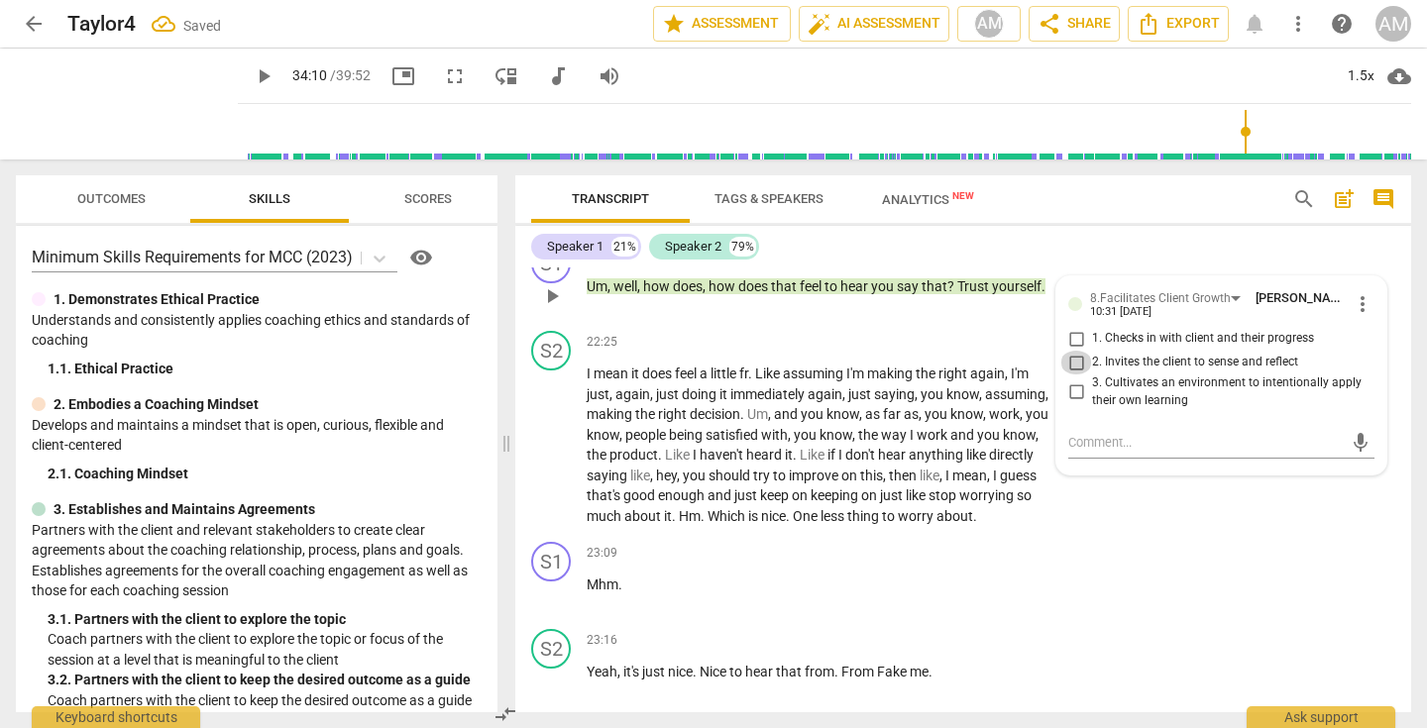
click at [1073, 374] on input "2. Invites the client to sense and reflect" at bounding box center [1076, 363] width 32 height 24
click at [1169, 621] on div "S1 play_arrow pause 23:09 + Add competency keyboard_arrow_right Mhm ." at bounding box center [963, 577] width 896 height 87
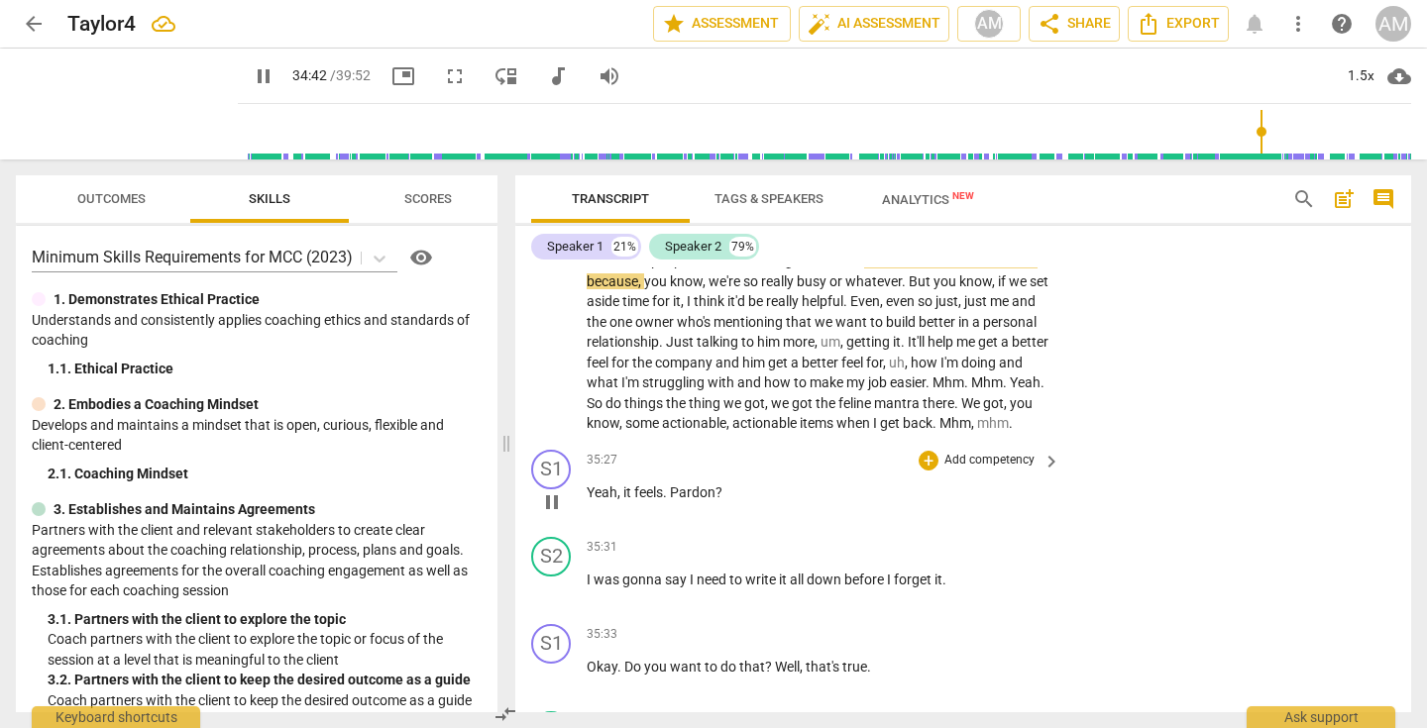
scroll to position [14451, 0]
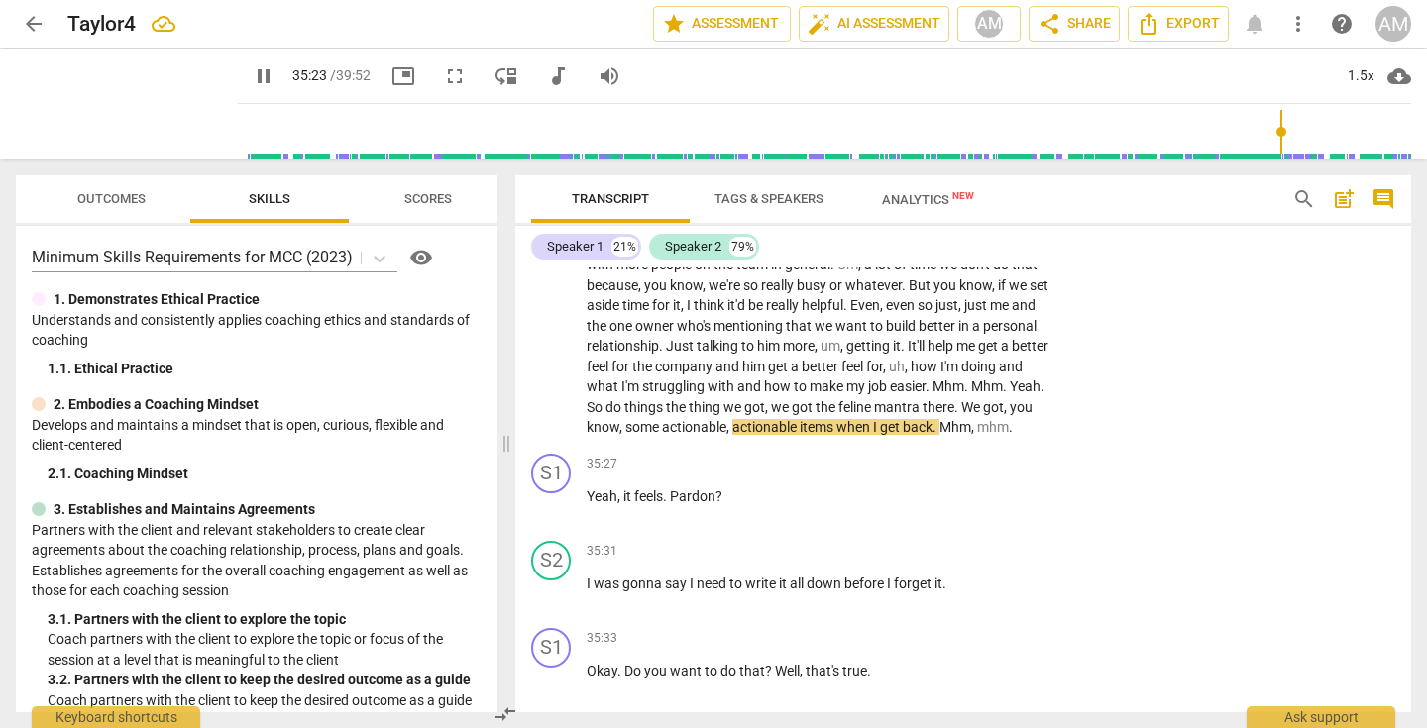
click at [771, 415] on span "we" at bounding box center [781, 407] width 21 height 16
click at [545, 216] on span "pause" at bounding box center [552, 204] width 24 height 24
click at [771, 415] on span "we" at bounding box center [781, 407] width 21 height 16
click at [838, 415] on span "feline" at bounding box center [856, 407] width 36 height 16
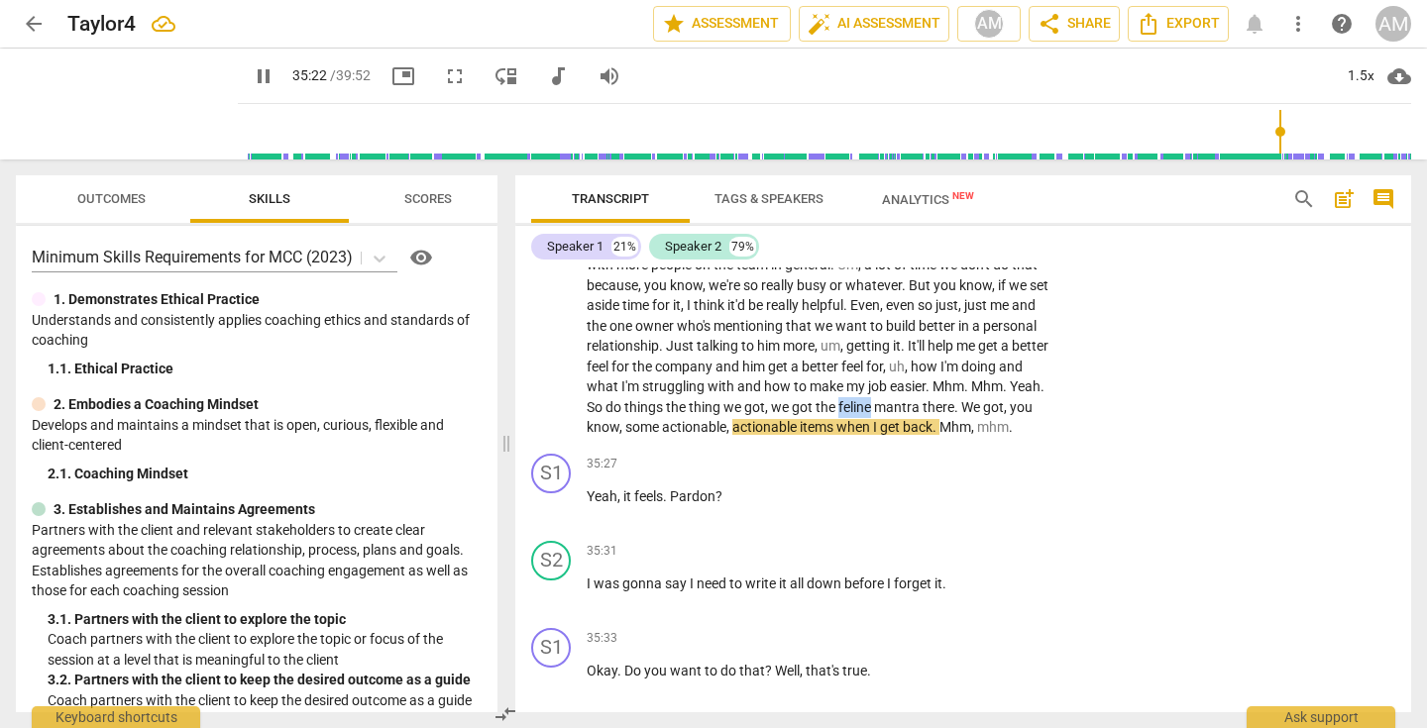
click at [838, 415] on span "feline" at bounding box center [856, 407] width 36 height 16
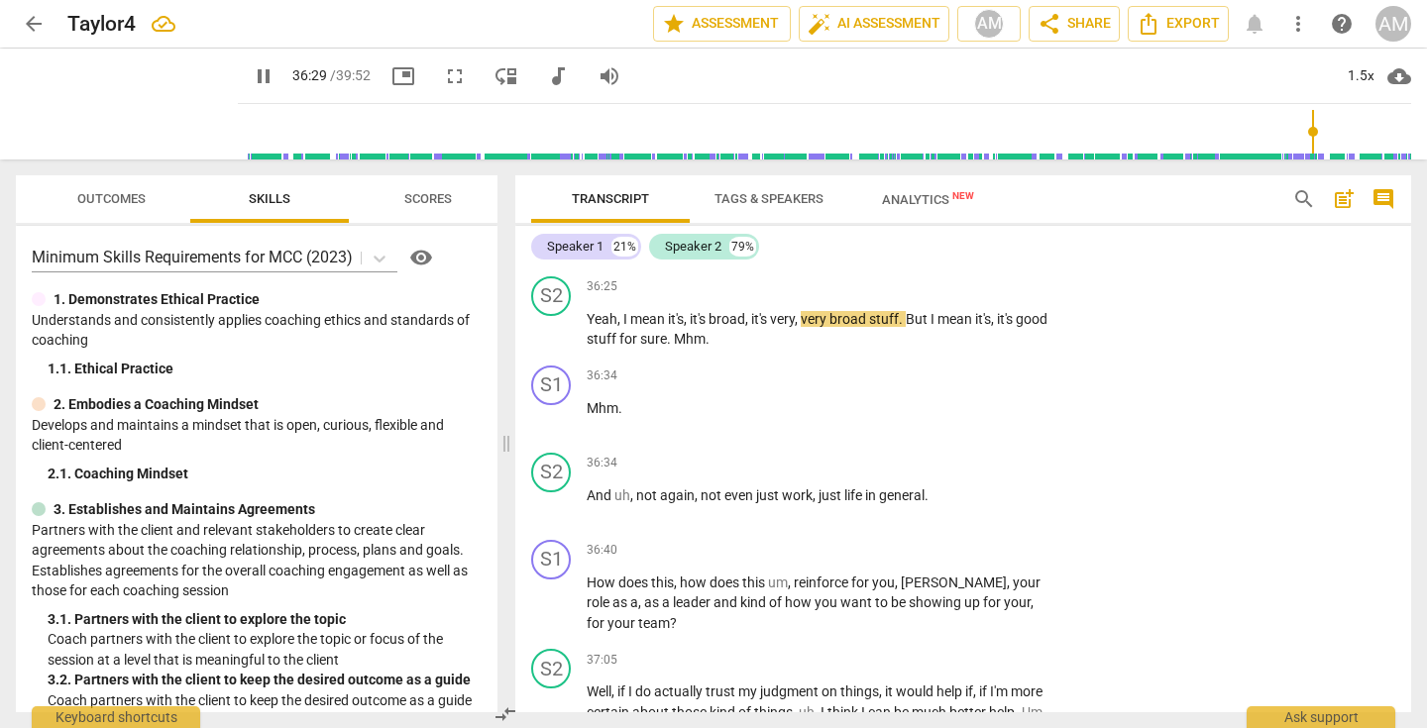
scroll to position [15440, 0]
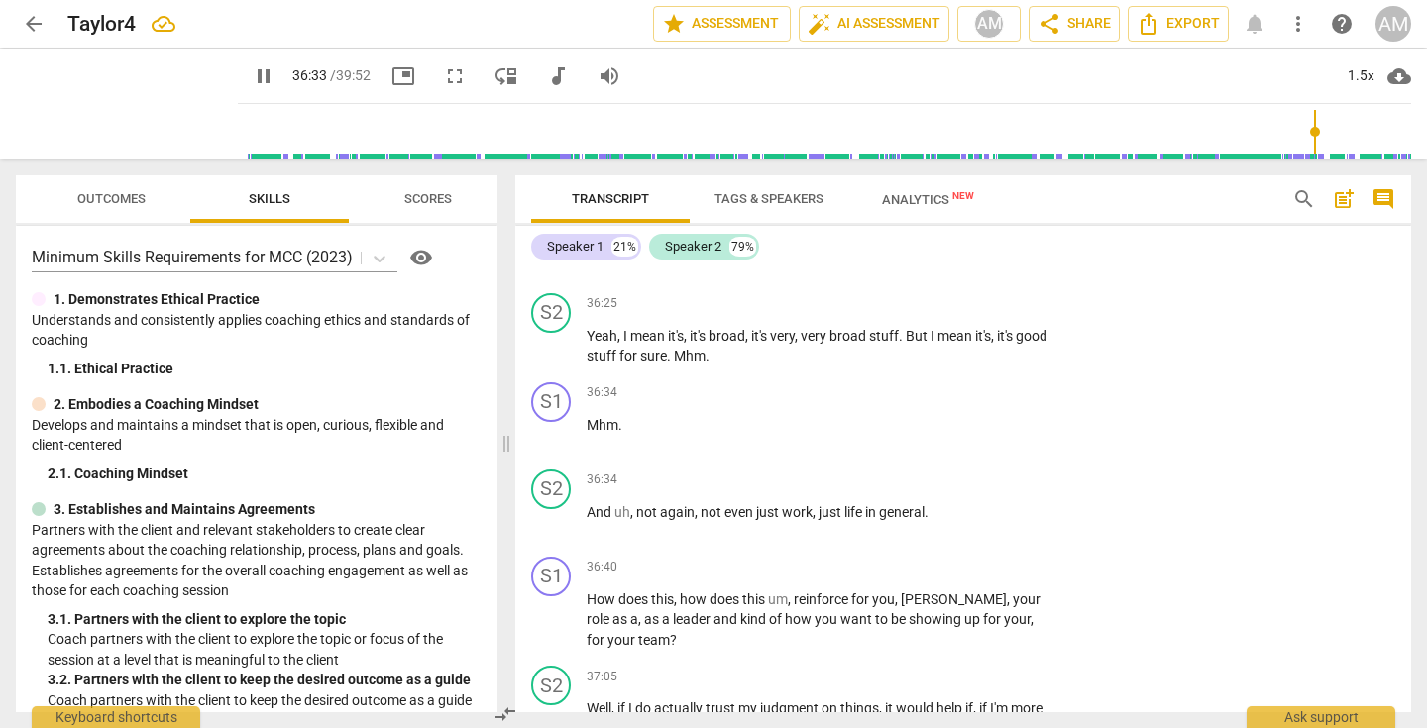
click at [1018, 226] on p "Add competency" at bounding box center [989, 217] width 94 height 18
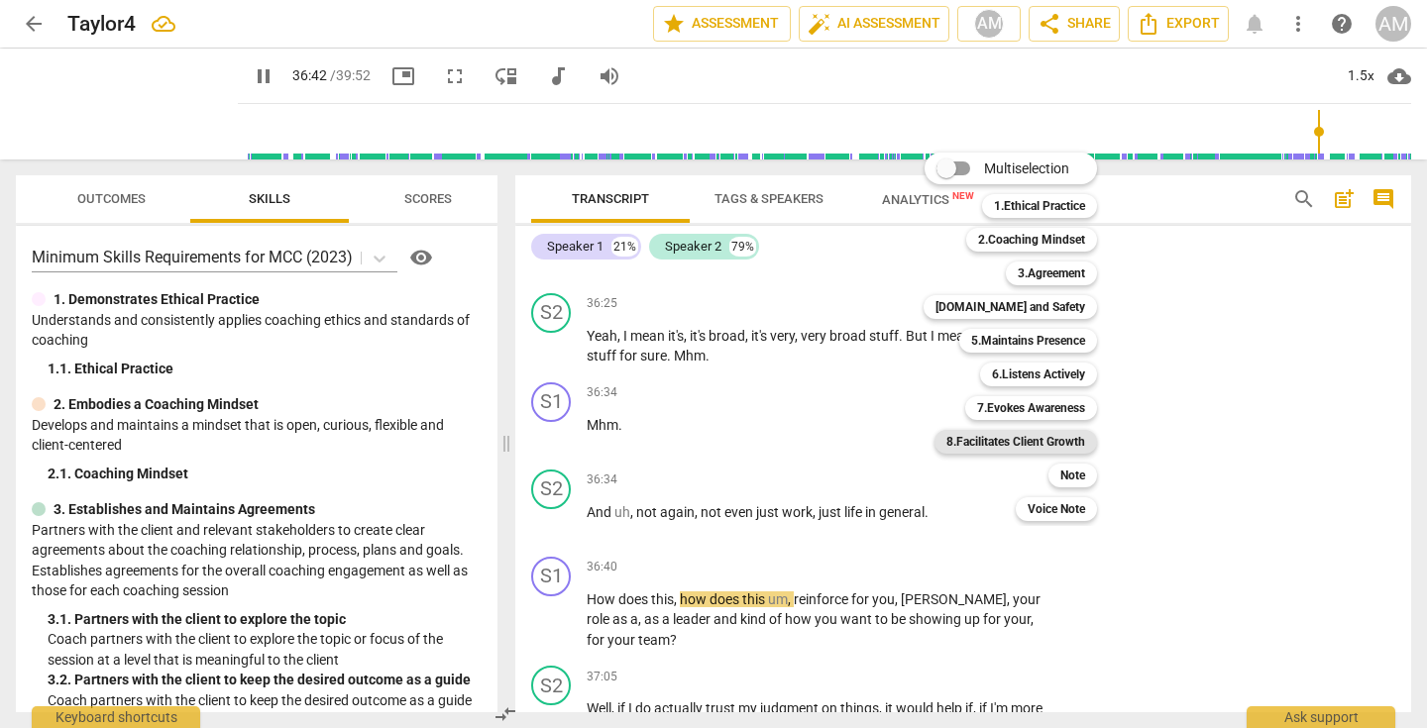
click at [1031, 438] on b "8.Facilitates Client Growth" at bounding box center [1015, 442] width 139 height 24
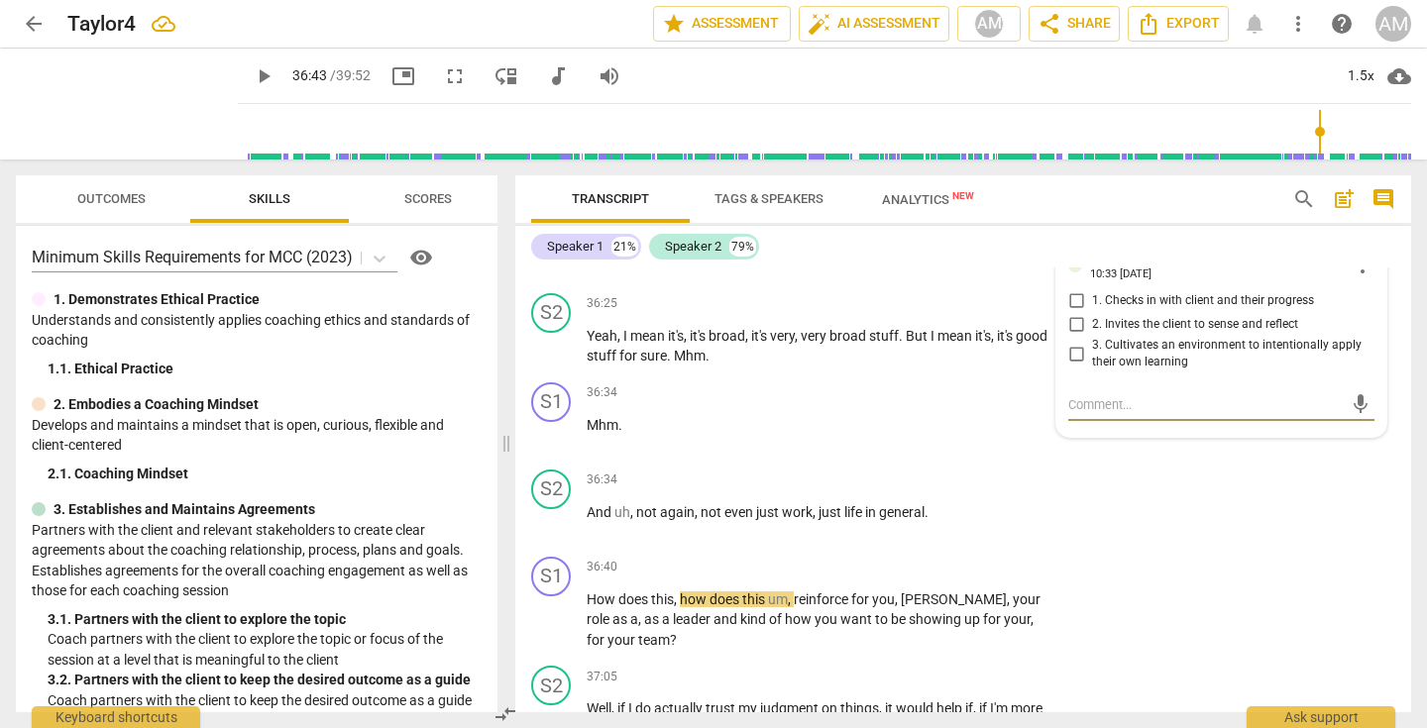
click at [1077, 313] on input "1. Checks in with client and their progress" at bounding box center [1076, 301] width 32 height 24
click at [818, 226] on p "Add competency" at bounding box center [817, 217] width 94 height 18
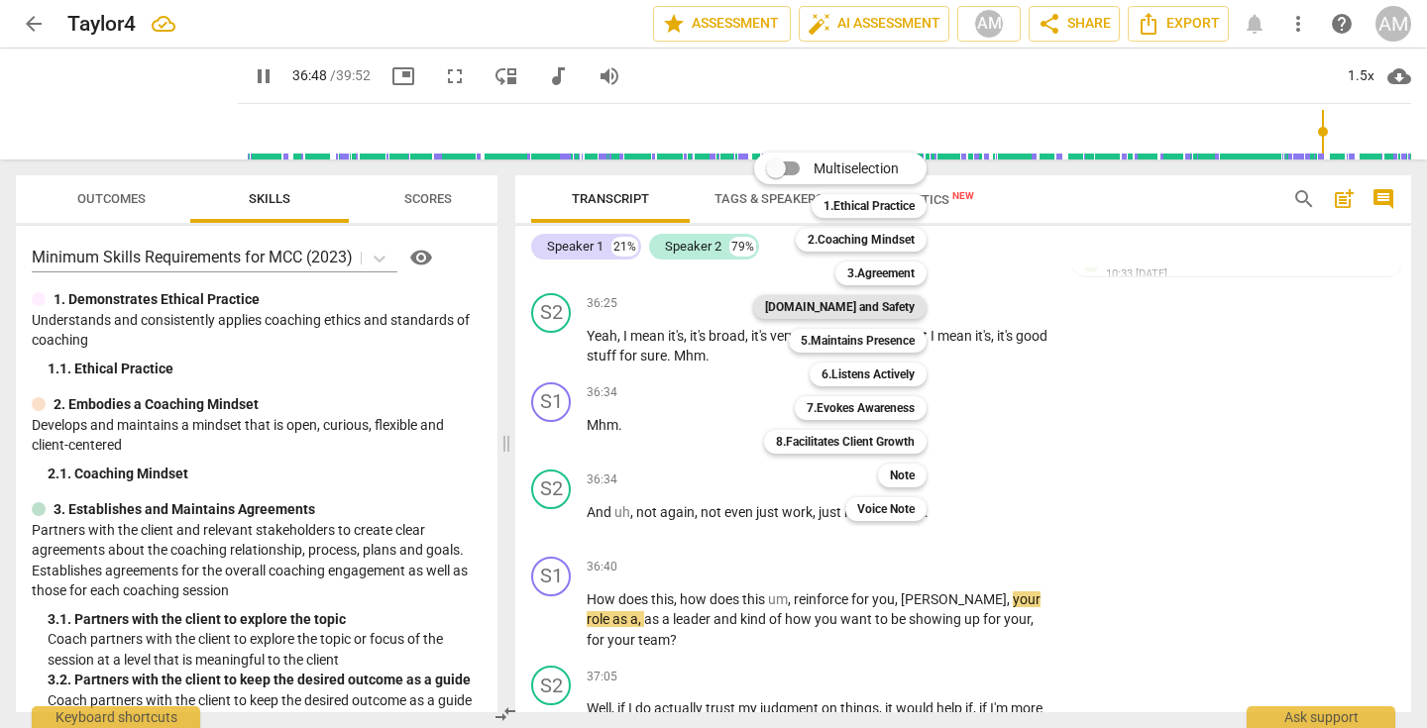
click at [870, 306] on b "4.Trust and Safety" at bounding box center [840, 307] width 150 height 24
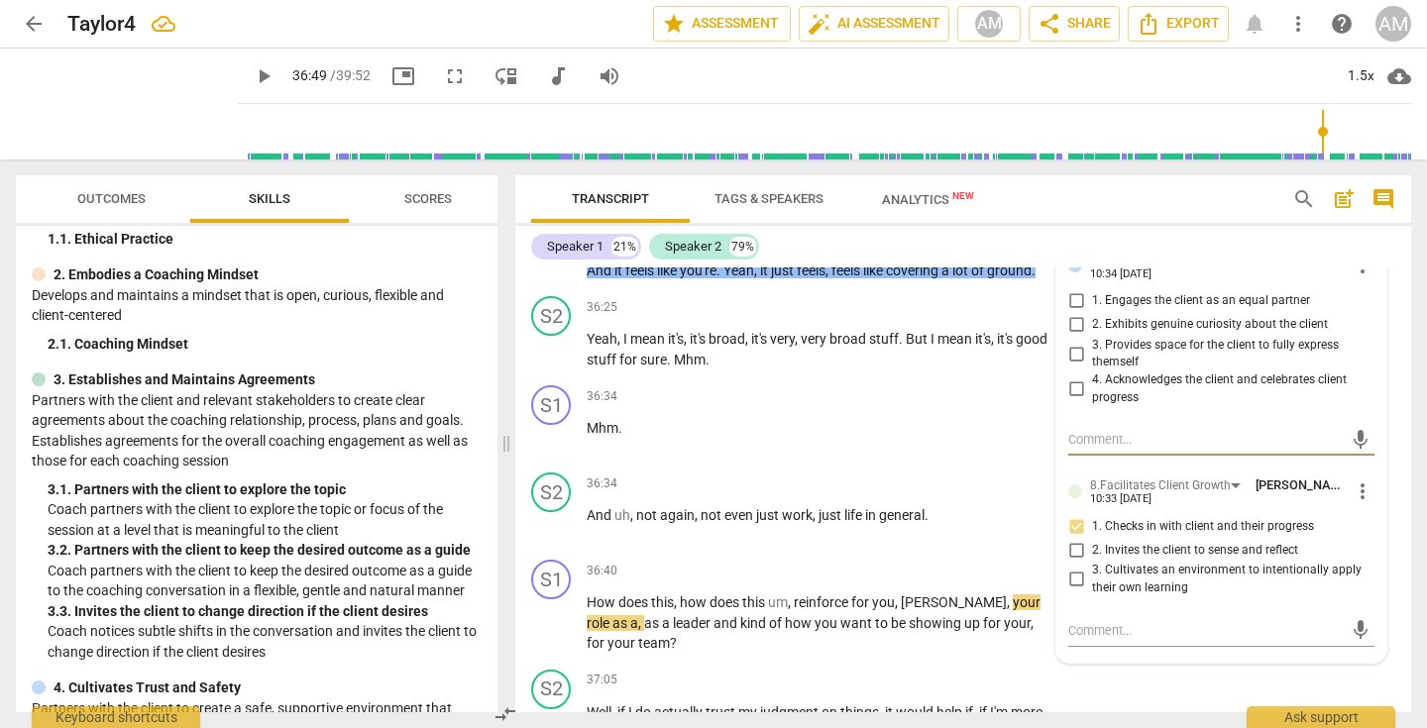
scroll to position [0, 0]
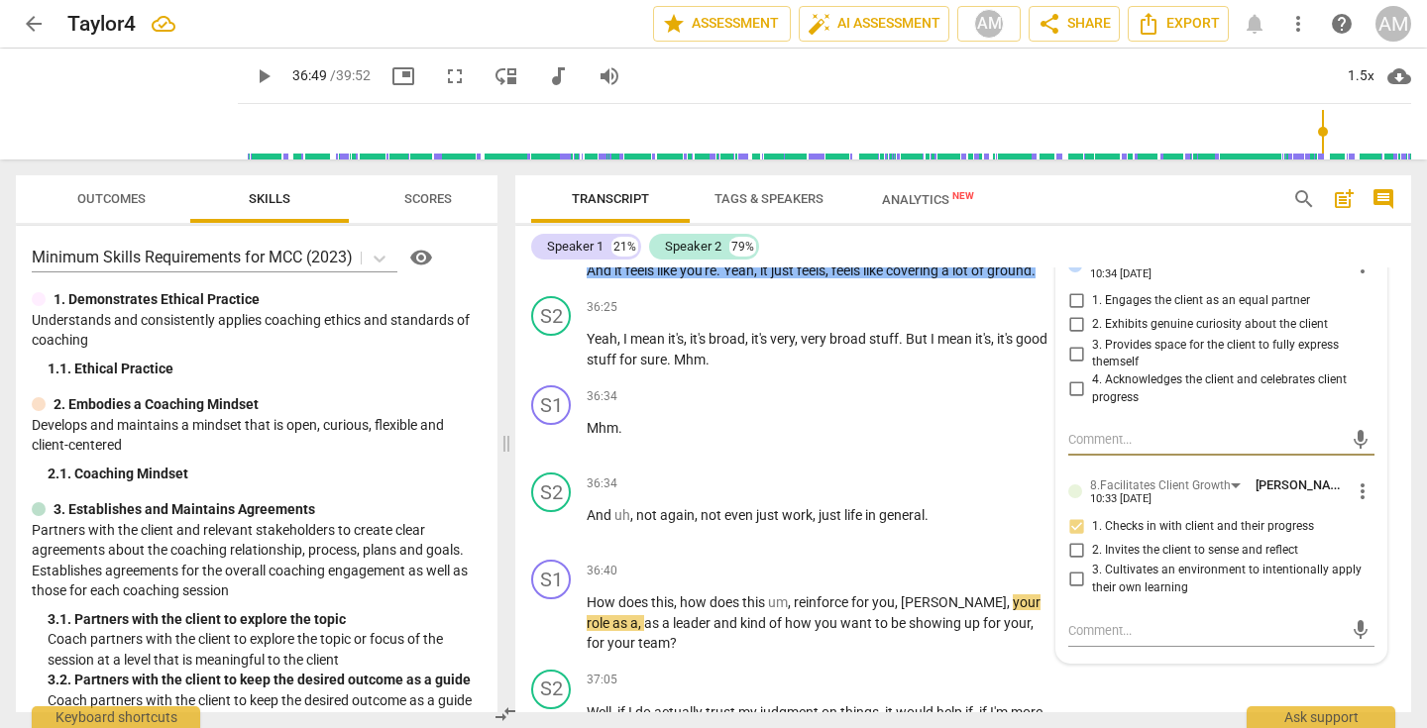
click at [290, 360] on div "1. 1. Ethical Practice" at bounding box center [265, 369] width 434 height 21
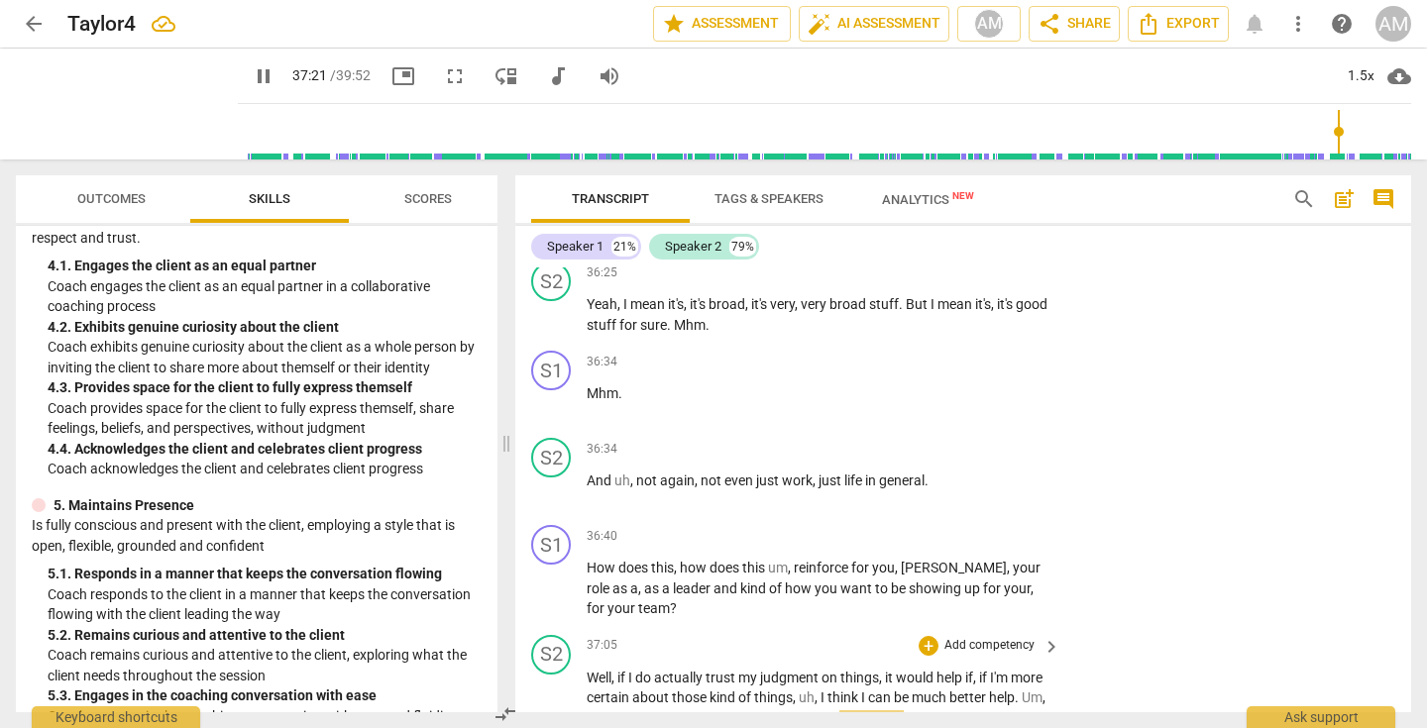
scroll to position [15474, 0]
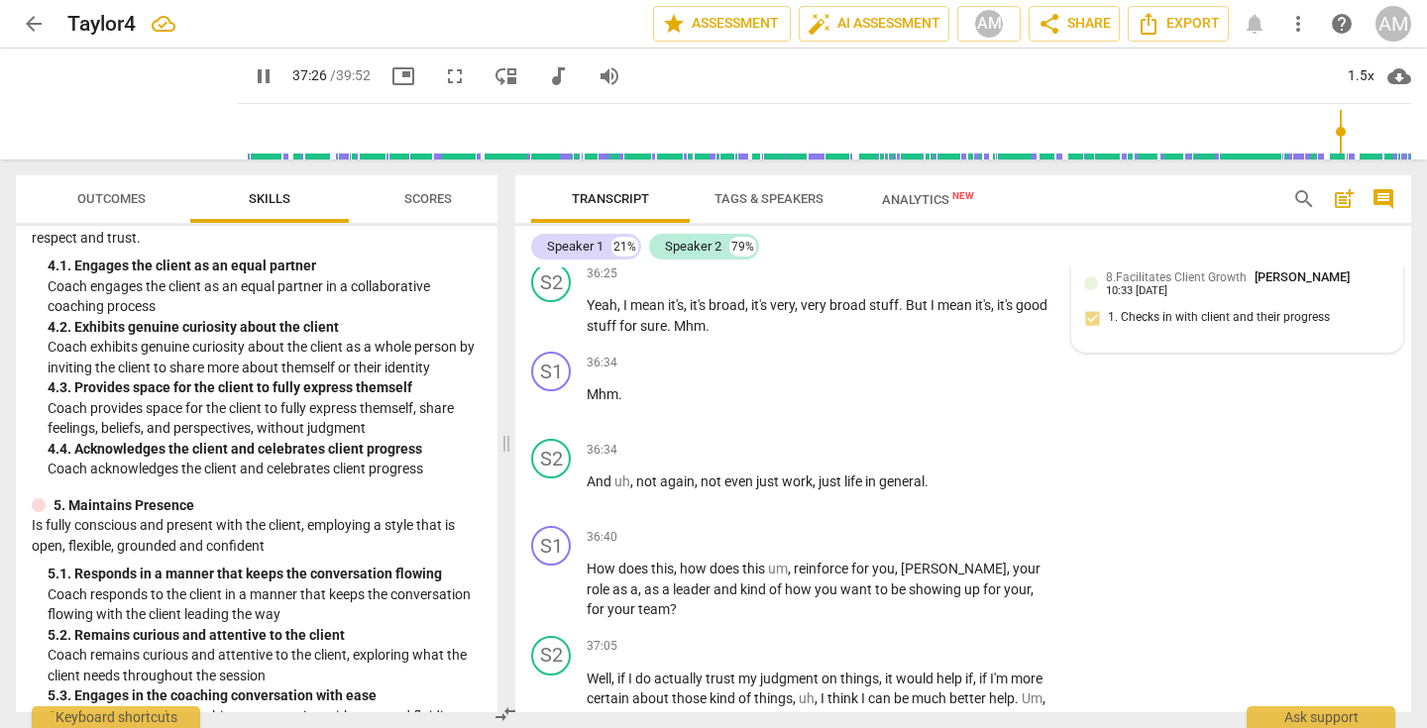
click at [1136, 234] on span "4.Trust and Safety" at bounding box center [1181, 227] width 151 height 14
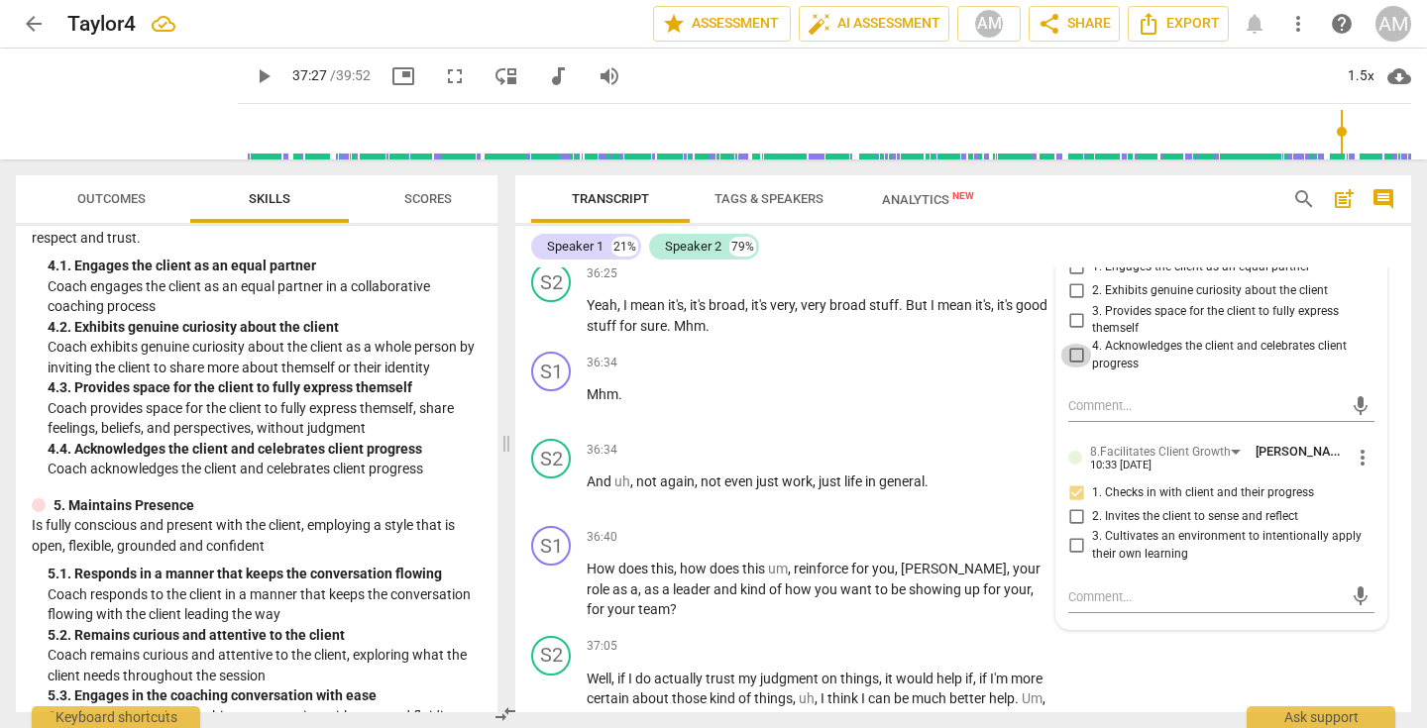
click at [1077, 368] on input "4. Acknowledges the client and celebrates client progress" at bounding box center [1076, 356] width 32 height 24
click at [971, 423] on div "36:34 + Add competency keyboard_arrow_right Mhm ." at bounding box center [825, 387] width 476 height 71
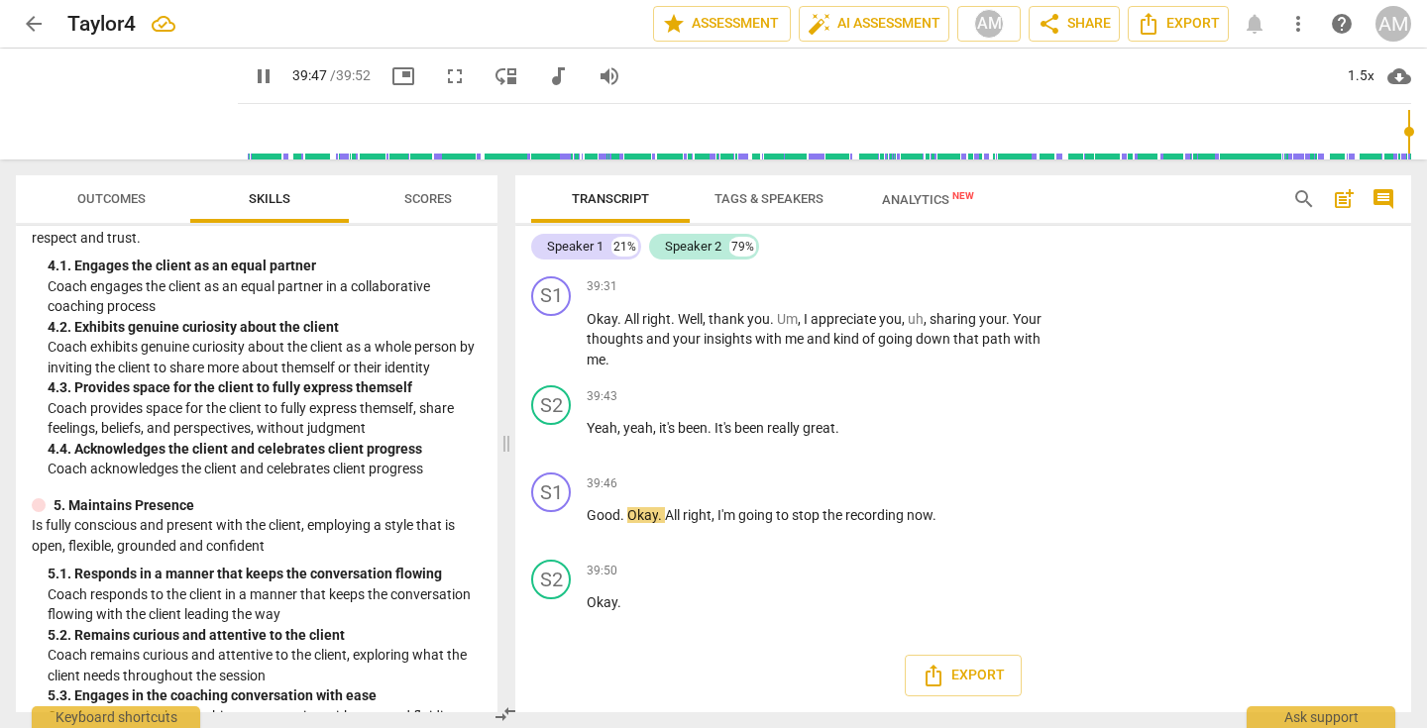
scroll to position [17055, 0]
click at [1290, 341] on div "S1 play_arrow pause 39:31 + Add competency keyboard_arrow_right Okay . All righ…" at bounding box center [963, 323] width 896 height 110
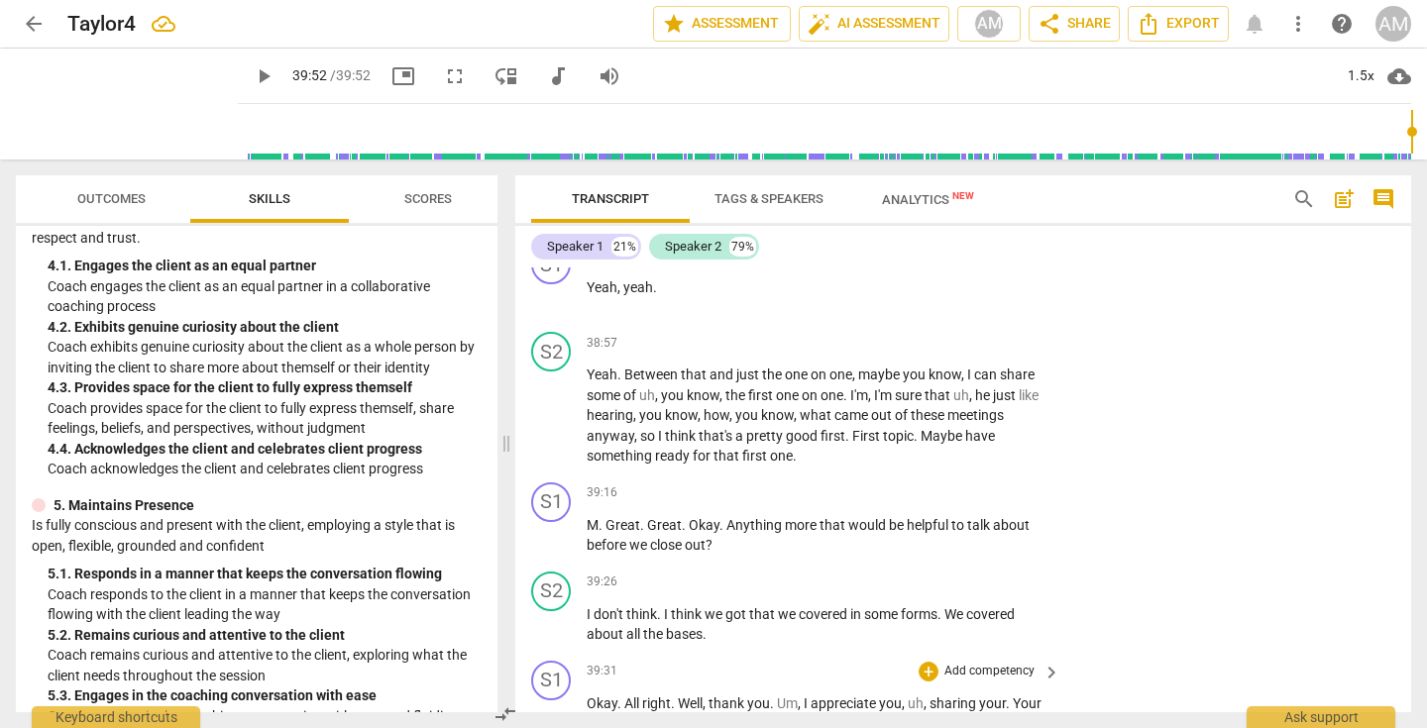
scroll to position [16465, 0]
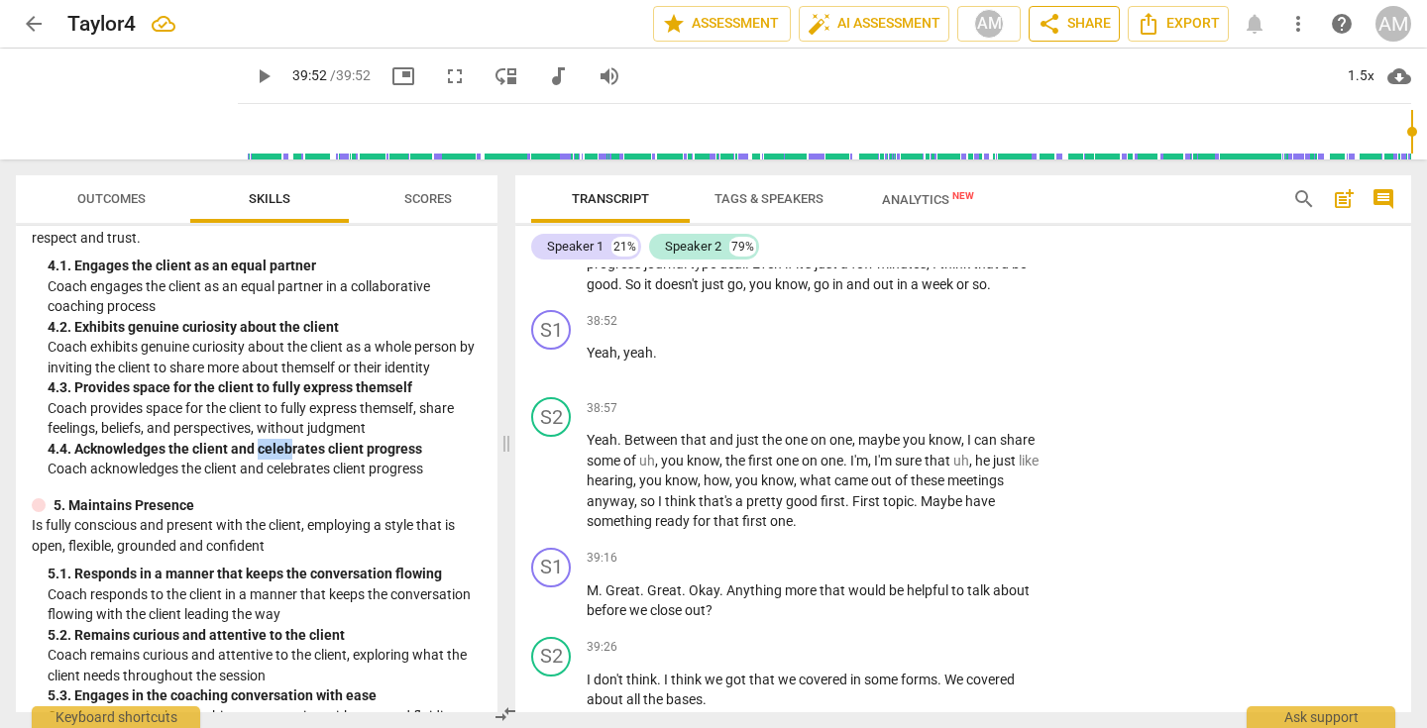
click at [1053, 27] on span "share" at bounding box center [1049, 24] width 24 height 24
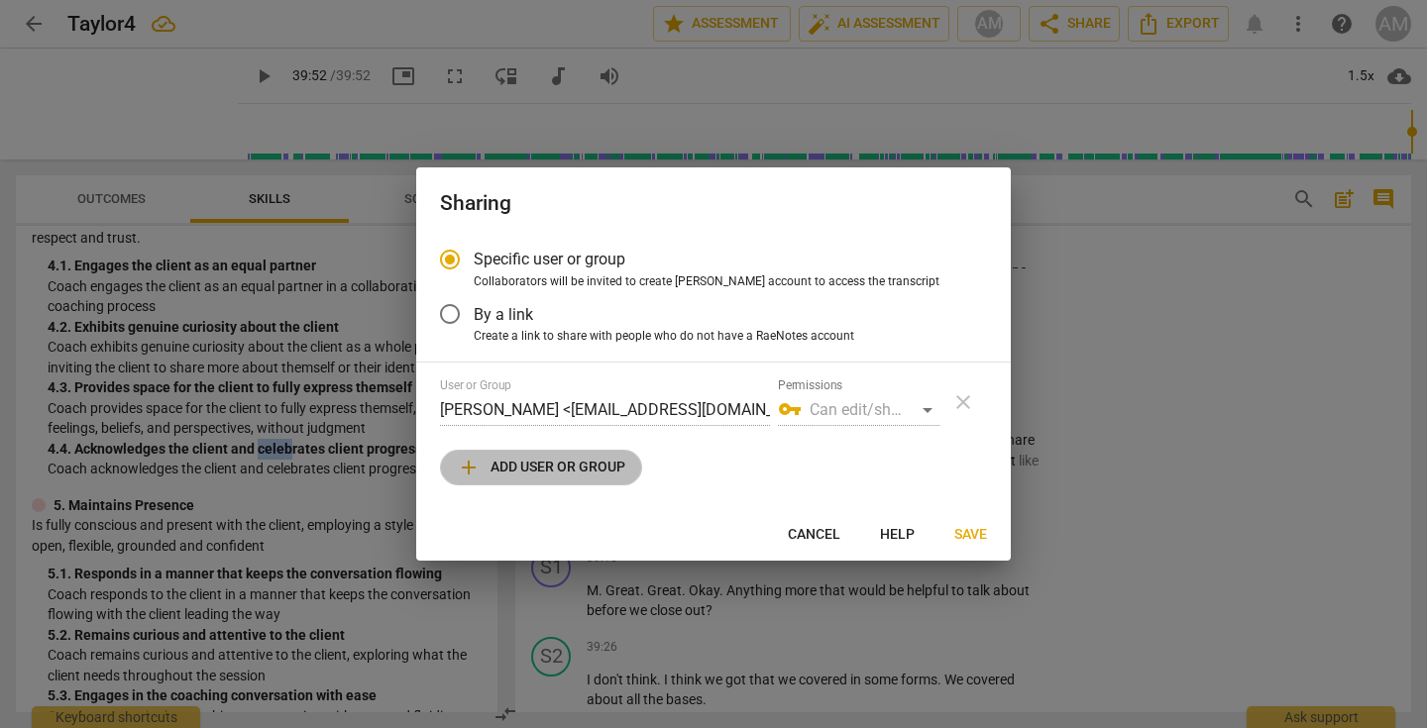
click at [535, 463] on span "add Add user or group" at bounding box center [541, 468] width 168 height 24
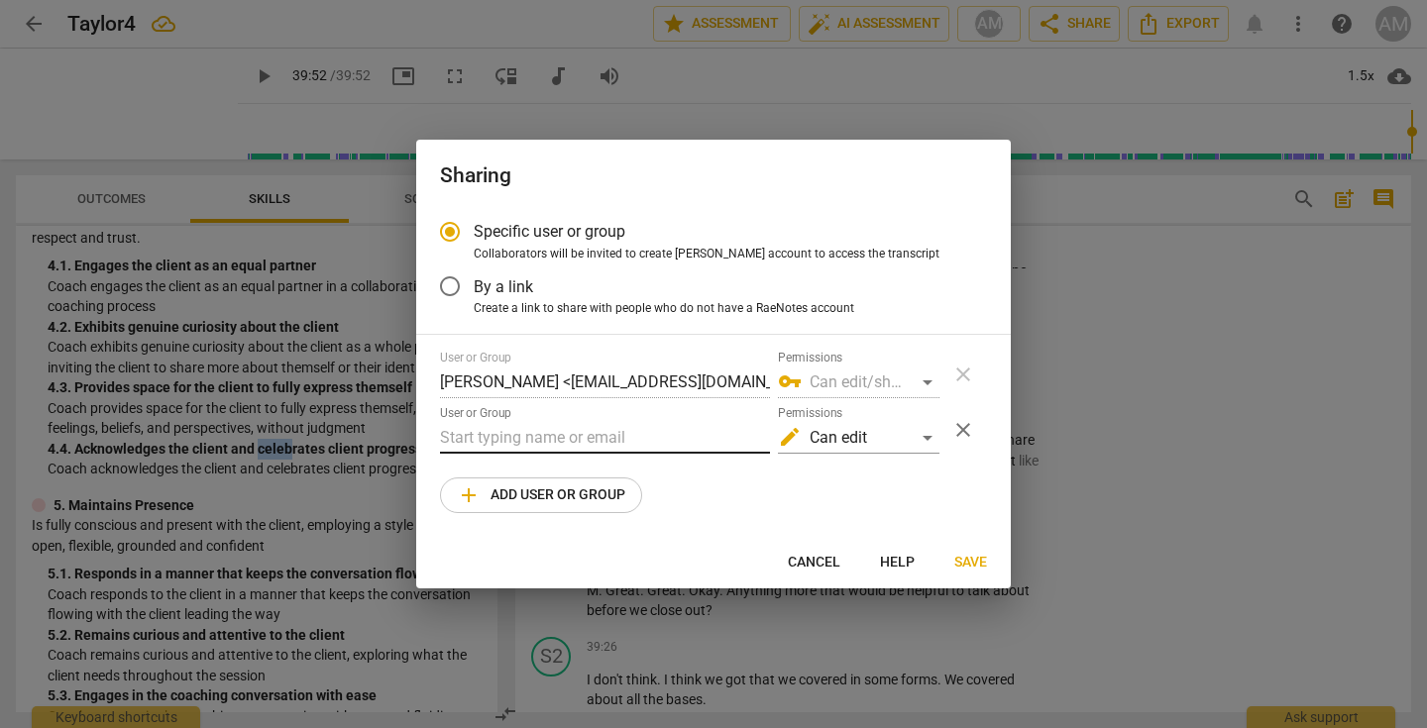
click at [622, 442] on input "text" at bounding box center [605, 438] width 330 height 32
paste input "Leah Kedar <leah.kedar@integralcoaches.com>; Leah Kedar <leah@advancedcoachingp…"
click at [491, 435] on input "Leah Kedar <leah.kedar@integralcoaches.com>; Leah Kedar <leah@advancedcoachingp…" at bounding box center [605, 438] width 330 height 32
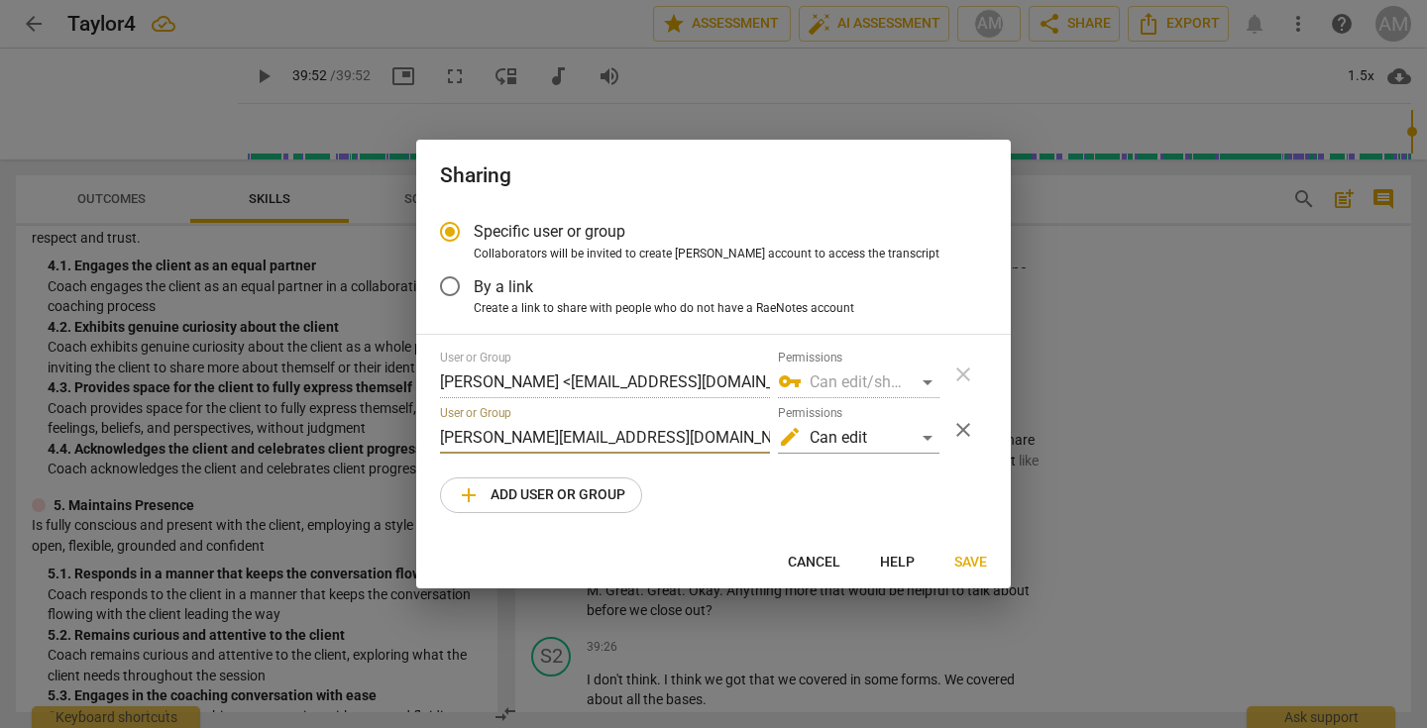
click at [569, 489] on span "add Add user or group" at bounding box center [541, 495] width 168 height 24
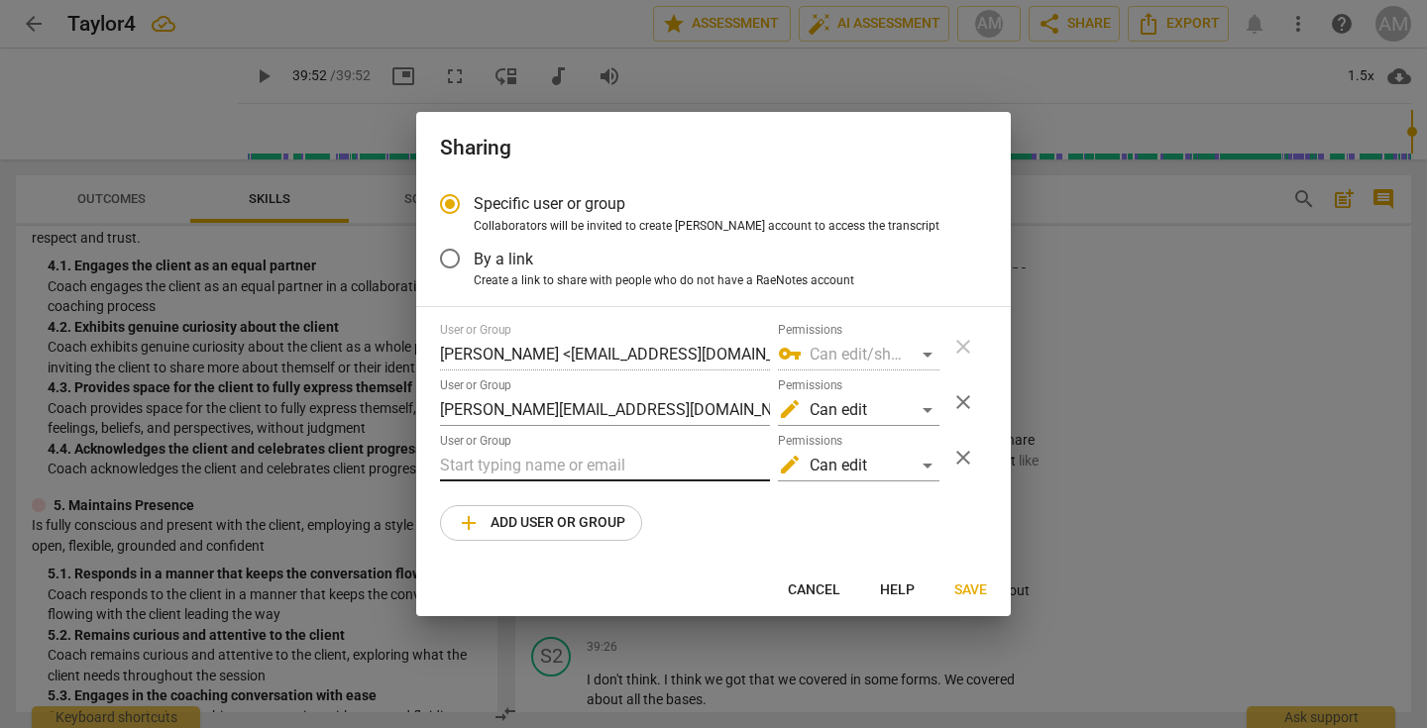
click at [574, 462] on input "text" at bounding box center [605, 466] width 330 height 32
paste input "Leah Kedar <lkedar@kedargroup.com>"
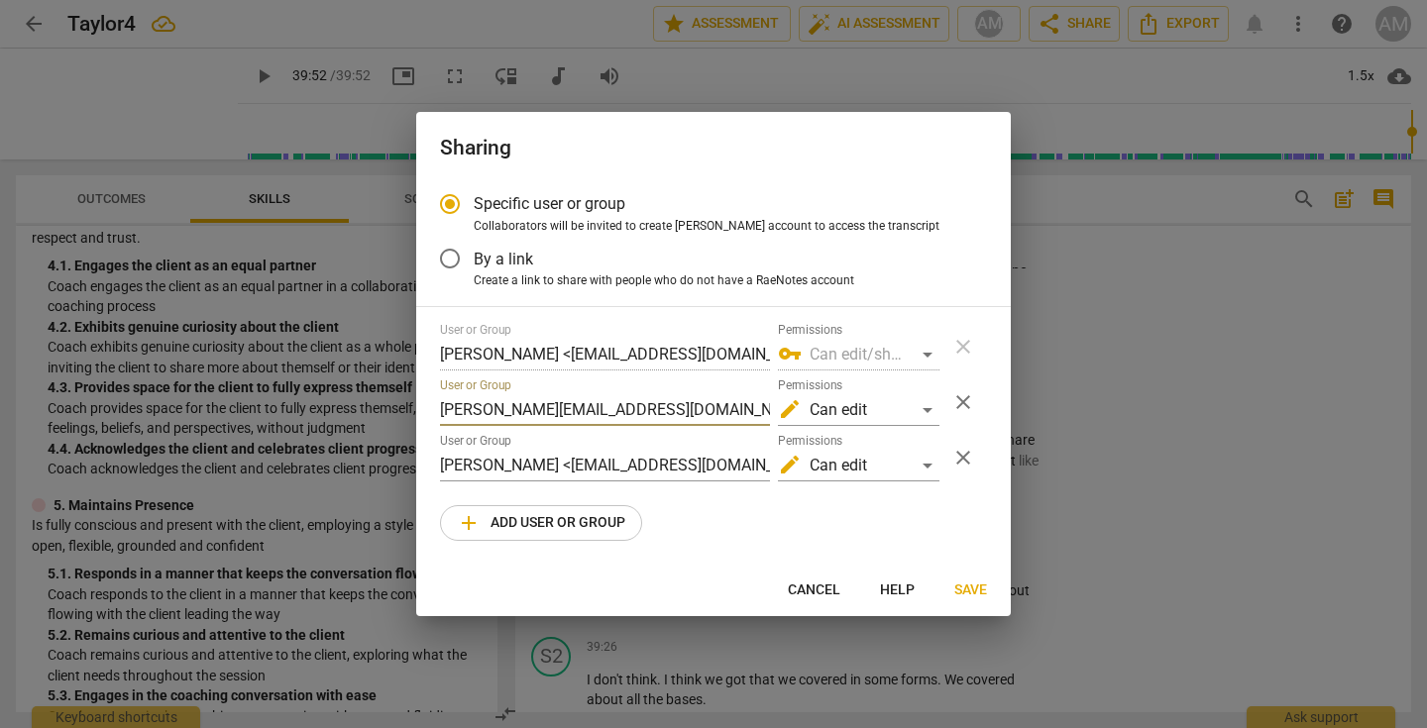
click at [676, 410] on input "leah.kedar@integralcoaches.com>; Leah Kedar <leah@advancedcoachingpracticum.com" at bounding box center [605, 410] width 330 height 32
click at [695, 402] on input "leah.kedar@integralcoaches.com" at bounding box center [605, 410] width 330 height 32
click at [533, 467] on input "Leah Kedar <lkedar@kedargroup.com>" at bounding box center [605, 466] width 330 height 32
click at [726, 465] on input "lkedar@kedargroup.com>" at bounding box center [605, 466] width 330 height 32
click at [587, 525] on span "add Add user or group" at bounding box center [541, 523] width 168 height 24
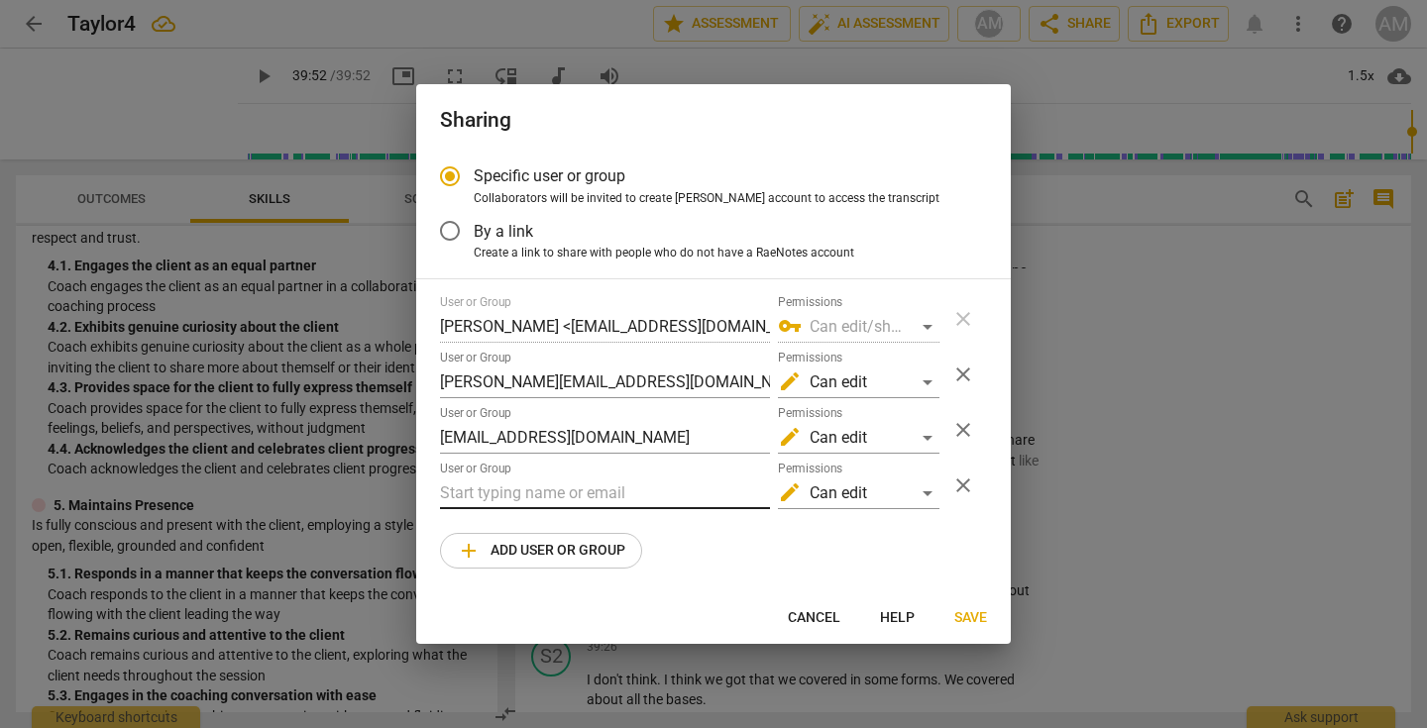
click at [559, 490] on input "text" at bounding box center [605, 494] width 330 height 32
paste input "leah@advancedcoachingpracticum.com"
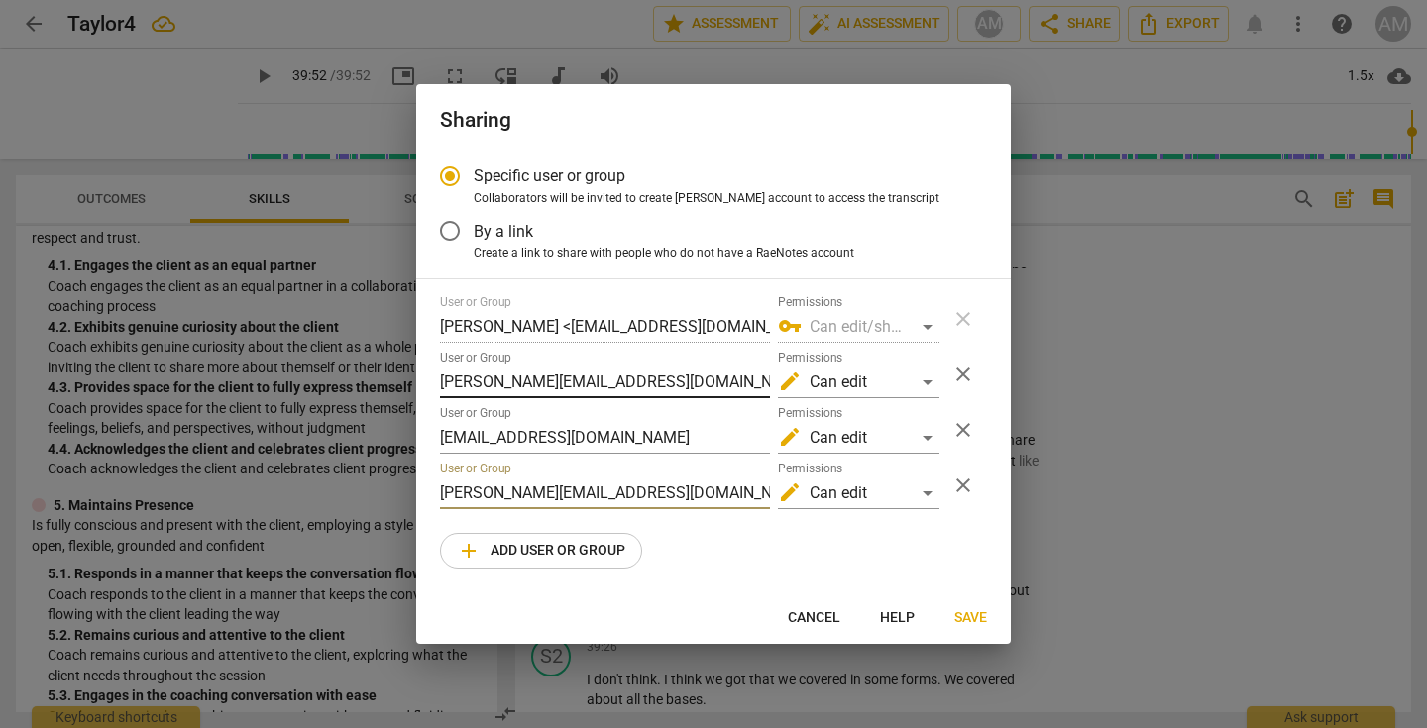
click at [693, 370] on input "leah.kedar@integralcoaches.com" at bounding box center [605, 383] width 330 height 32
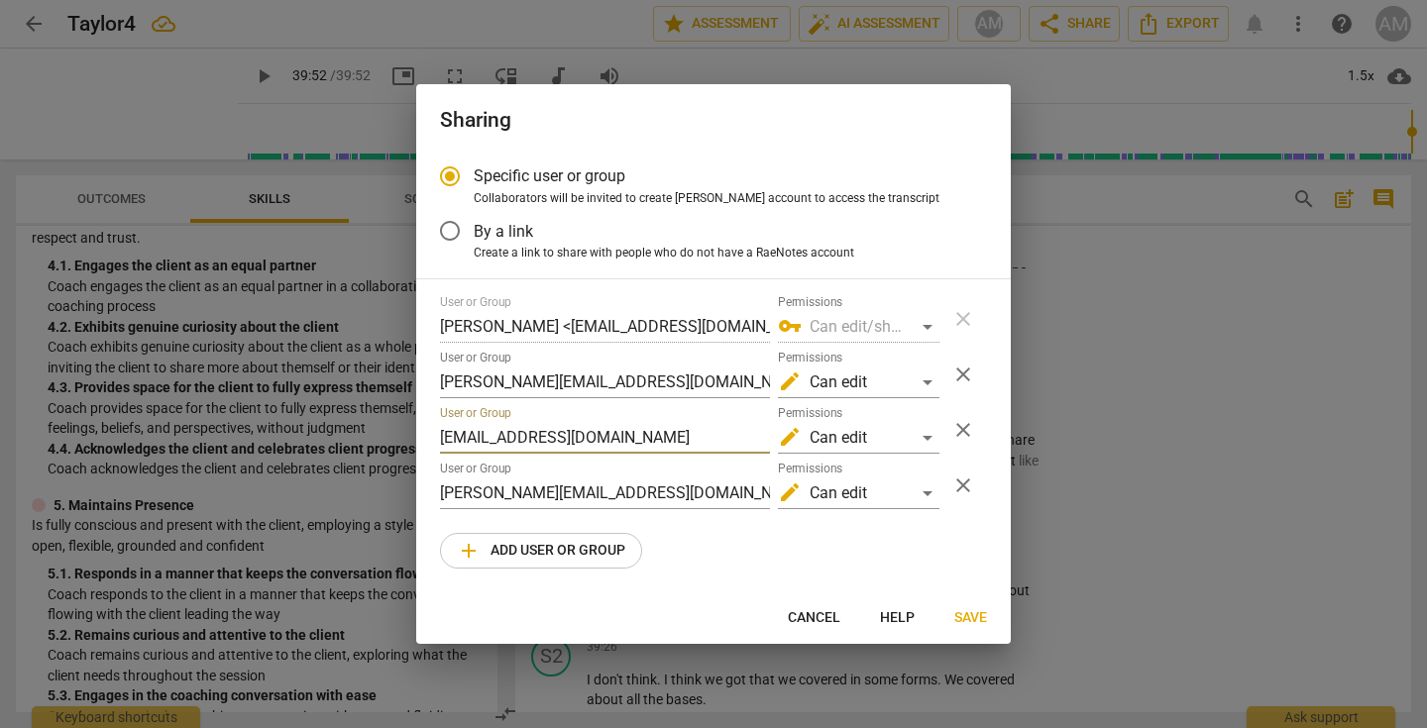
click at [443, 439] on input "lkedar@kedargroup.com" at bounding box center [605, 438] width 330 height 32
click at [446, 485] on input "leah@advancedcoachingpracticum.com" at bounding box center [605, 494] width 330 height 32
click at [966, 616] on span "Save" at bounding box center [970, 618] width 33 height 20
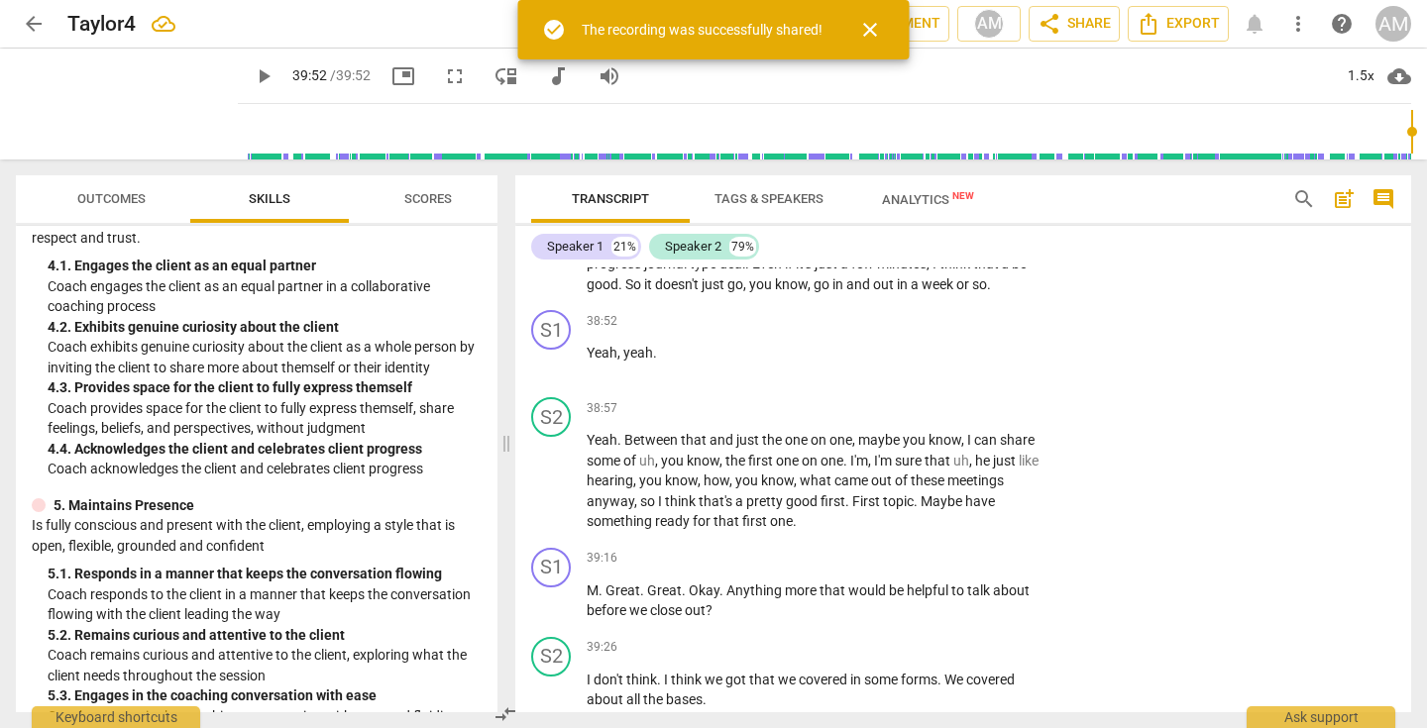
click at [26, 20] on span "arrow_back" at bounding box center [34, 24] width 24 height 24
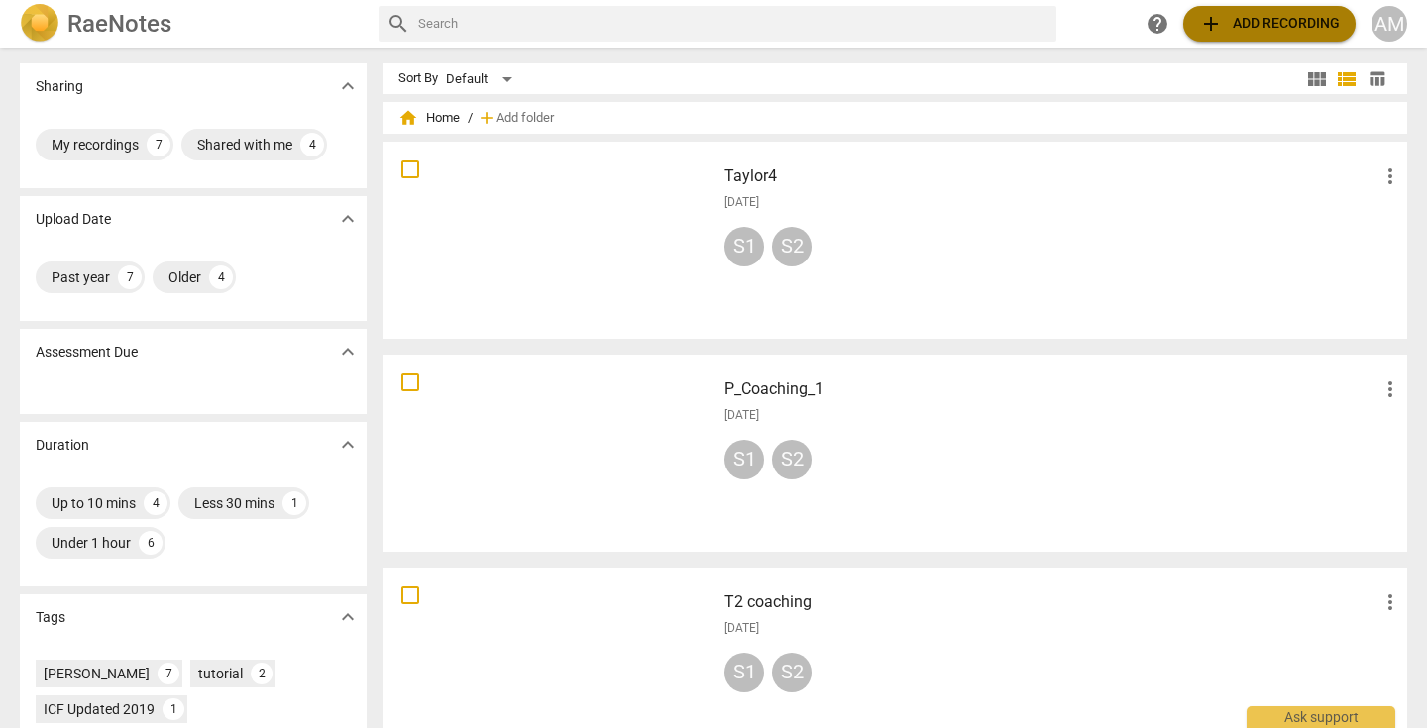
click at [1283, 15] on span "add Add recording" at bounding box center [1269, 24] width 141 height 24
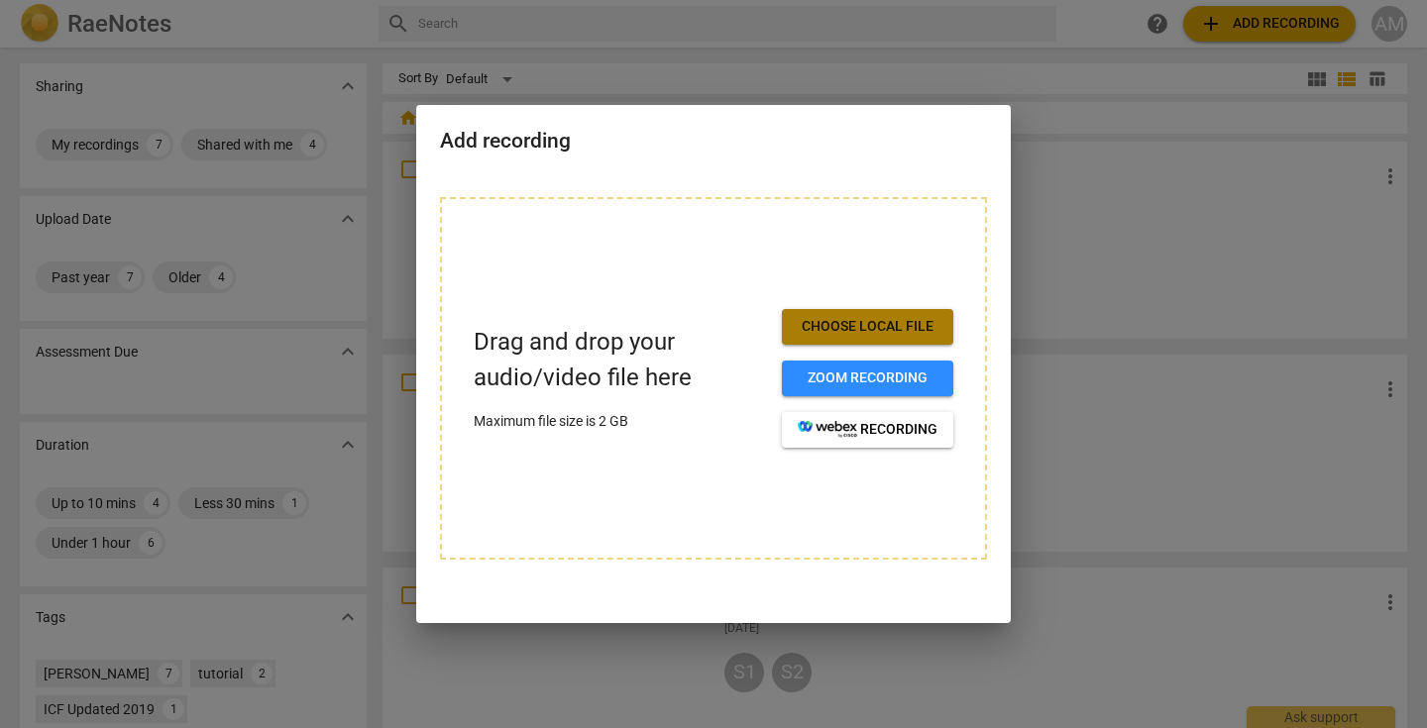
click at [882, 328] on span "Choose local file" at bounding box center [868, 327] width 140 height 20
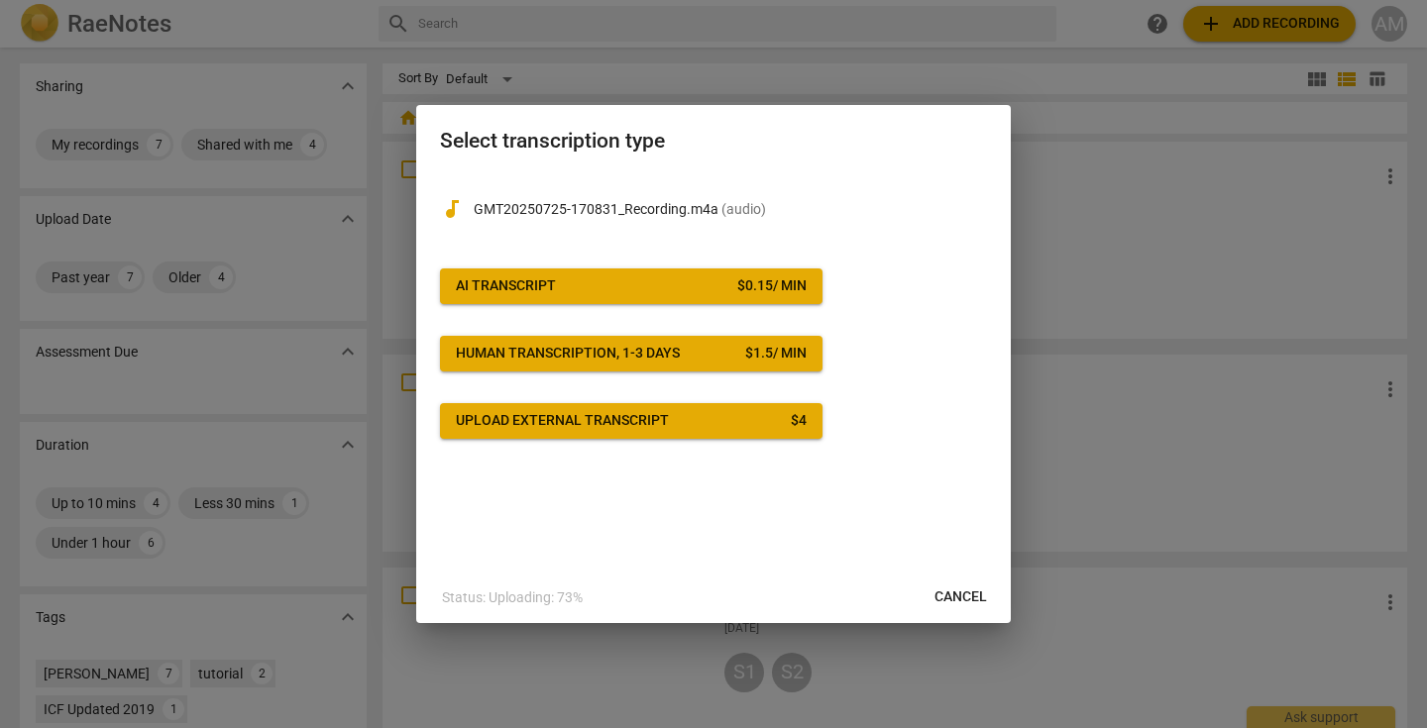
click at [635, 286] on span "AI Transcript $ 0.15 / min" at bounding box center [631, 286] width 351 height 20
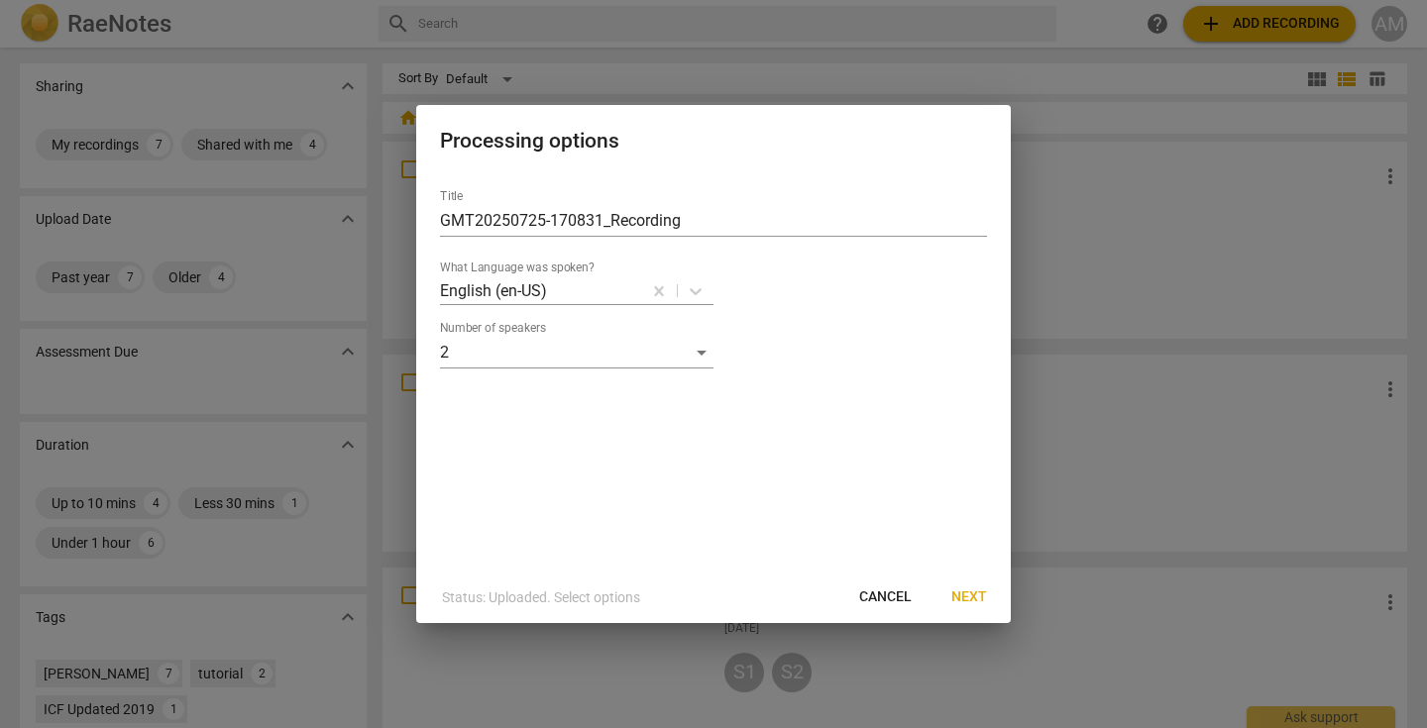
click at [975, 595] on span "Next" at bounding box center [969, 598] width 36 height 20
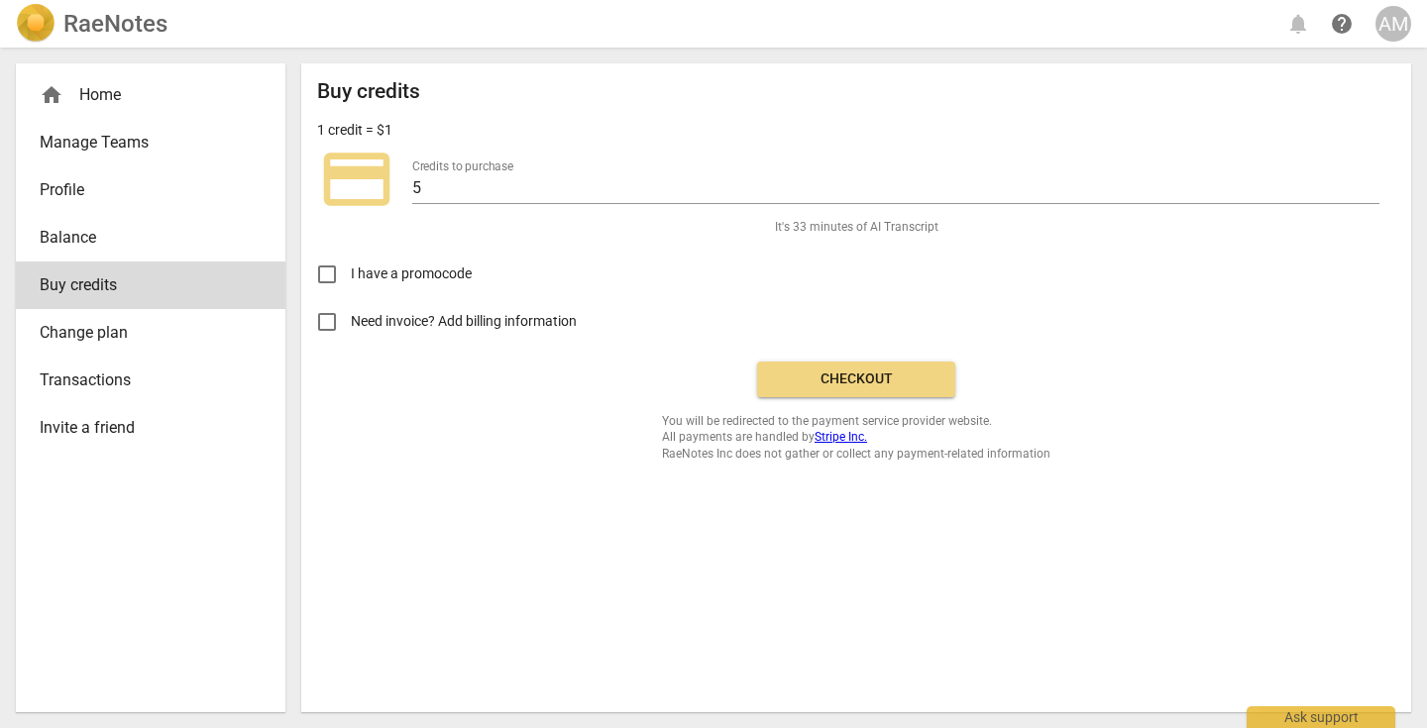
click at [864, 371] on span "Checkout" at bounding box center [856, 380] width 166 height 20
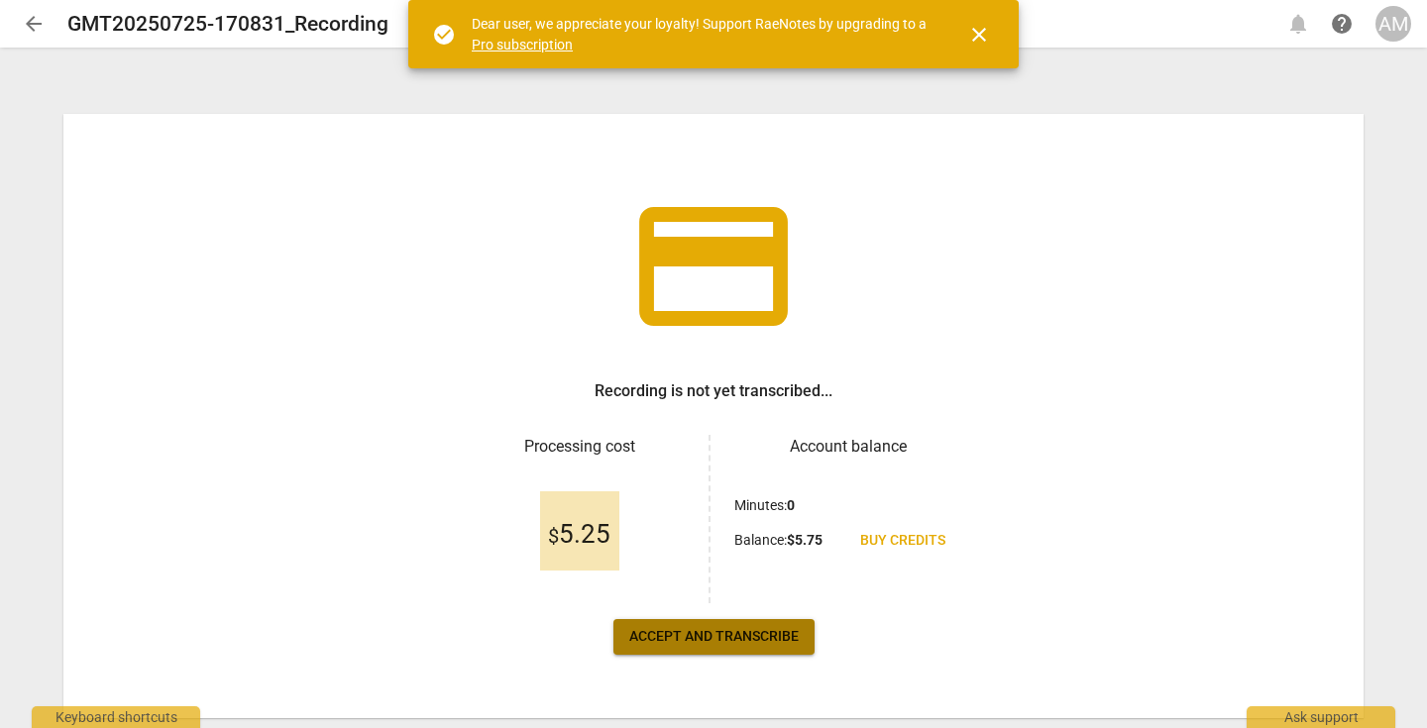
click at [691, 629] on span "Accept and transcribe" at bounding box center [713, 637] width 169 height 20
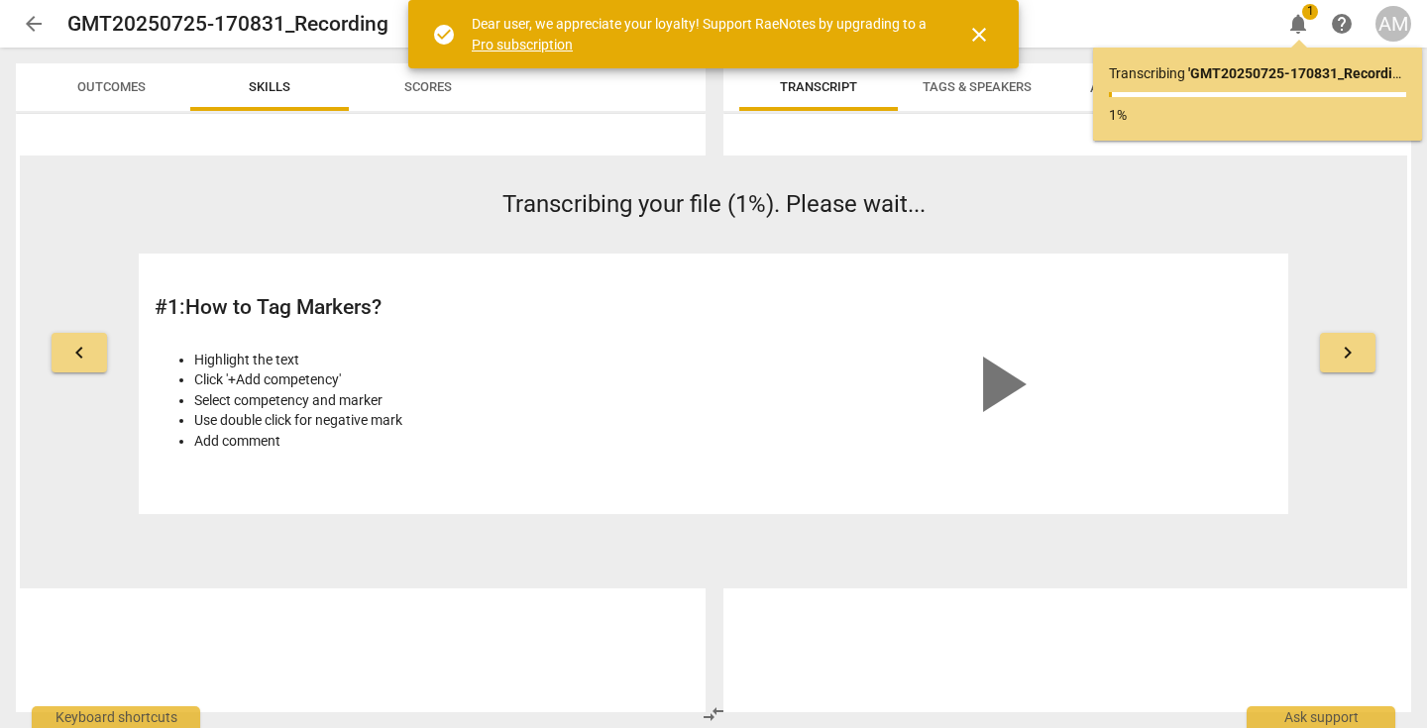
click at [978, 26] on span "close" at bounding box center [979, 35] width 24 height 24
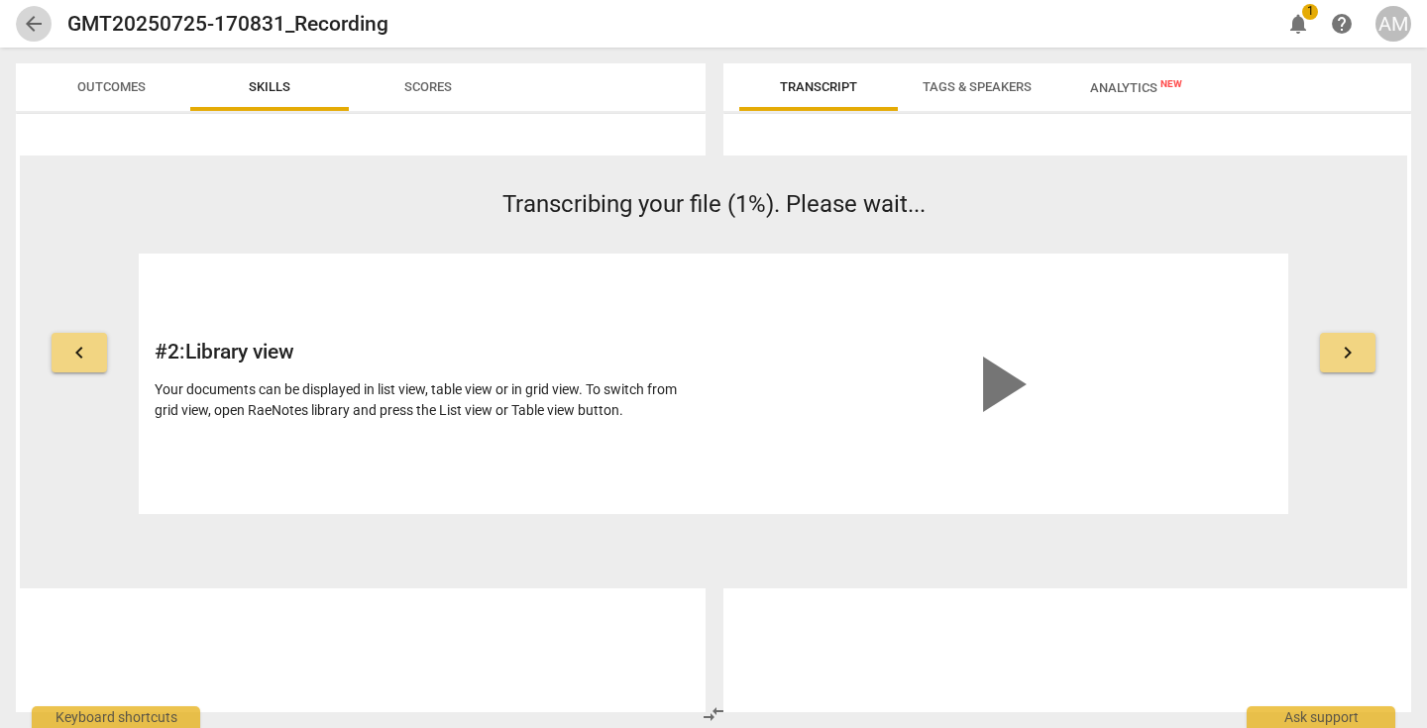
click at [29, 22] on span "arrow_back" at bounding box center [34, 24] width 24 height 24
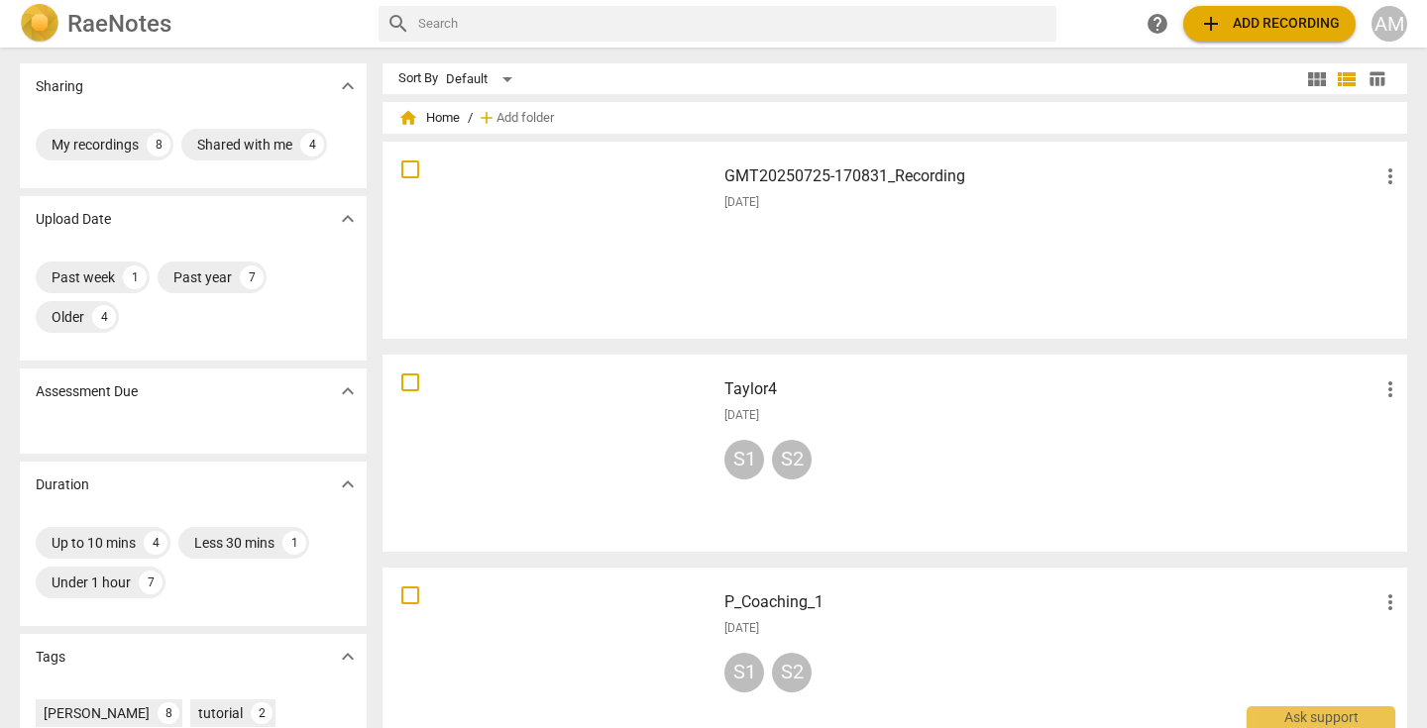
click at [879, 241] on div "GMT20250725-170831_Recording more_vert [DATE]" at bounding box center [1062, 240] width 709 height 183
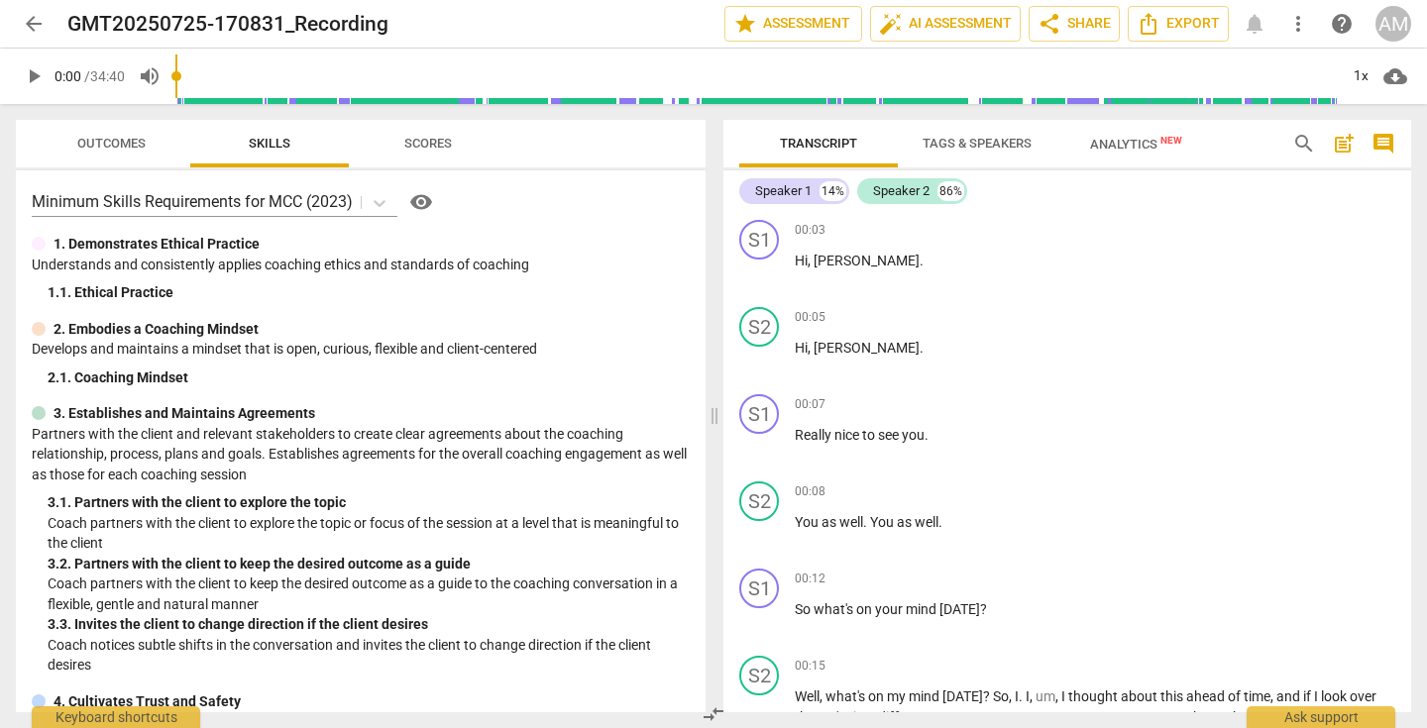
click at [32, 24] on span "arrow_back" at bounding box center [34, 24] width 24 height 24
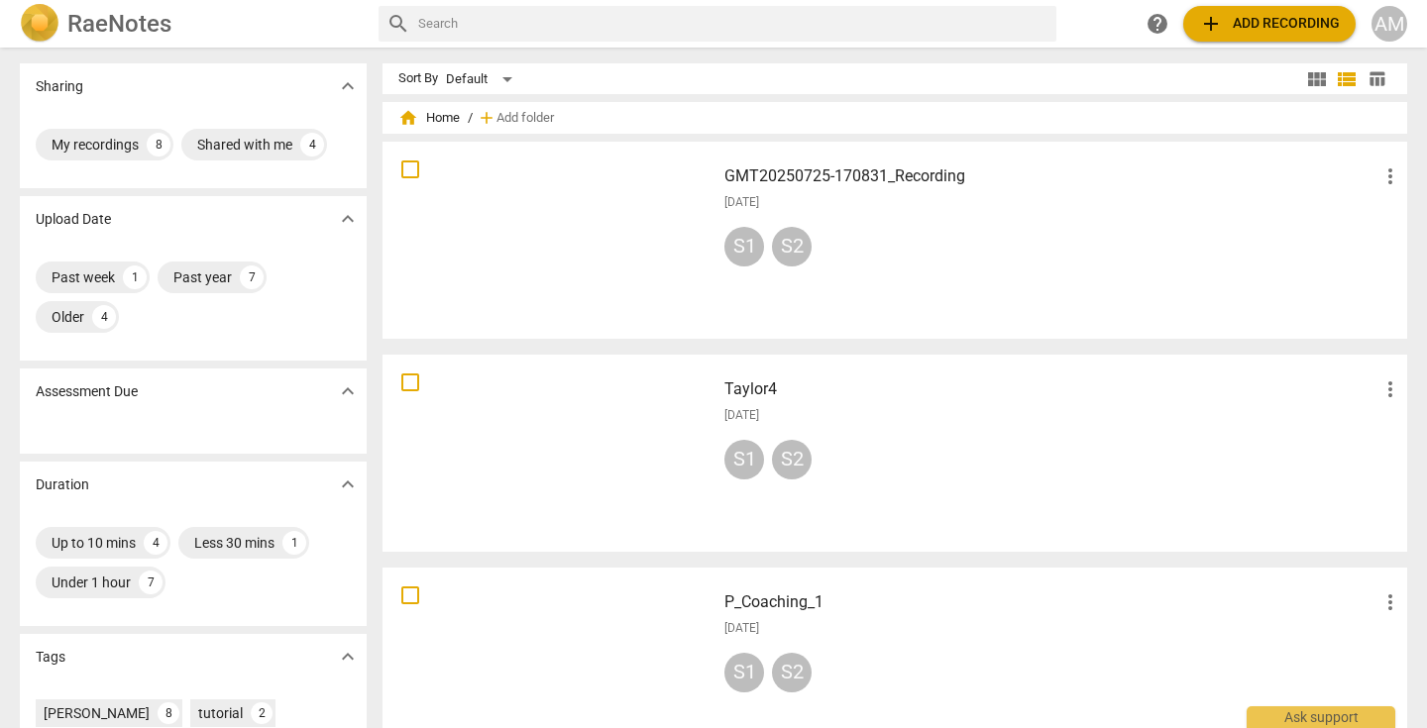
click at [539, 251] on div at bounding box center [548, 240] width 319 height 183
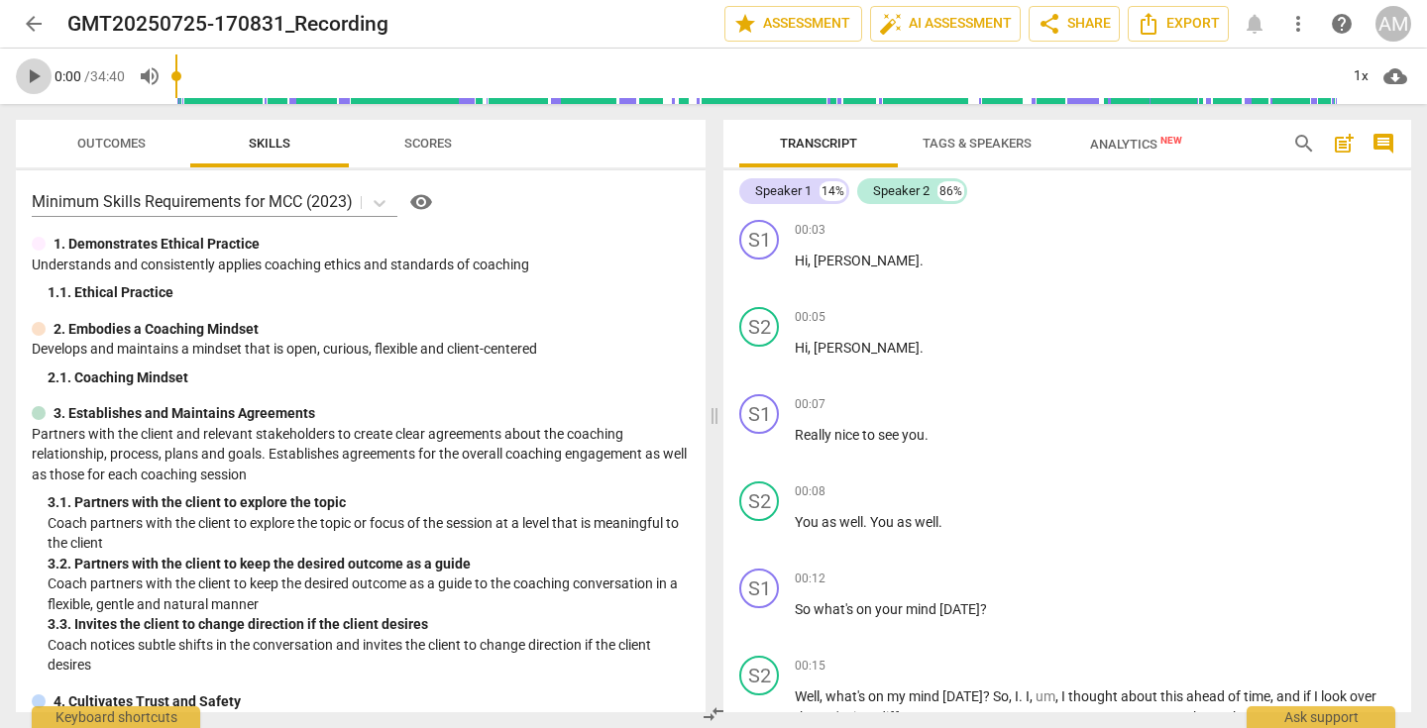
click at [30, 79] on span "play_arrow" at bounding box center [34, 76] width 24 height 24
type input "7"
click at [31, 11] on button "arrow_back" at bounding box center [34, 24] width 36 height 36
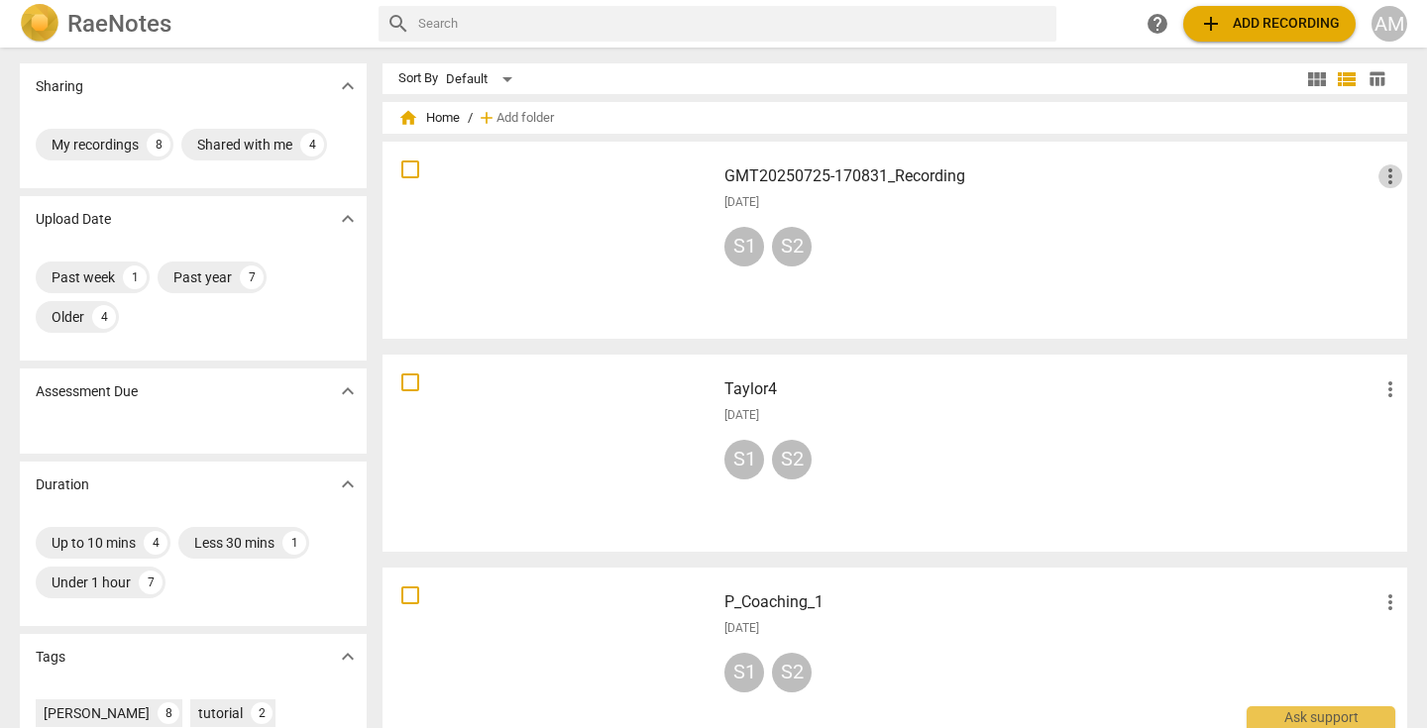
click at [1382, 168] on span "more_vert" at bounding box center [1390, 176] width 24 height 24
click at [1359, 221] on li "Delete" at bounding box center [1372, 224] width 75 height 48
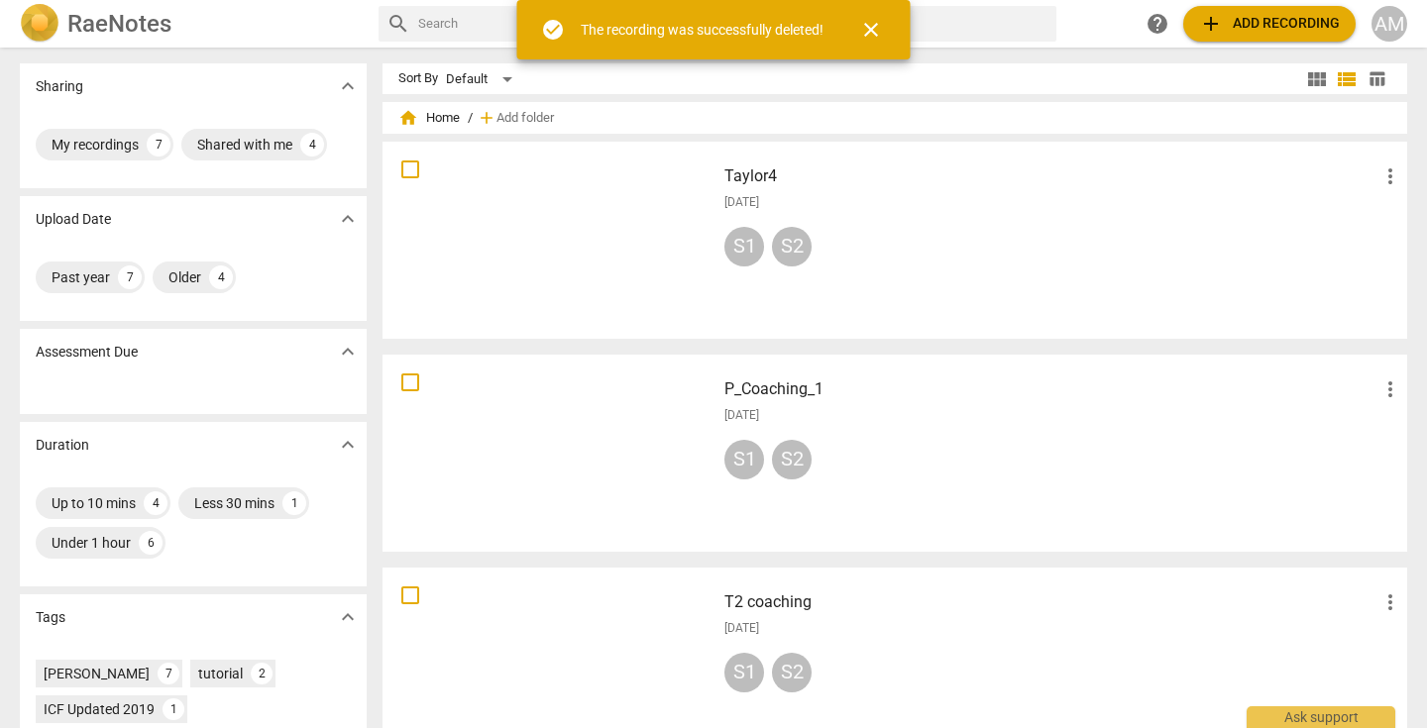
click at [1258, 29] on span "add Add recording" at bounding box center [1269, 24] width 141 height 24
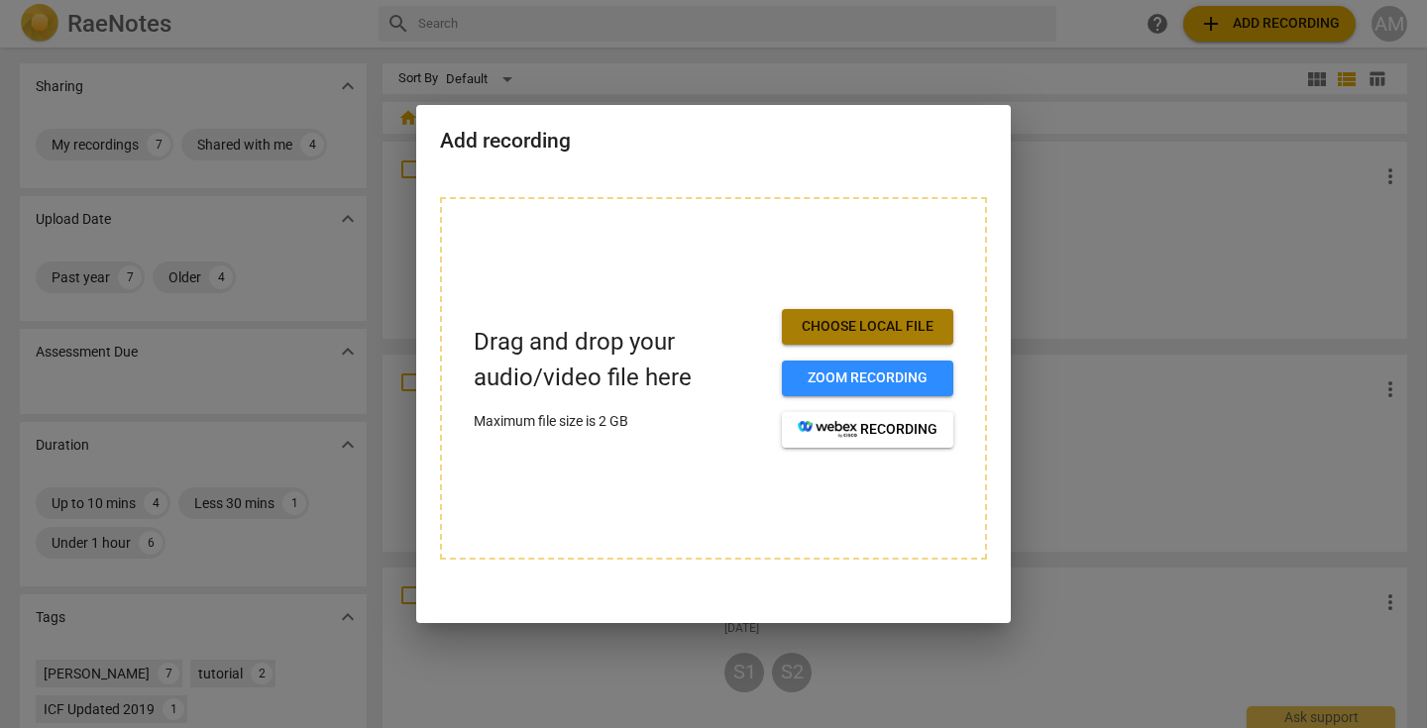
click at [930, 323] on span "Choose local file" at bounding box center [868, 327] width 140 height 20
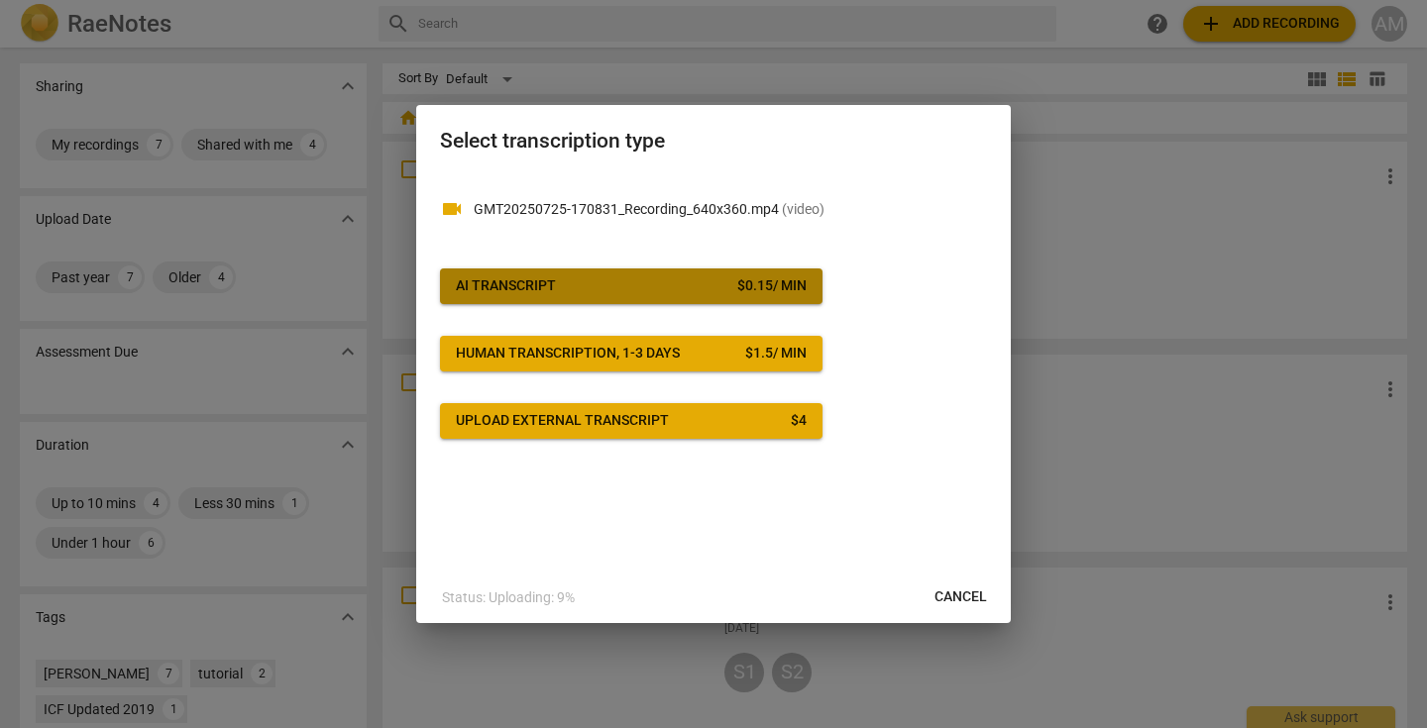
click at [695, 291] on span "AI Transcript $ 0.15 / min" at bounding box center [631, 286] width 351 height 20
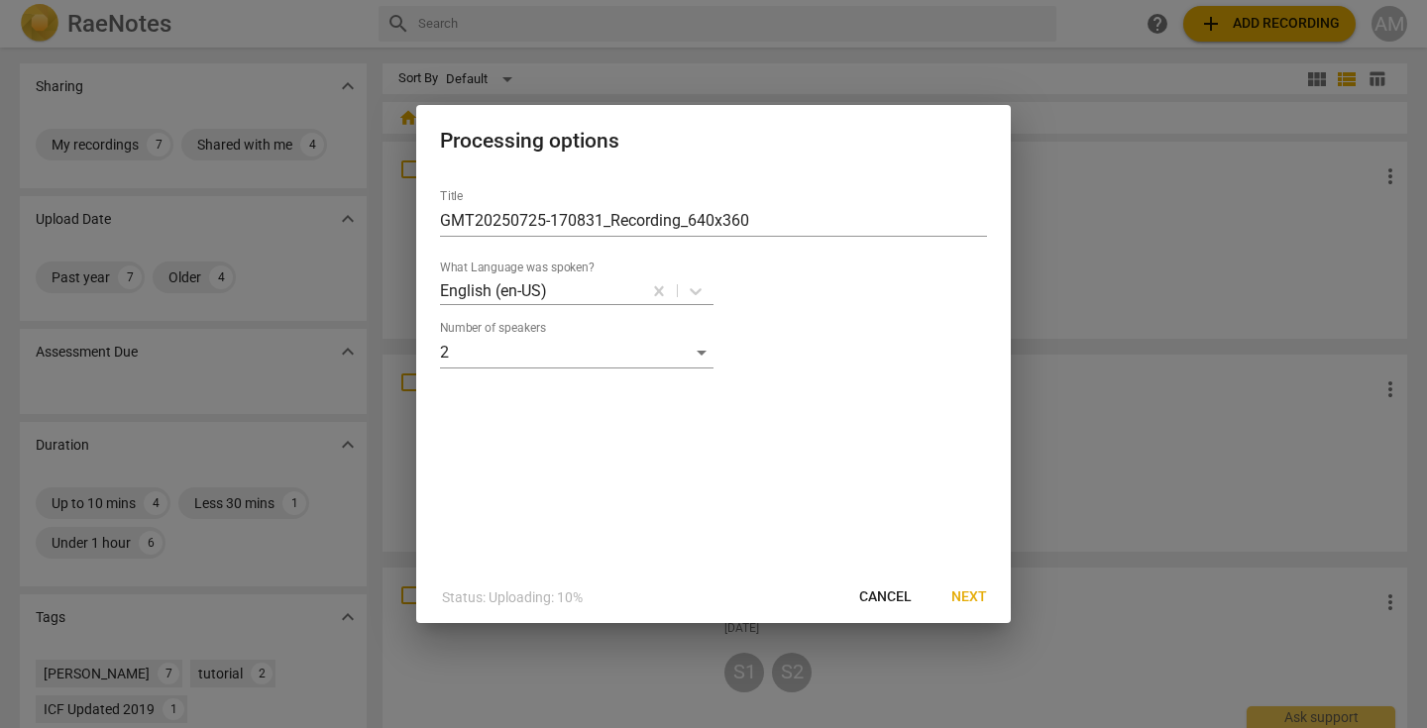
click at [963, 595] on span "Next" at bounding box center [969, 598] width 36 height 20
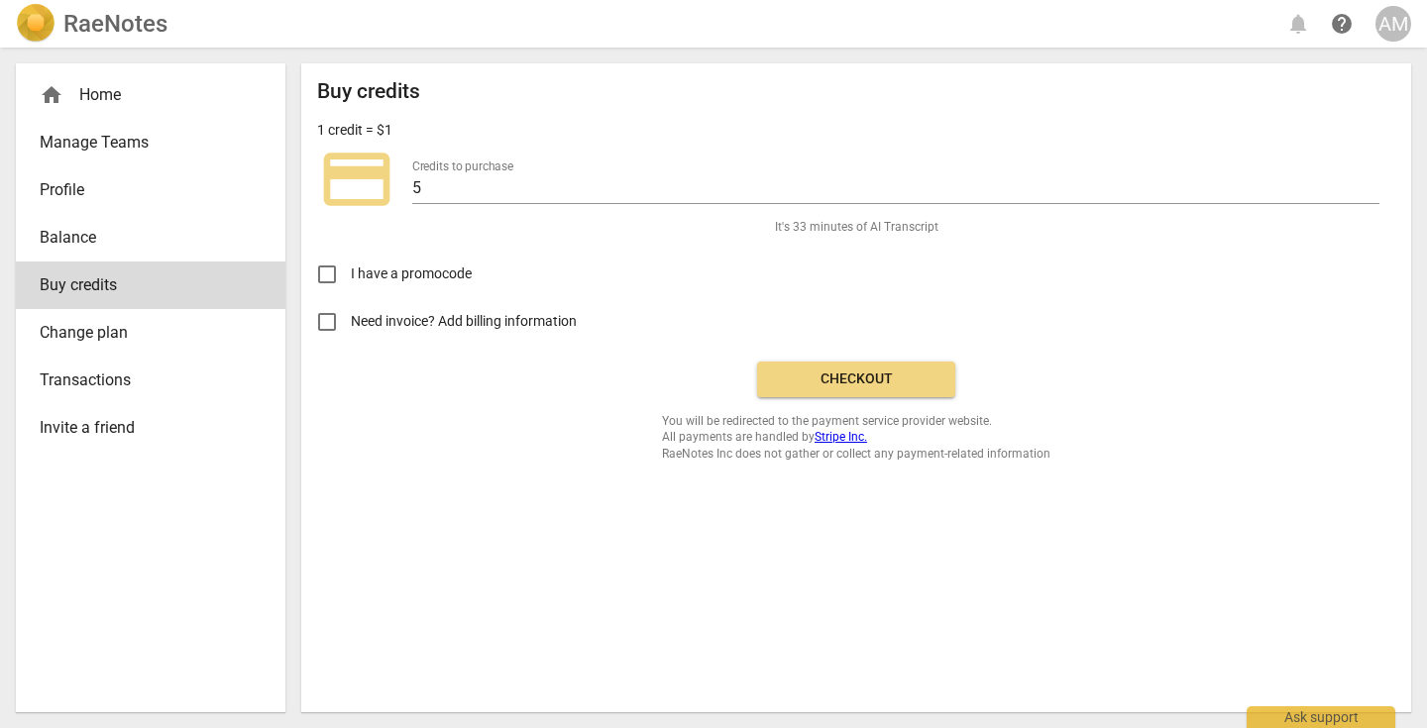
click at [876, 367] on button "Checkout" at bounding box center [856, 380] width 198 height 36
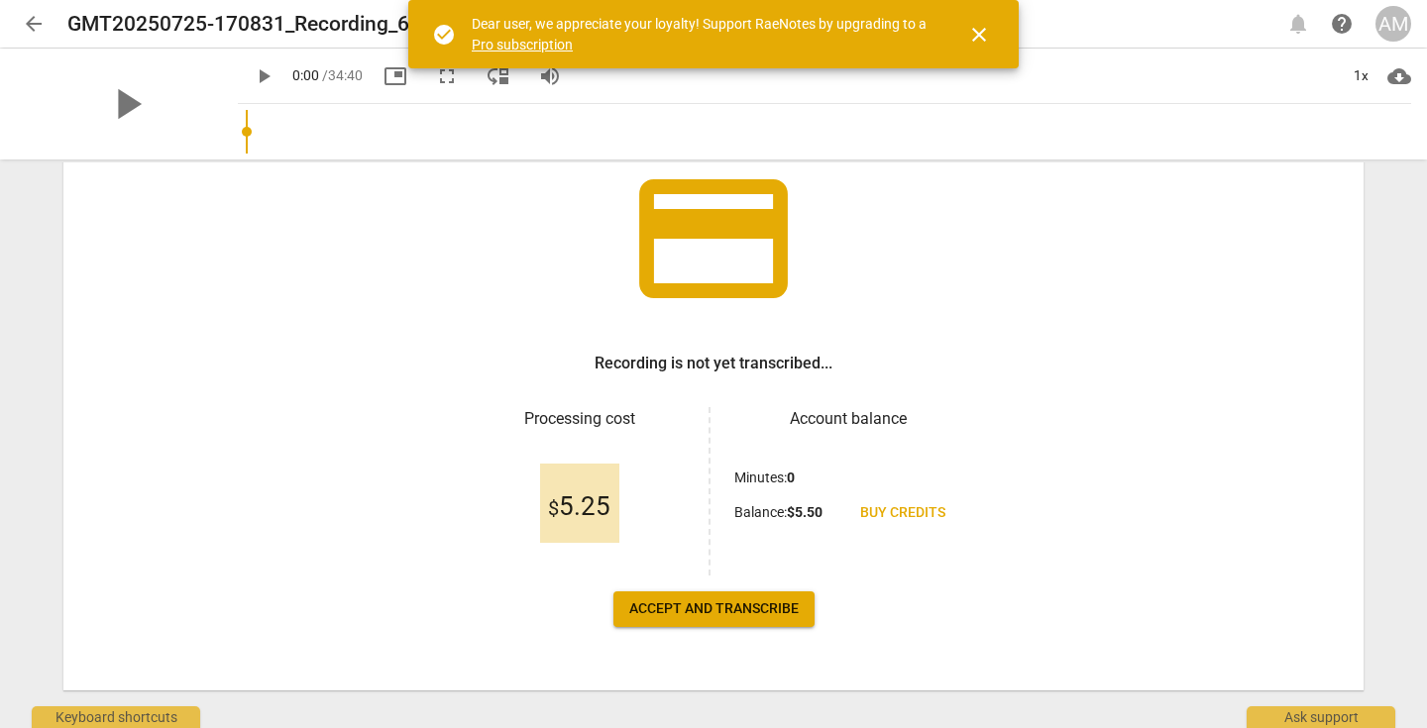
scroll to position [148, 0]
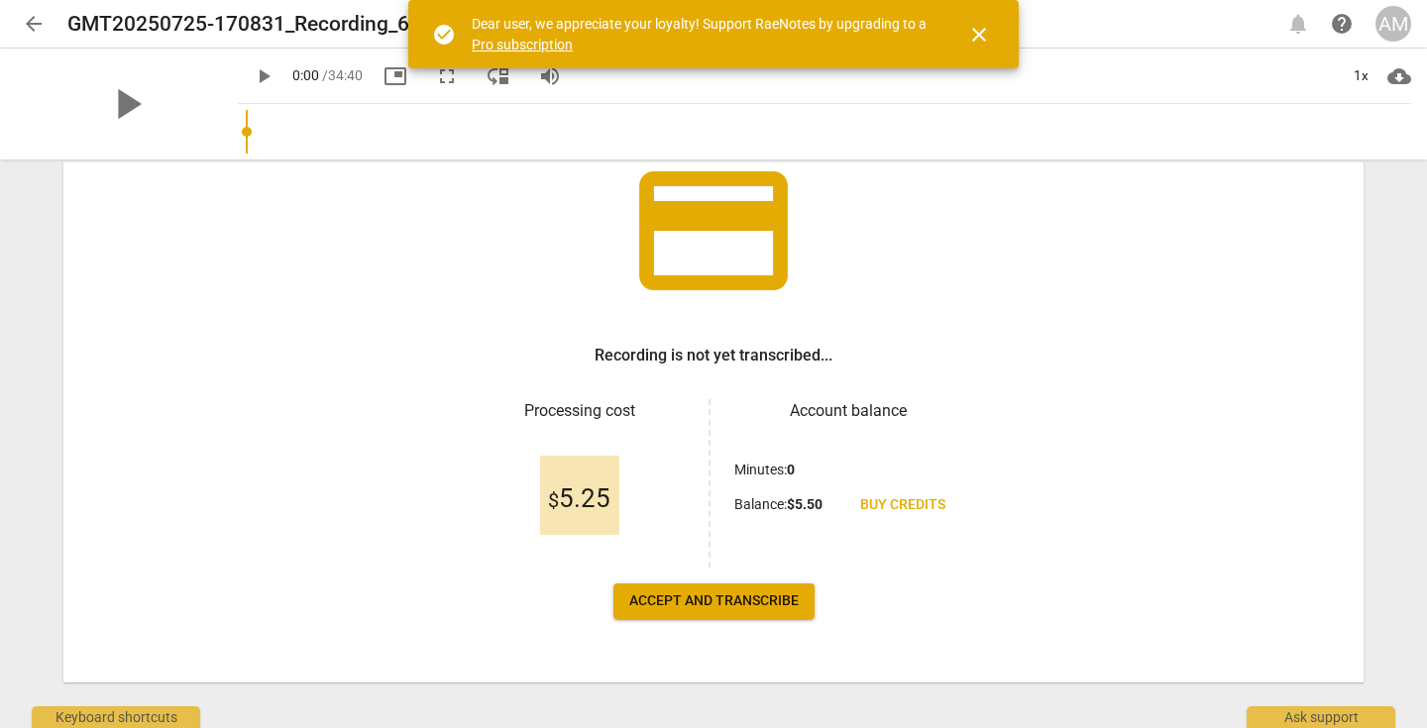
click at [729, 606] on span "Accept and transcribe" at bounding box center [713, 601] width 169 height 20
